Goal: Task Accomplishment & Management: Manage account settings

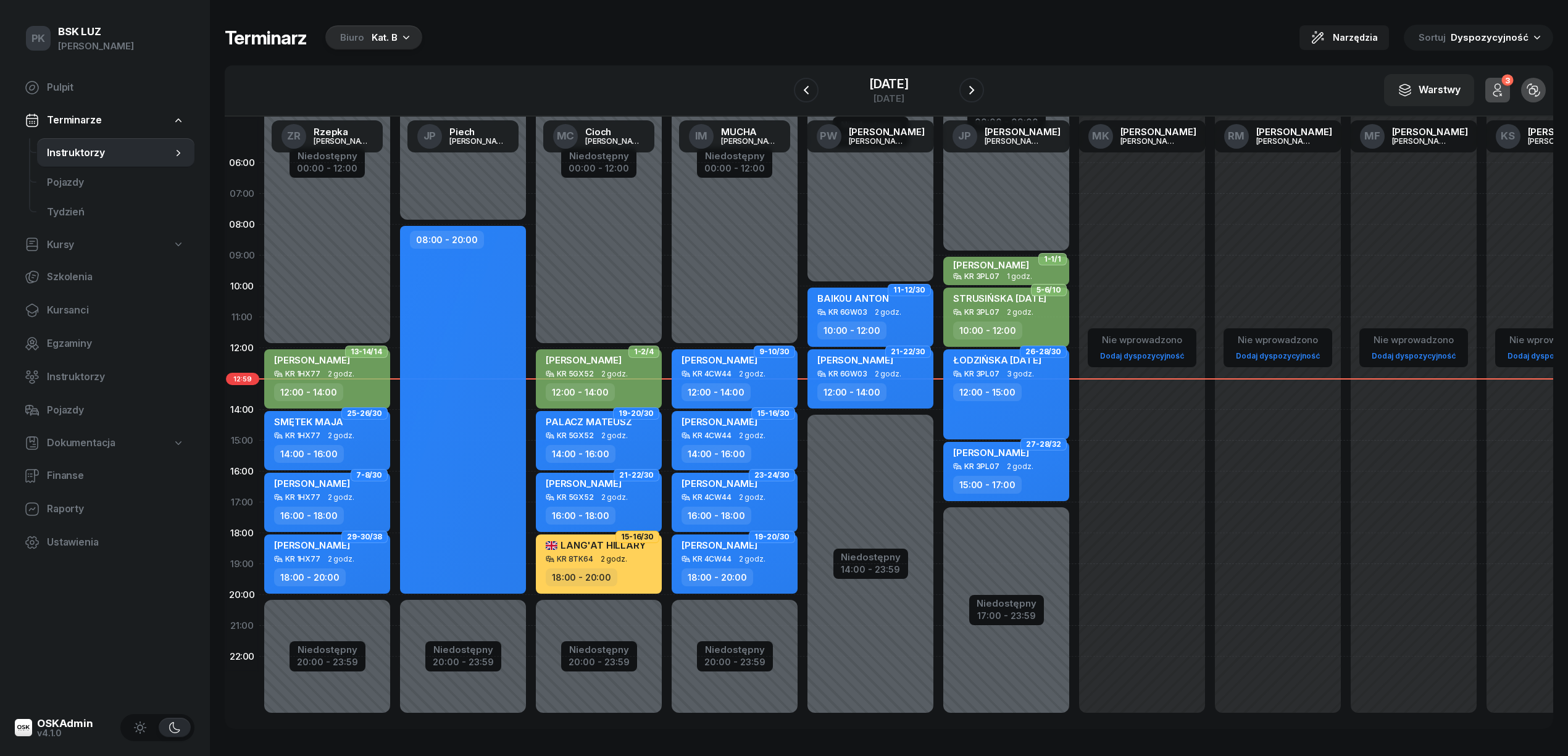
click at [794, 78] on button "button" at bounding box center [806, 90] width 25 height 25
click at [791, 78] on button "button" at bounding box center [803, 90] width 25 height 25
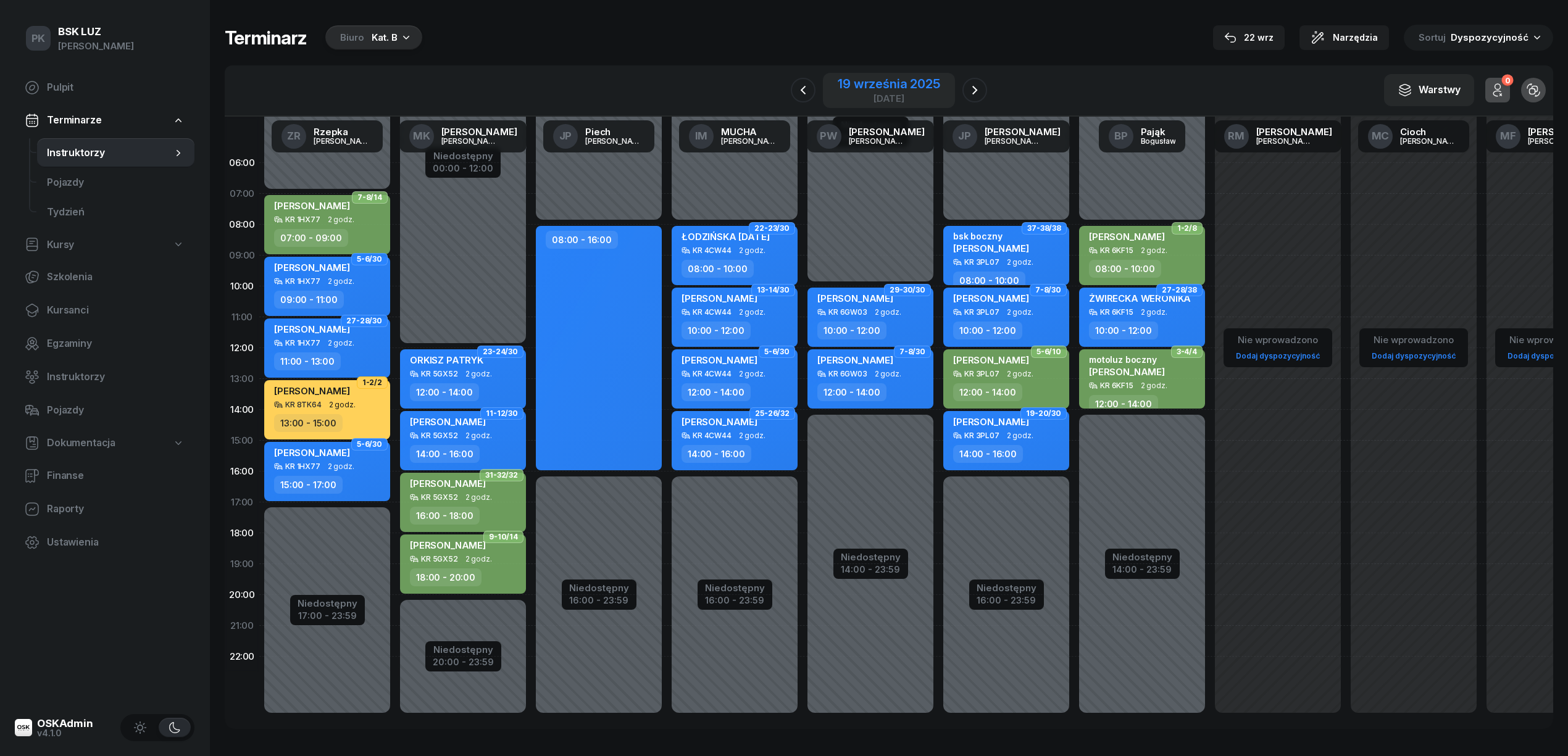
click at [927, 79] on div "19 września 2025" at bounding box center [888, 84] width 102 height 13
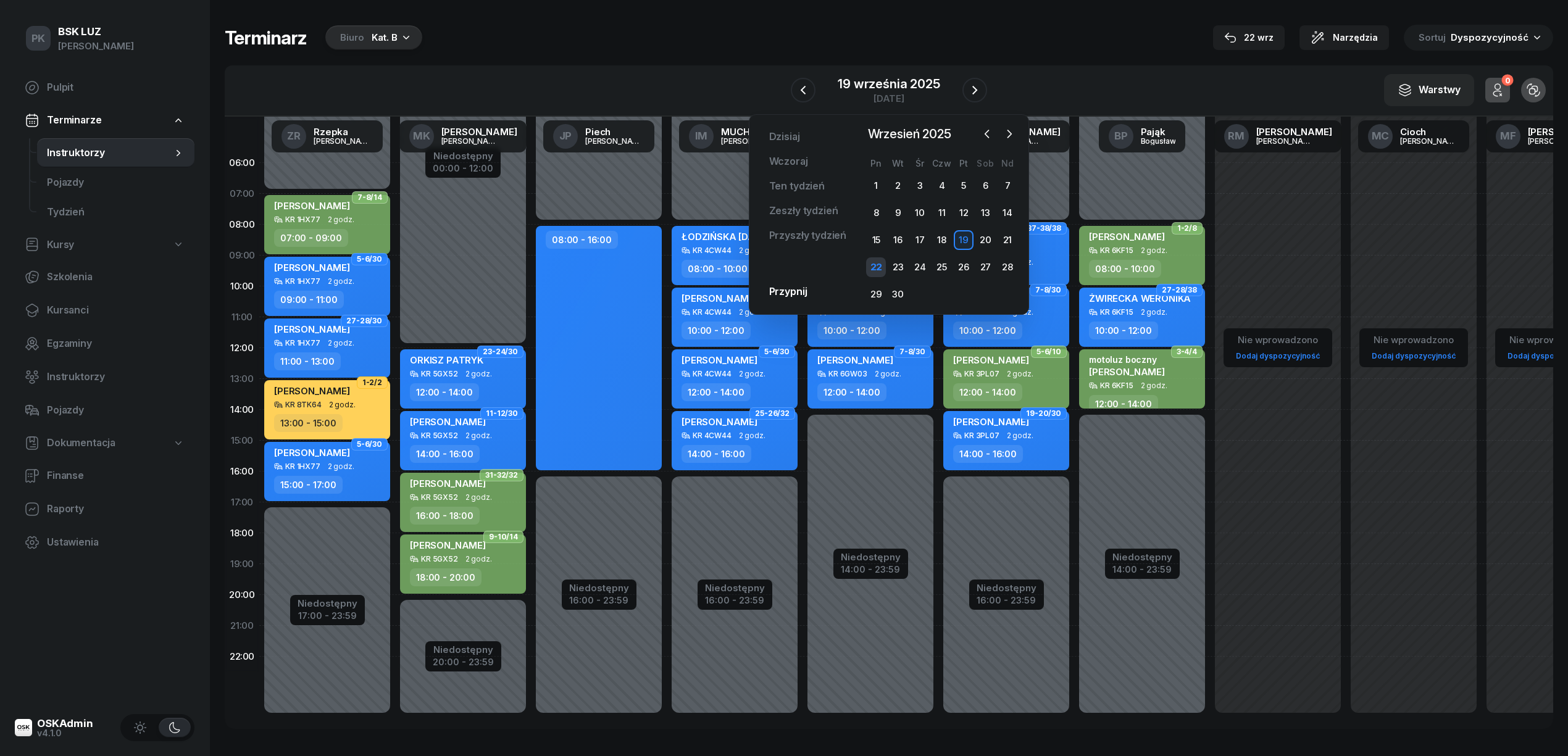
click at [868, 275] on div "22" at bounding box center [875, 267] width 20 height 20
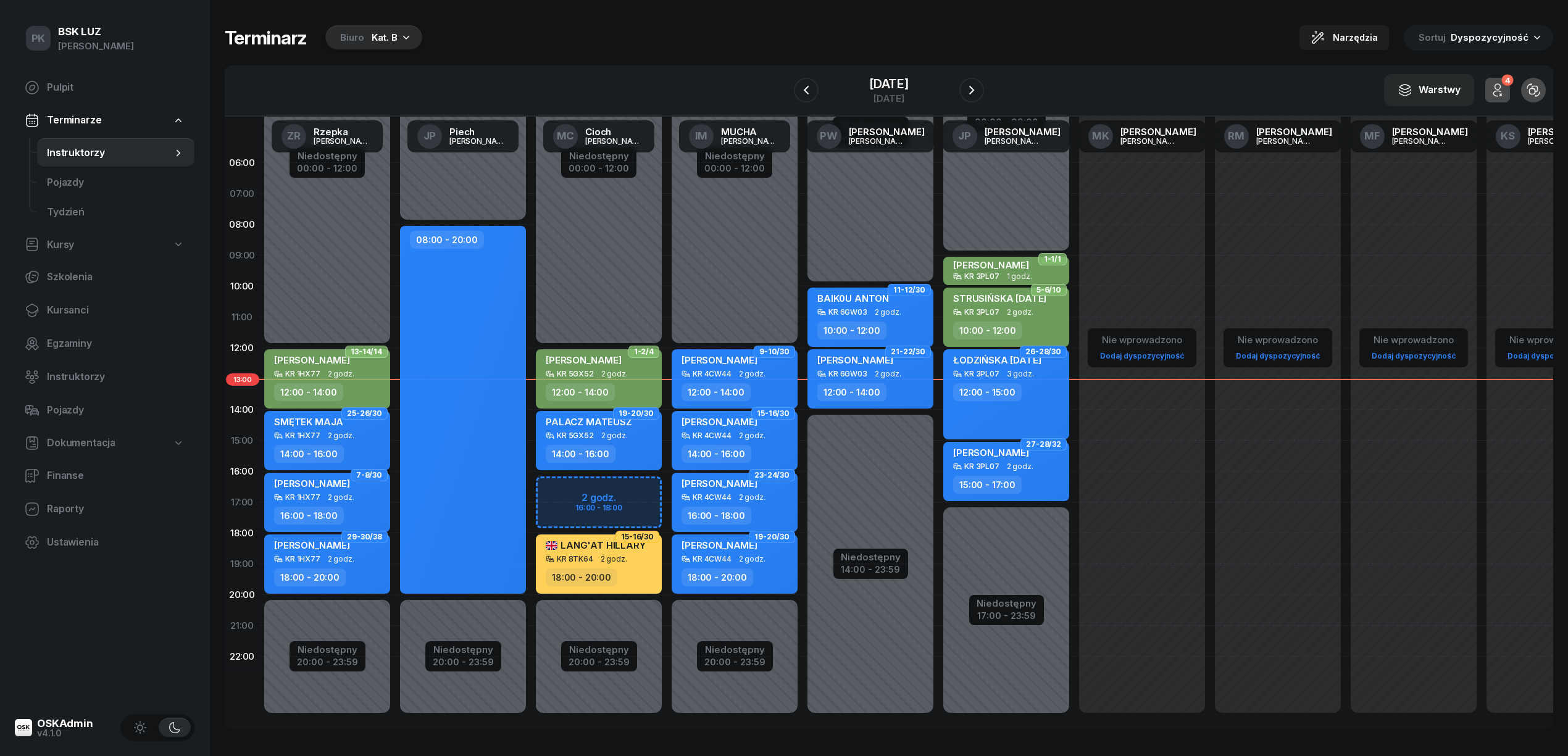
click at [958, 86] on div "22 września 2025 poniedziałek" at bounding box center [889, 90] width 190 height 35
click at [966, 88] on button "button" at bounding box center [971, 90] width 25 height 25
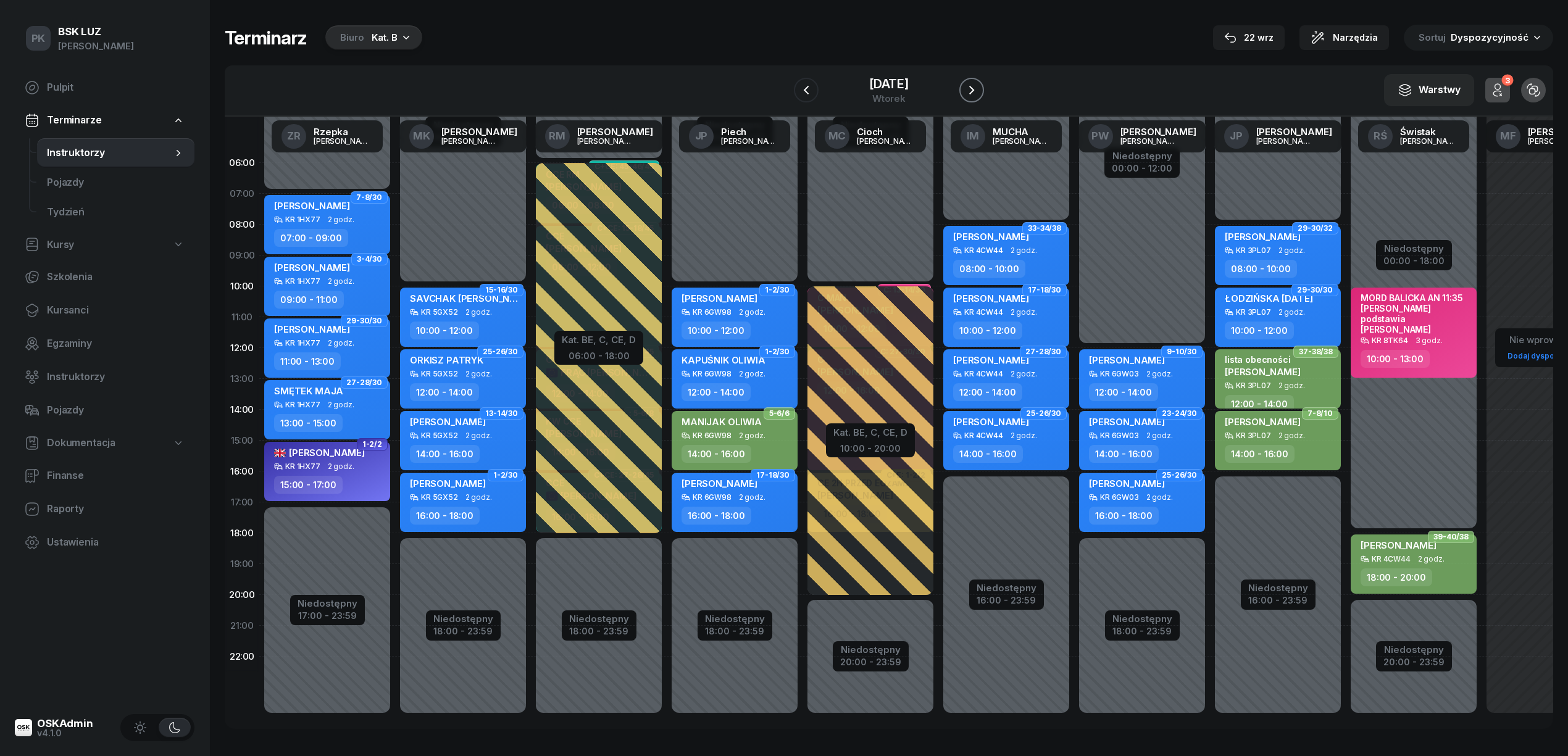
click at [976, 80] on button "button" at bounding box center [971, 90] width 25 height 25
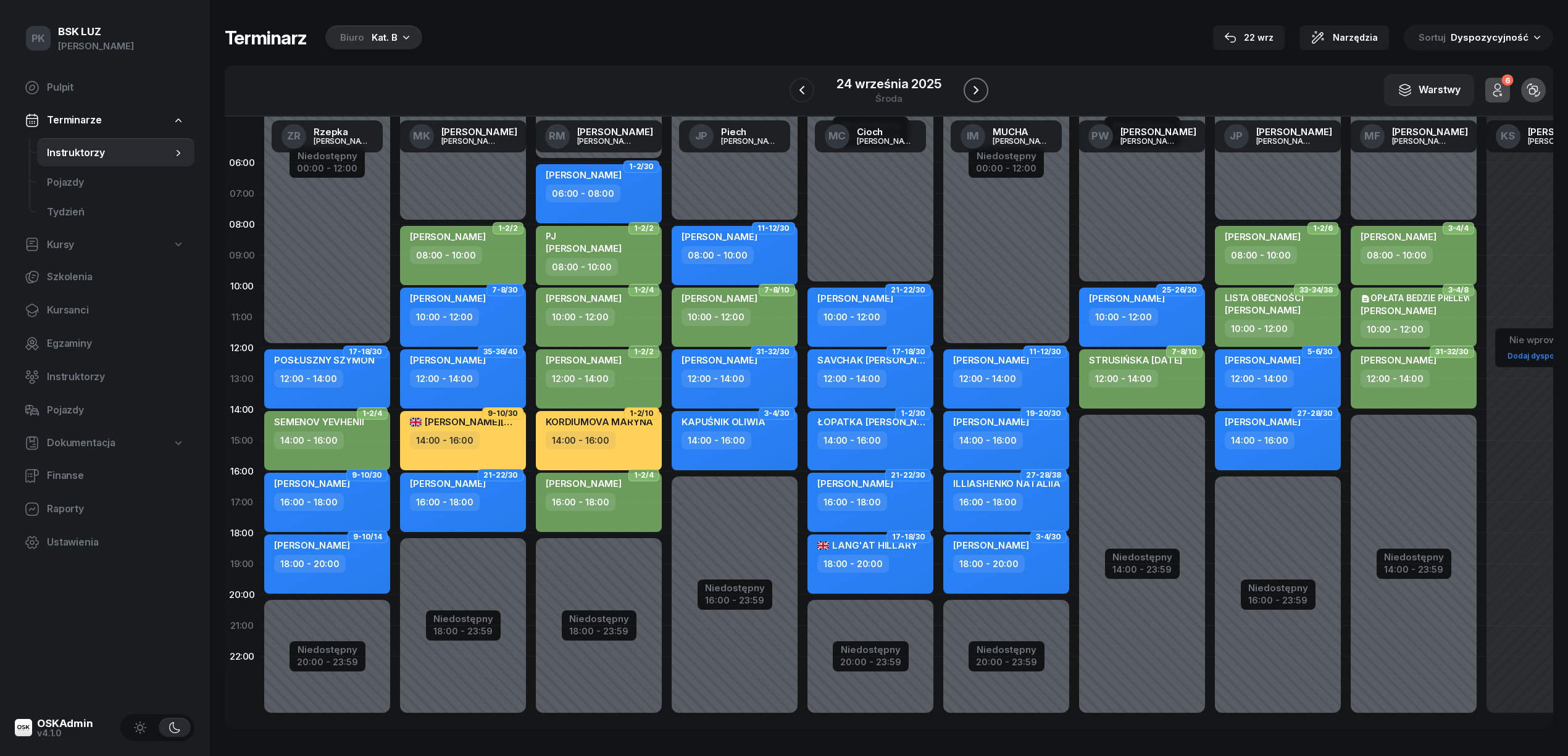
click at [976, 89] on icon "button" at bounding box center [976, 90] width 5 height 9
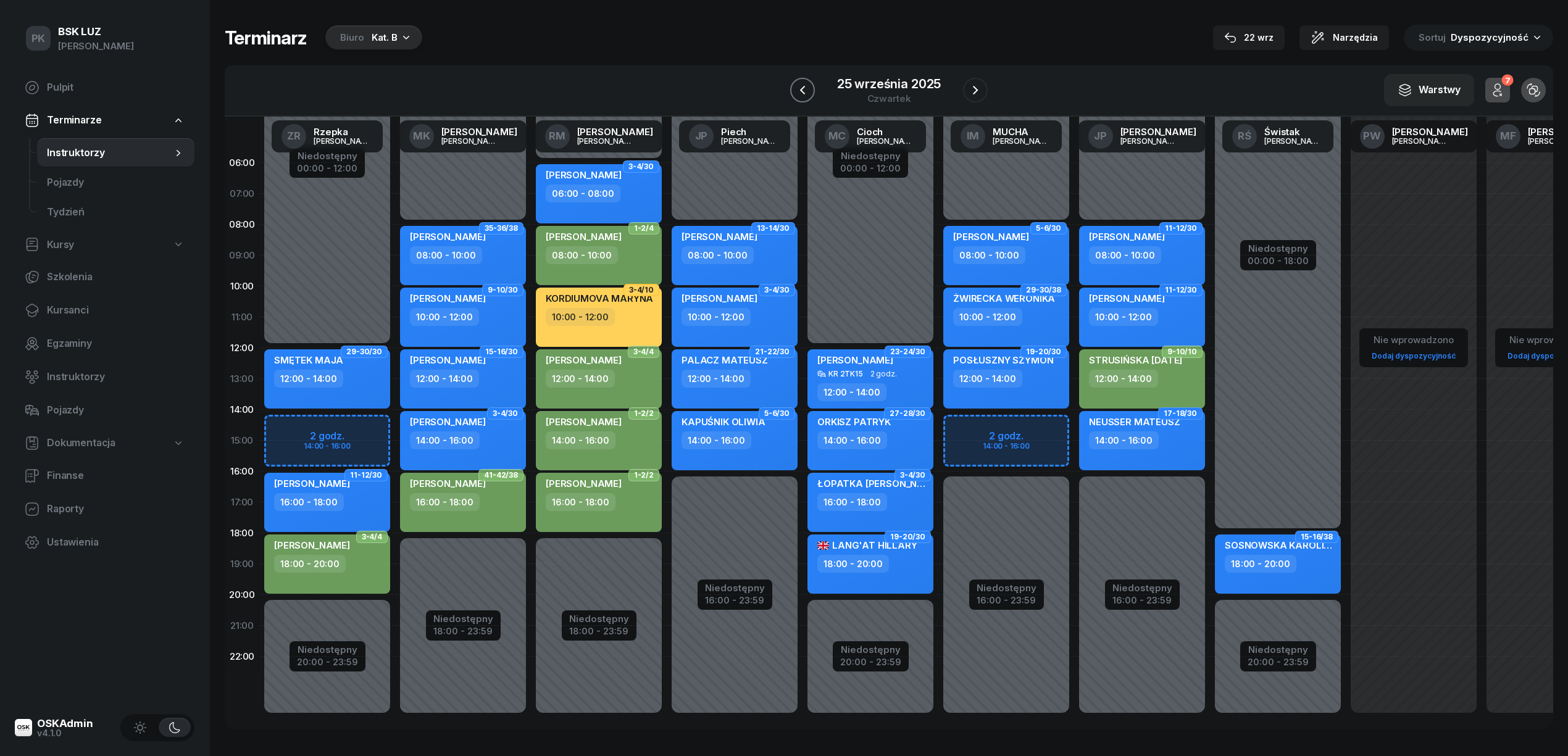
click at [796, 89] on icon "button" at bounding box center [803, 90] width 15 height 15
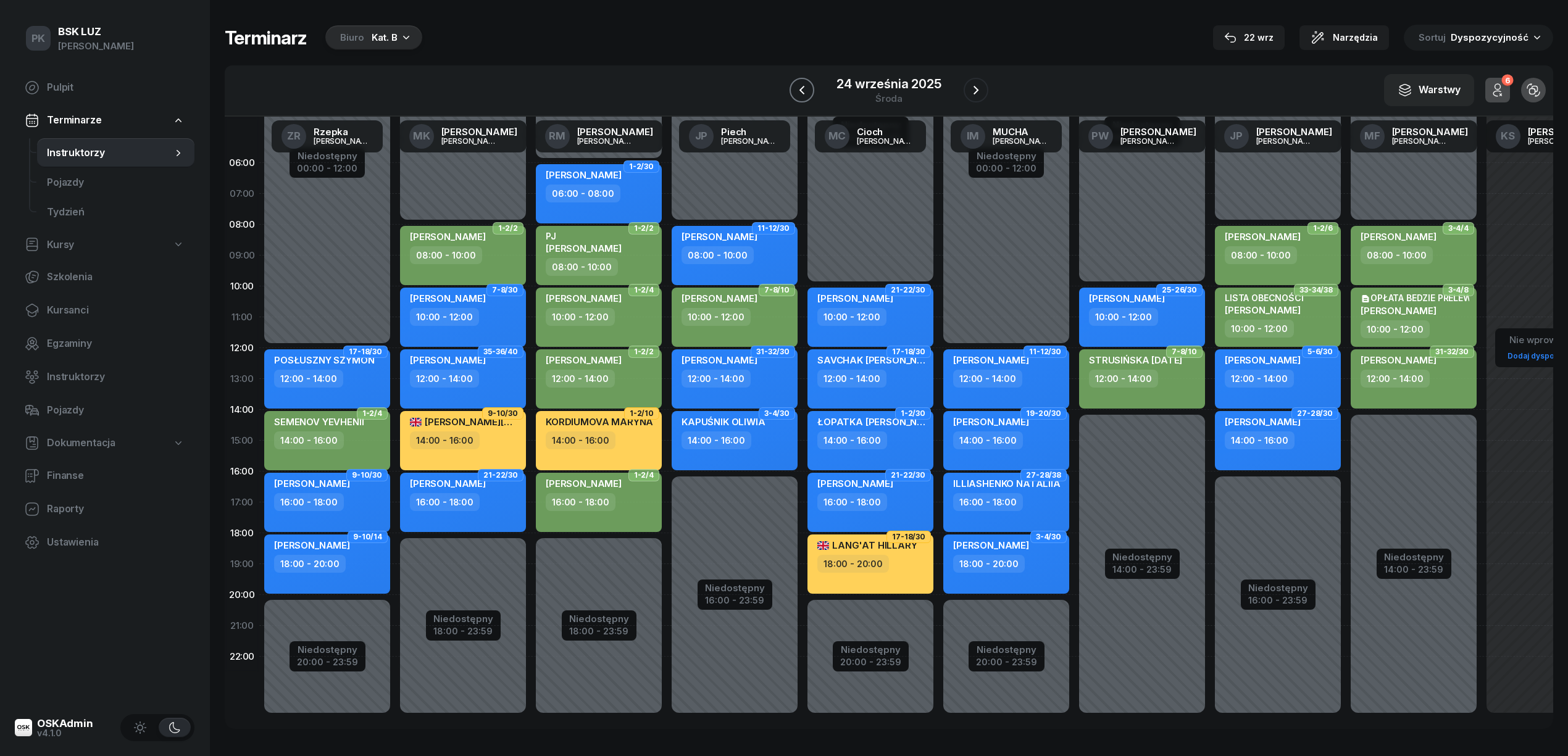
click at [796, 99] on button "button" at bounding box center [801, 90] width 25 height 25
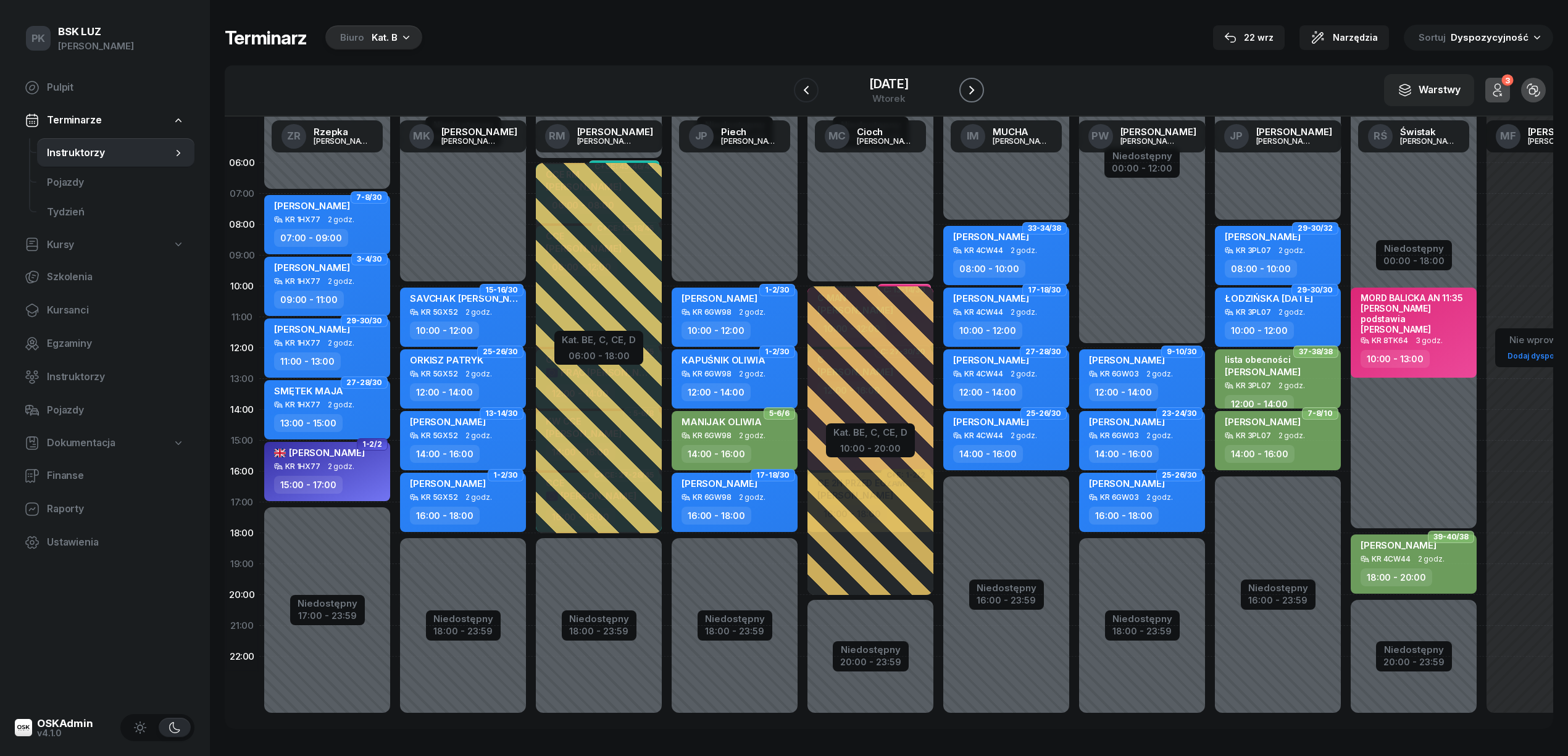
click at [982, 92] on button "button" at bounding box center [971, 90] width 25 height 25
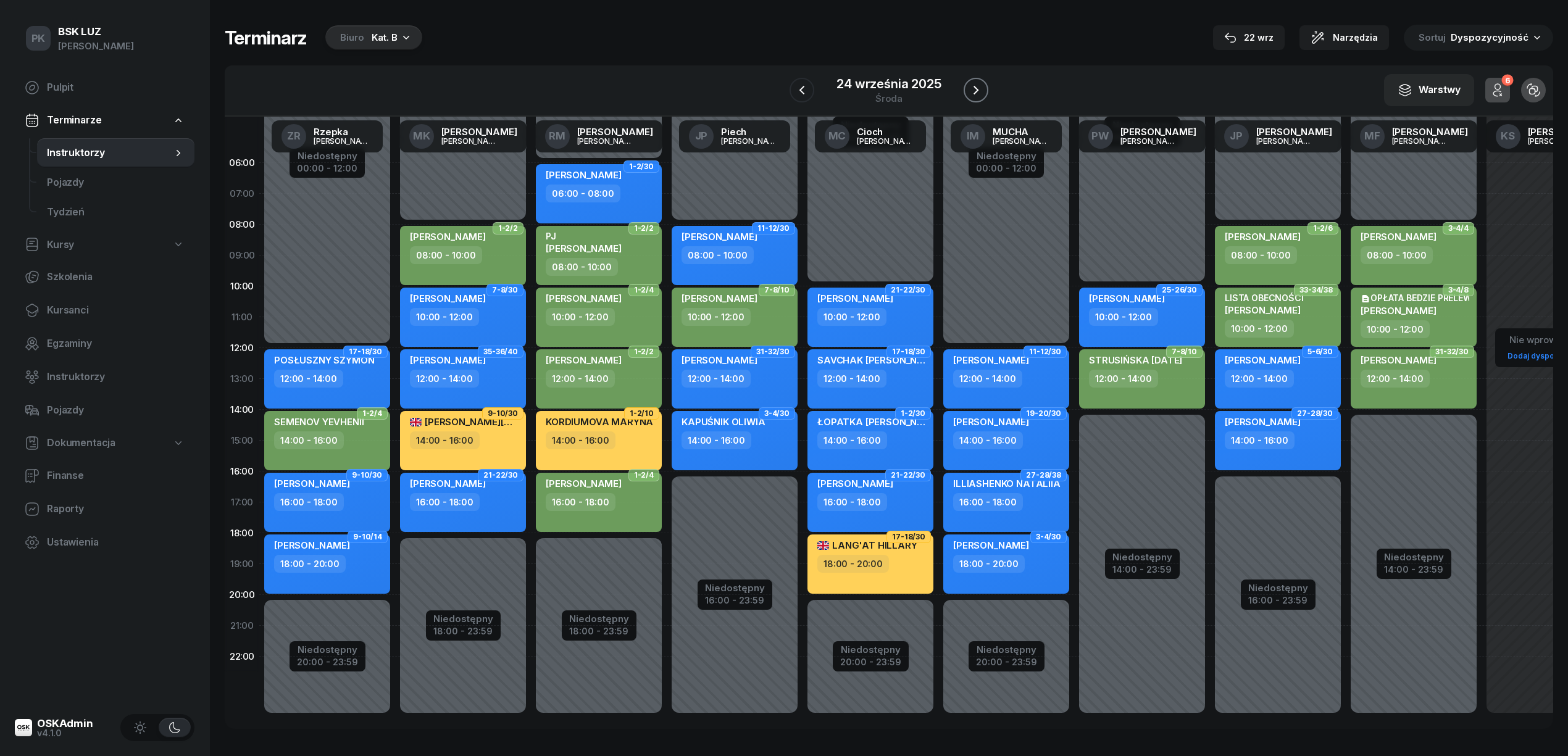
click at [971, 89] on icon "button" at bounding box center [976, 90] width 15 height 15
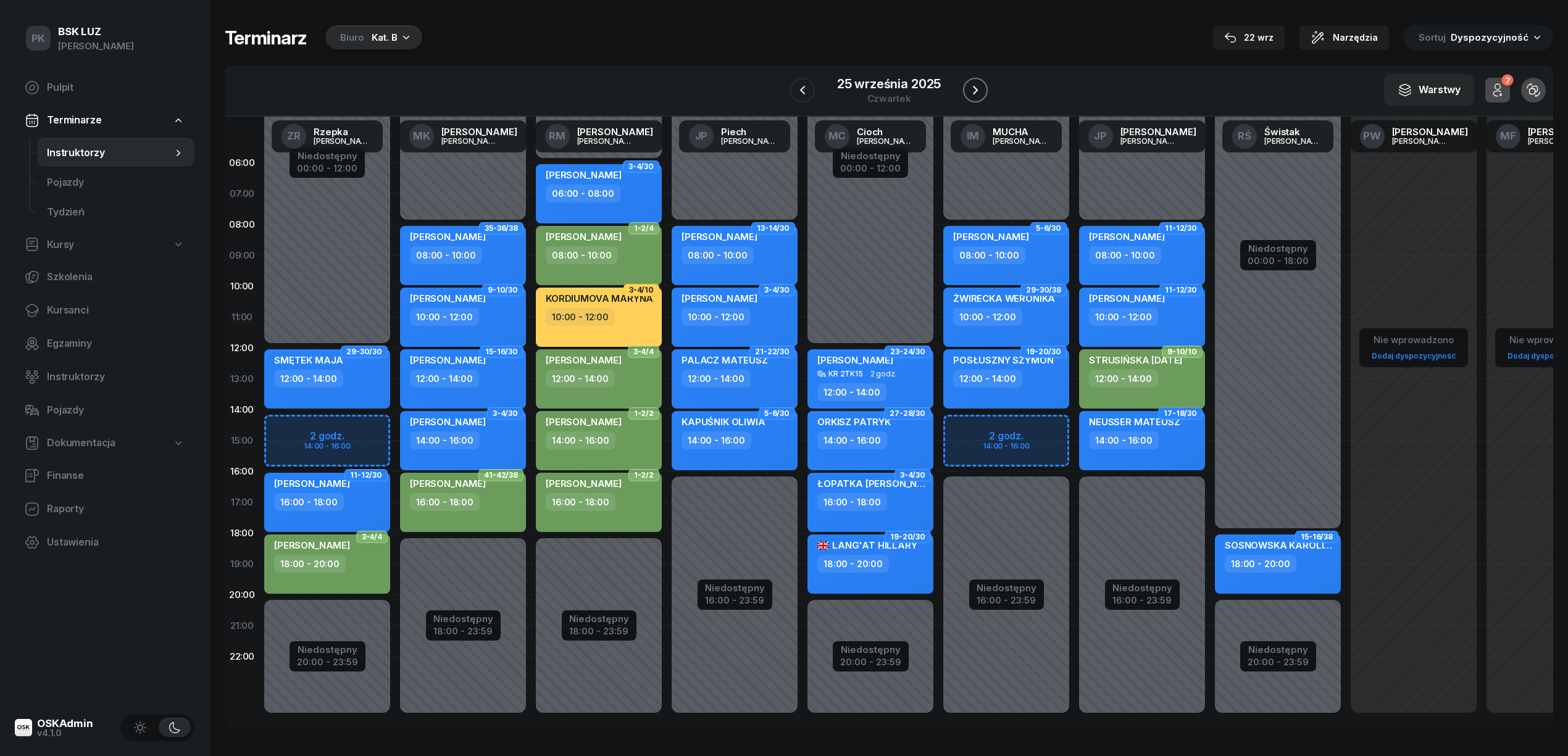
click at [971, 89] on icon "button" at bounding box center [975, 90] width 15 height 15
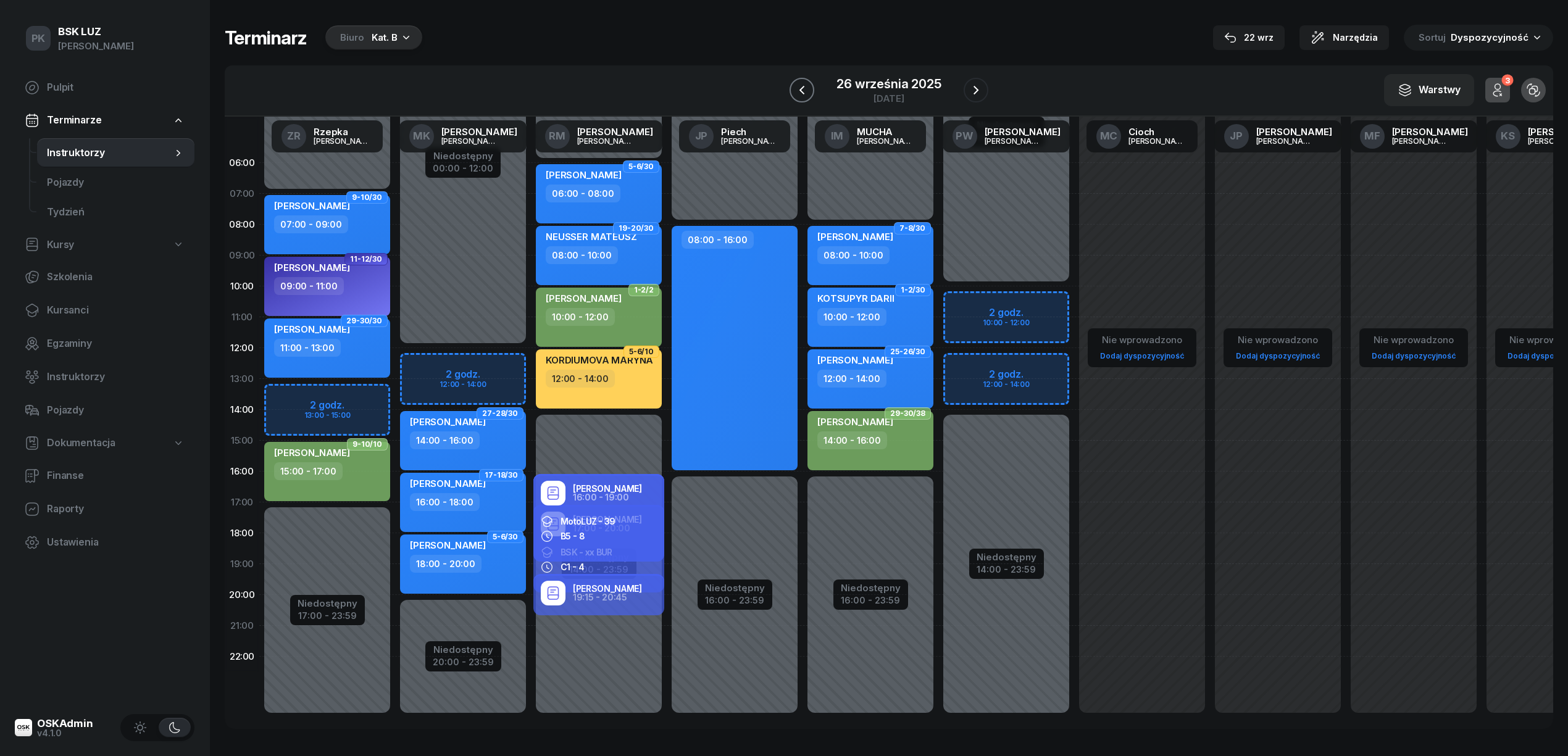
click at [797, 89] on icon "button" at bounding box center [802, 90] width 15 height 15
click at [797, 89] on icon "button" at bounding box center [803, 90] width 15 height 15
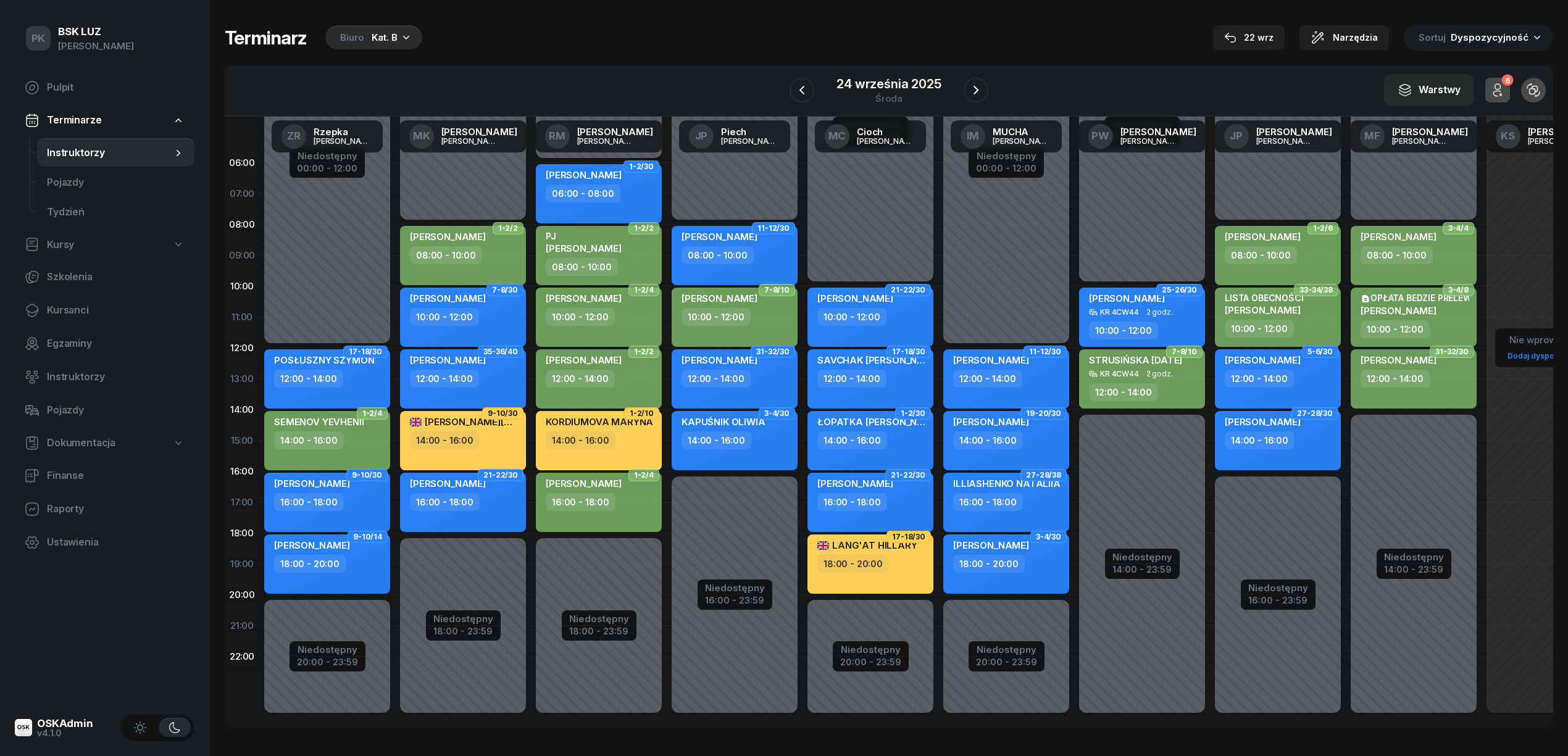
click at [706, 662] on div "Niedostępny 00:00 - 08:00 Niedostępny 16:00 - 23:59 11-12/30 YARASH MIKITA 08:0…" at bounding box center [734, 441] width 136 height 587
select select "22"
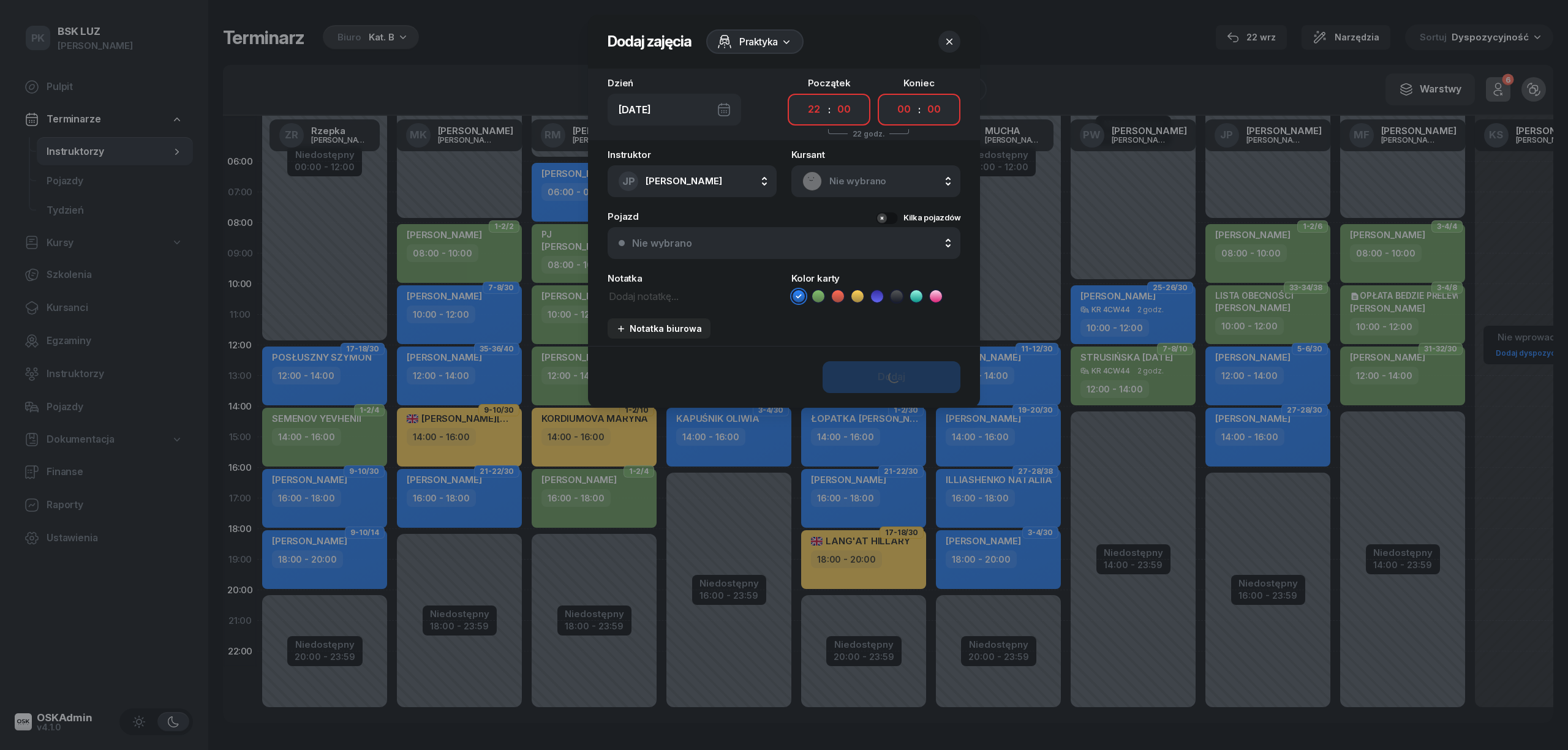
click at [700, 681] on div at bounding box center [784, 375] width 1568 height 750
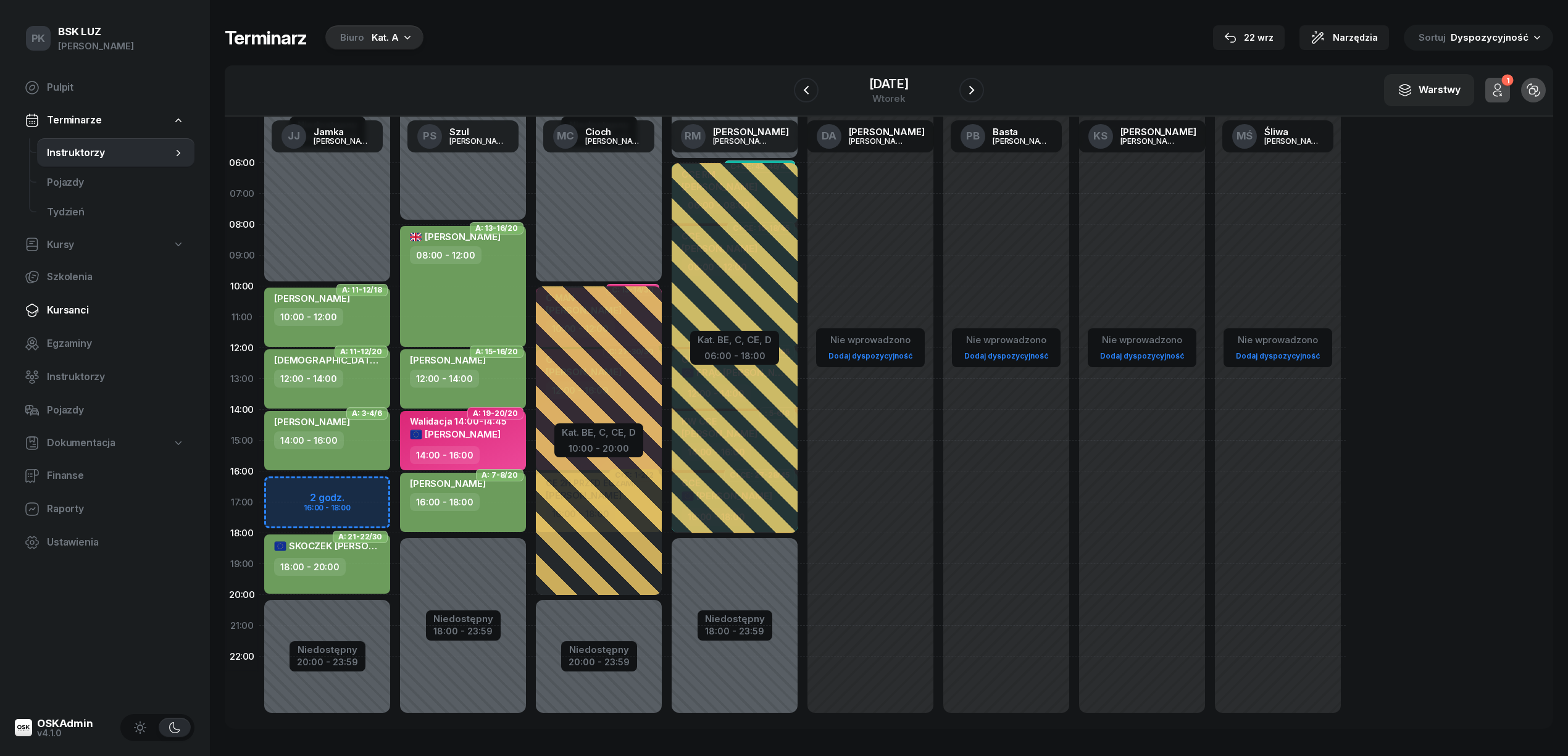
click at [72, 317] on span "Kursanci" at bounding box center [115, 311] width 137 height 16
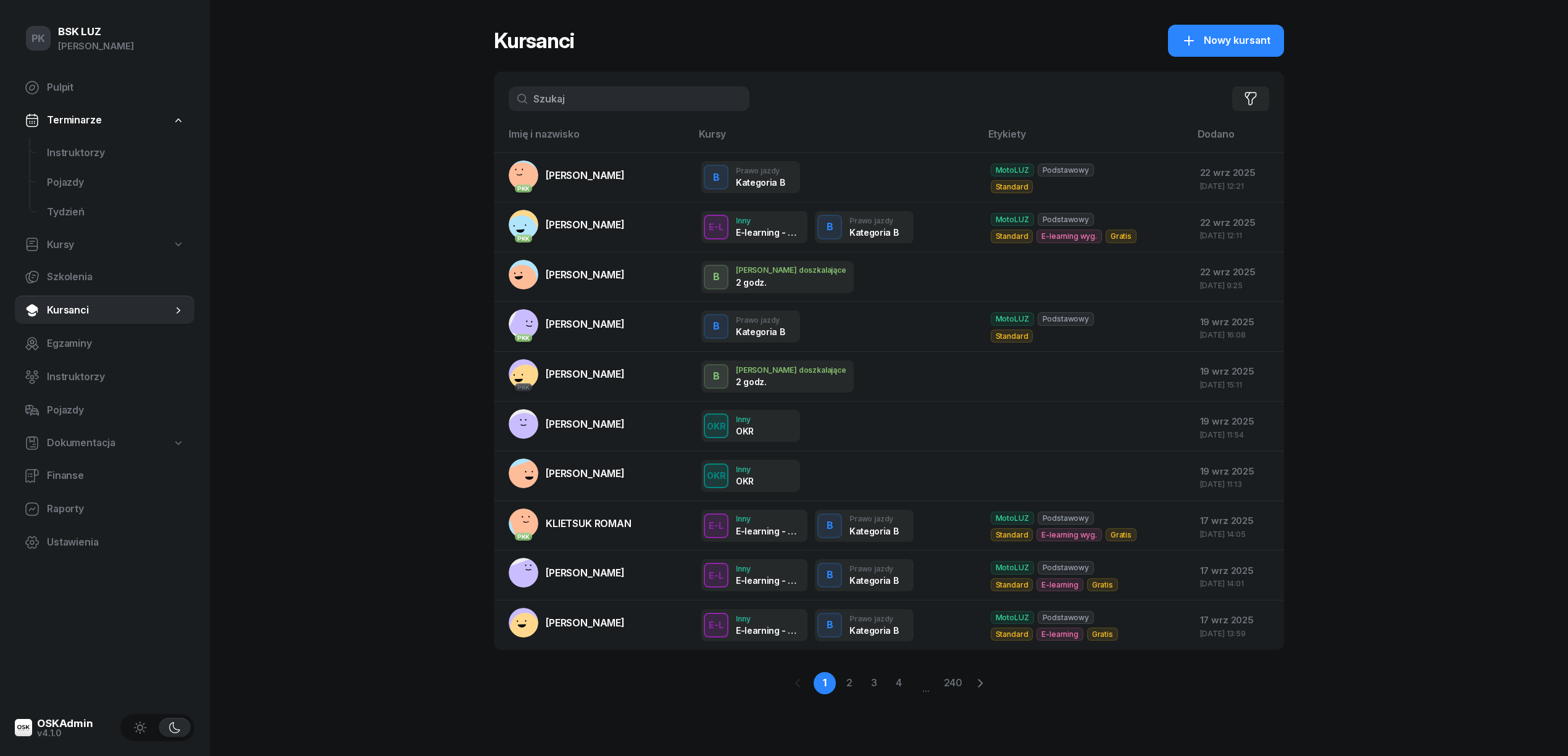
click at [69, 232] on link "Kursy" at bounding box center [105, 245] width 180 height 28
select select
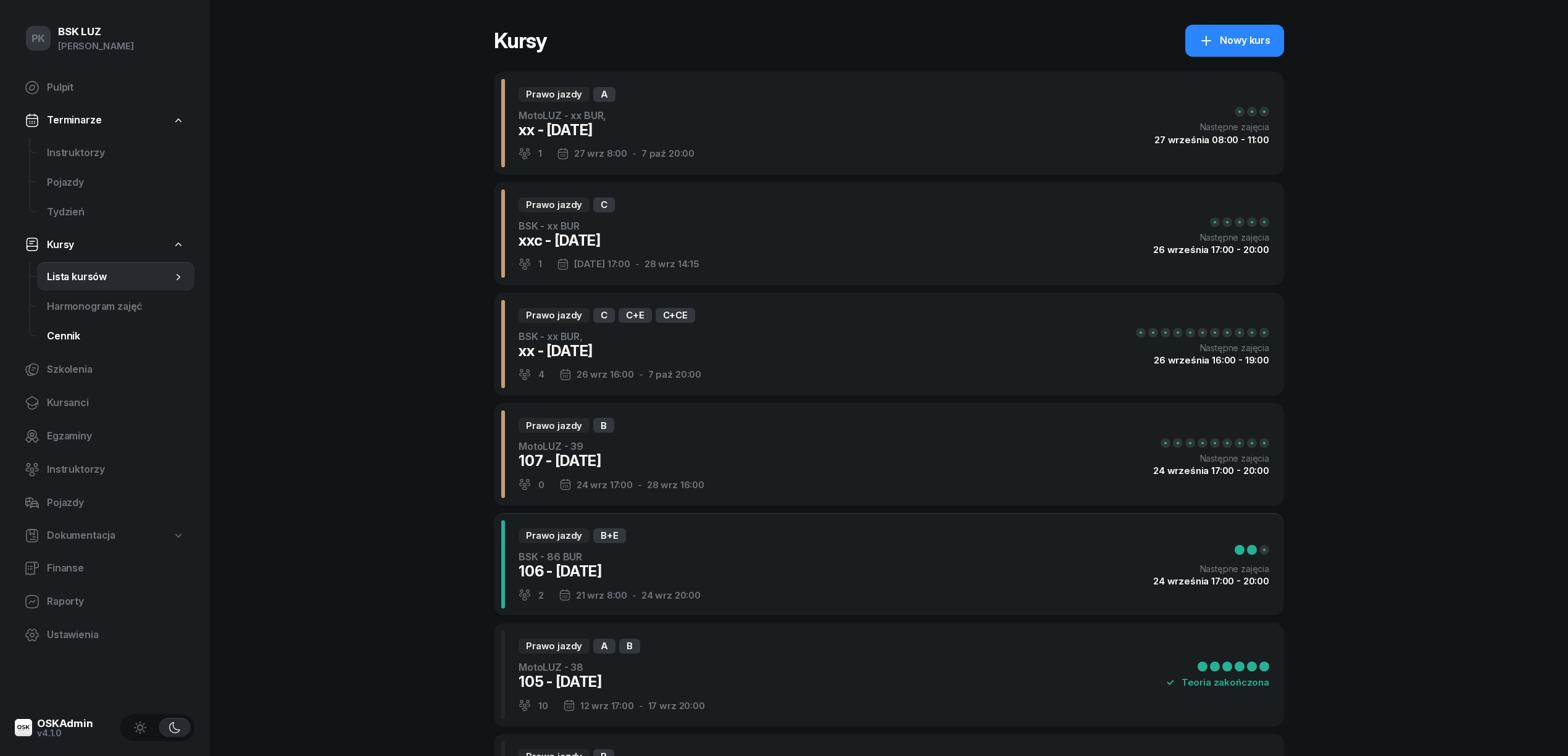
click at [70, 335] on span "Cennik" at bounding box center [115, 337] width 137 height 16
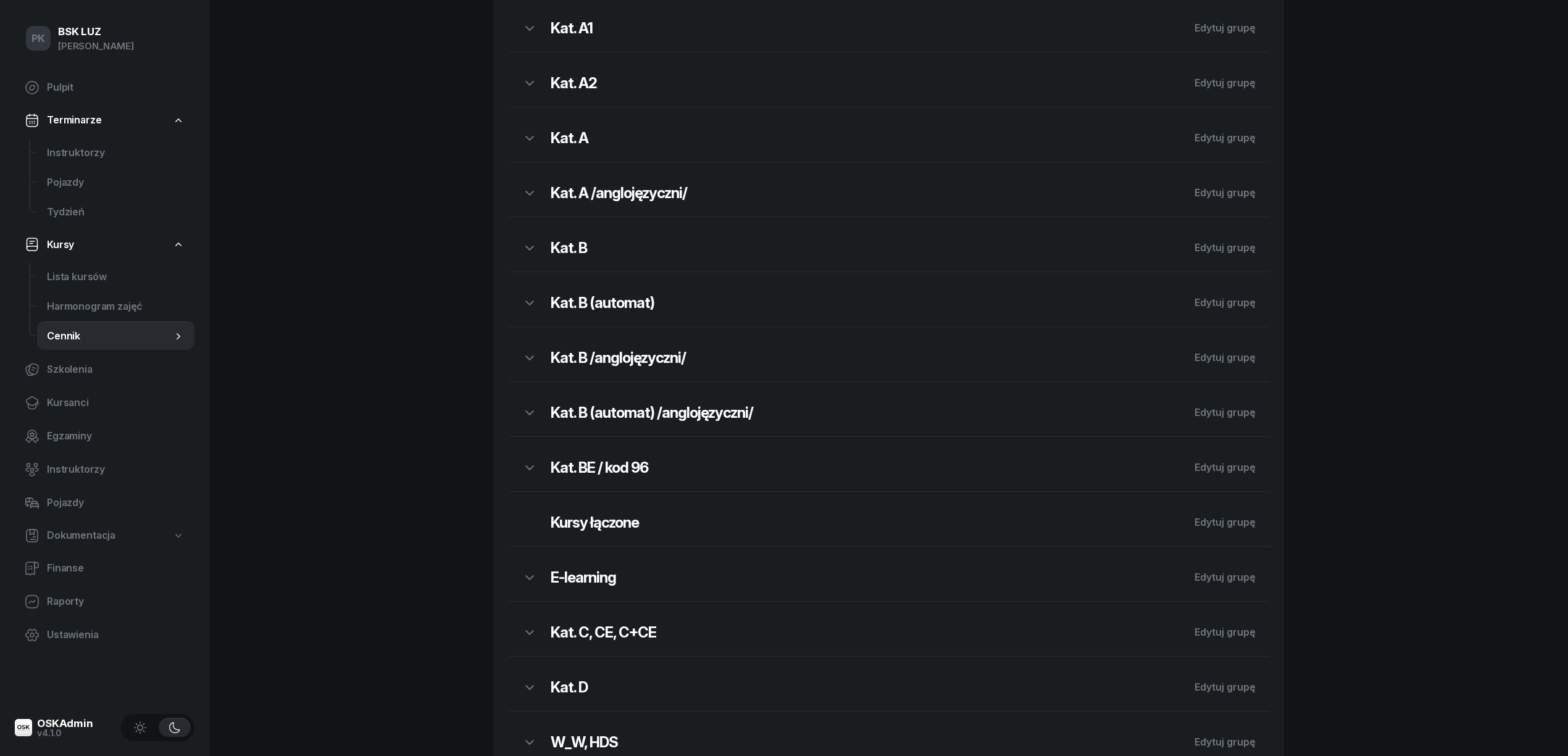
scroll to position [305, 0]
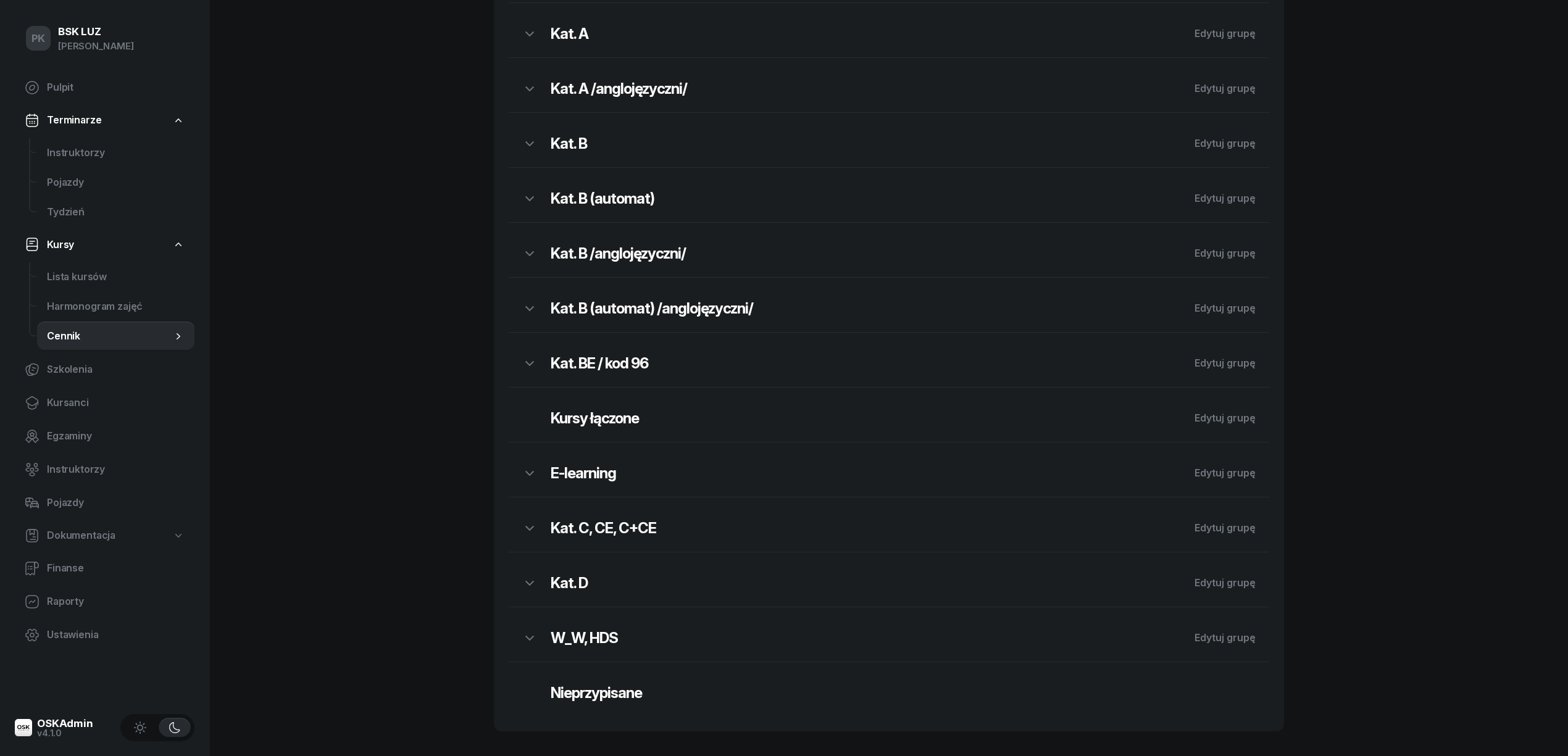
click at [618, 253] on h2 "Kat. B /anglojęzyczni/" at bounding box center [866, 253] width 630 height 20
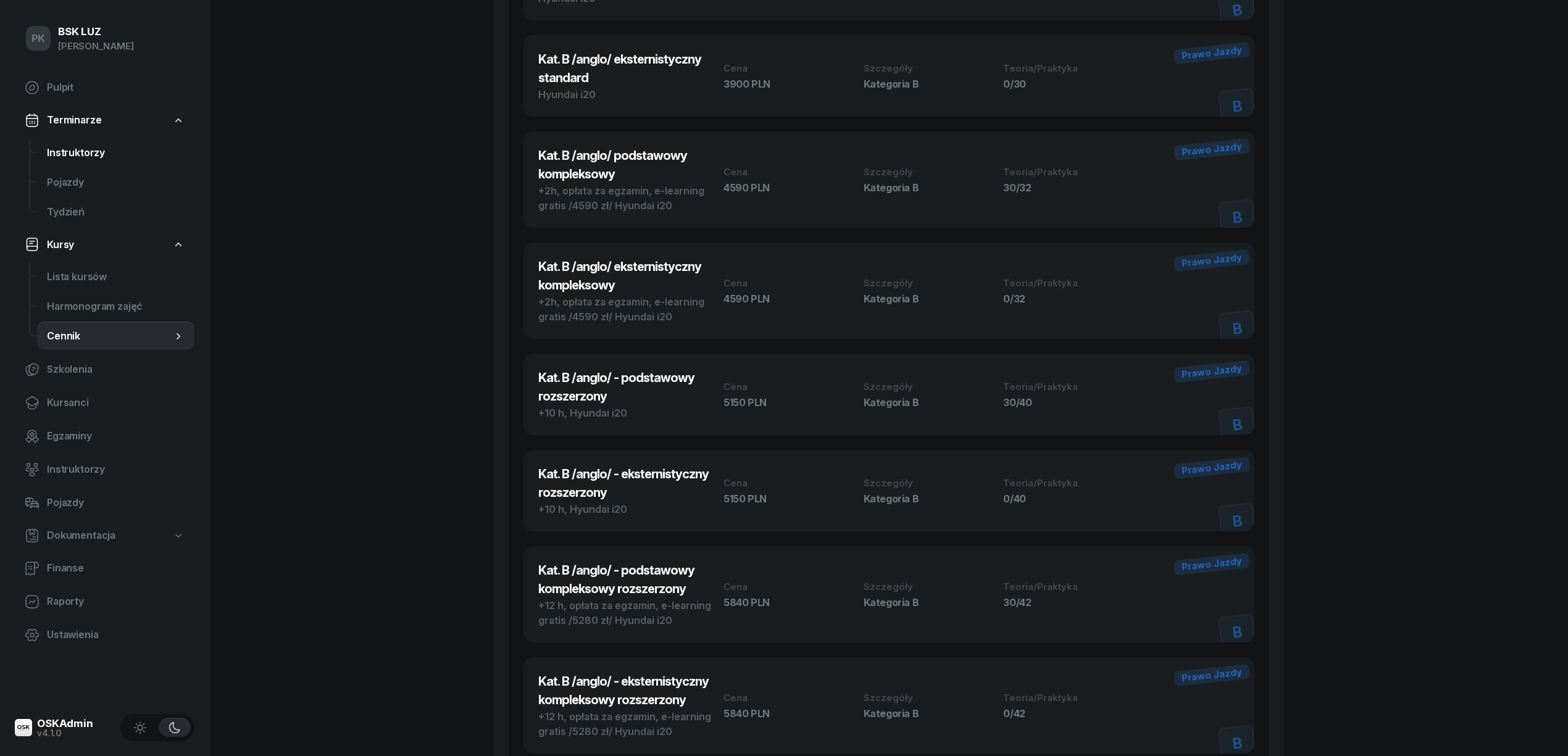
scroll to position [635, 0]
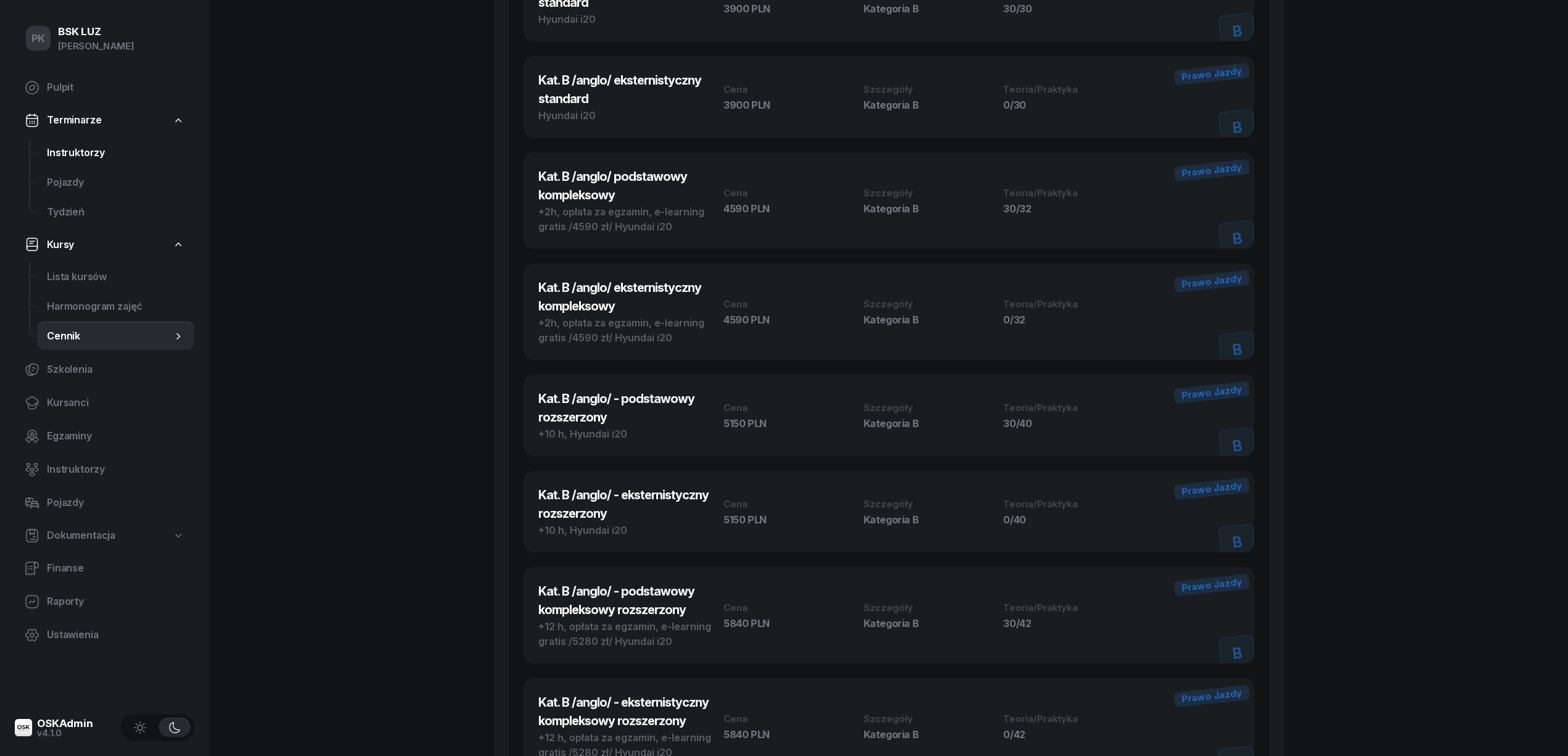
click at [100, 155] on span "Instruktorzy" at bounding box center [115, 153] width 137 height 16
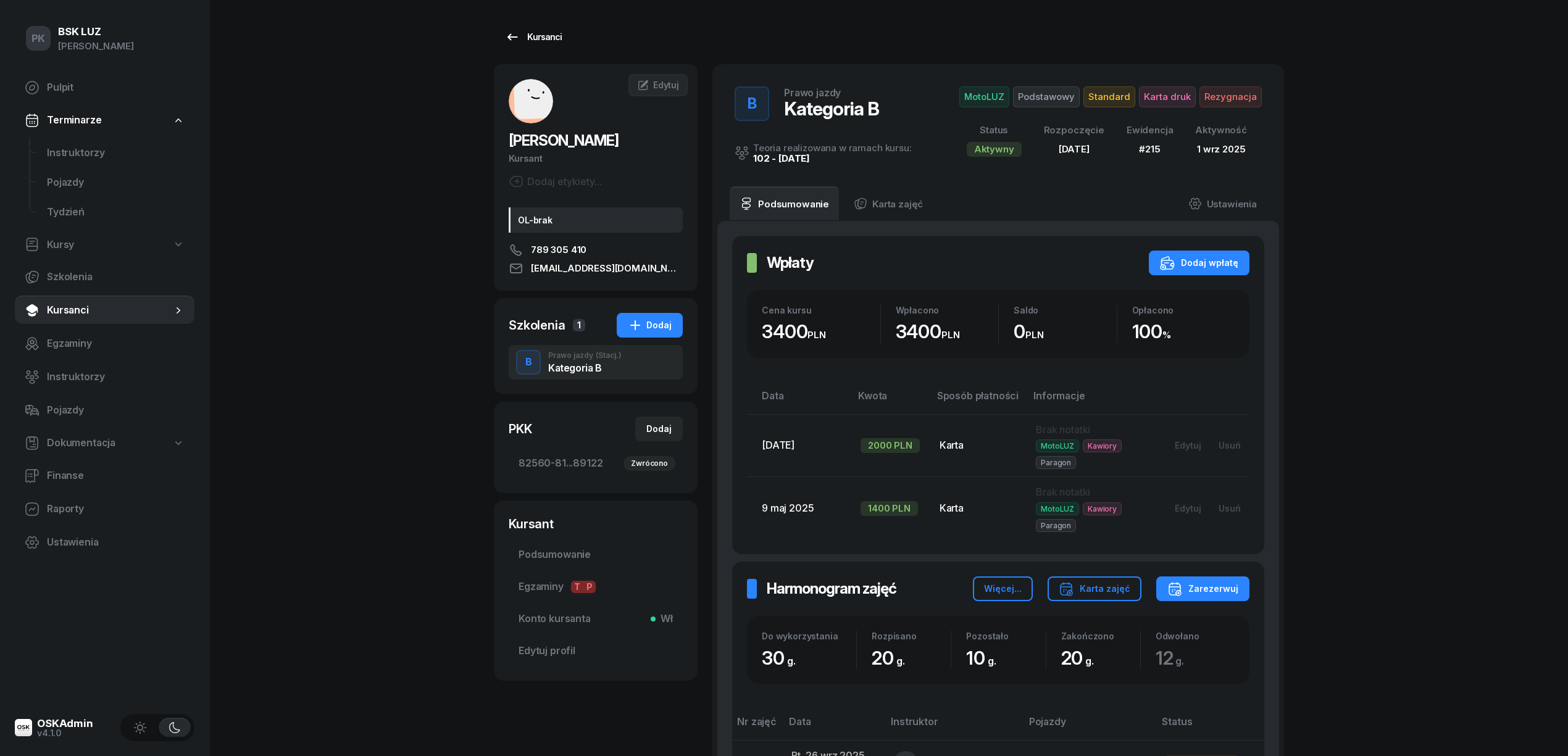
click at [517, 28] on link "Kursanci" at bounding box center [533, 36] width 79 height 25
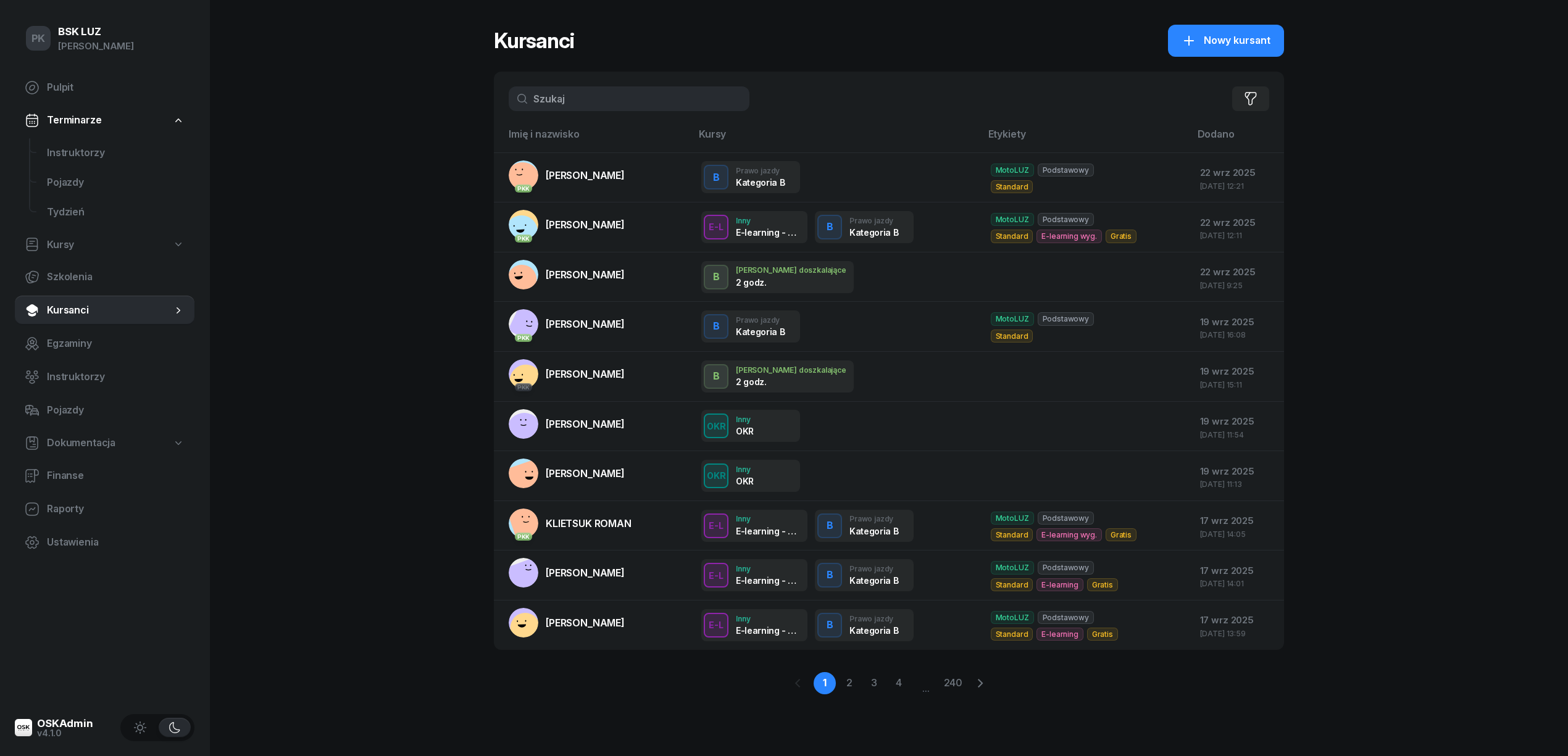
click at [450, 103] on div "PK BSK LUZ Piotr Klimek Pulpit Terminarze Instruktorzy Pojazdy Tydzień Kursy Sz…" at bounding box center [784, 378] width 1568 height 756
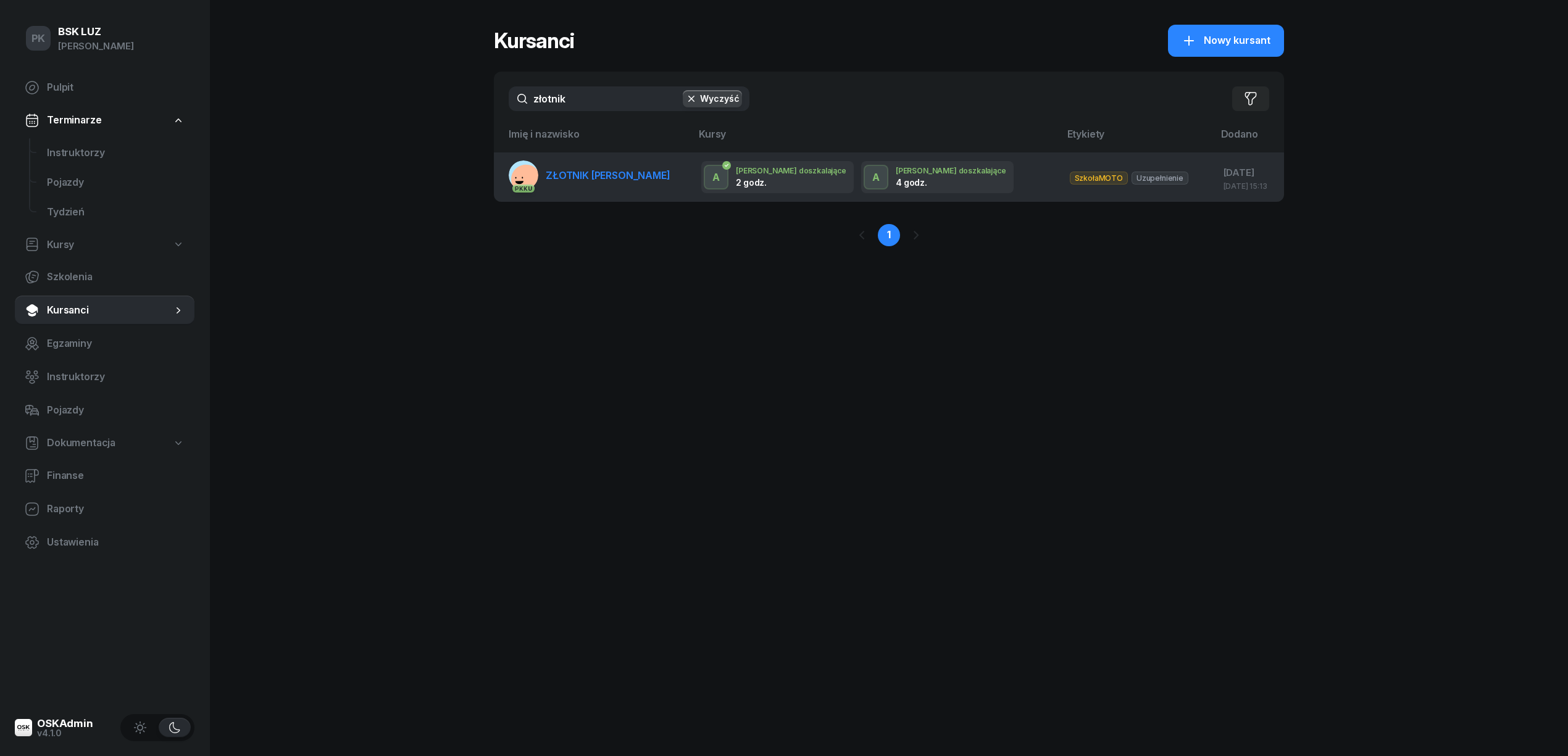
type input "złotnik"
click at [618, 179] on span "ZŁOTNIK DANIEL" at bounding box center [608, 175] width 125 height 13
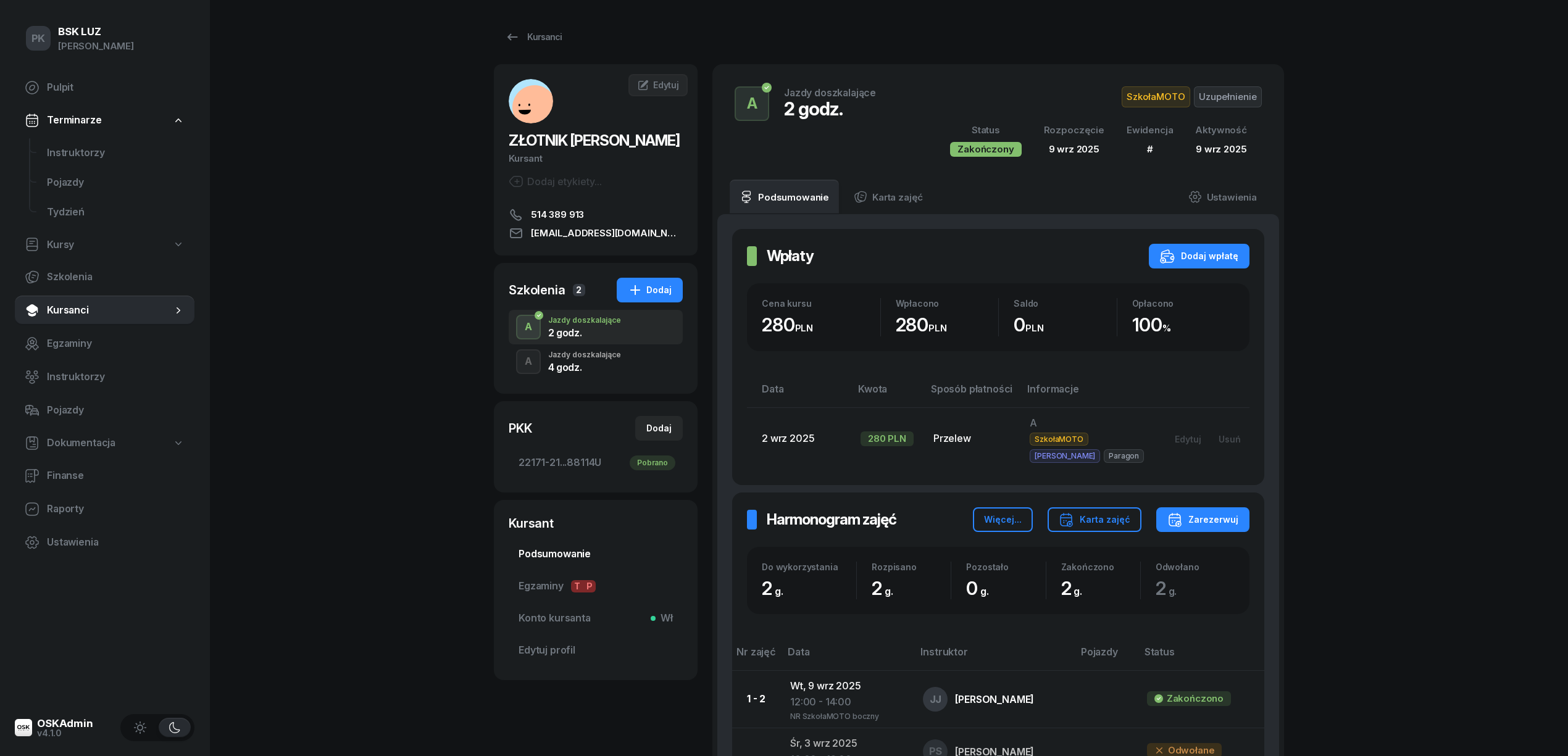
click at [541, 557] on span "Podsumowanie" at bounding box center [596, 555] width 155 height 16
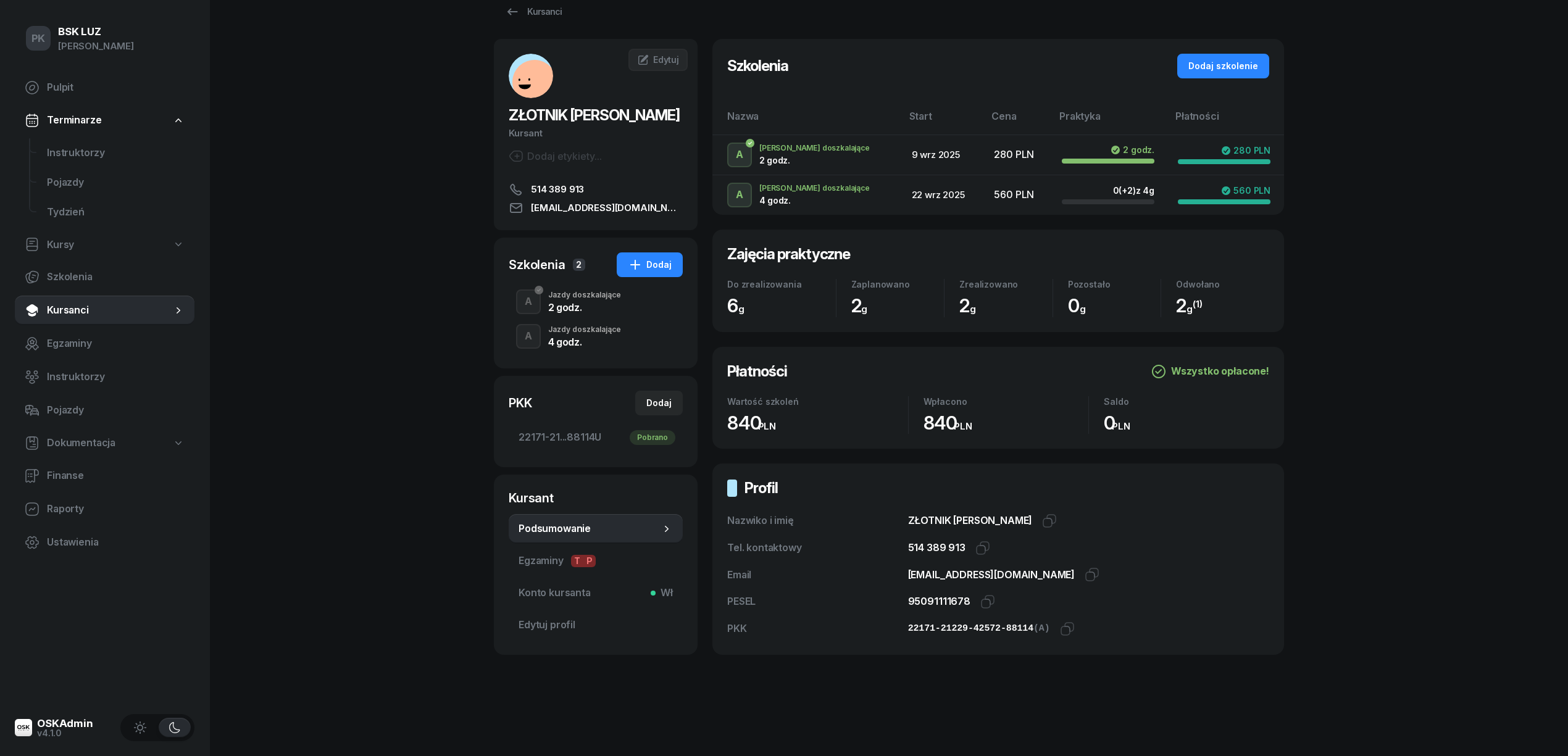
scroll to position [39, 0]
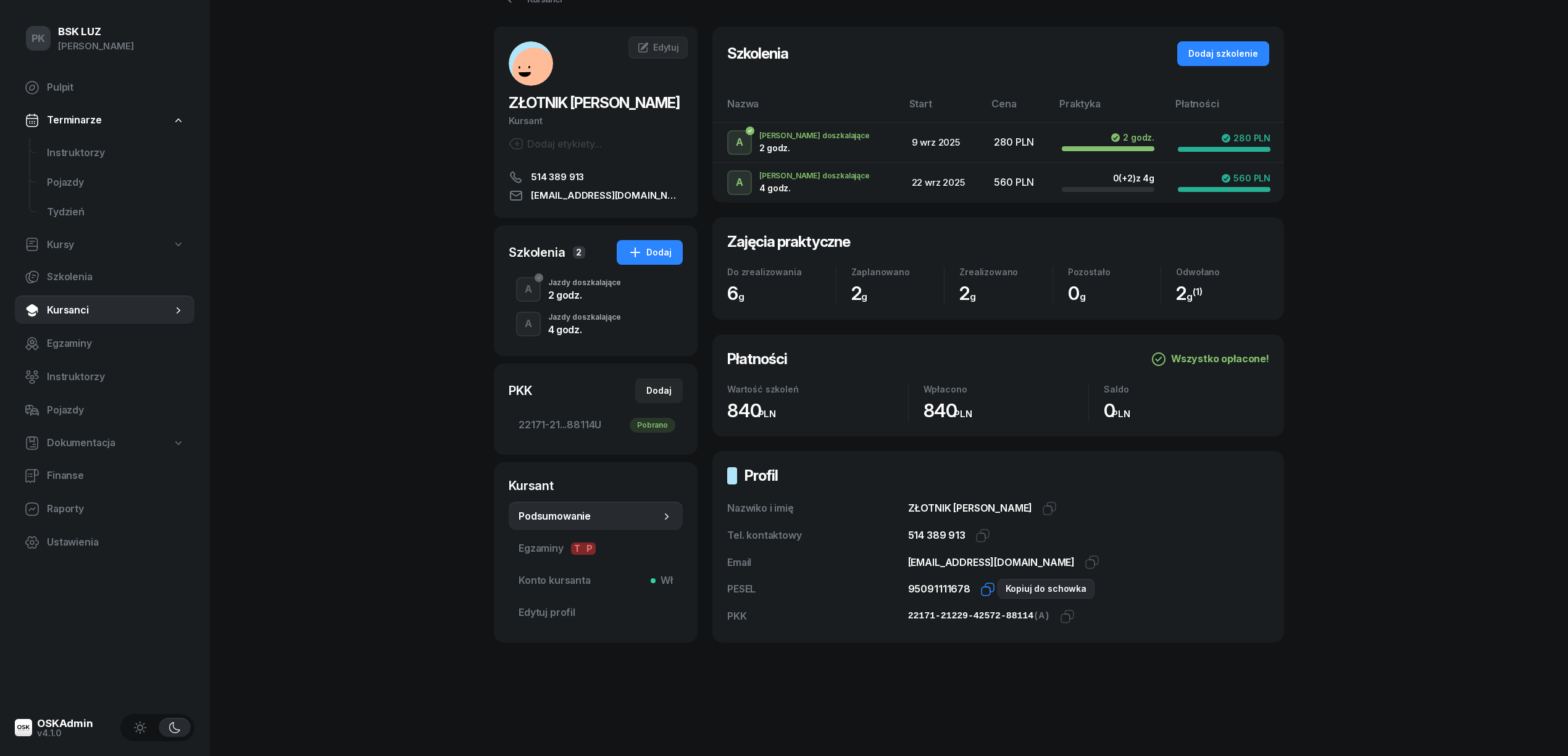
click at [985, 587] on icon "button" at bounding box center [990, 588] width 9 height 9
click at [575, 286] on div "2 godz." at bounding box center [585, 293] width 73 height 13
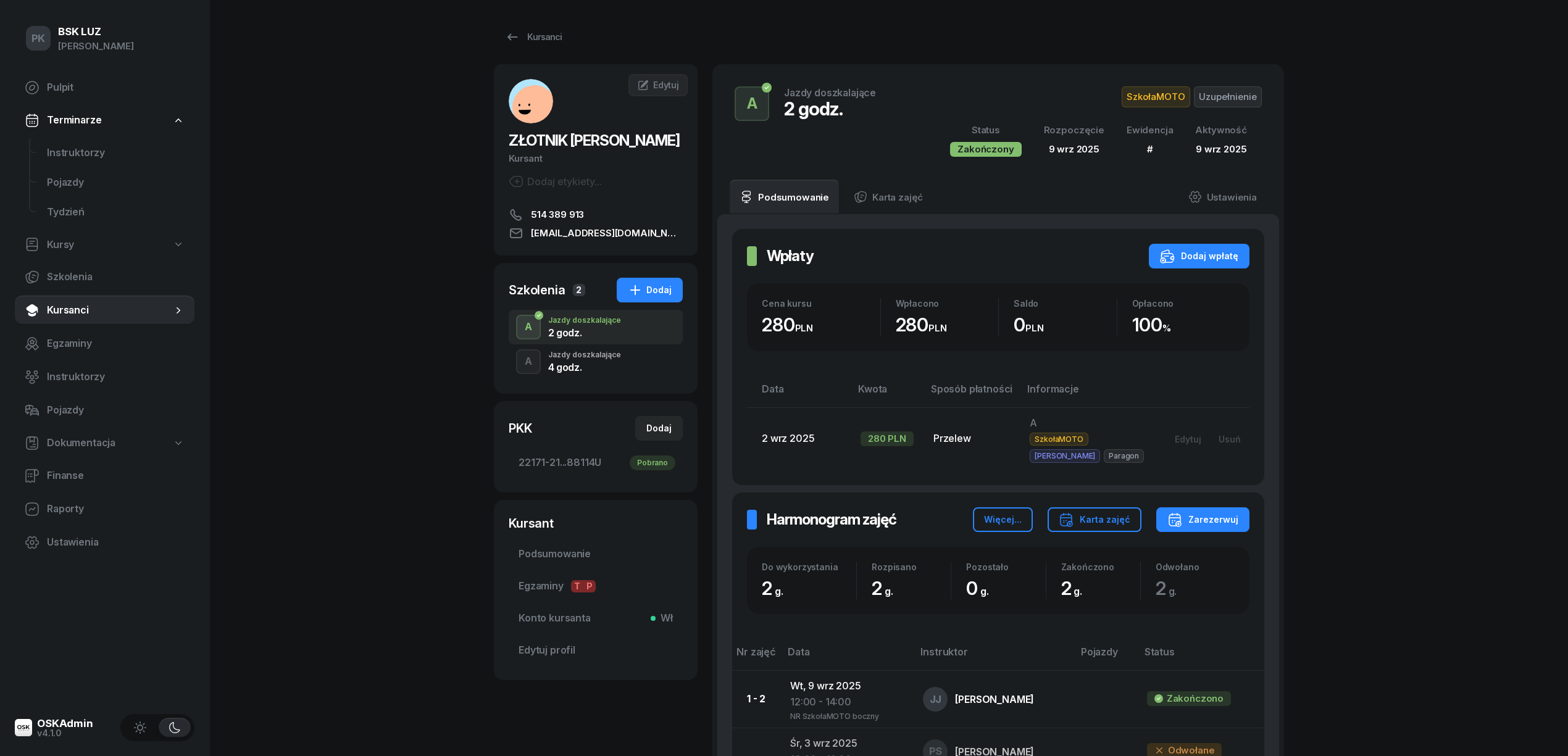
click at [568, 357] on div "Jazdy doszkalające" at bounding box center [585, 355] width 73 height 7
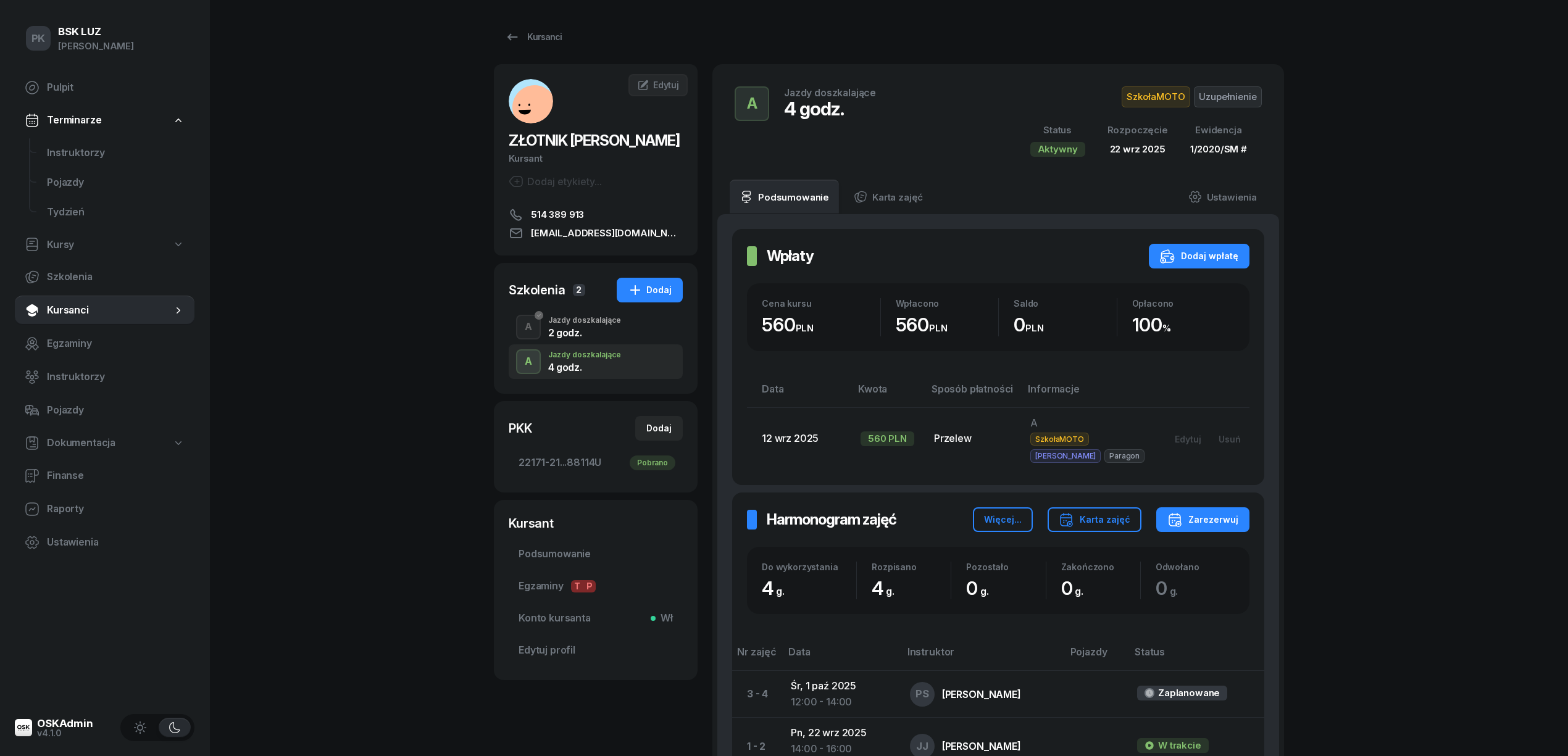
click at [568, 329] on div "2 godz." at bounding box center [585, 332] width 73 height 10
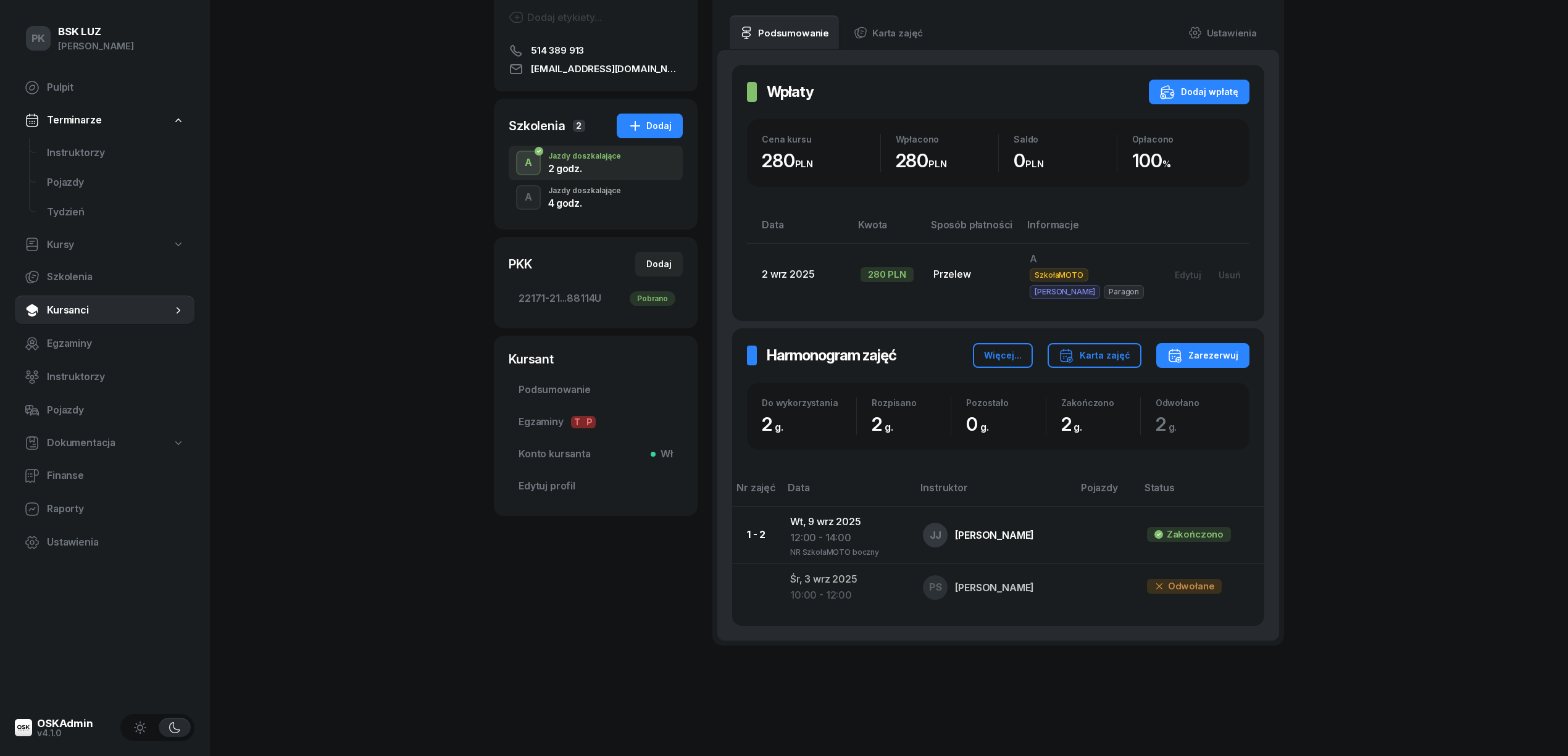
scroll to position [82, 0]
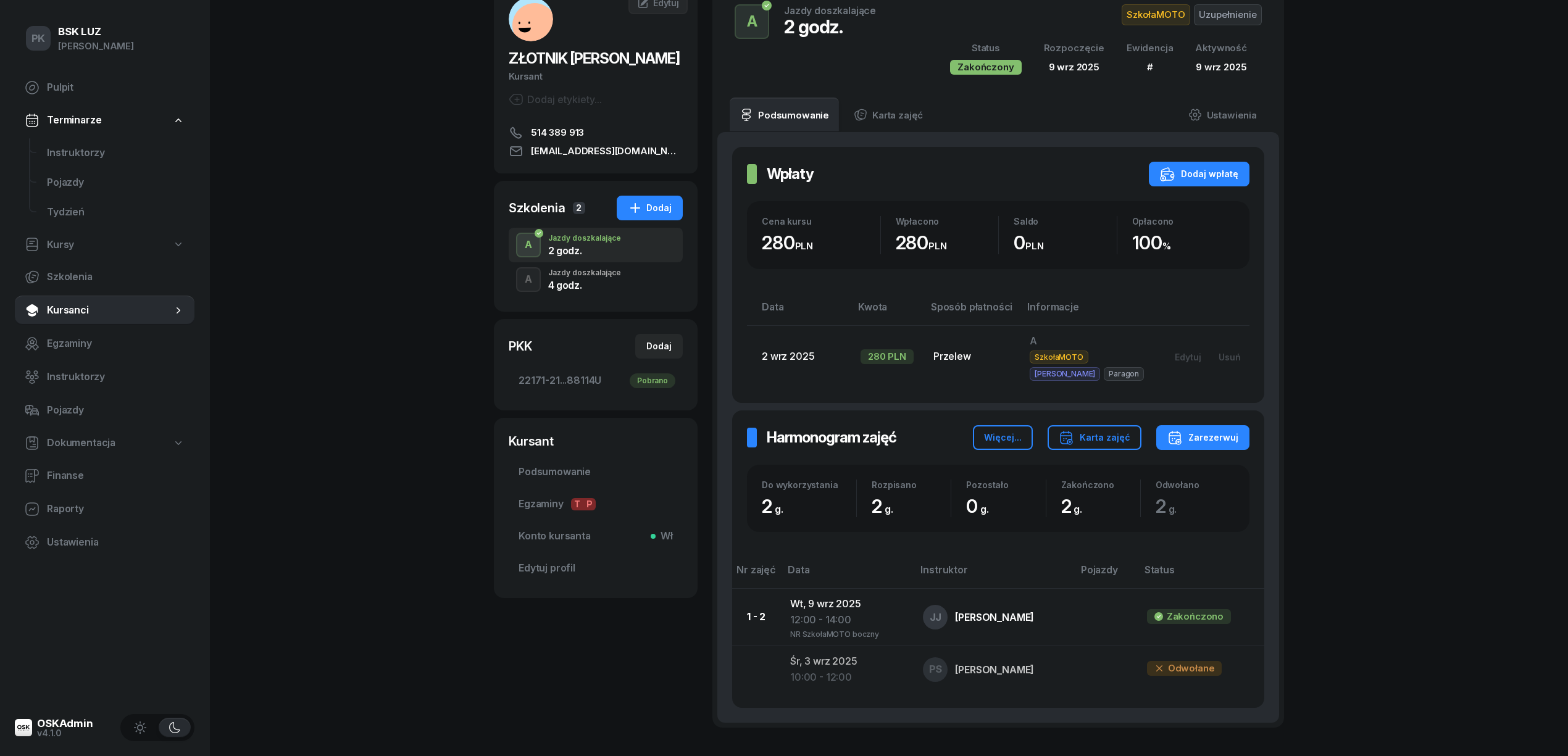
click at [586, 278] on div "4 godz." at bounding box center [585, 283] width 73 height 13
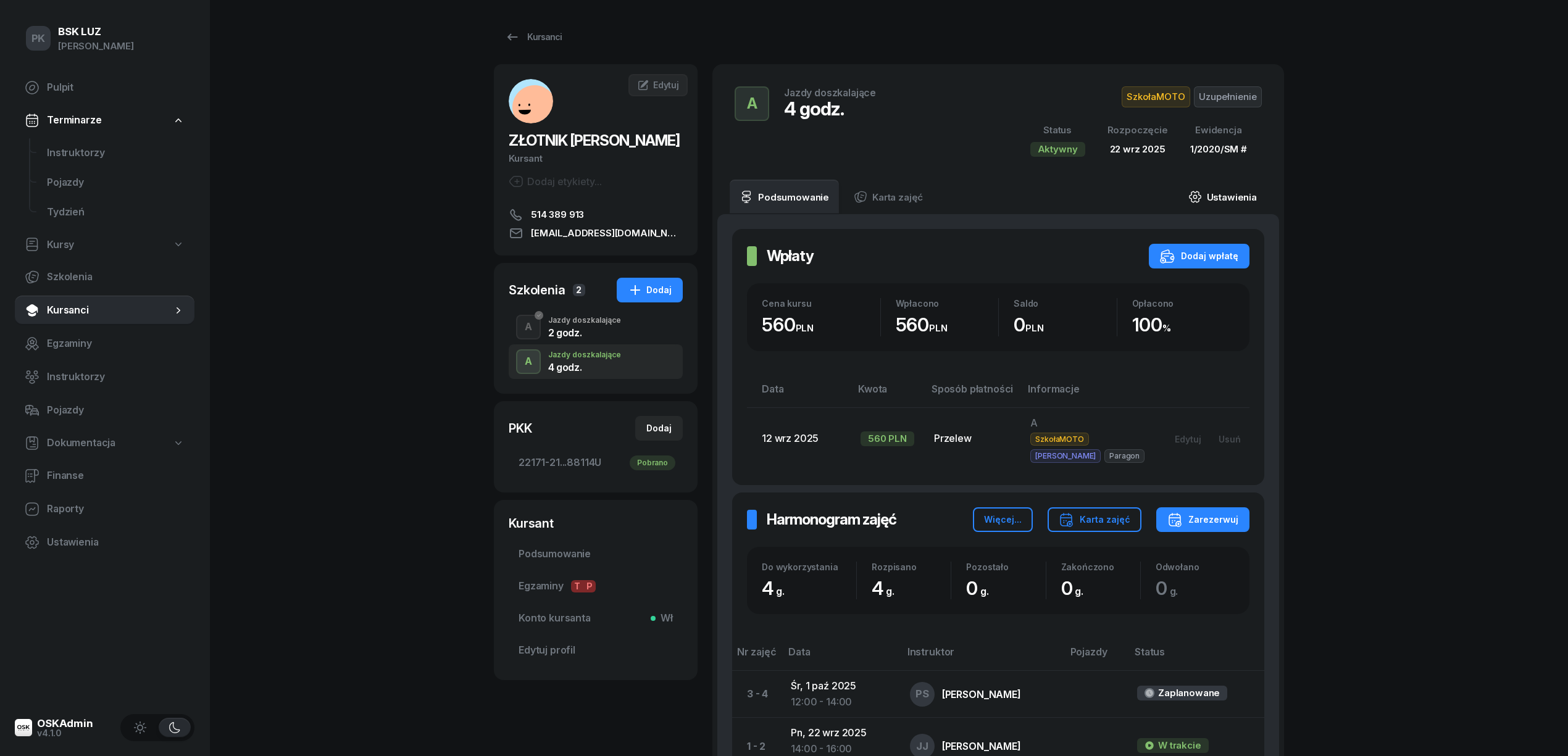
click at [1226, 194] on link "Ustawienia" at bounding box center [1222, 197] width 88 height 35
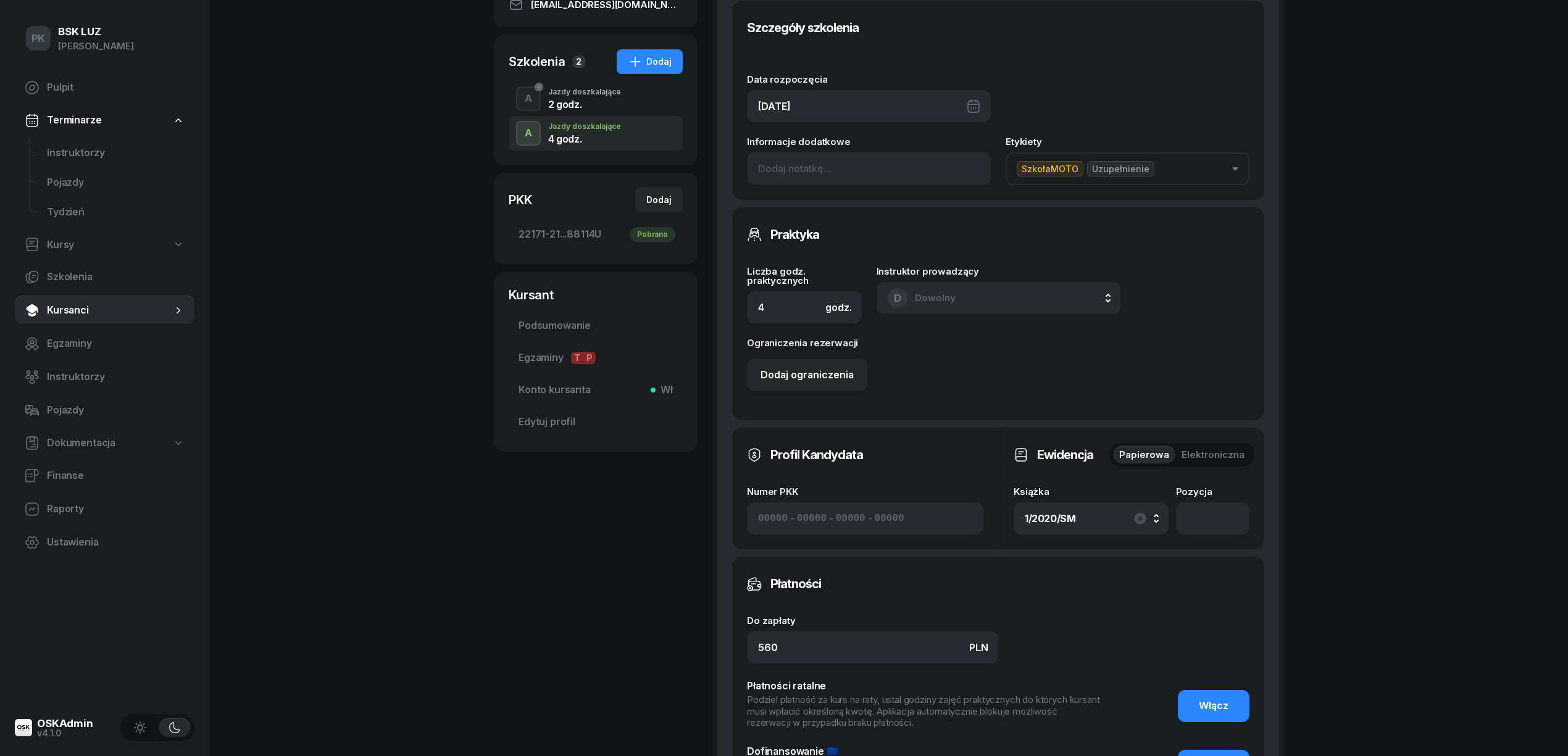
scroll to position [247, 0]
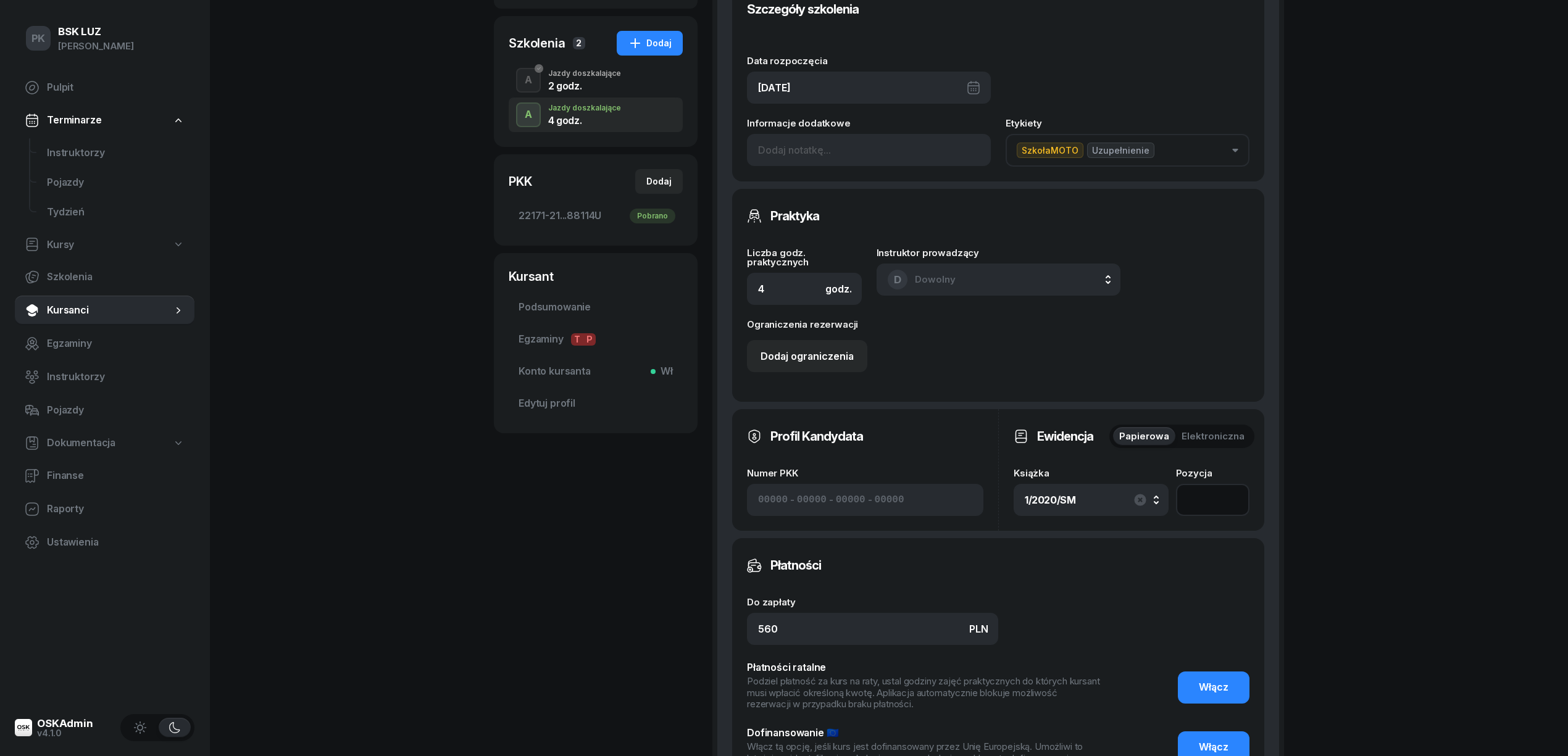
click at [1186, 505] on input "number" at bounding box center [1212, 500] width 74 height 32
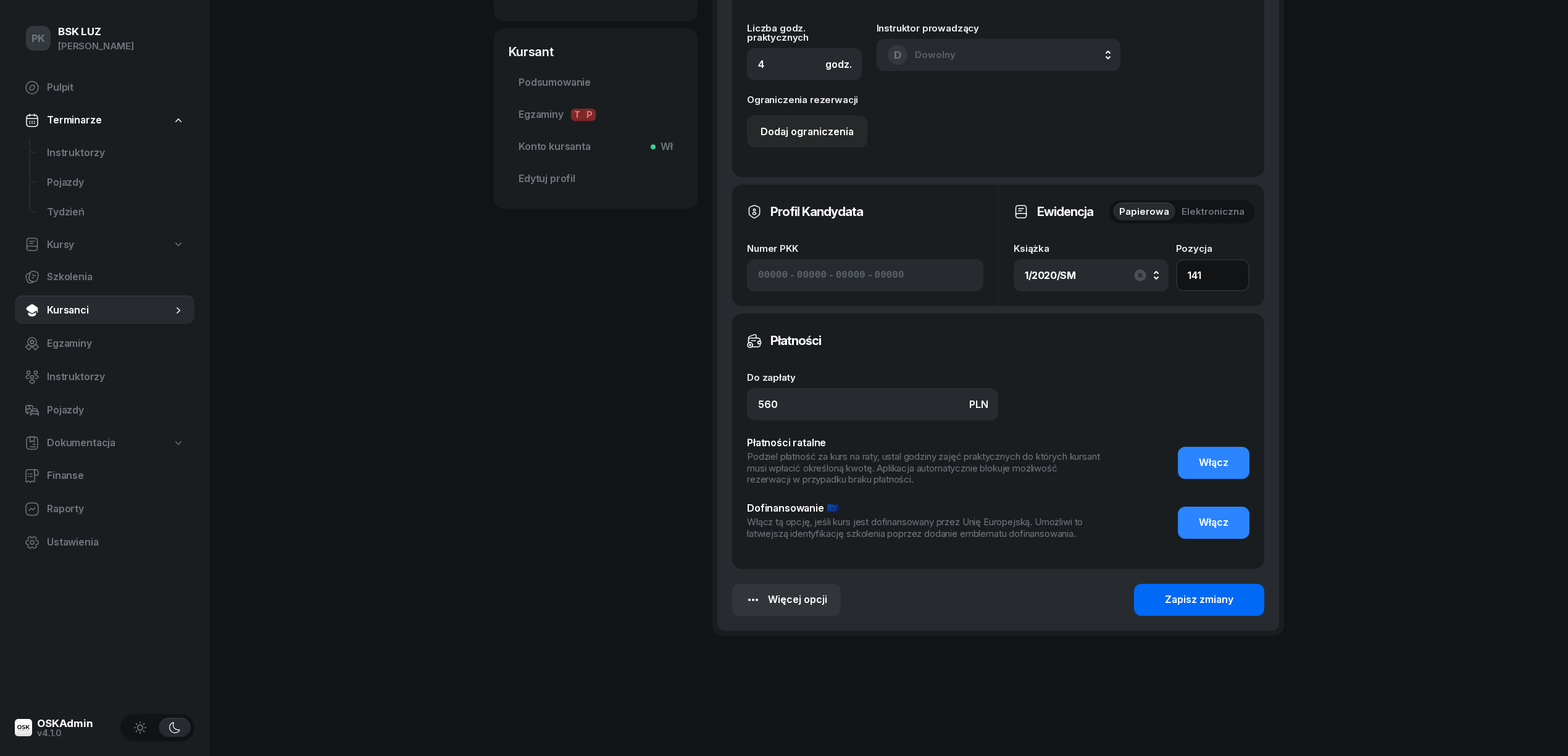
type input "141"
click at [1199, 590] on button "Zapisz zmiany" at bounding box center [1199, 600] width 130 height 32
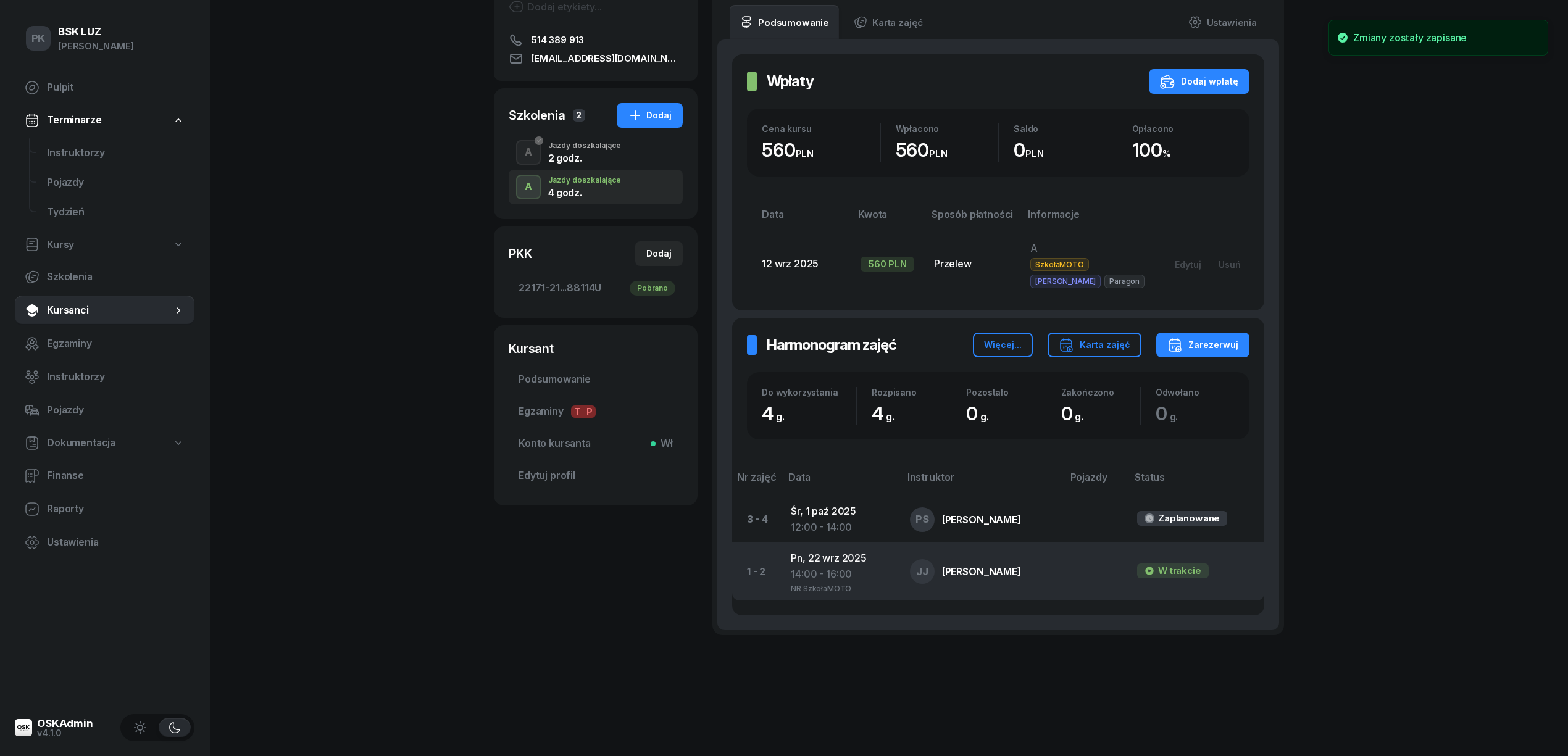
scroll to position [0, 0]
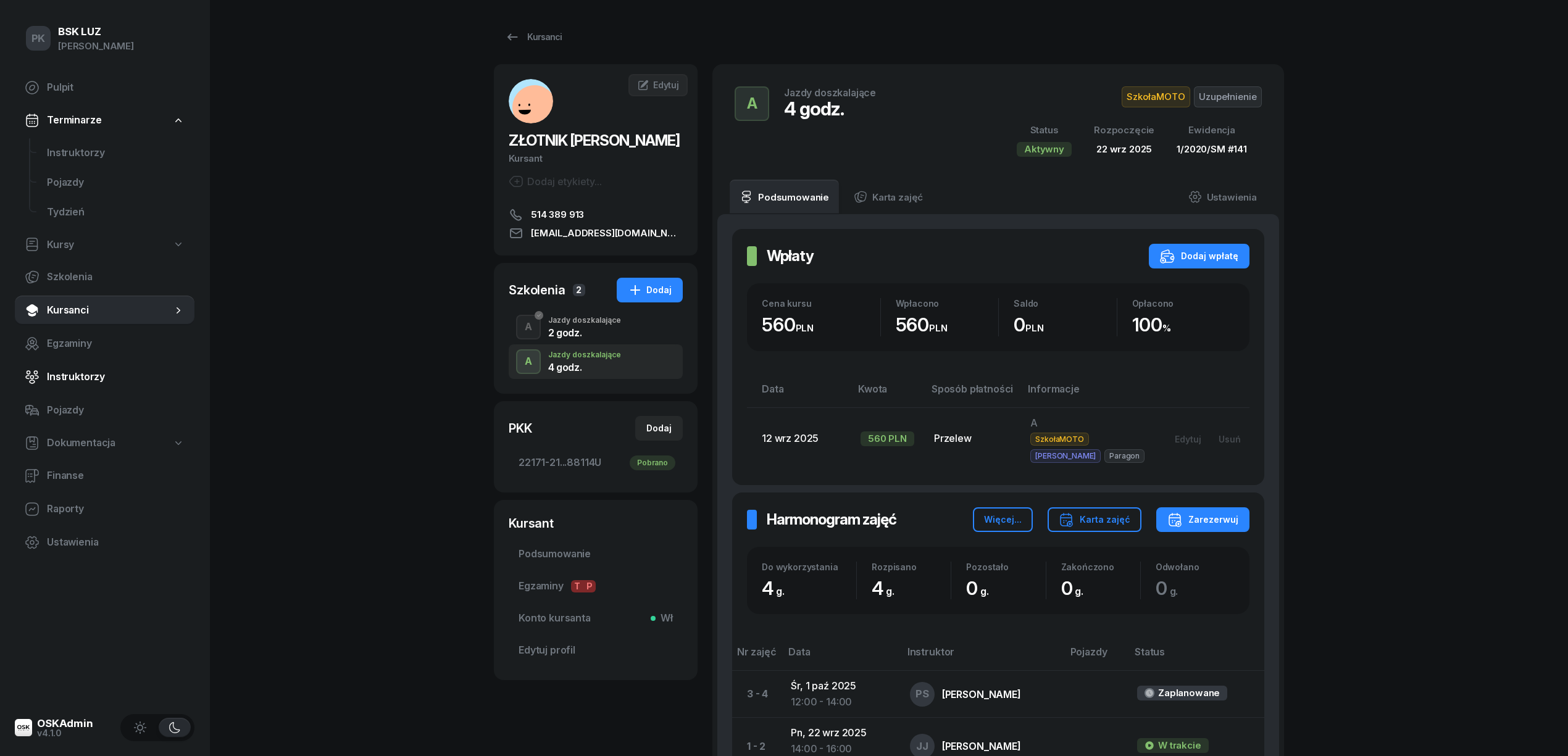
click at [75, 384] on span "Instruktorzy" at bounding box center [115, 378] width 137 height 16
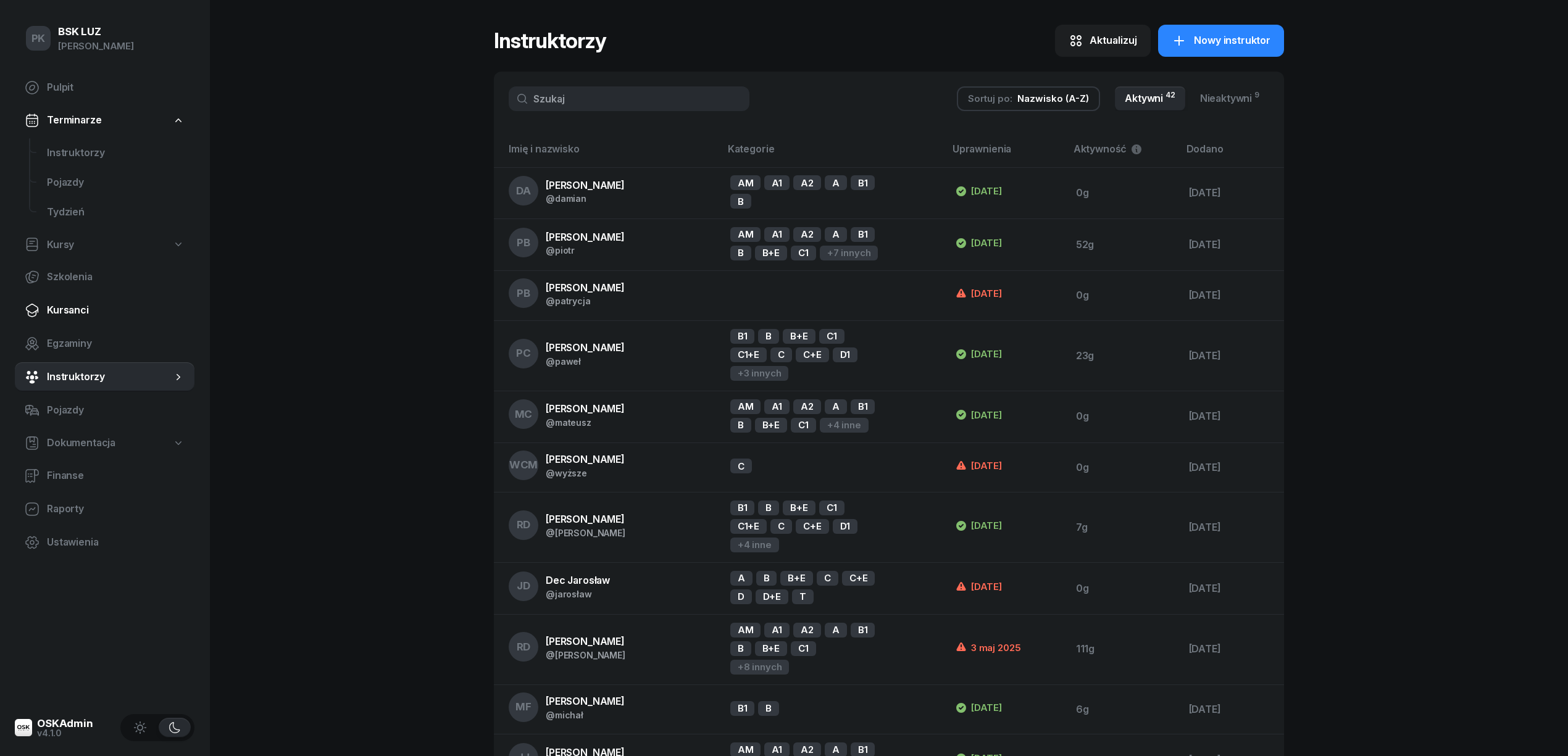
click at [78, 314] on span "Kursanci" at bounding box center [115, 311] width 137 height 16
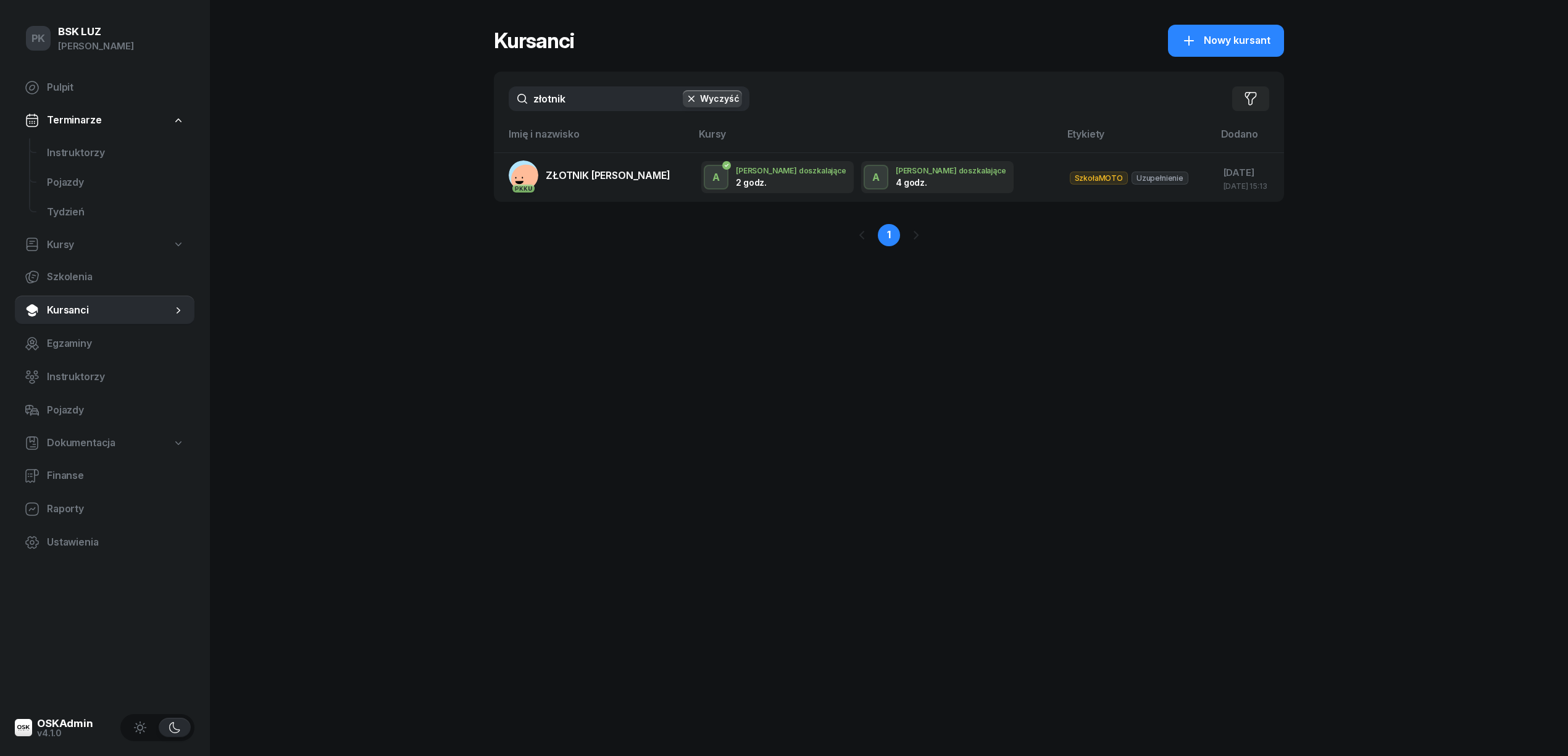
drag, startPoint x: 536, startPoint y: 97, endPoint x: 457, endPoint y: 106, distance: 79.5
click at [458, 105] on div "PK BSK LUZ Piotr Klimek Pulpit Terminarze Instruktorzy Pojazdy Tydzień Kursy Sz…" at bounding box center [784, 378] width 1568 height 756
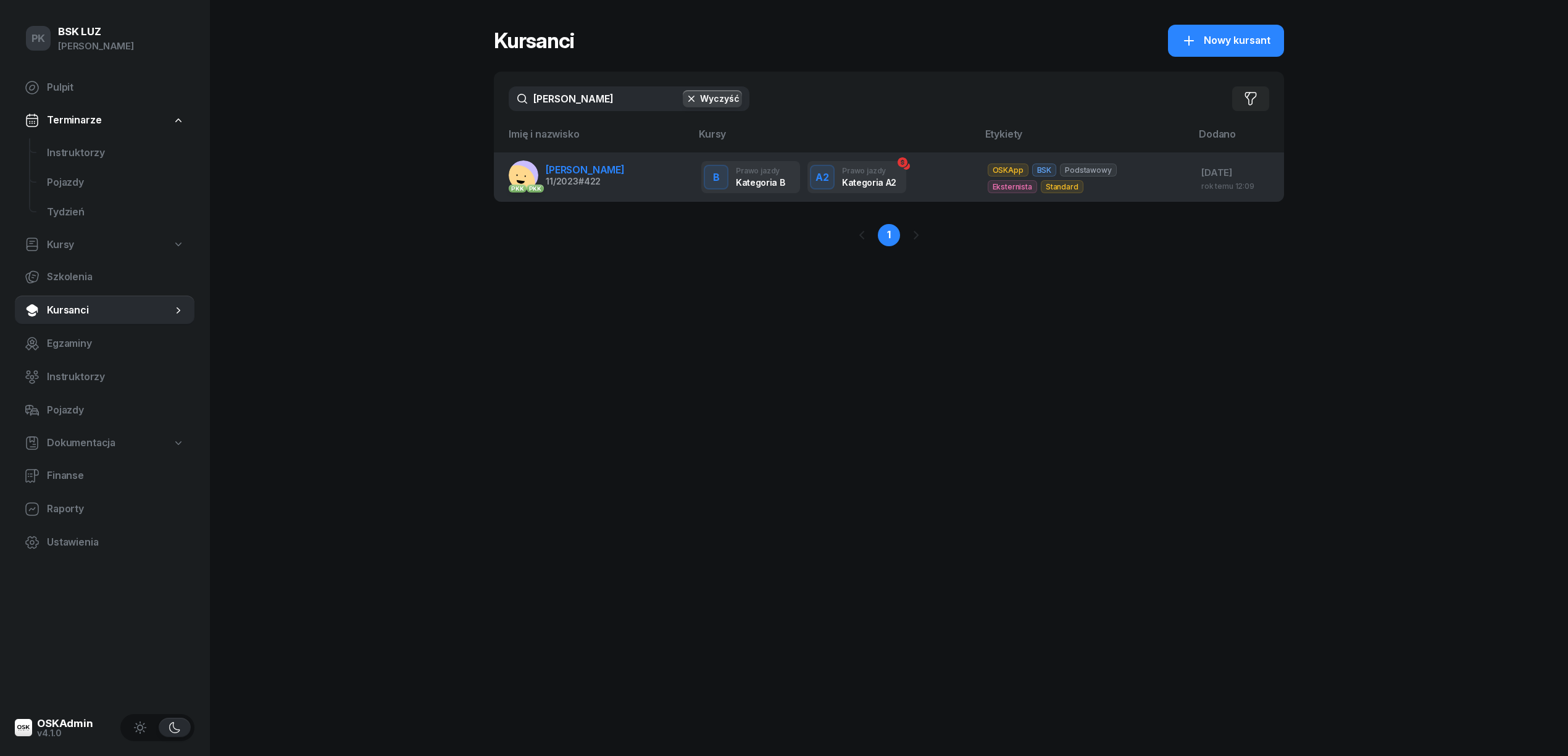
type input "holze"
click at [571, 188] on link "PKK PKK HOLZER JAN 11/2023 #422" at bounding box center [566, 175] width 116 height 30
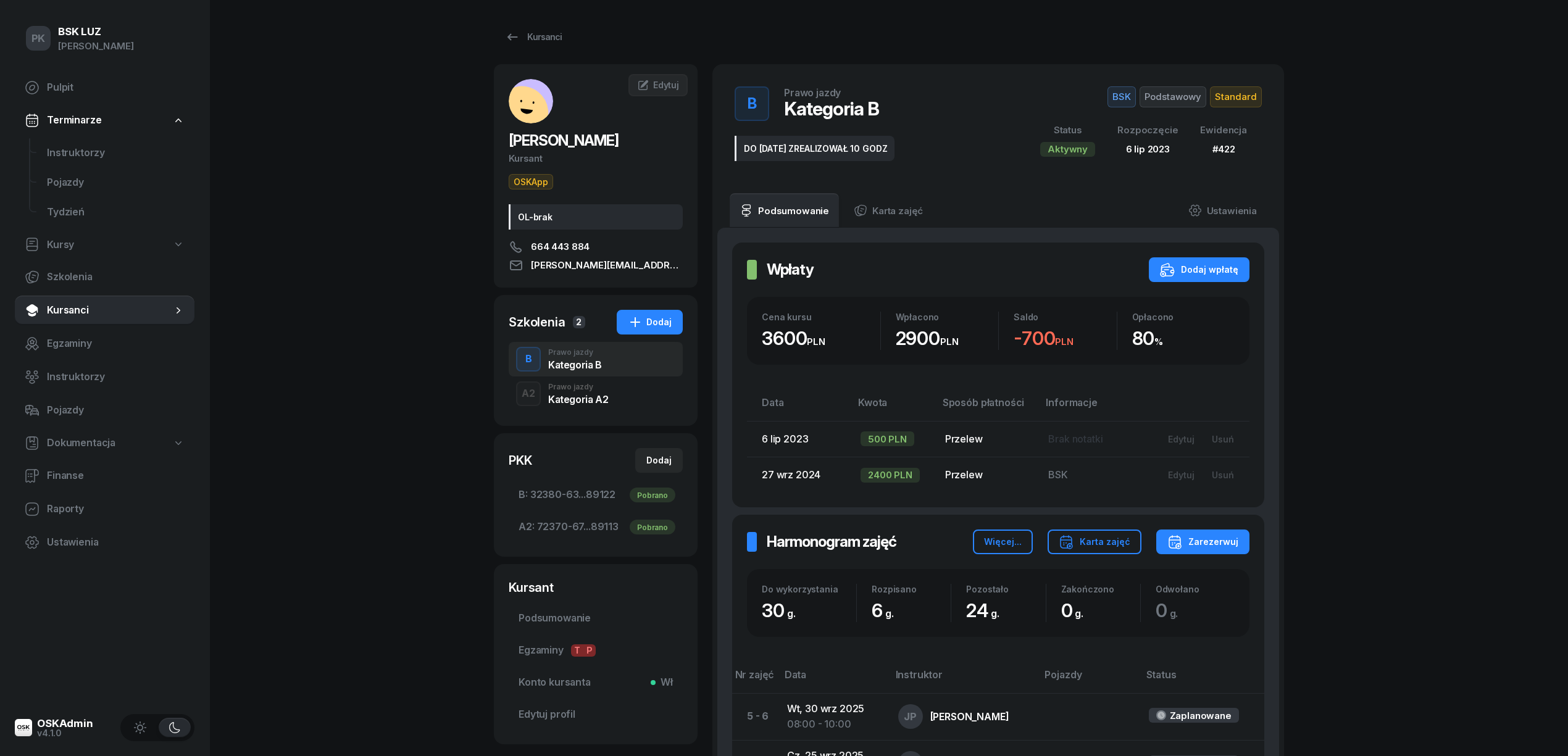
click at [591, 398] on div "Kategoria A2" at bounding box center [578, 399] width 60 height 10
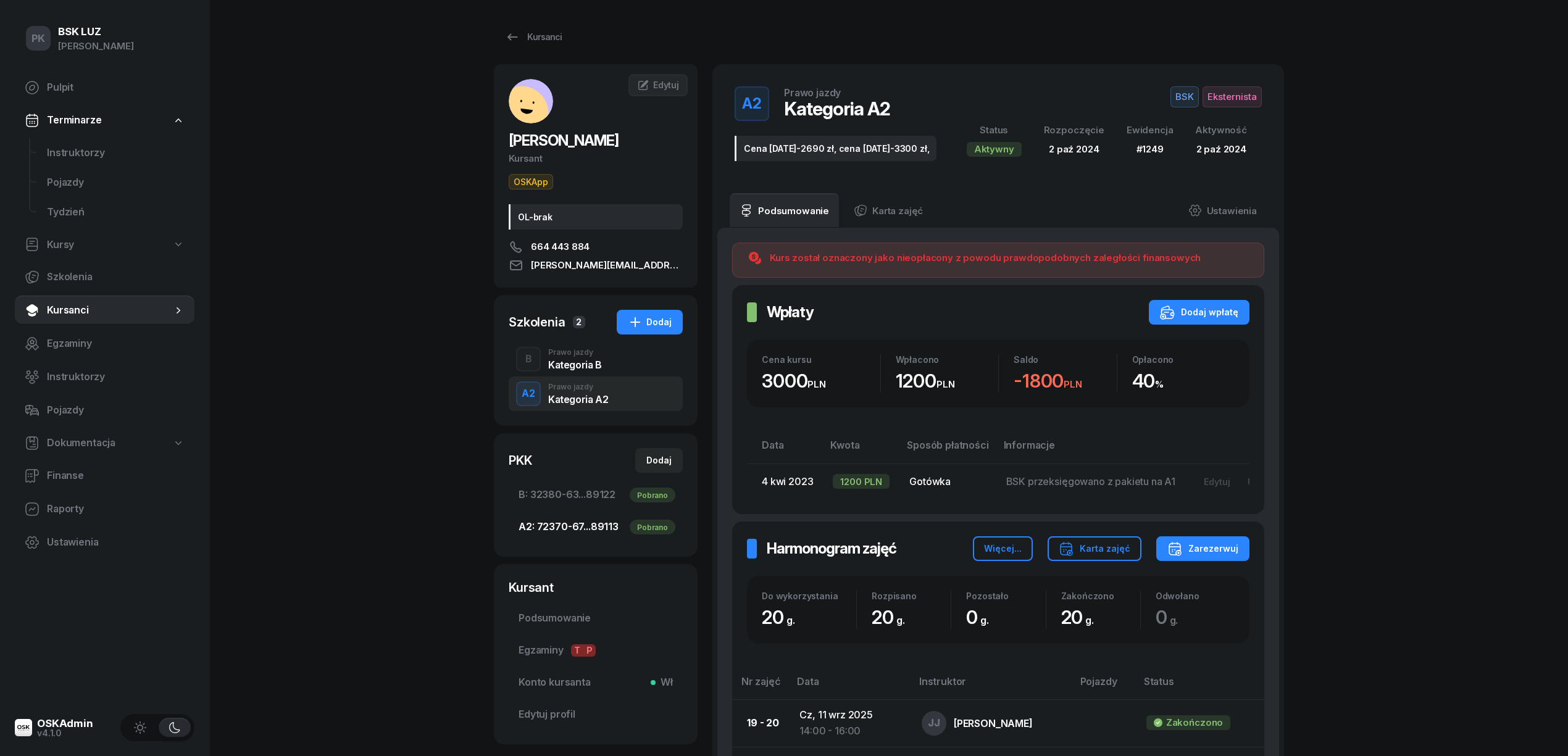
click at [563, 525] on span "A2: 72370-67...89113 Pobrano" at bounding box center [596, 528] width 155 height 16
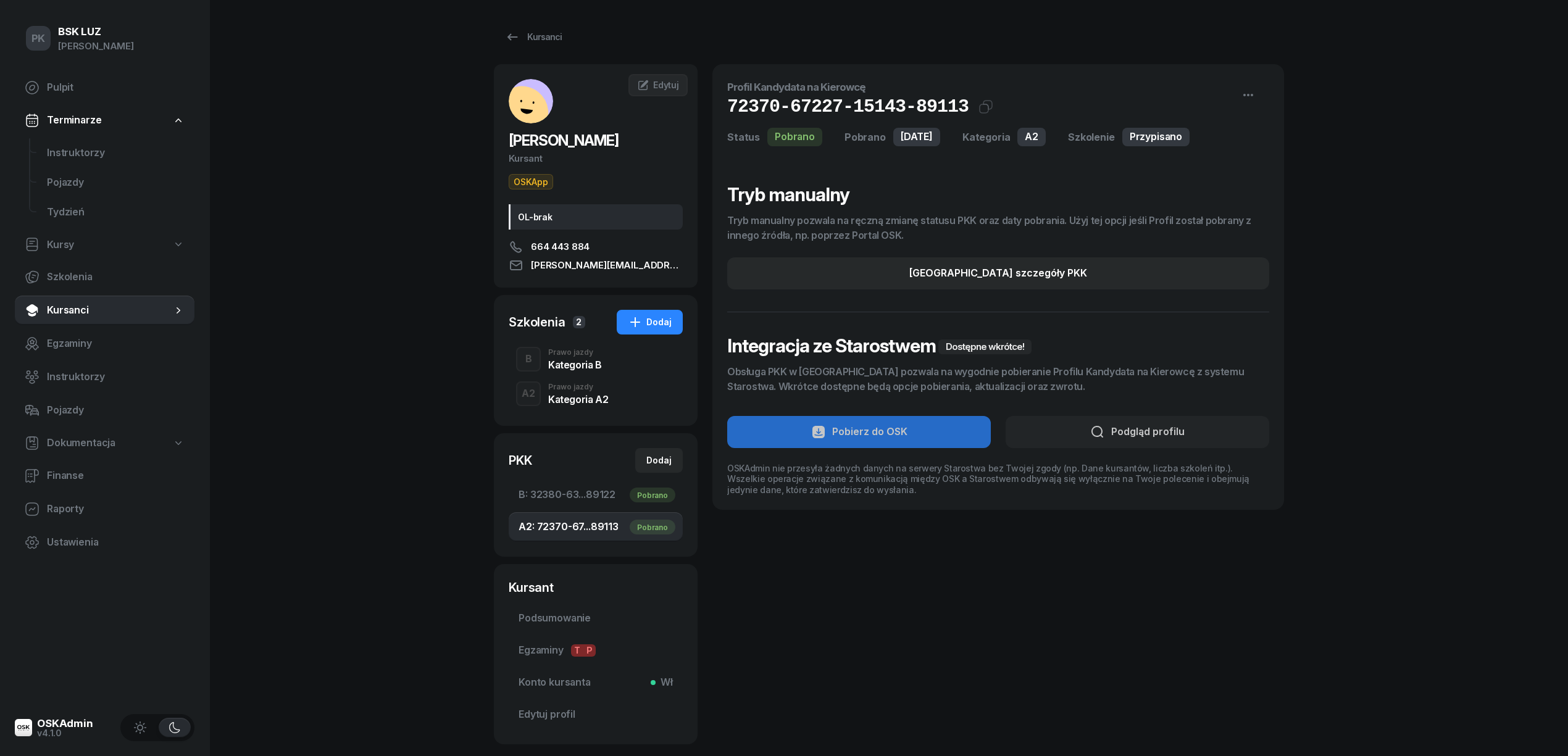
click at [584, 524] on span "A2: 72370-67...89113 Pobrano" at bounding box center [596, 528] width 155 height 16
click at [1128, 264] on button "Edytuj szczegóły PKK" at bounding box center [997, 273] width 542 height 32
select select "A2"
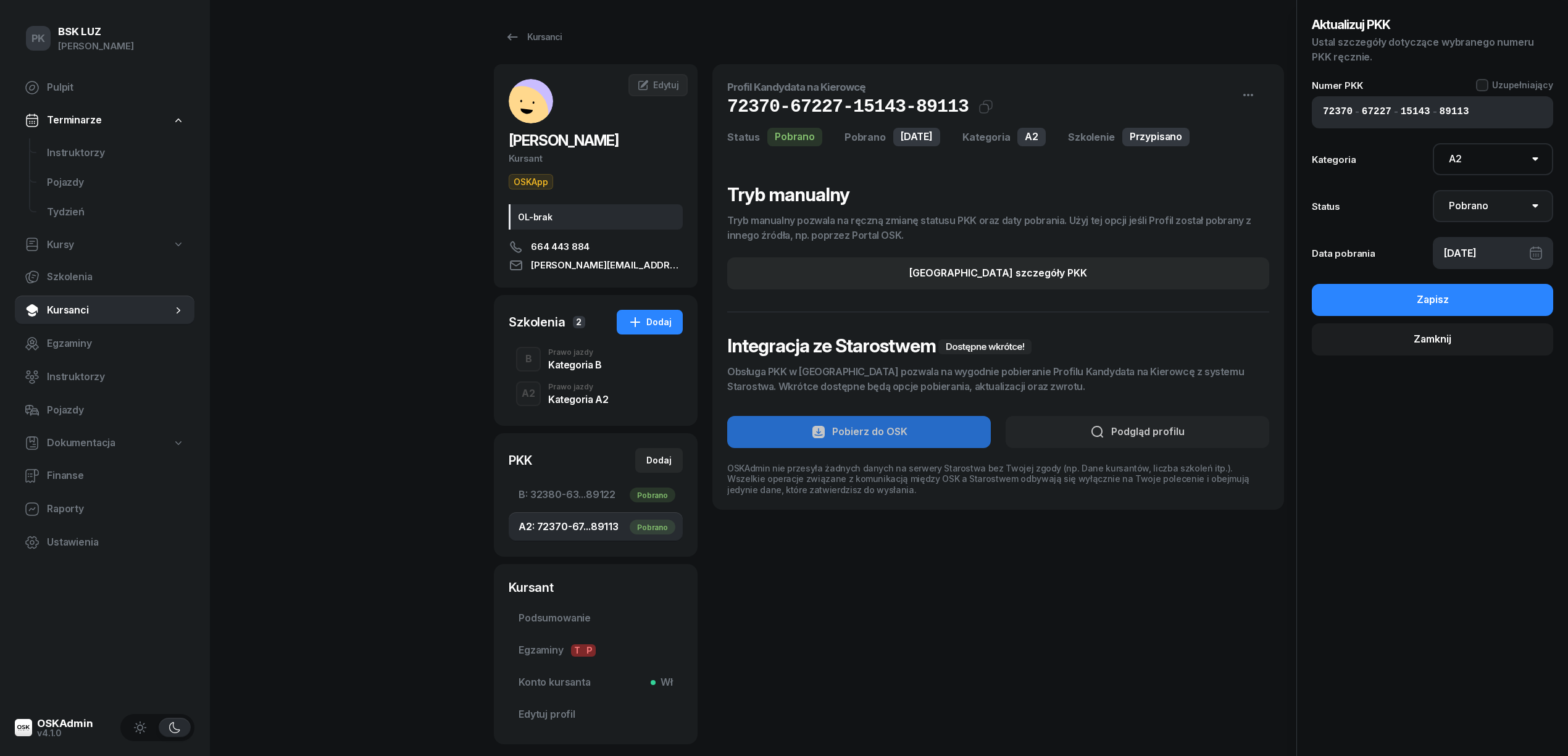
click at [1488, 203] on select "Nie pobrano Pobrano Zwrócono Zaktualizowano" at bounding box center [1493, 206] width 121 height 32
select select "UpdateAndReturn"
click at [1433, 190] on select "Nie pobrano Pobrano Zwrócono Zaktualizowano" at bounding box center [1493, 206] width 121 height 32
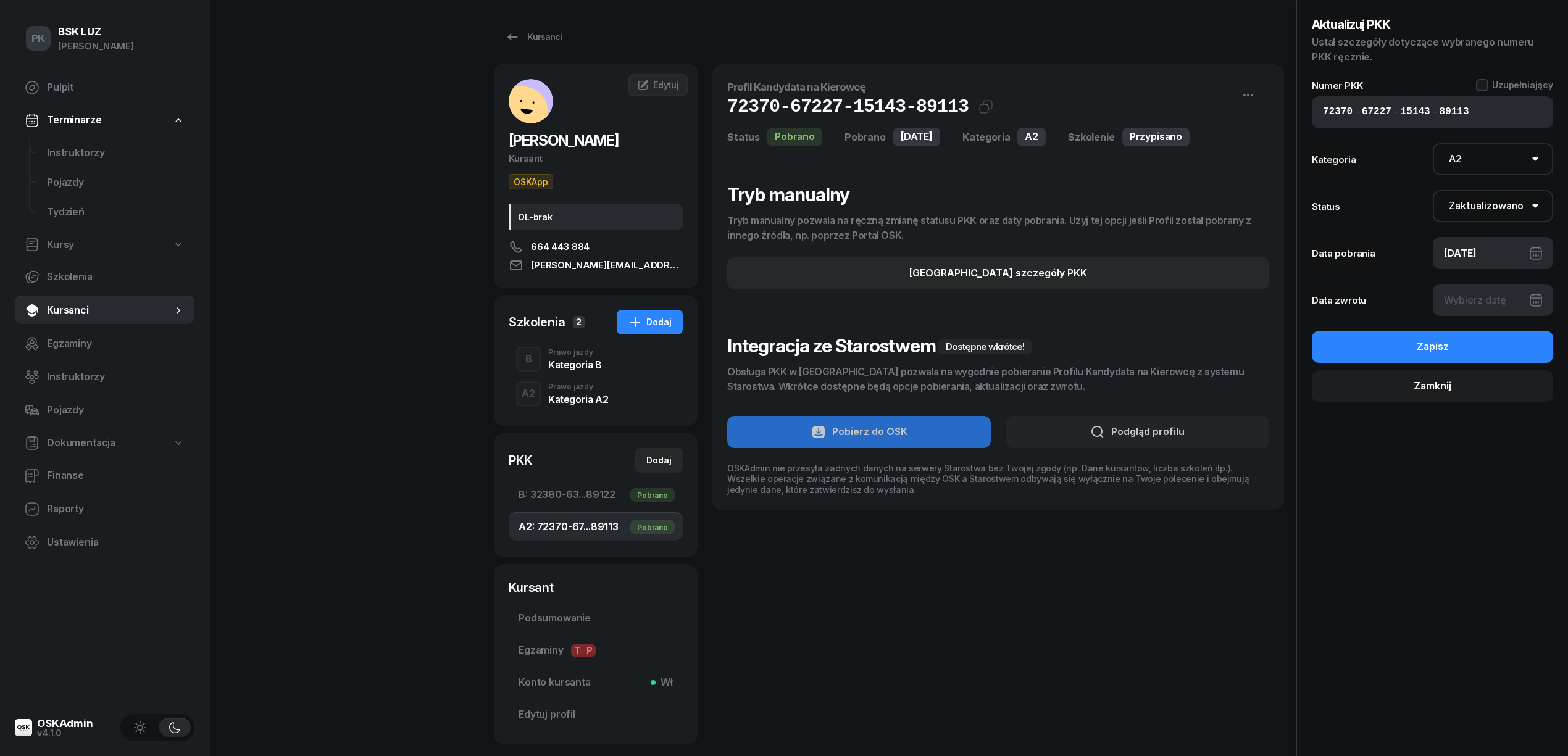
click at [1470, 297] on div at bounding box center [1493, 300] width 121 height 32
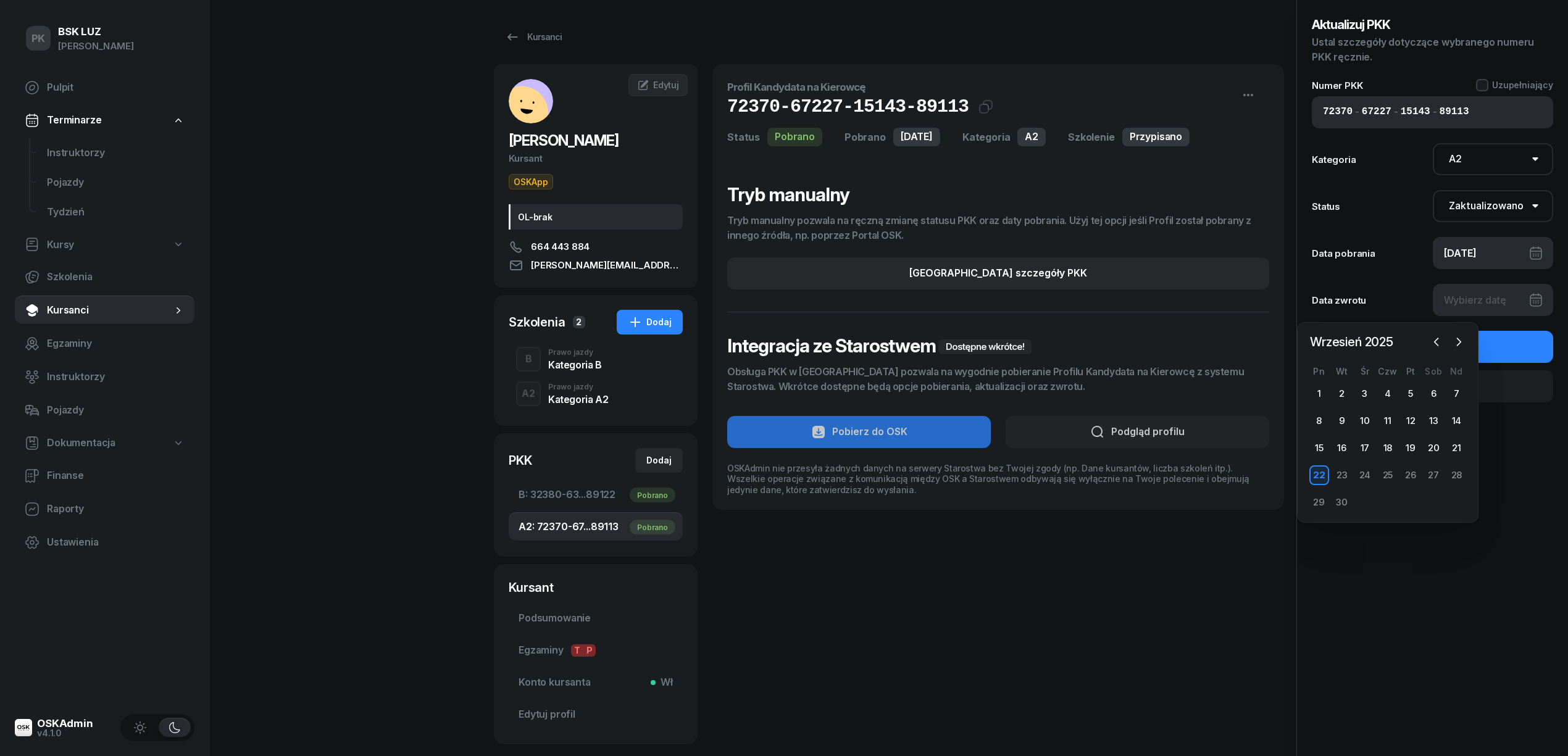
click at [1324, 476] on div "22" at bounding box center [1319, 475] width 20 height 20
type input "22/09/2025"
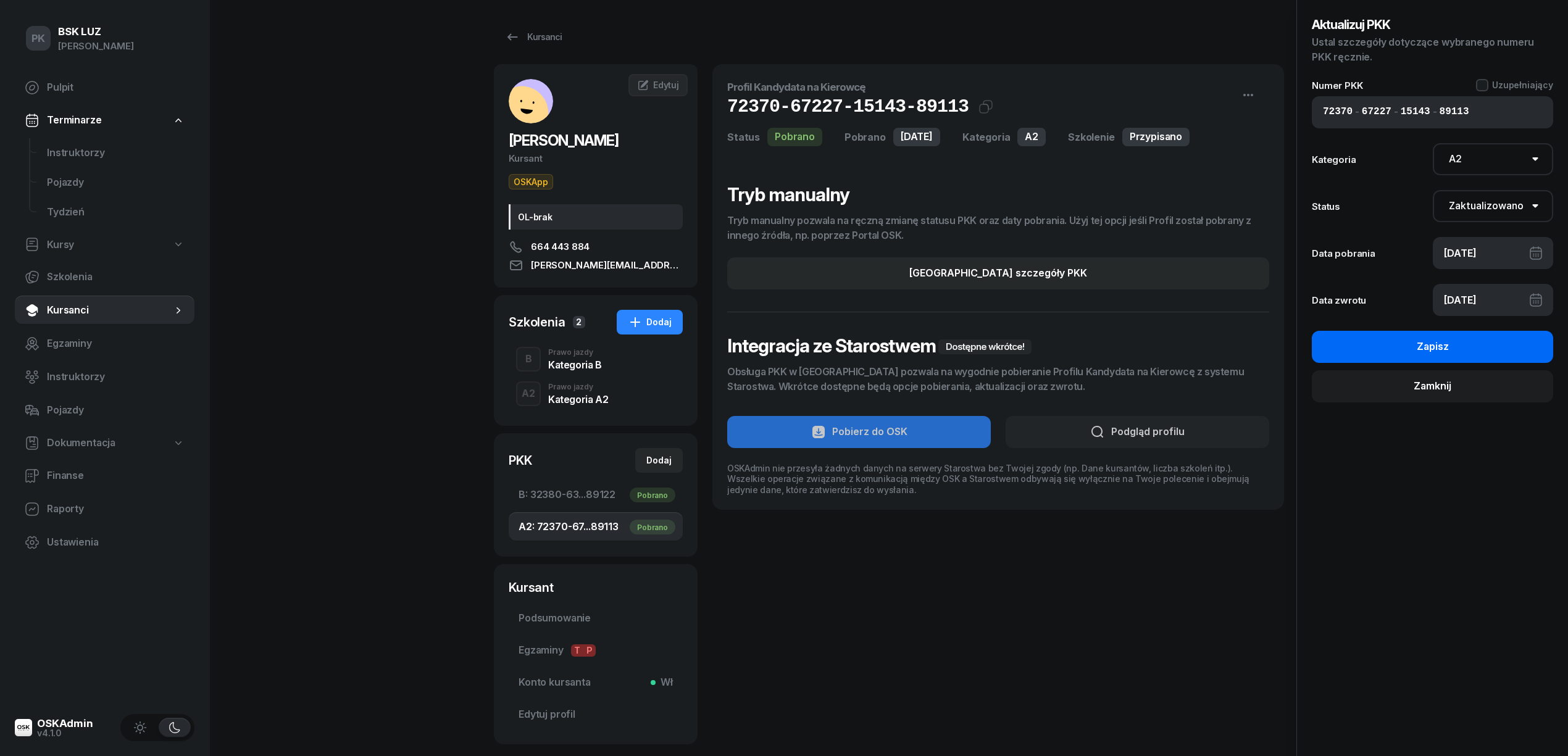
click at [1413, 340] on button "Zapisz" at bounding box center [1432, 346] width 242 height 32
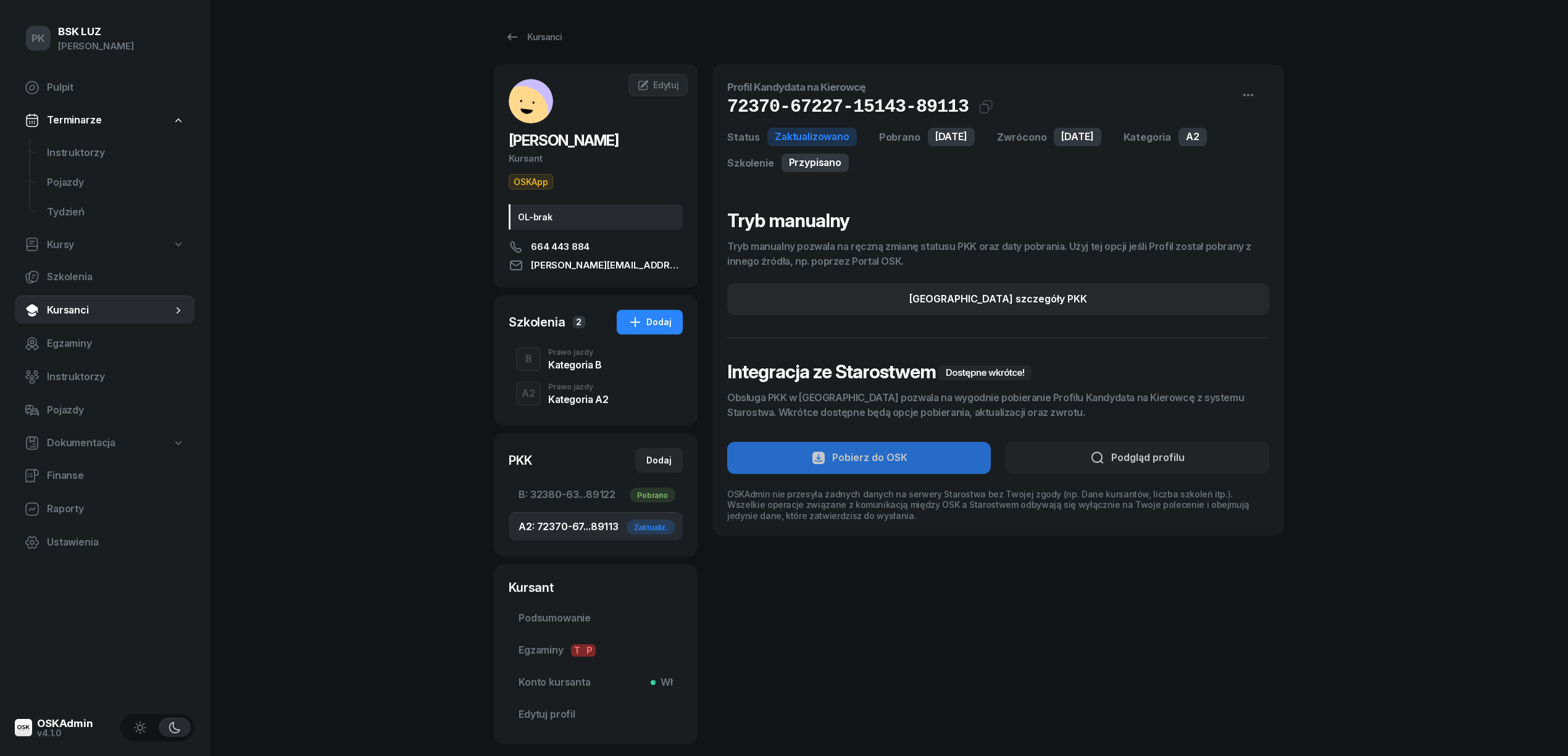
click at [563, 395] on div "Kategoria A2" at bounding box center [578, 399] width 60 height 10
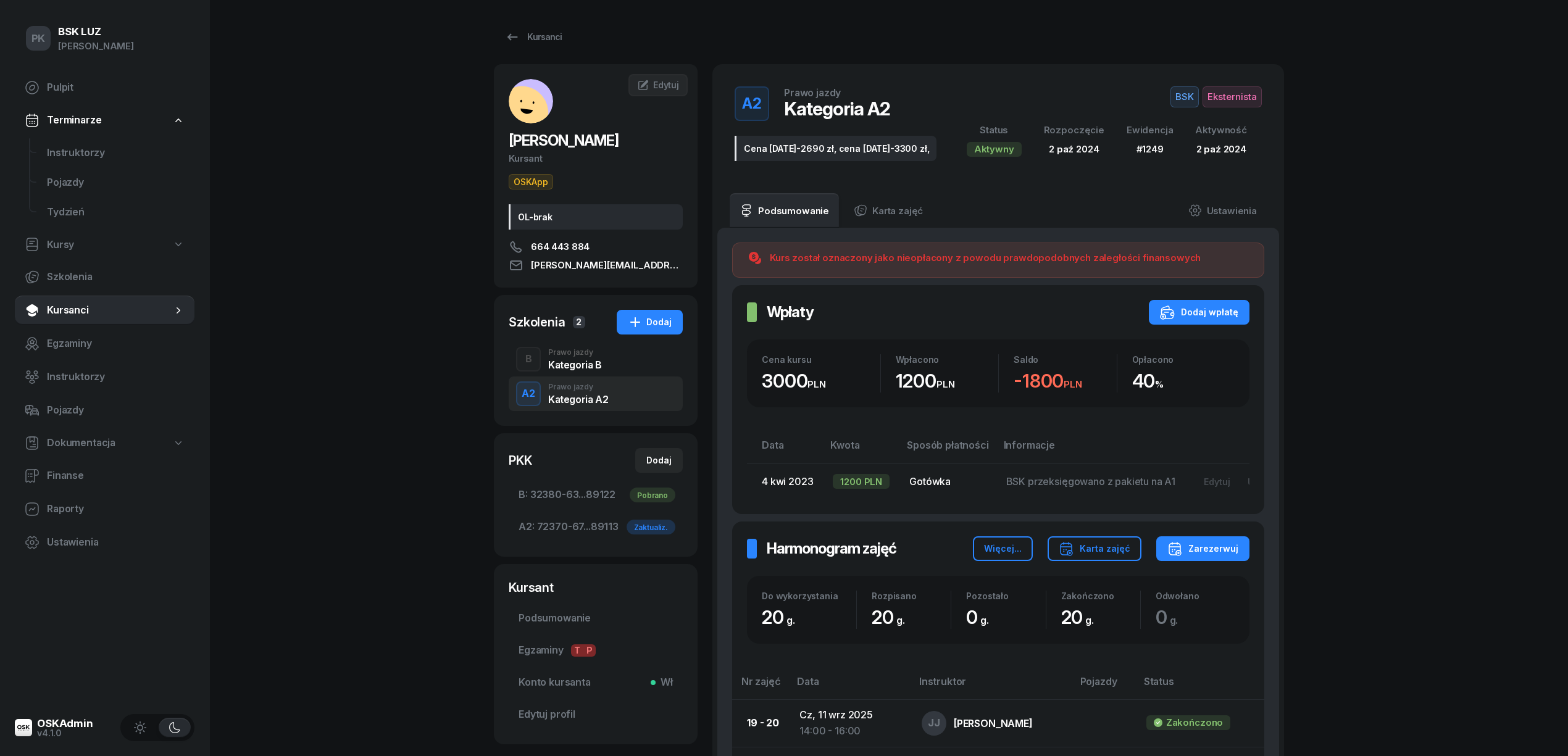
click at [1222, 97] on span "Eksternista" at bounding box center [1232, 97] width 59 height 21
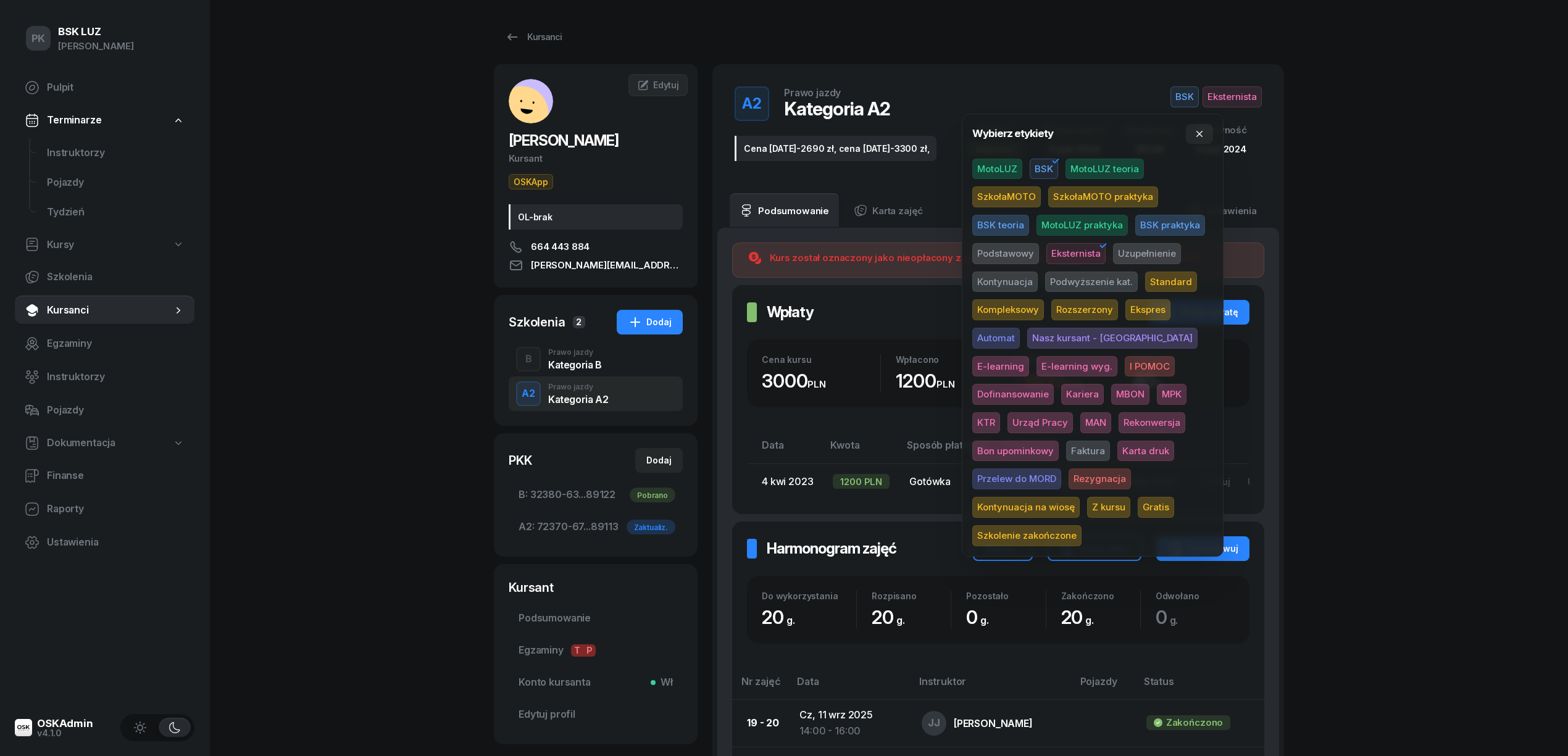
click at [1081, 526] on span "Szkolenie zakończone" at bounding box center [1026, 536] width 109 height 21
click at [1408, 364] on div "PK BSK LUZ Piotr Klimek Pulpit Terminarze Instruktorzy Pojazdy Tydzień Kursy Sz…" at bounding box center [784, 668] width 1568 height 1336
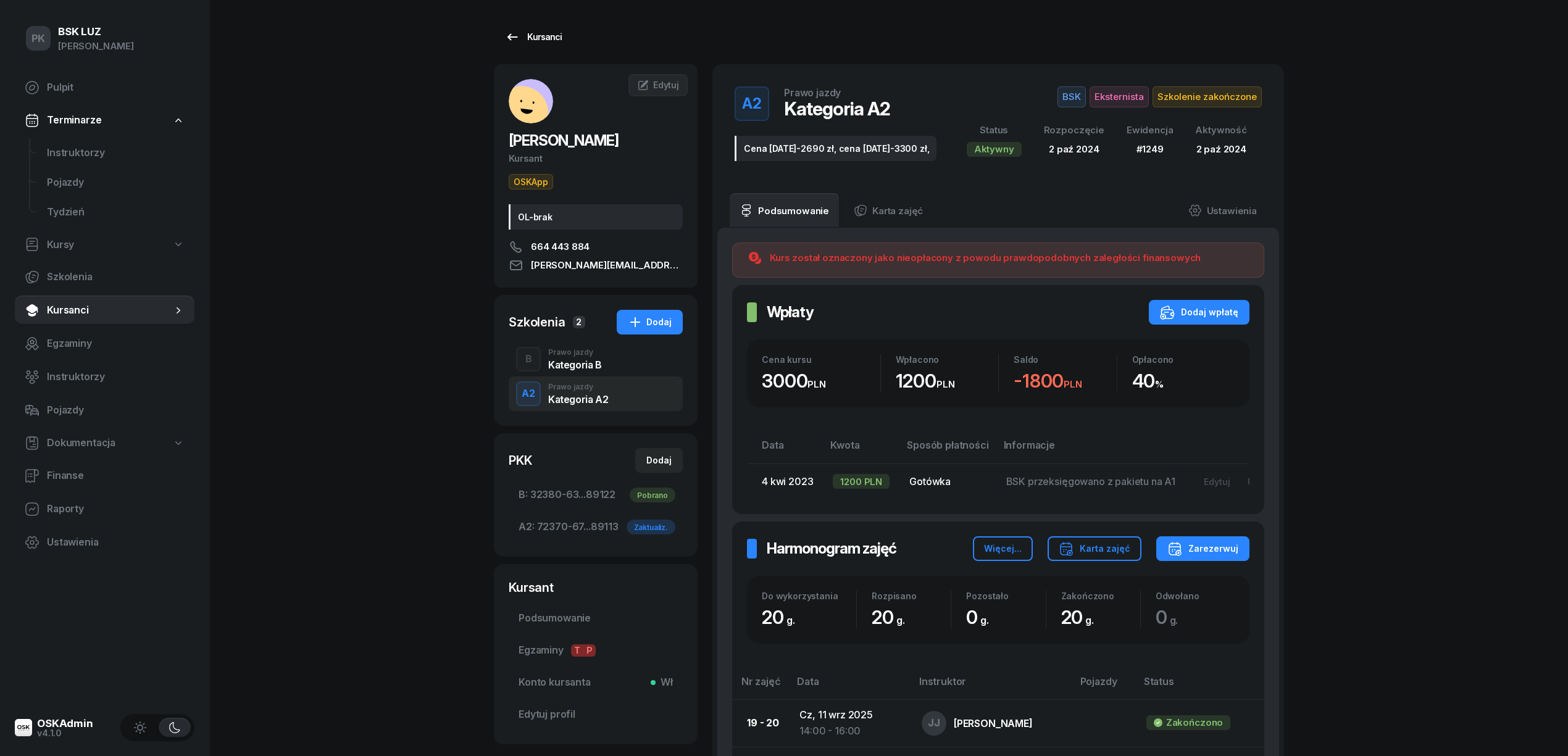
click at [516, 41] on icon at bounding box center [512, 37] width 15 height 15
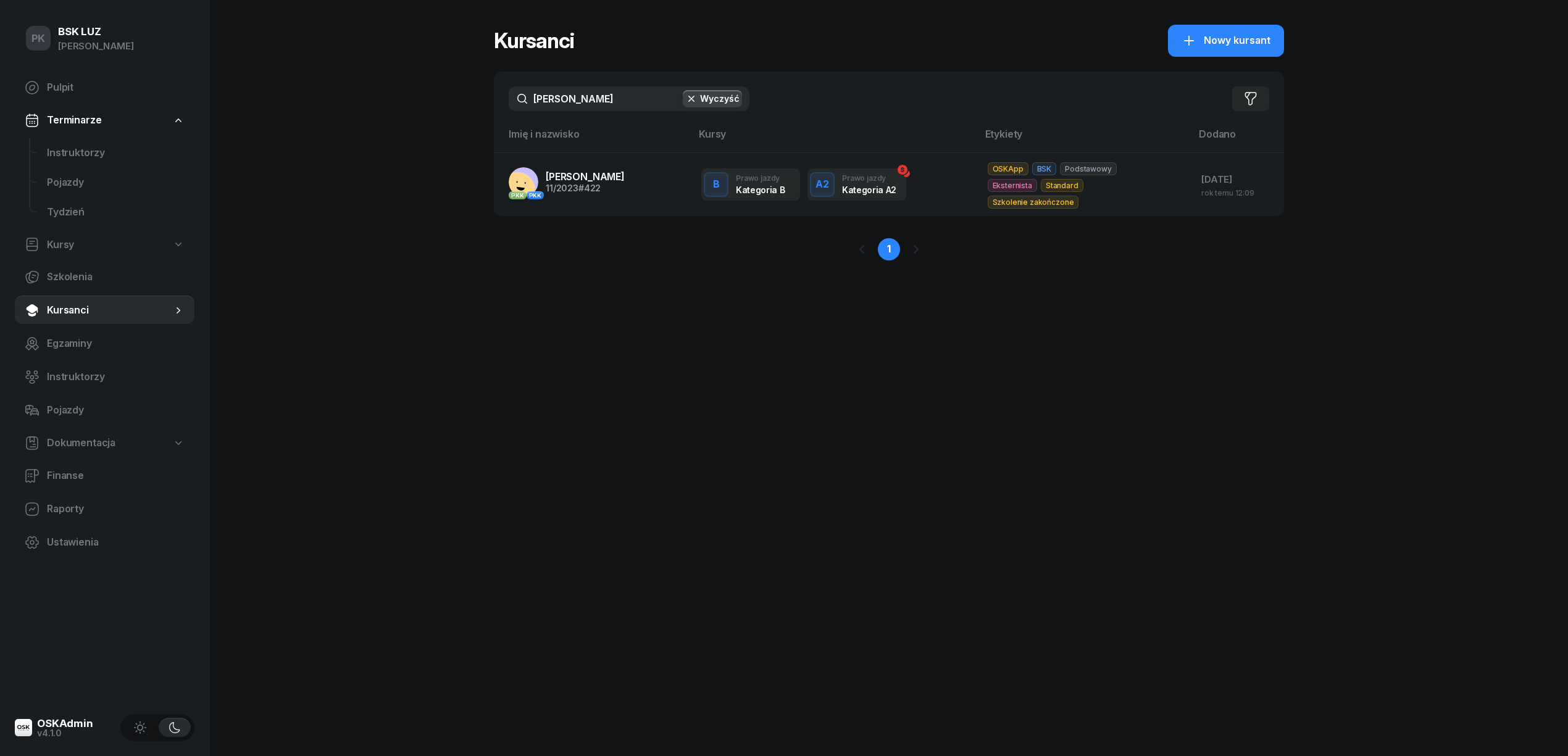
click at [334, 140] on div "PK BSK LUZ Piotr Klimek Pulpit Terminarze Instruktorzy Pojazdy Tydzień Kursy Sz…" at bounding box center [784, 378] width 1568 height 756
drag, startPoint x: 556, startPoint y: 100, endPoint x: 475, endPoint y: 112, distance: 81.9
click at [475, 112] on div "PK BSK LUZ Piotr Klimek Pulpit Terminarze Instruktorzy Pojazdy Tydzień Kursy Sz…" at bounding box center [784, 378] width 1568 height 756
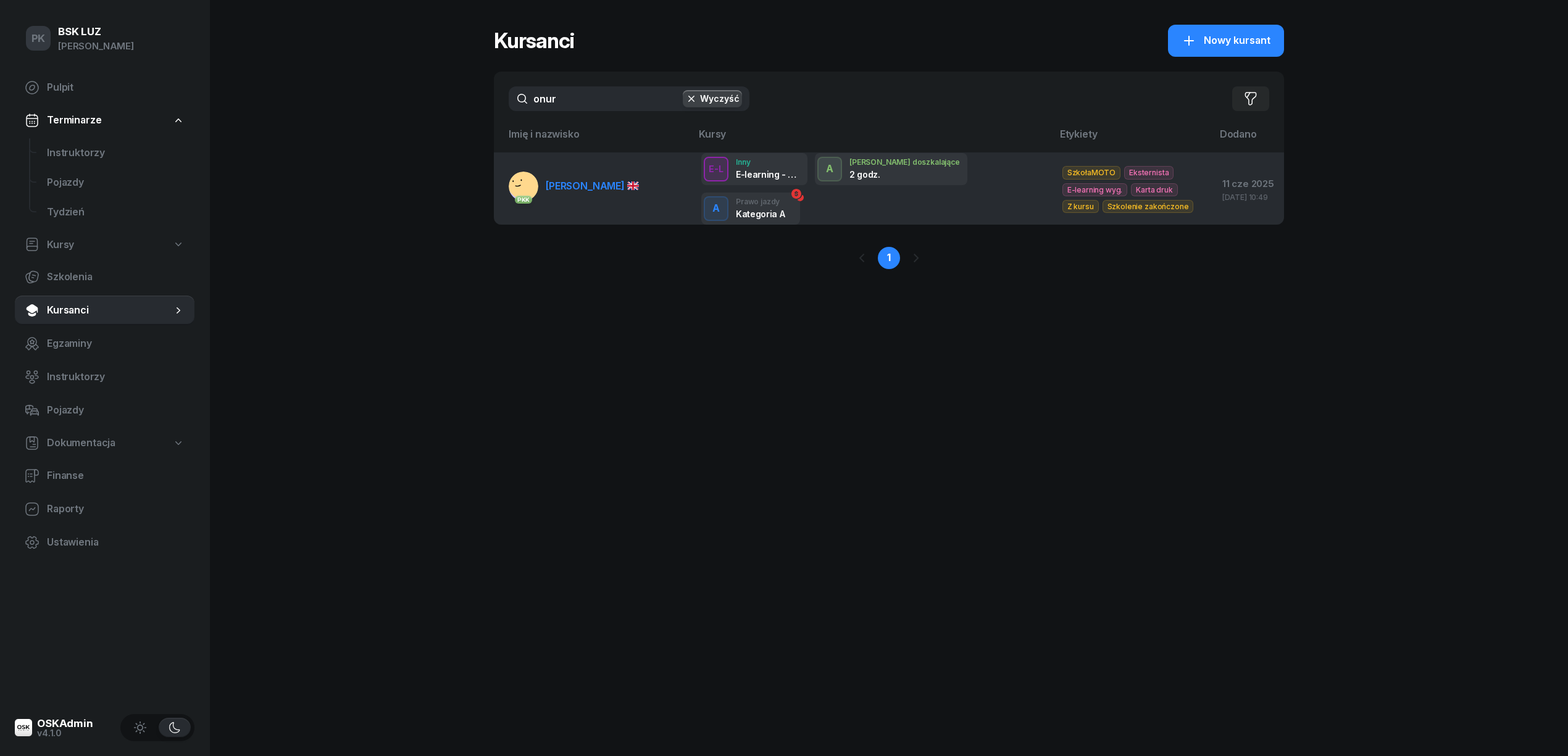
type input "onur"
click at [559, 181] on span "ÖNER ONUR" at bounding box center [592, 186] width 93 height 13
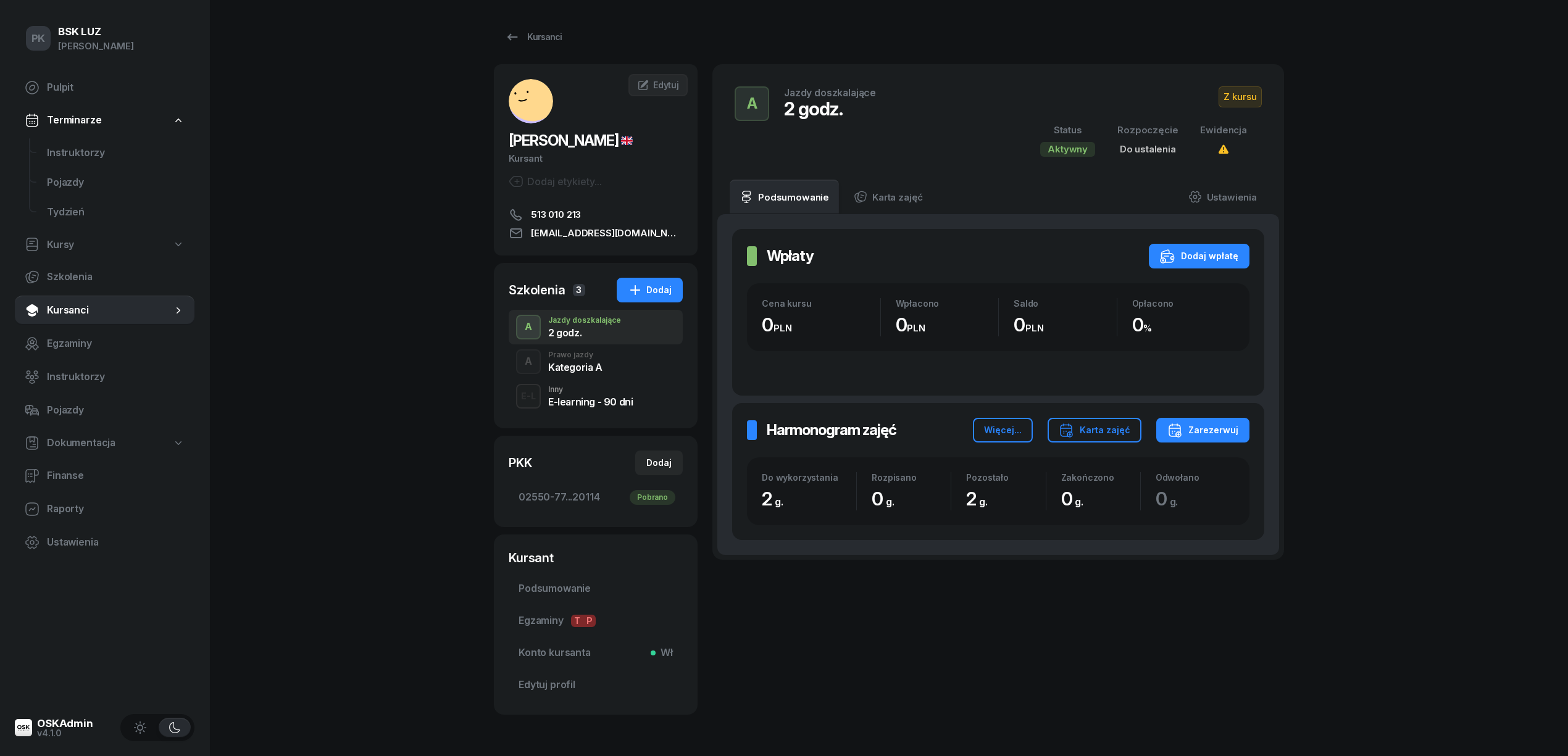
click at [581, 363] on div "Kategoria A" at bounding box center [575, 367] width 54 height 10
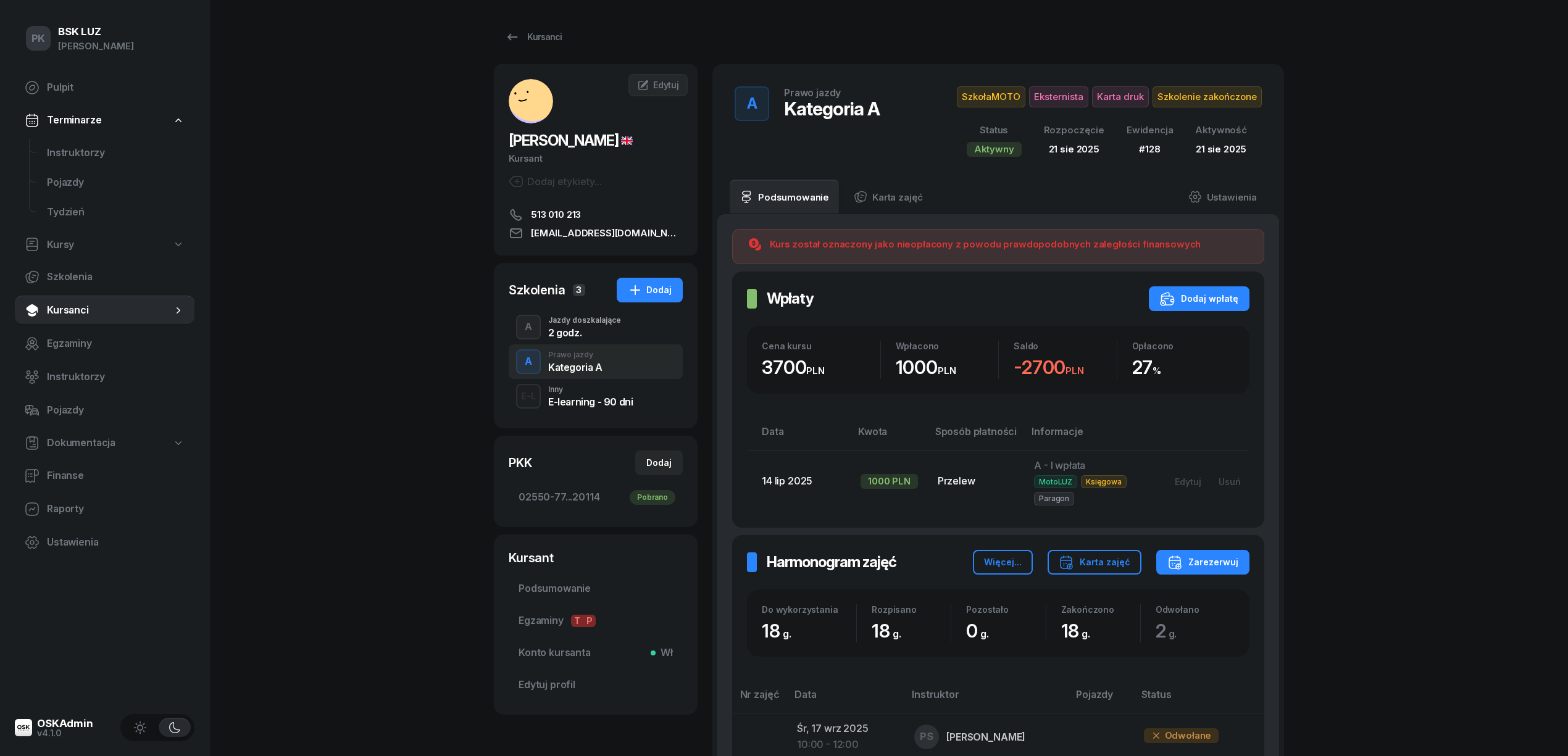
click at [577, 344] on div "A Prawo jazdy Kategoria A" at bounding box center [595, 361] width 174 height 35
click at [575, 326] on div "2 godz." at bounding box center [585, 331] width 73 height 13
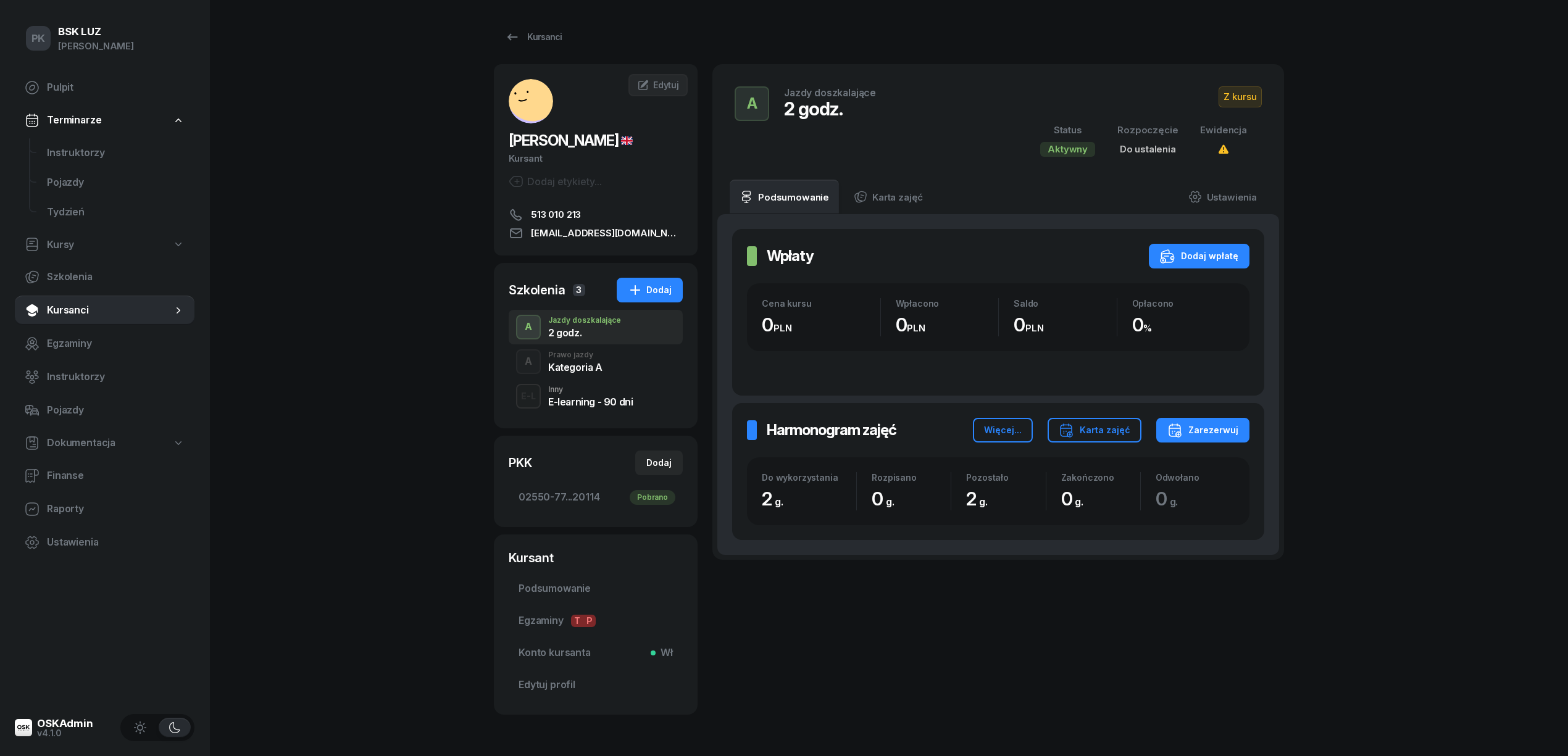
click at [574, 355] on div "Prawo jazdy" at bounding box center [575, 355] width 54 height 7
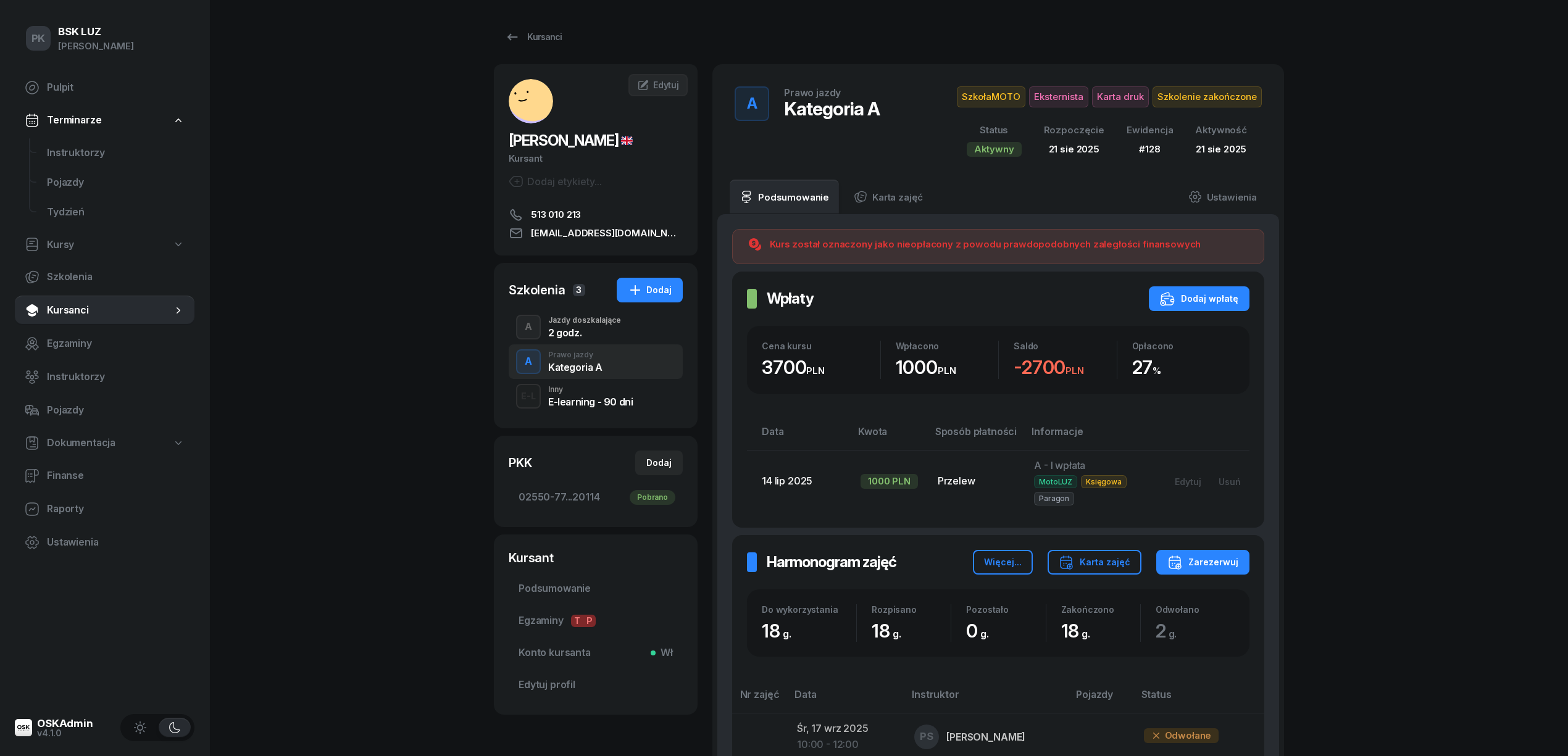
drag, startPoint x: 774, startPoint y: 303, endPoint x: 752, endPoint y: 288, distance: 26.6
drag, startPoint x: 752, startPoint y: 288, endPoint x: 383, endPoint y: 393, distance: 383.6
click at [383, 393] on div "PK BSK LUZ Piotr Klimek Pulpit Terminarze Instruktorzy Pojazdy Tydzień Kursy Sz…" at bounding box center [784, 675] width 1568 height 1350
click at [338, 315] on div "PK BSK LUZ Piotr Klimek Pulpit Terminarze Instruktorzy Pojazdy Tydzień Kursy Sz…" at bounding box center [784, 675] width 1568 height 1350
click at [529, 38] on div "Kursanci" at bounding box center [533, 37] width 56 height 15
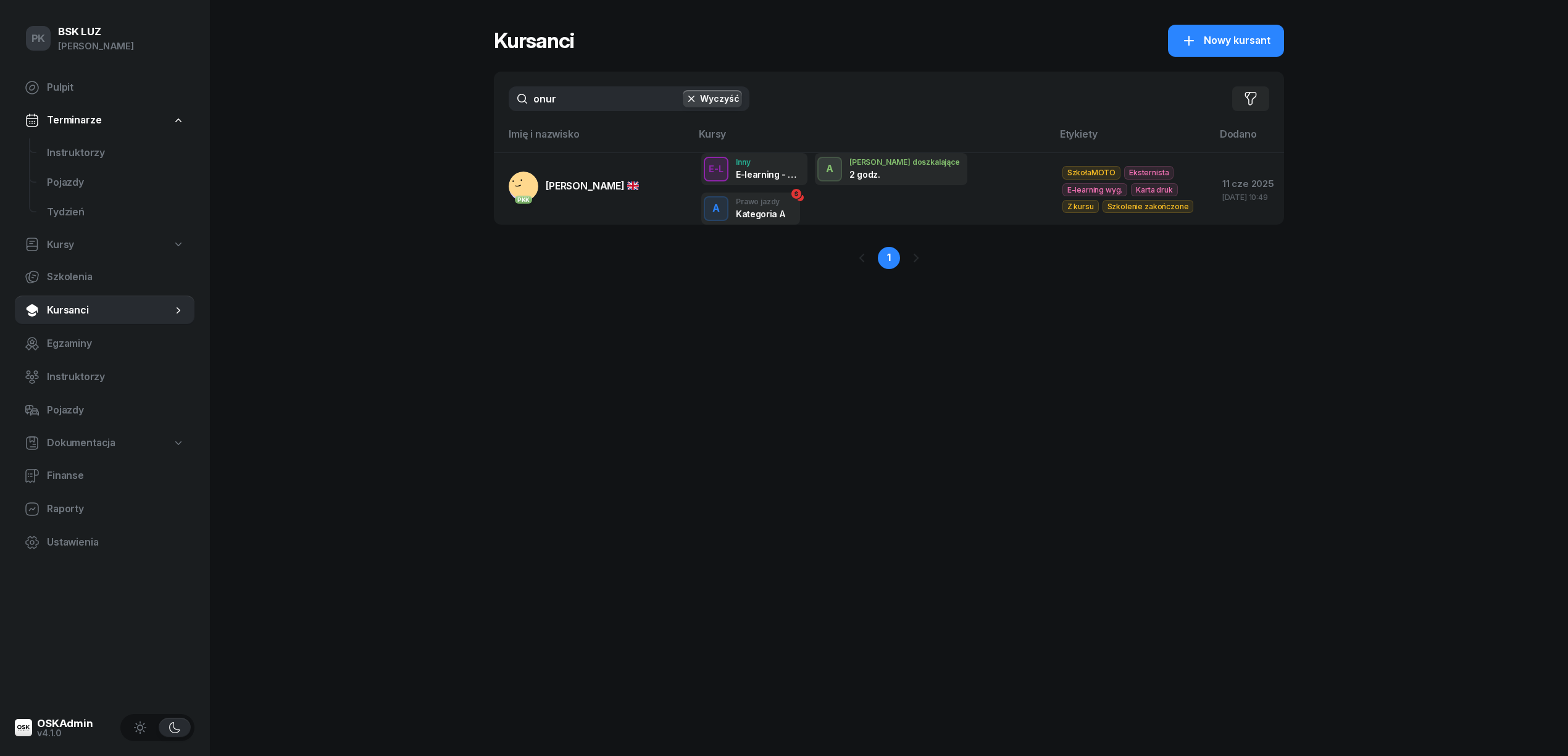
drag, startPoint x: 574, startPoint y: 94, endPoint x: 464, endPoint y: 93, distance: 110.0
click at [464, 93] on div "PK BSK LUZ Piotr Klimek Pulpit Terminarze Instruktorzy Pojazdy Tydzień Kursy Sz…" at bounding box center [784, 378] width 1568 height 756
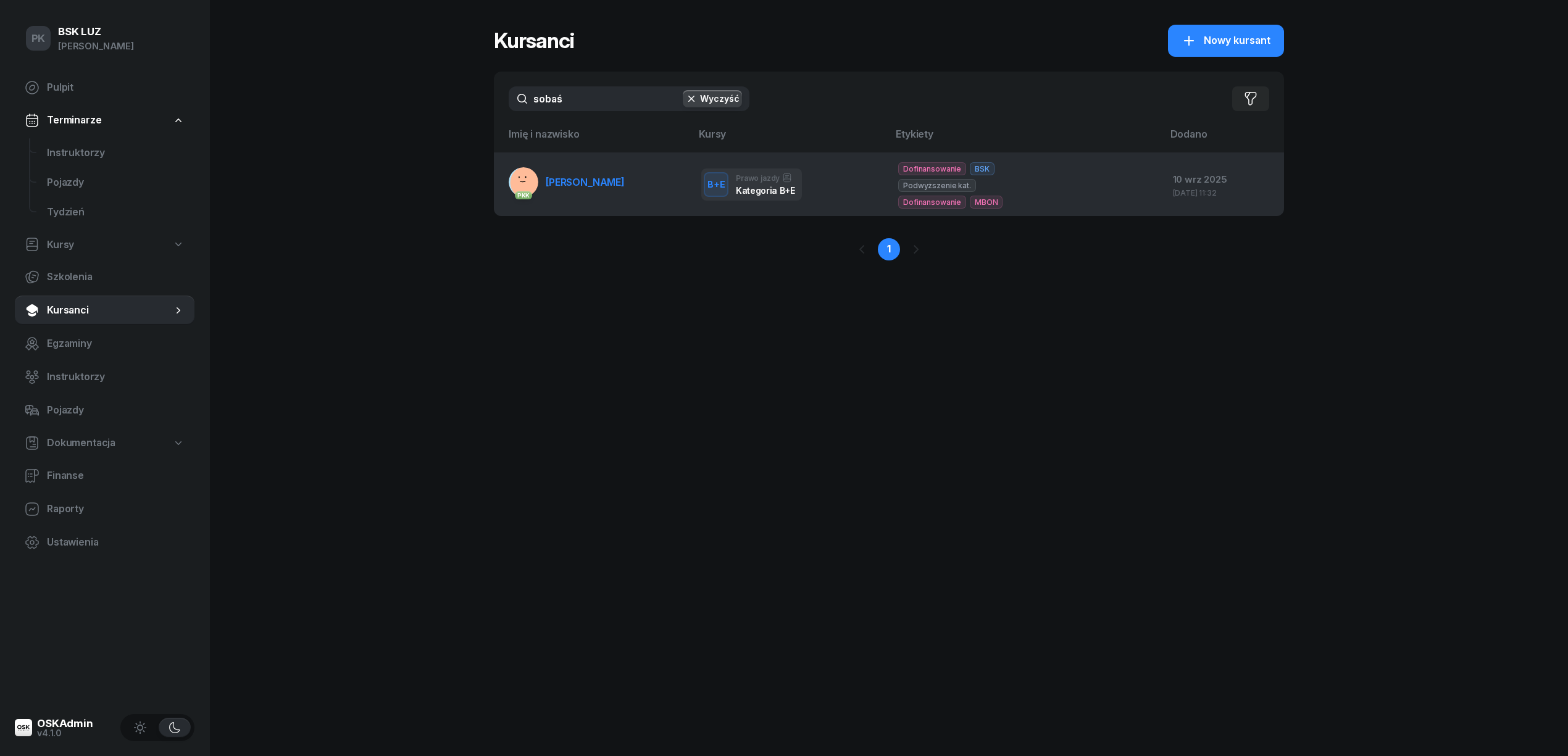
type input "sobaś"
click at [625, 188] on td "PKK SOBAŚ TERESA" at bounding box center [592, 184] width 198 height 64
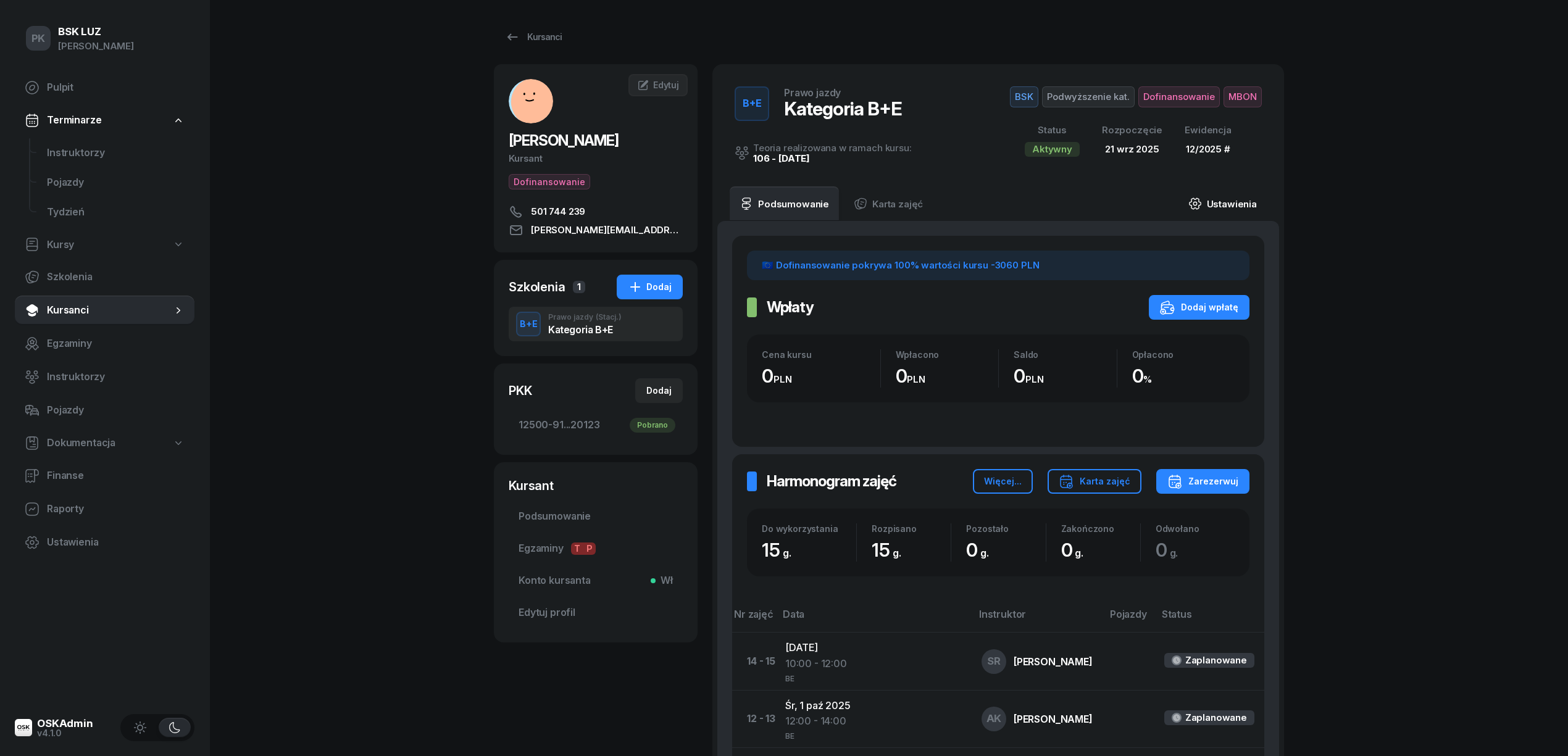
click at [1234, 198] on link "Ustawienia" at bounding box center [1222, 204] width 88 height 35
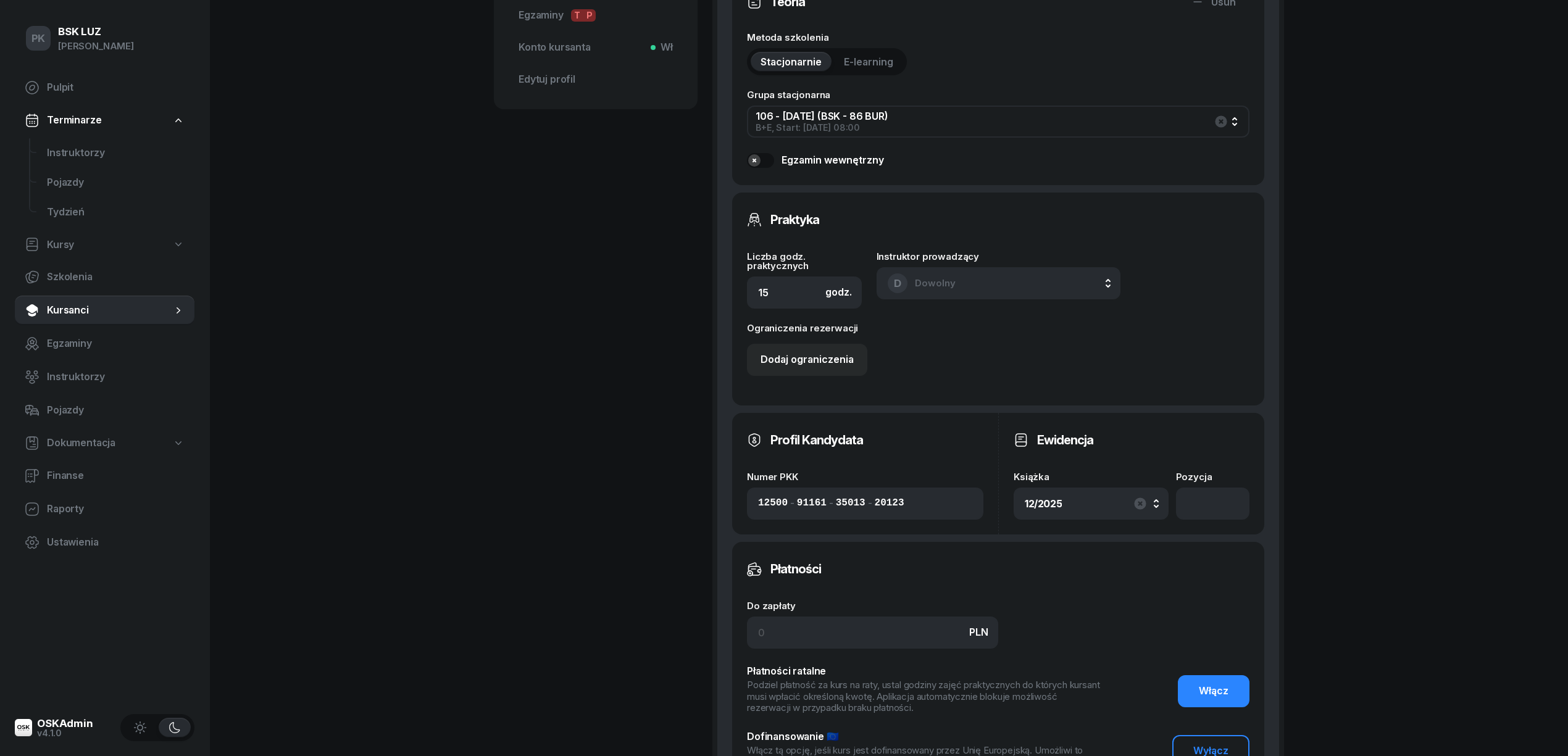
scroll to position [658, 0]
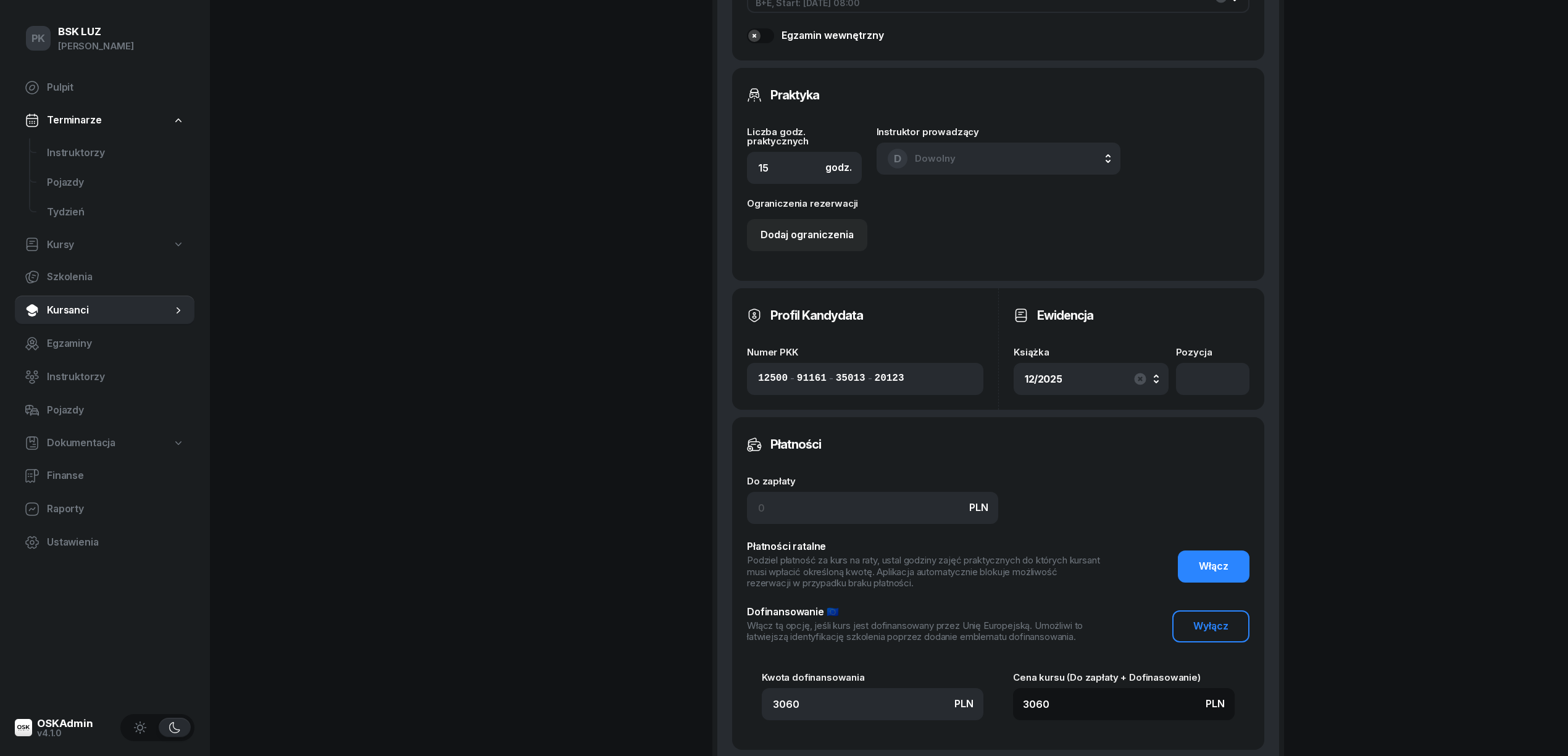
click at [1216, 405] on div "Ewidencja Książka 12/2025 12/2025 2/2025 11/2023 1/2020 1/2020/SM Pozycja" at bounding box center [1131, 349] width 266 height 122
click at [1215, 384] on input "number" at bounding box center [1212, 378] width 74 height 32
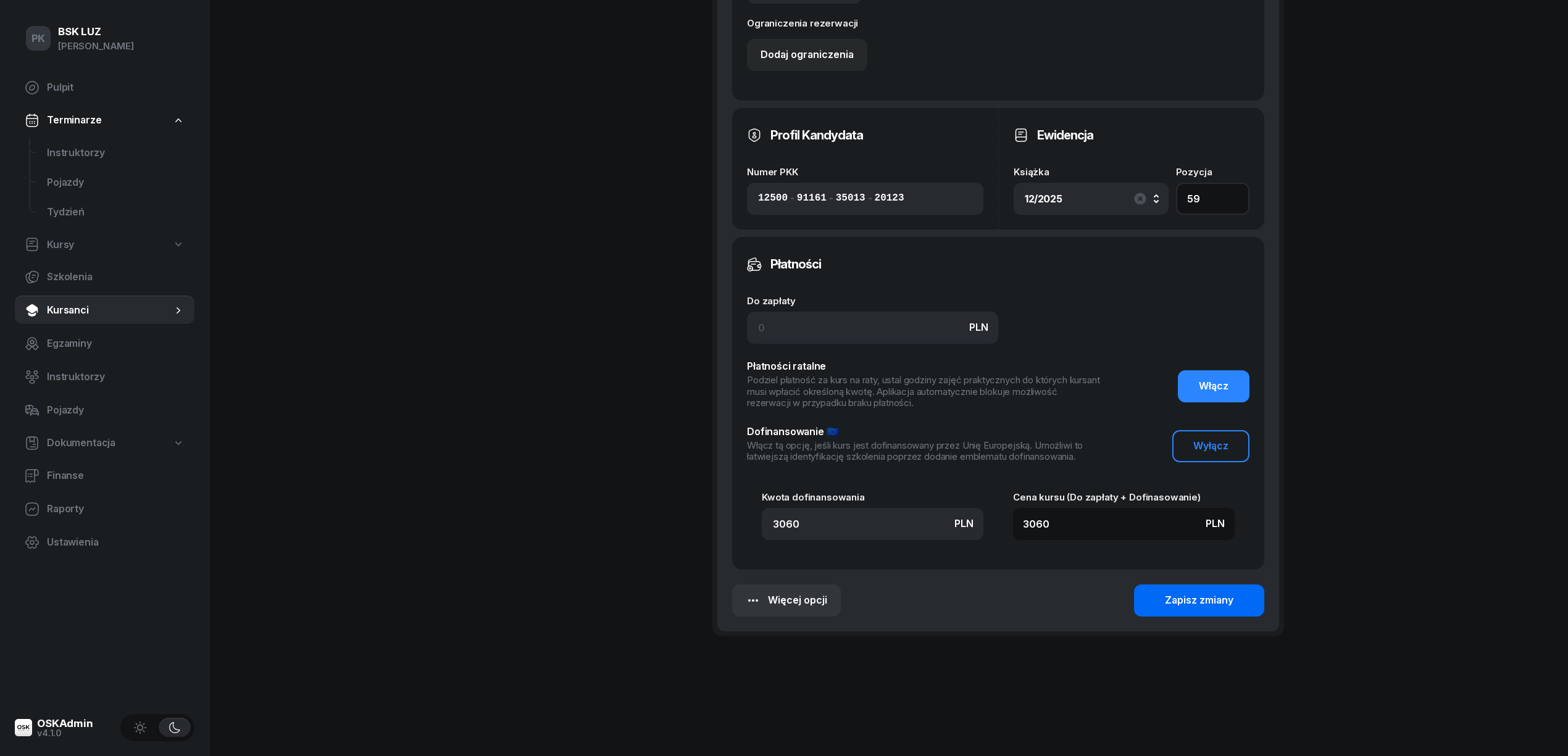
type input "59"
click at [1181, 598] on div "Zapisz zmiany" at bounding box center [1199, 601] width 68 height 16
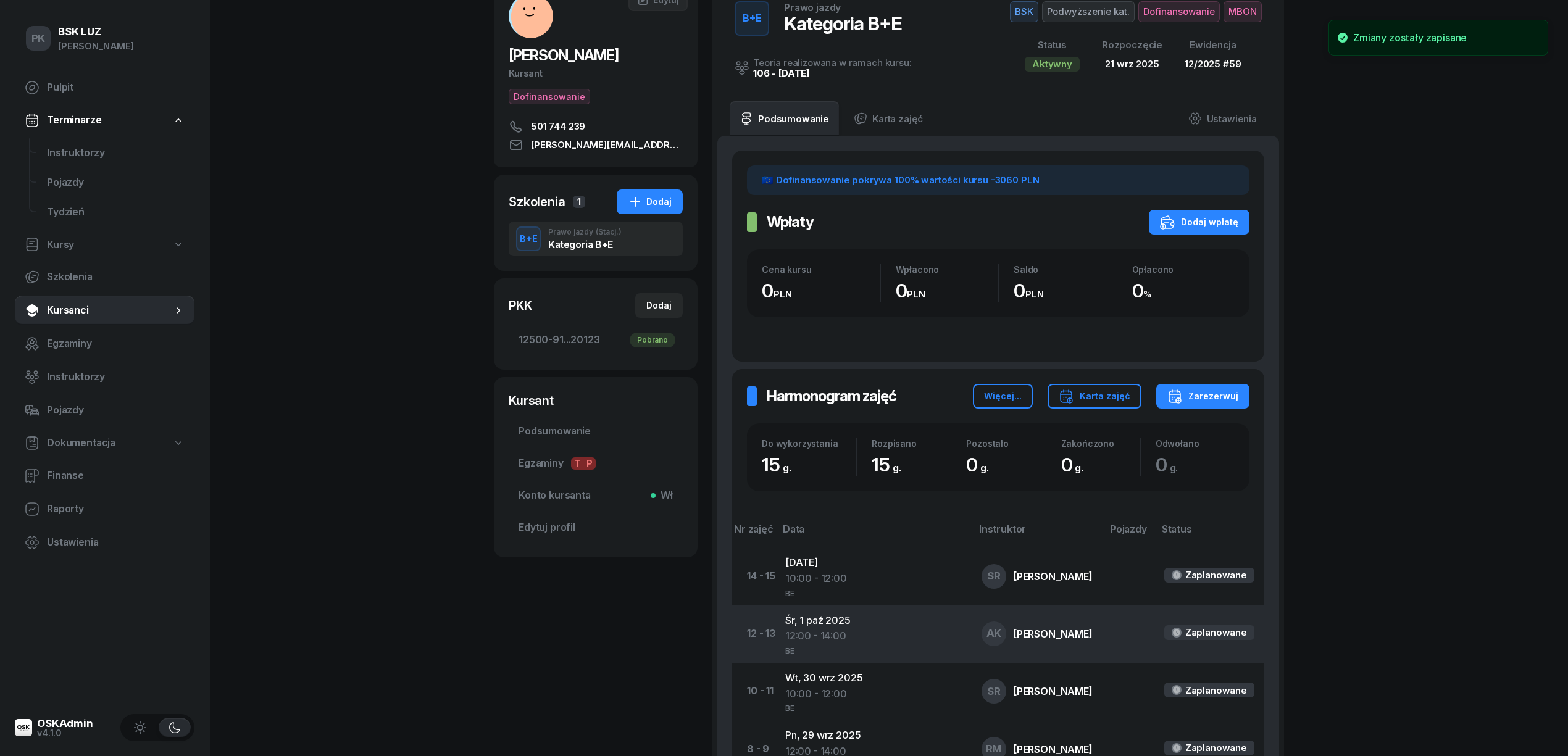
scroll to position [0, 0]
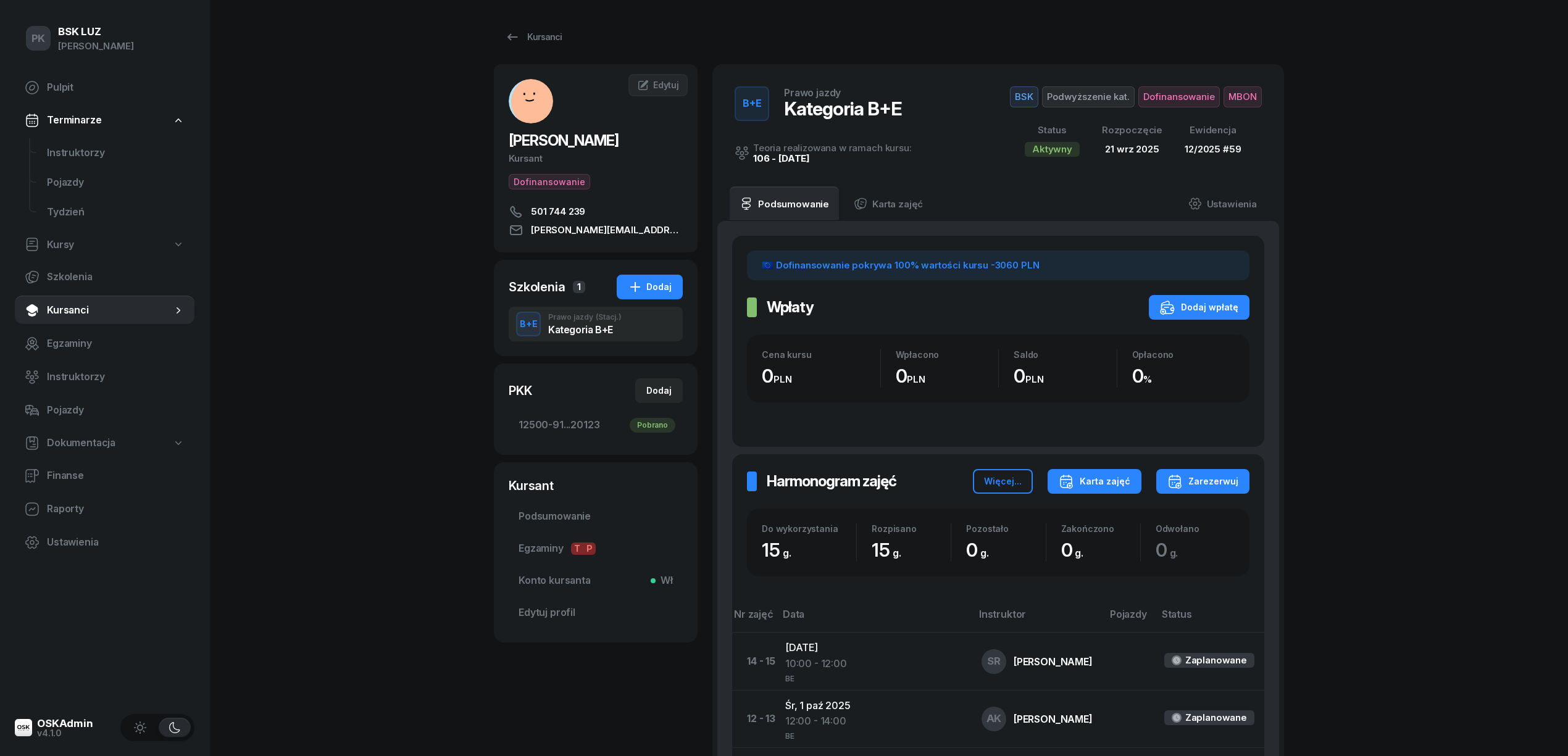
click at [1104, 477] on div "Karta zajęć" at bounding box center [1094, 482] width 71 height 15
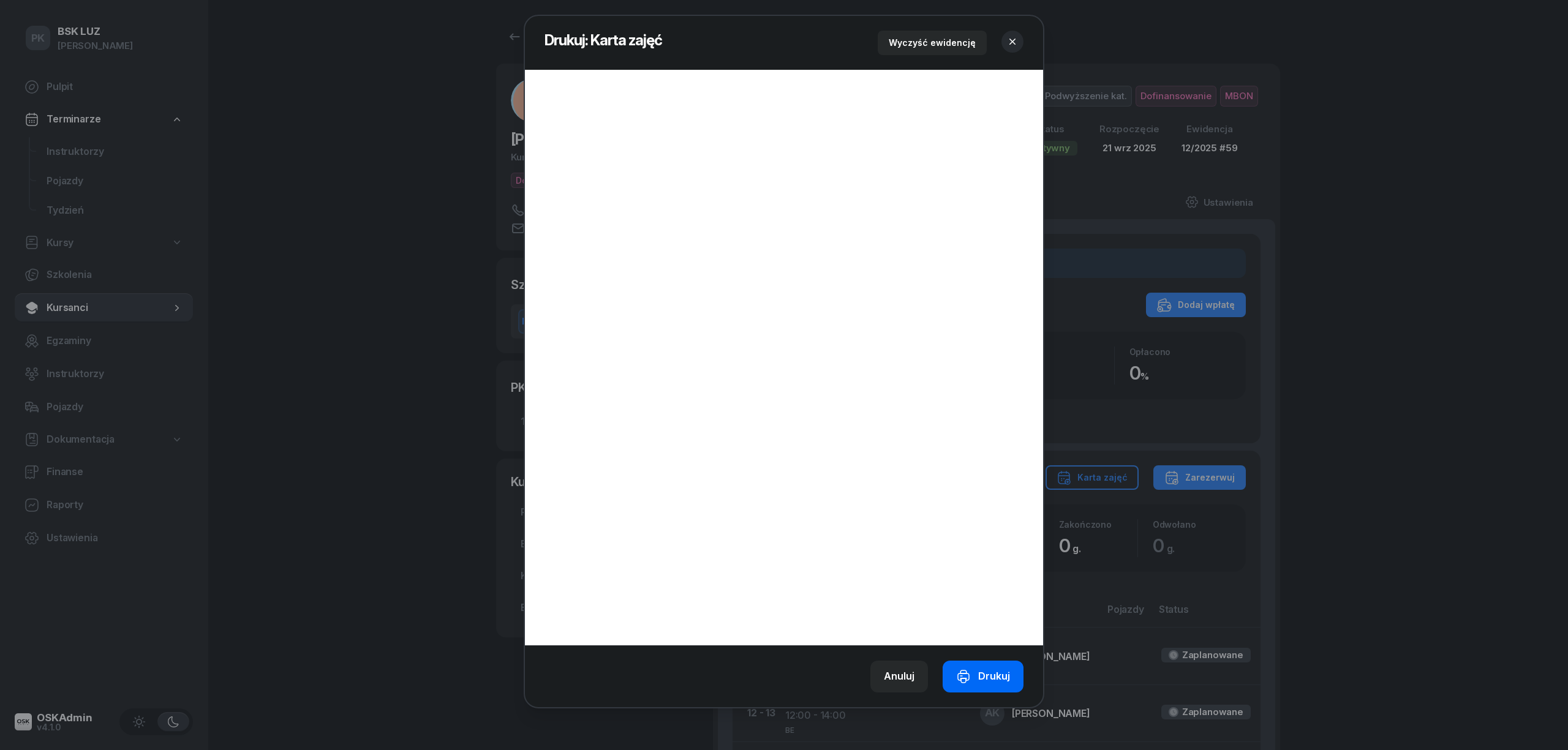
click at [976, 676] on div "Drukuj" at bounding box center [983, 677] width 54 height 16
click at [1013, 39] on icon "button" at bounding box center [1013, 41] width 13 height 13
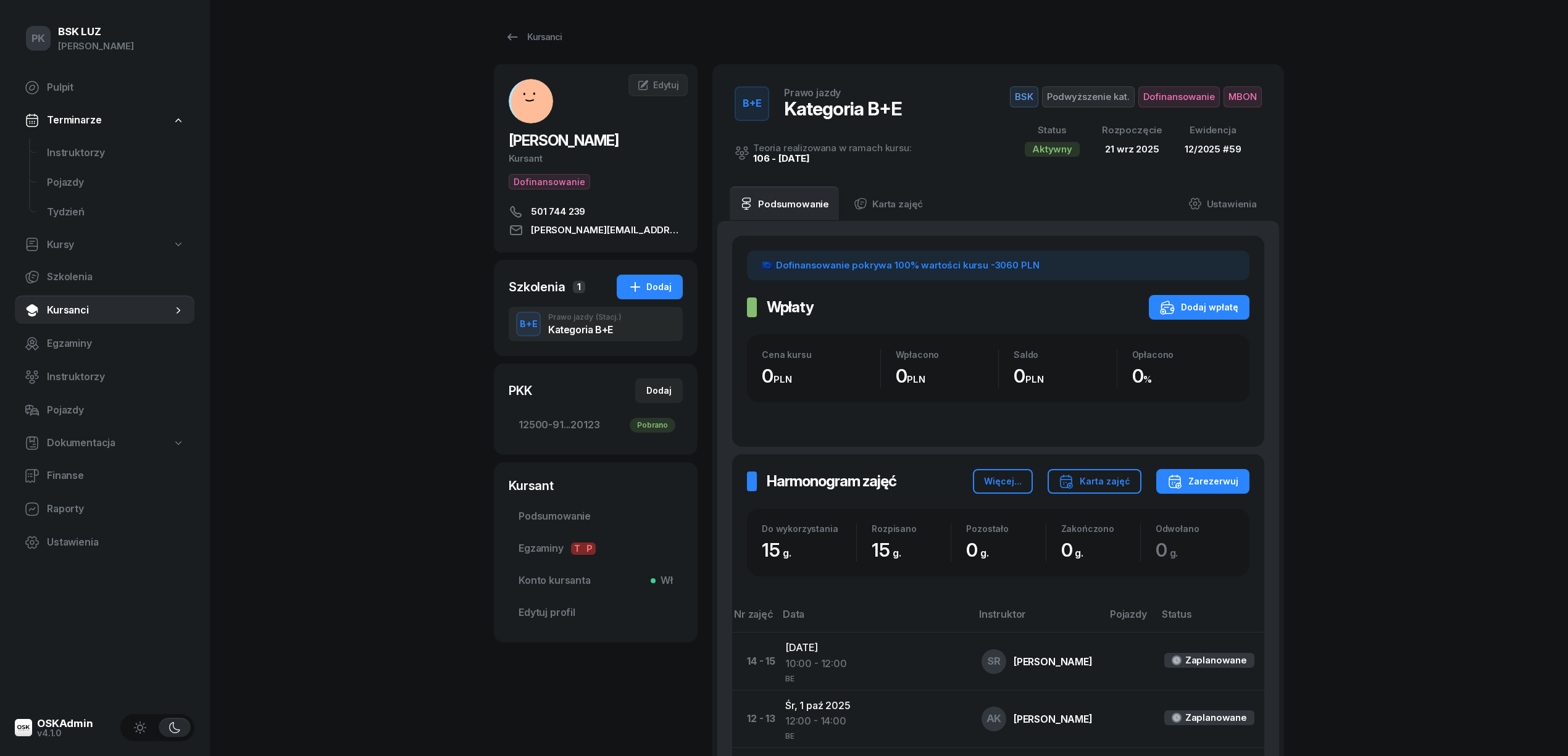
click at [1254, 101] on span "MBON" at bounding box center [1242, 97] width 38 height 21
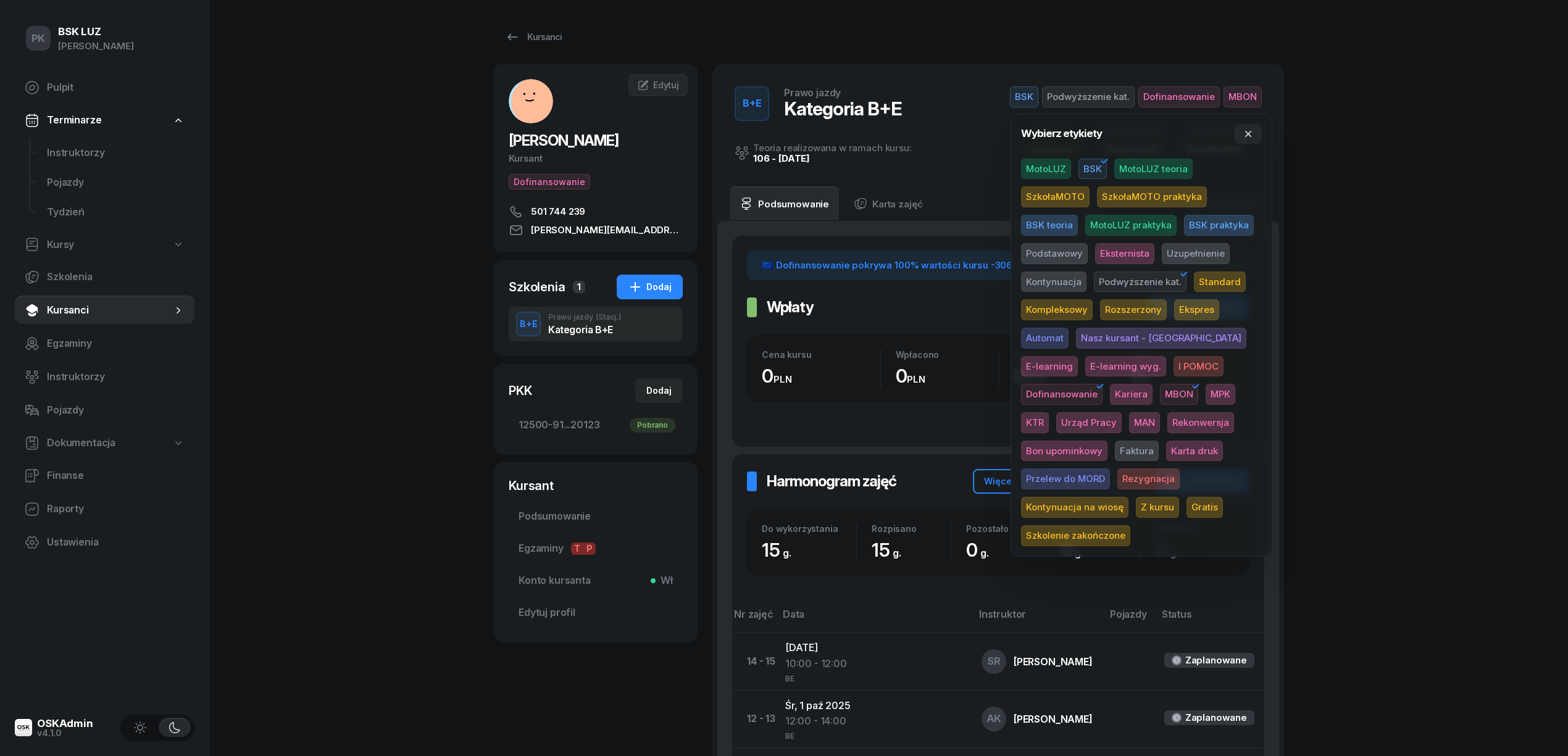
click at [1166, 452] on span "Karta druk" at bounding box center [1194, 451] width 56 height 21
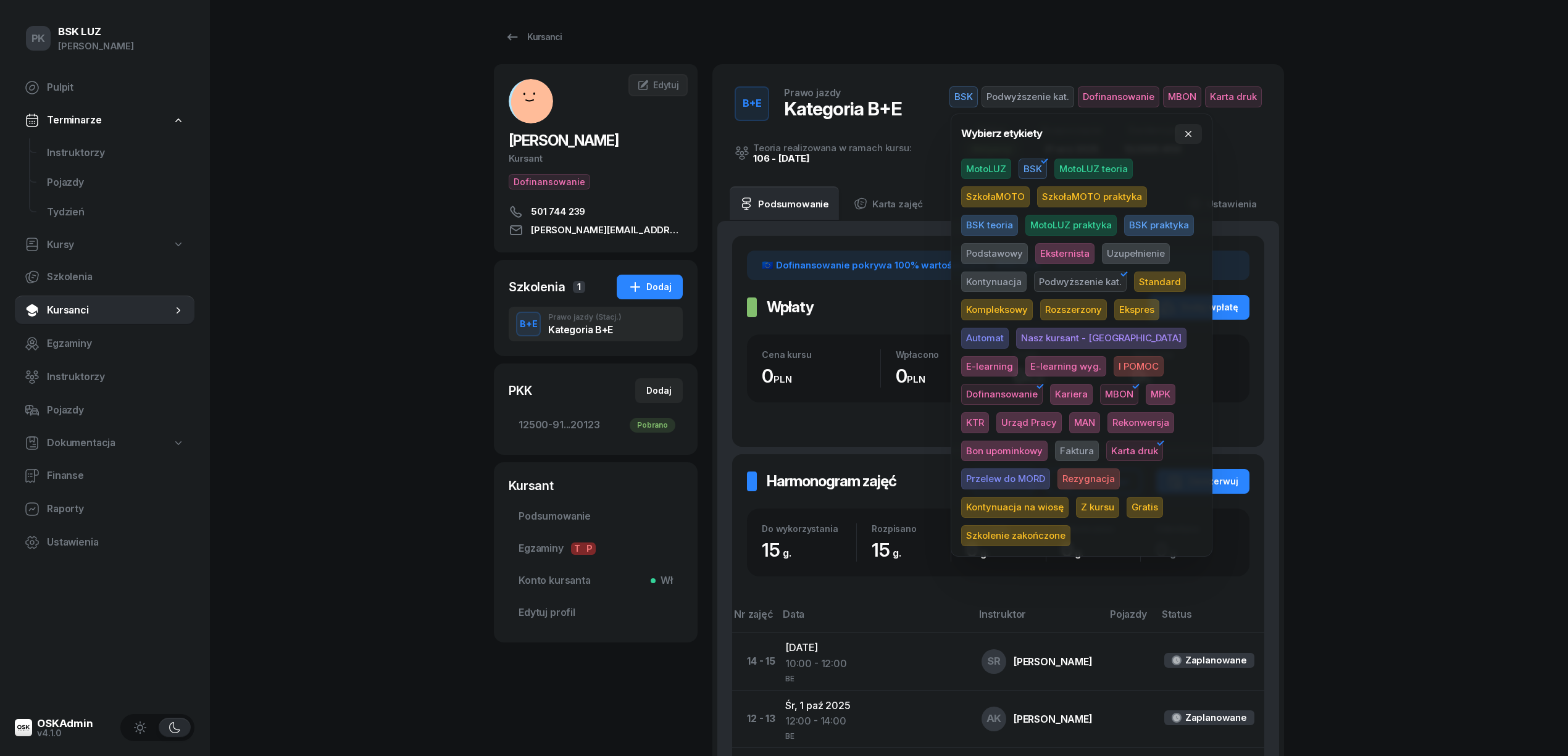
click at [1322, 325] on div "PK BSK LUZ Piotr Klimek Pulpit Terminarze Instruktorzy Pojazdy Tydzień Kursy Sz…" at bounding box center [784, 600] width 1568 height 1200
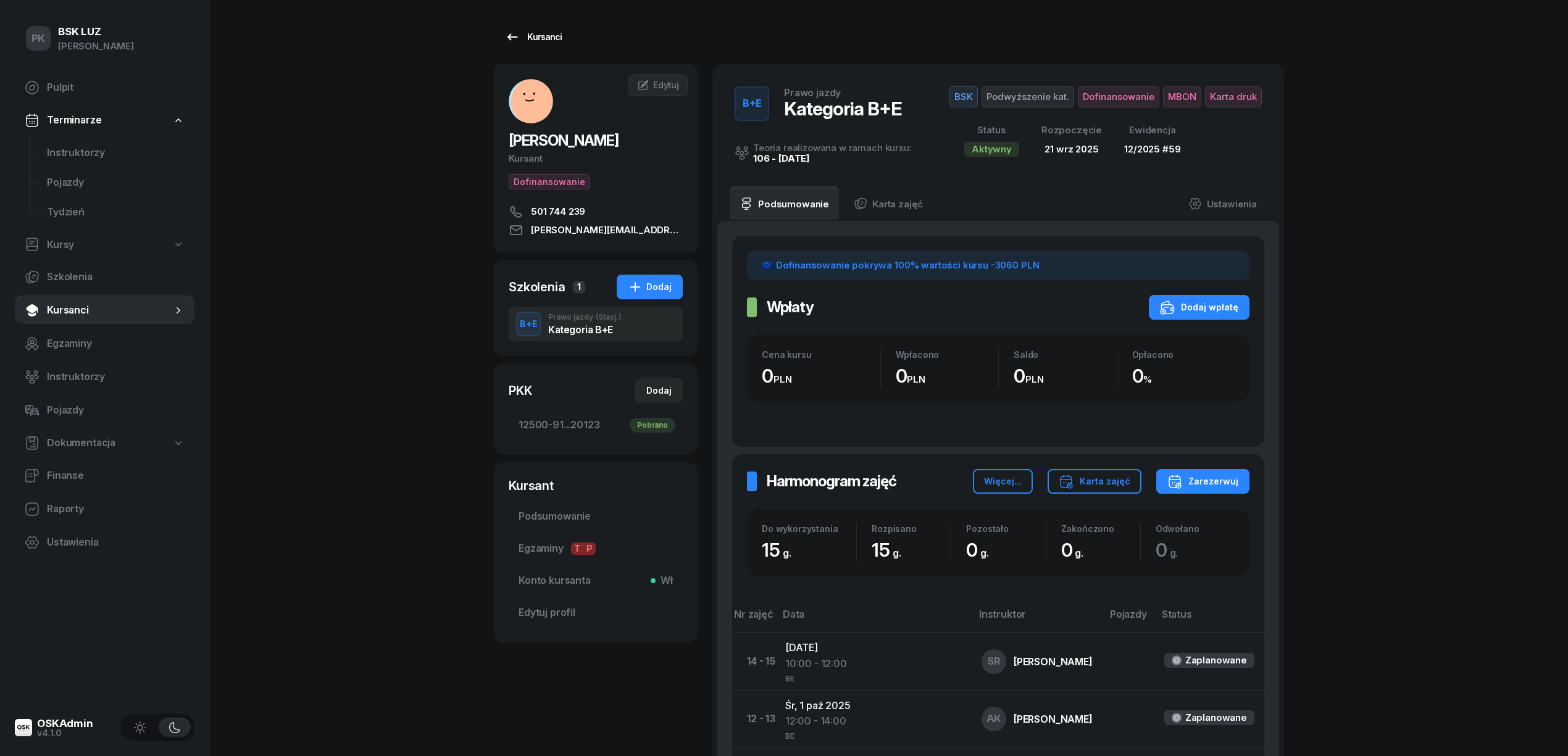
click at [545, 38] on div "Kursanci" at bounding box center [533, 37] width 56 height 15
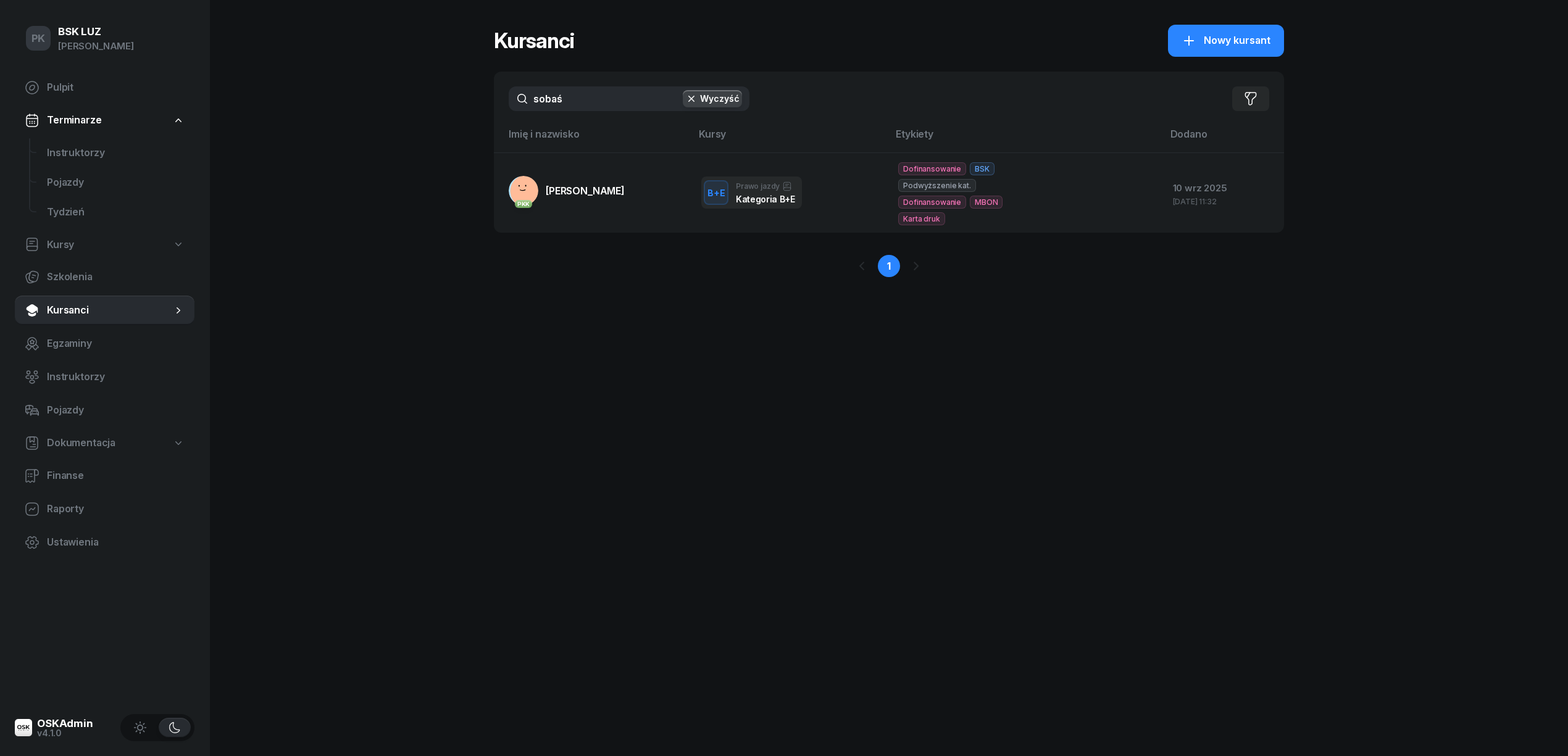
click at [65, 247] on span "Kursy" at bounding box center [60, 245] width 27 height 16
select select
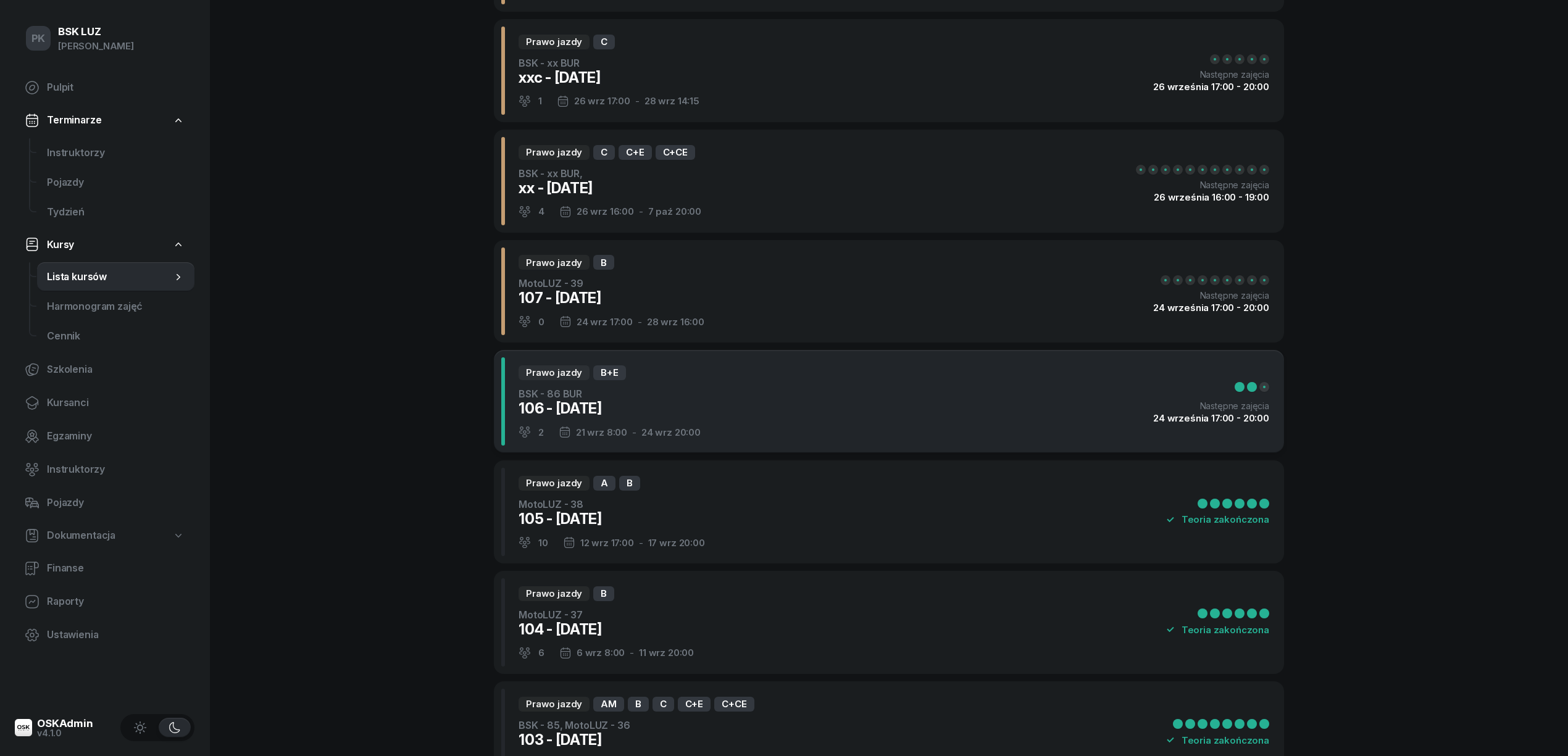
scroll to position [164, 0]
click at [715, 428] on div "Prawo jazdy B+E BSK - 86 BUR 106 - 2025/09/21 2 21 wrz 8:00 - 24 wrz 20:00 Nast…" at bounding box center [888, 400] width 790 height 103
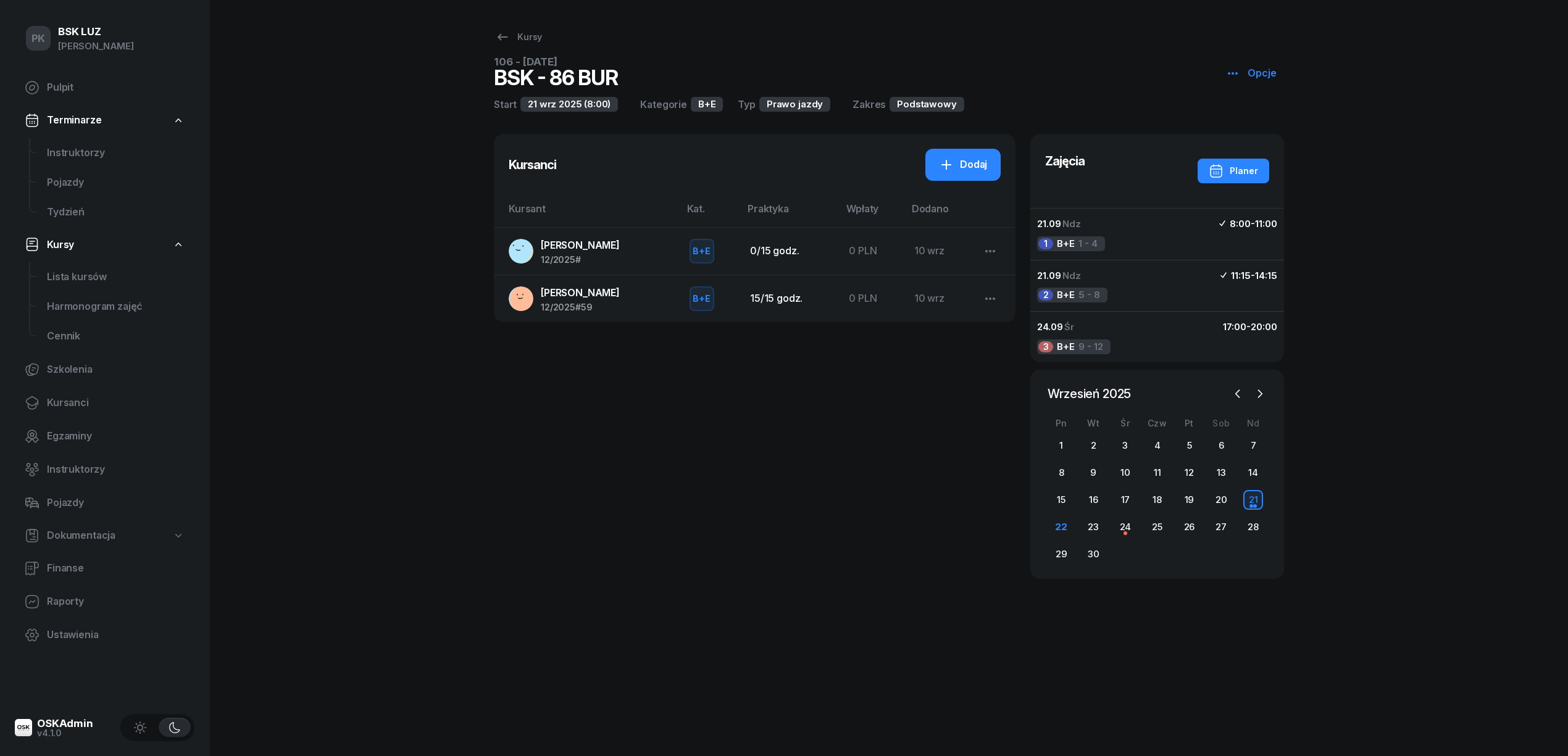
click at [603, 250] on span "BYSTROŃ KRZYSZTOF" at bounding box center [580, 245] width 79 height 13
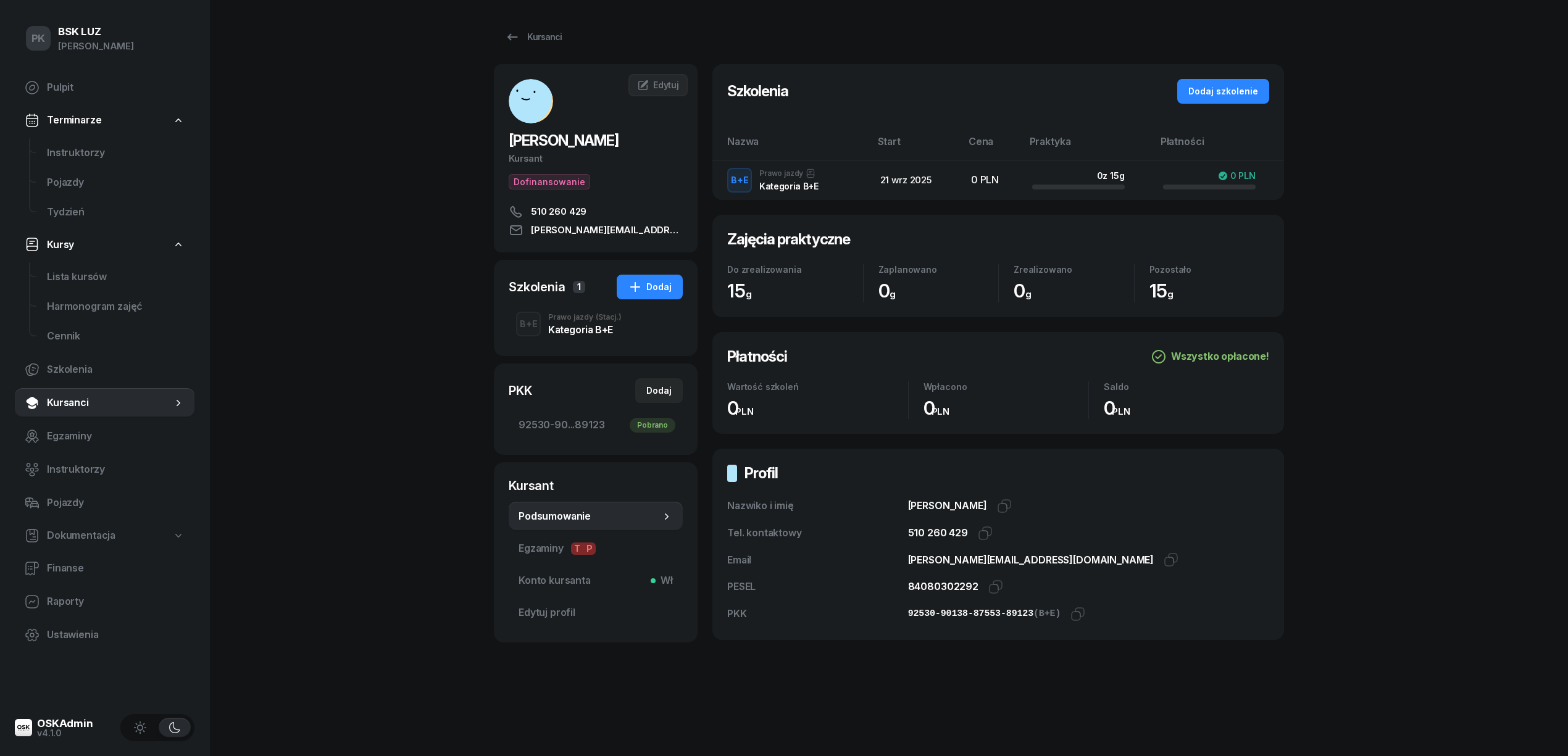
click at [566, 321] on div "Prawo jazdy (Stacj.)" at bounding box center [585, 317] width 74 height 7
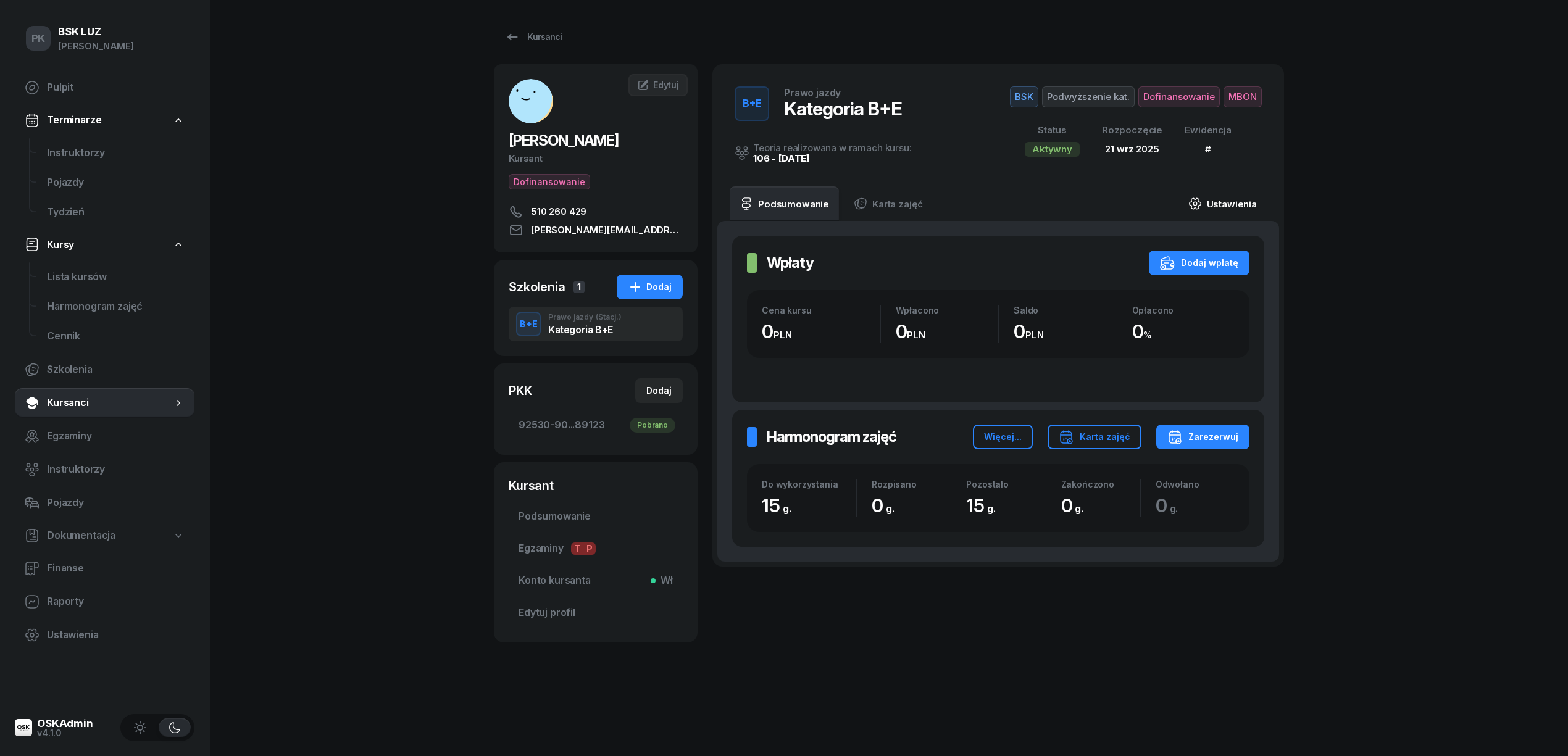
click at [1231, 205] on link "Ustawienia" at bounding box center [1222, 204] width 88 height 35
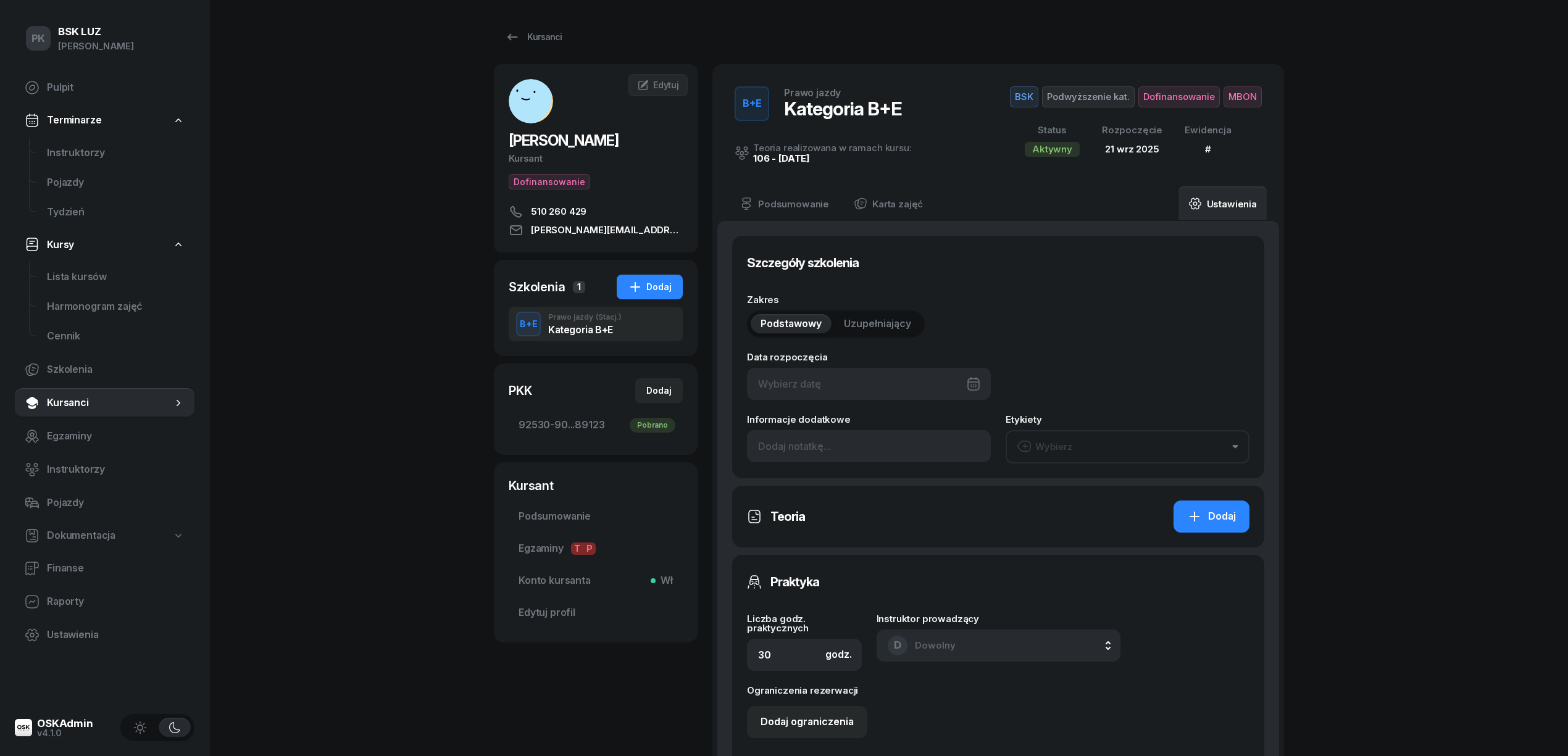
type input "21/09/2025"
type input "15"
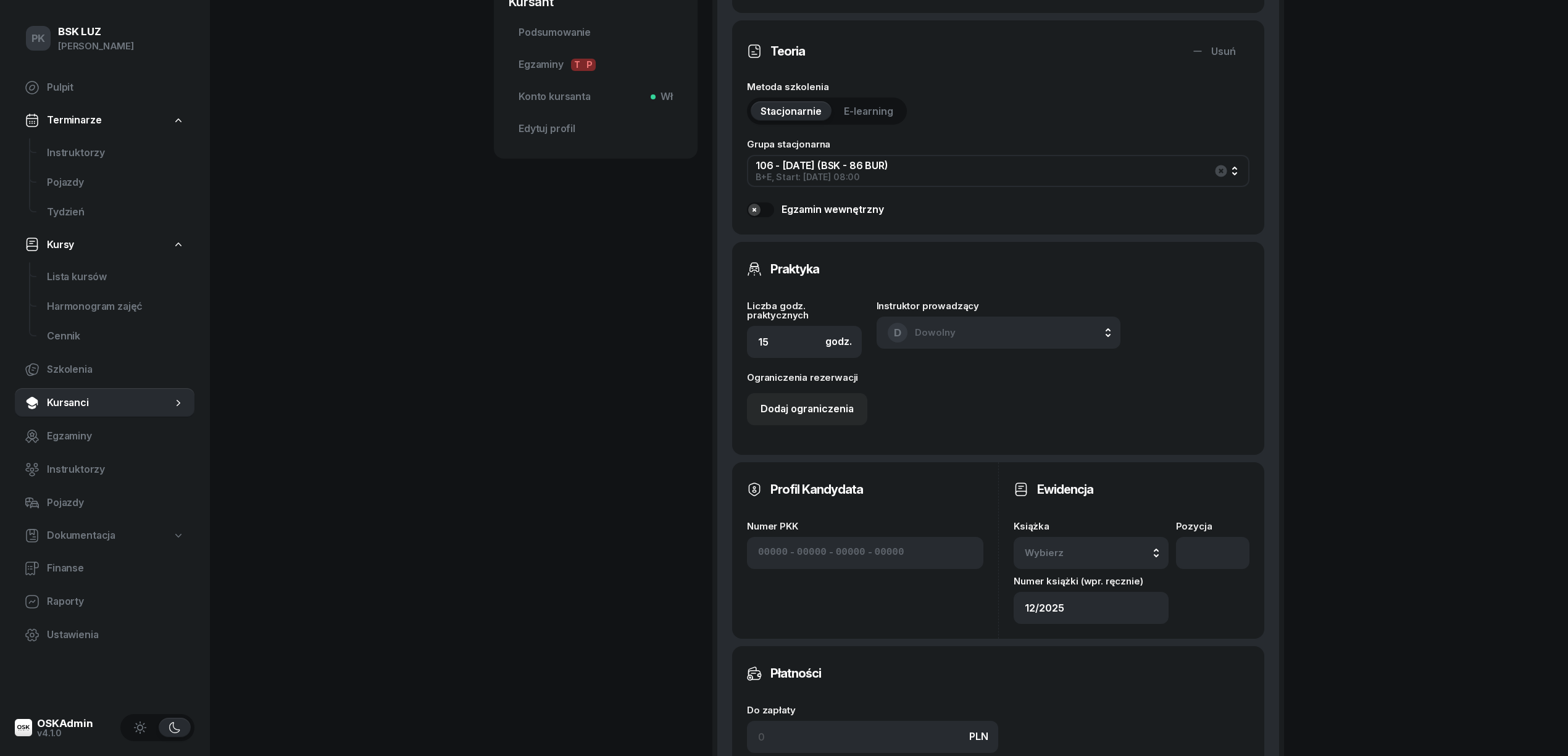
scroll to position [658, 0]
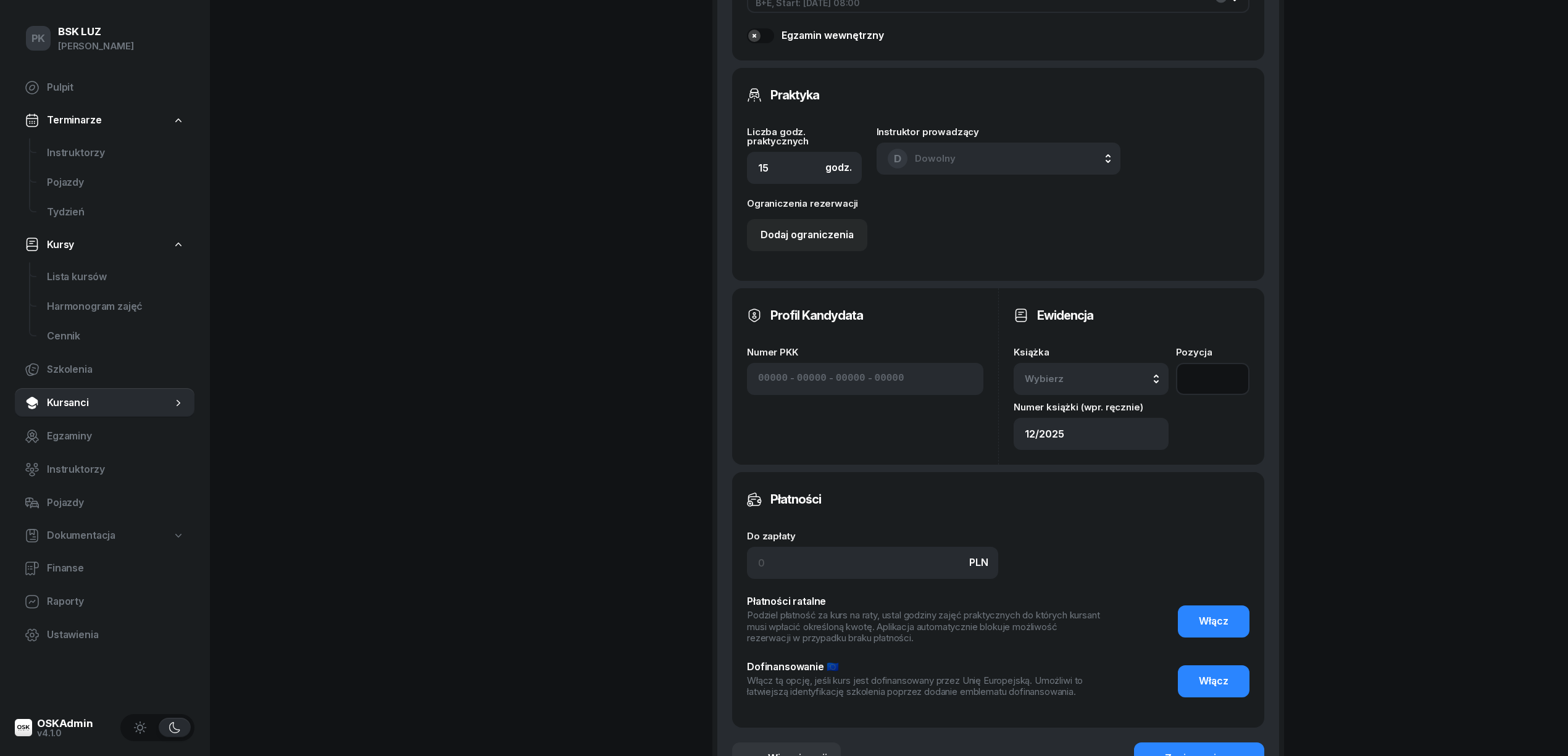
click at [1204, 372] on input "number" at bounding box center [1212, 378] width 74 height 32
type input "60"
click at [1062, 381] on span "Wybierz" at bounding box center [1061, 379] width 73 height 16
click at [1074, 471] on li "12/2025" at bounding box center [1112, 462] width 177 height 32
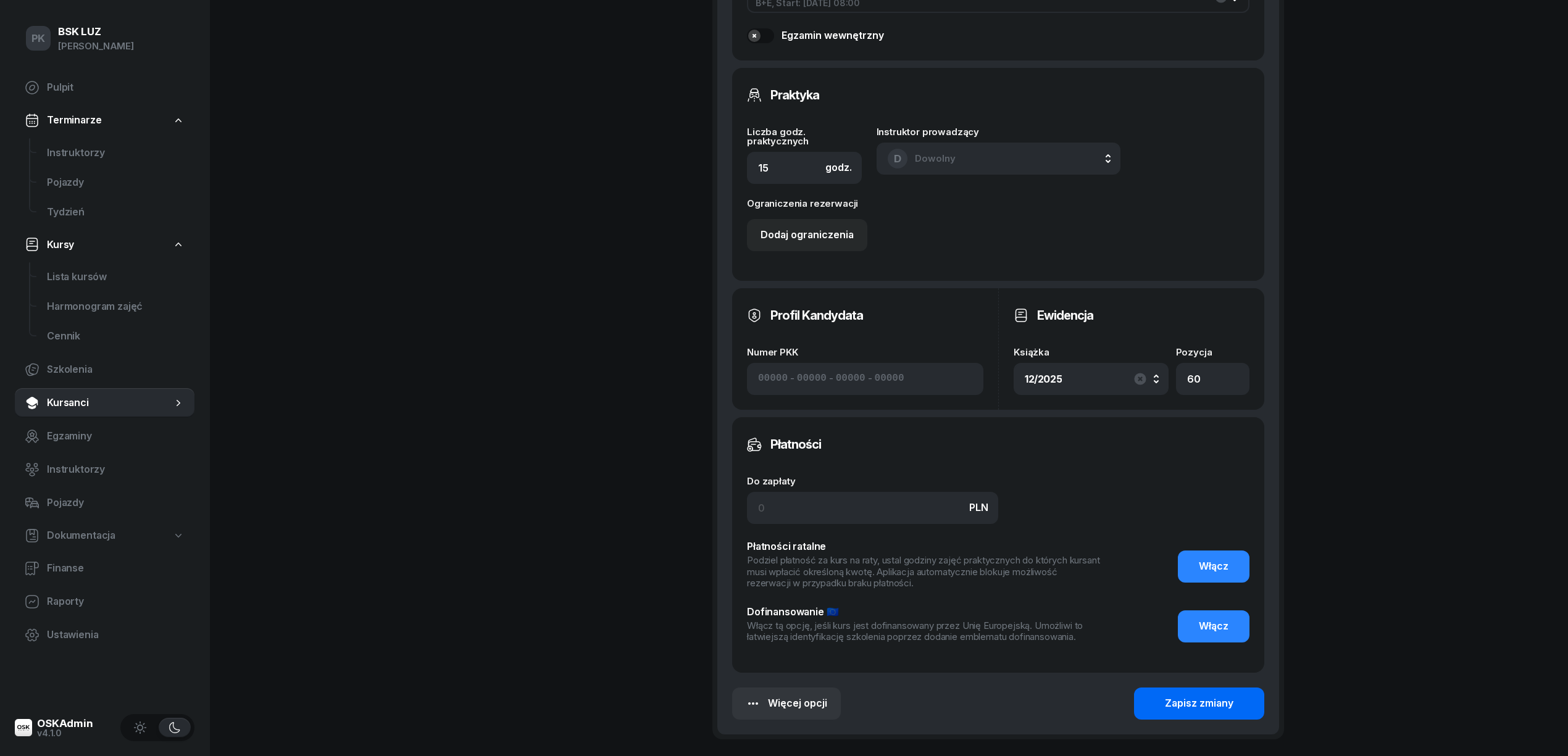
click at [1191, 704] on div "Zapisz zmiany" at bounding box center [1199, 704] width 68 height 16
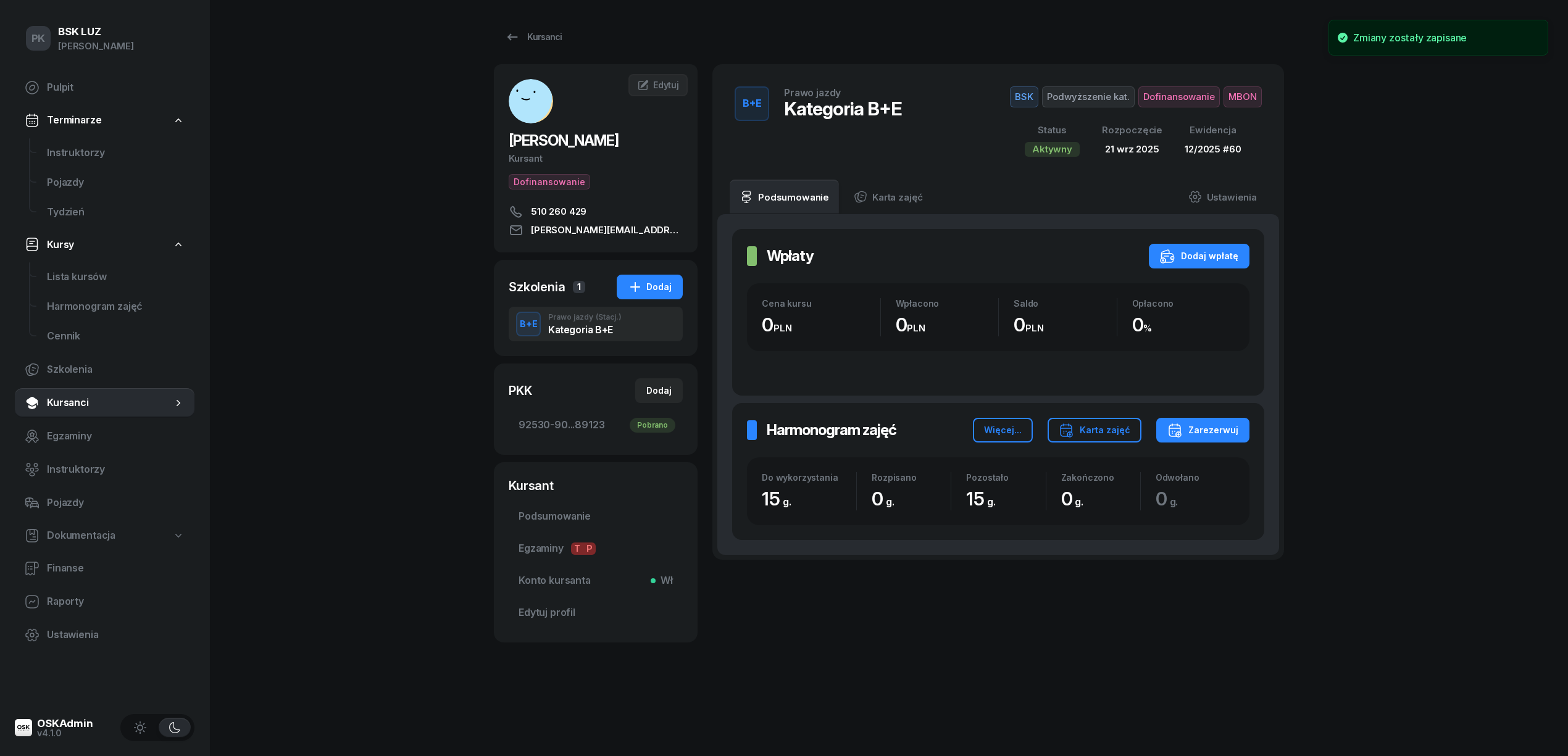
scroll to position [0, 0]
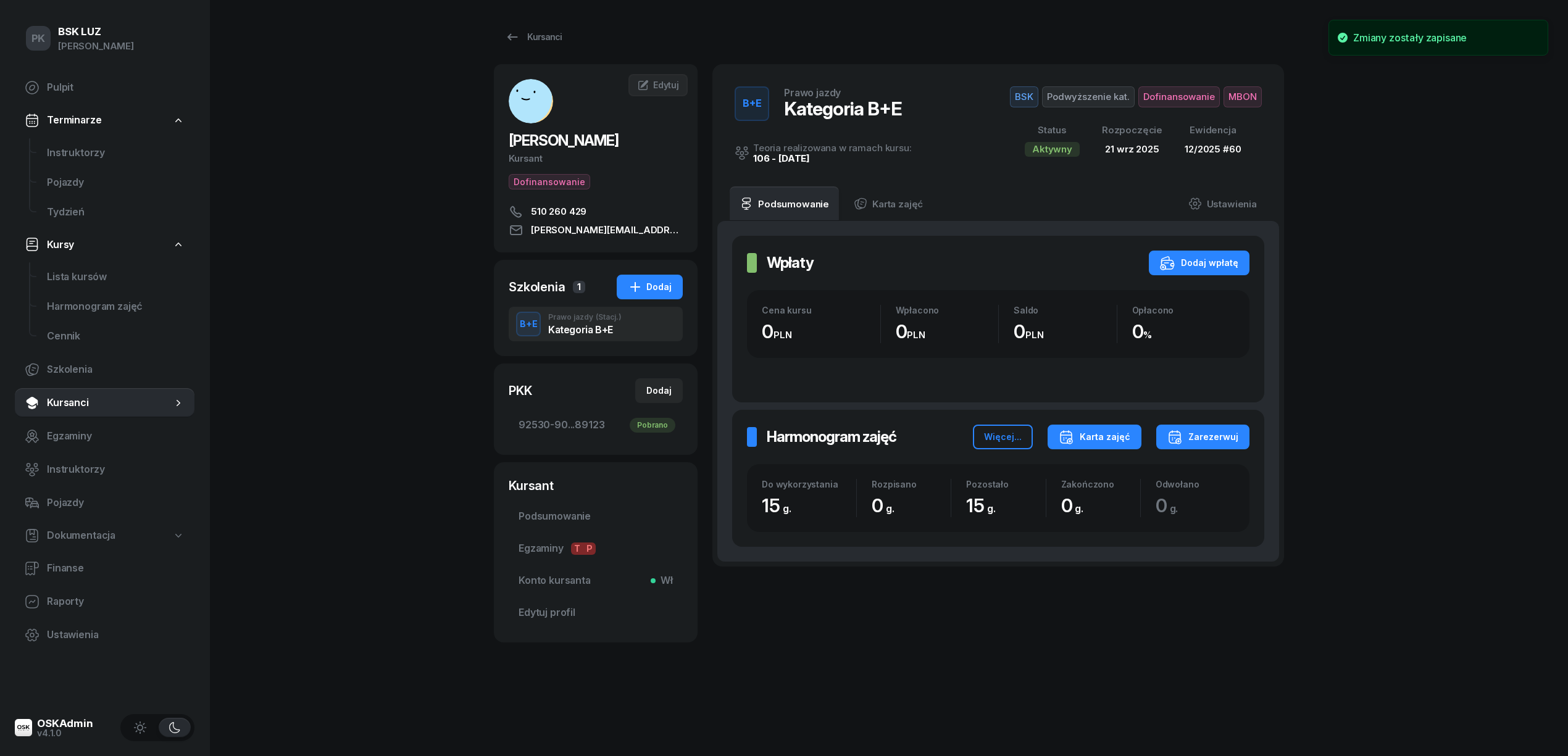
click at [1107, 443] on div "Karta zajęć" at bounding box center [1094, 437] width 71 height 15
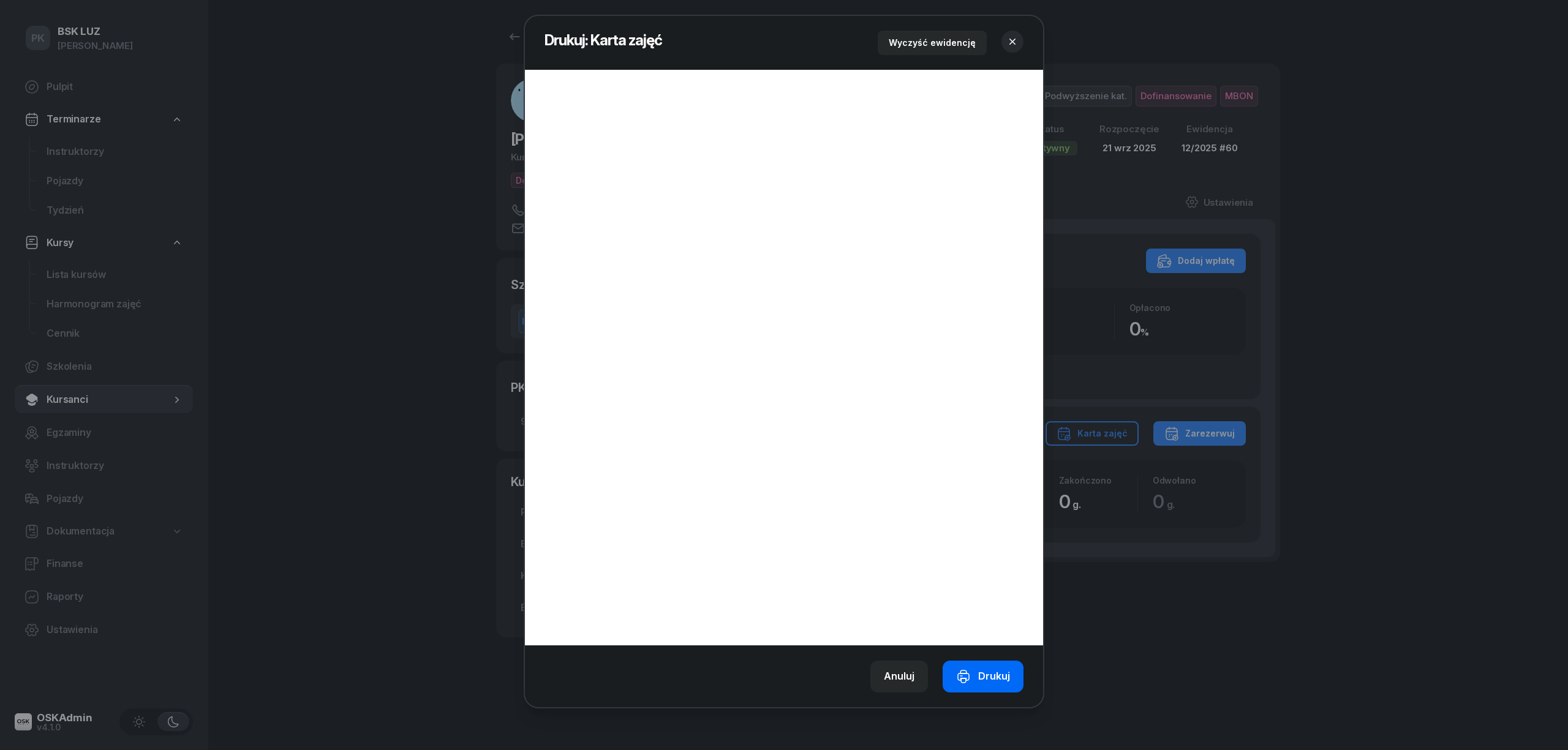
click at [996, 678] on div "Drukuj" at bounding box center [983, 677] width 54 height 16
click at [1015, 39] on icon "button" at bounding box center [1013, 41] width 6 height 6
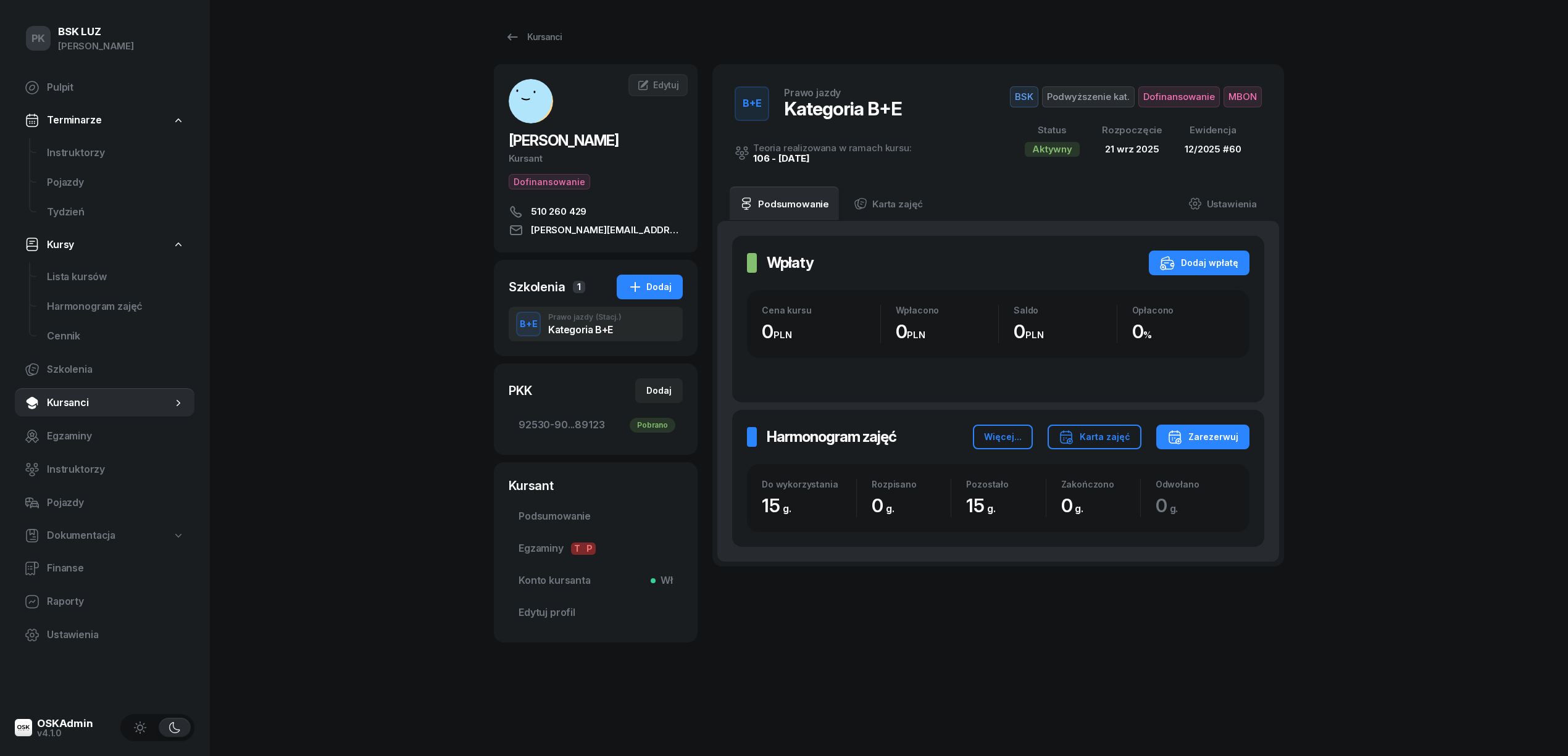
click at [1251, 99] on span "MBON" at bounding box center [1242, 97] width 38 height 21
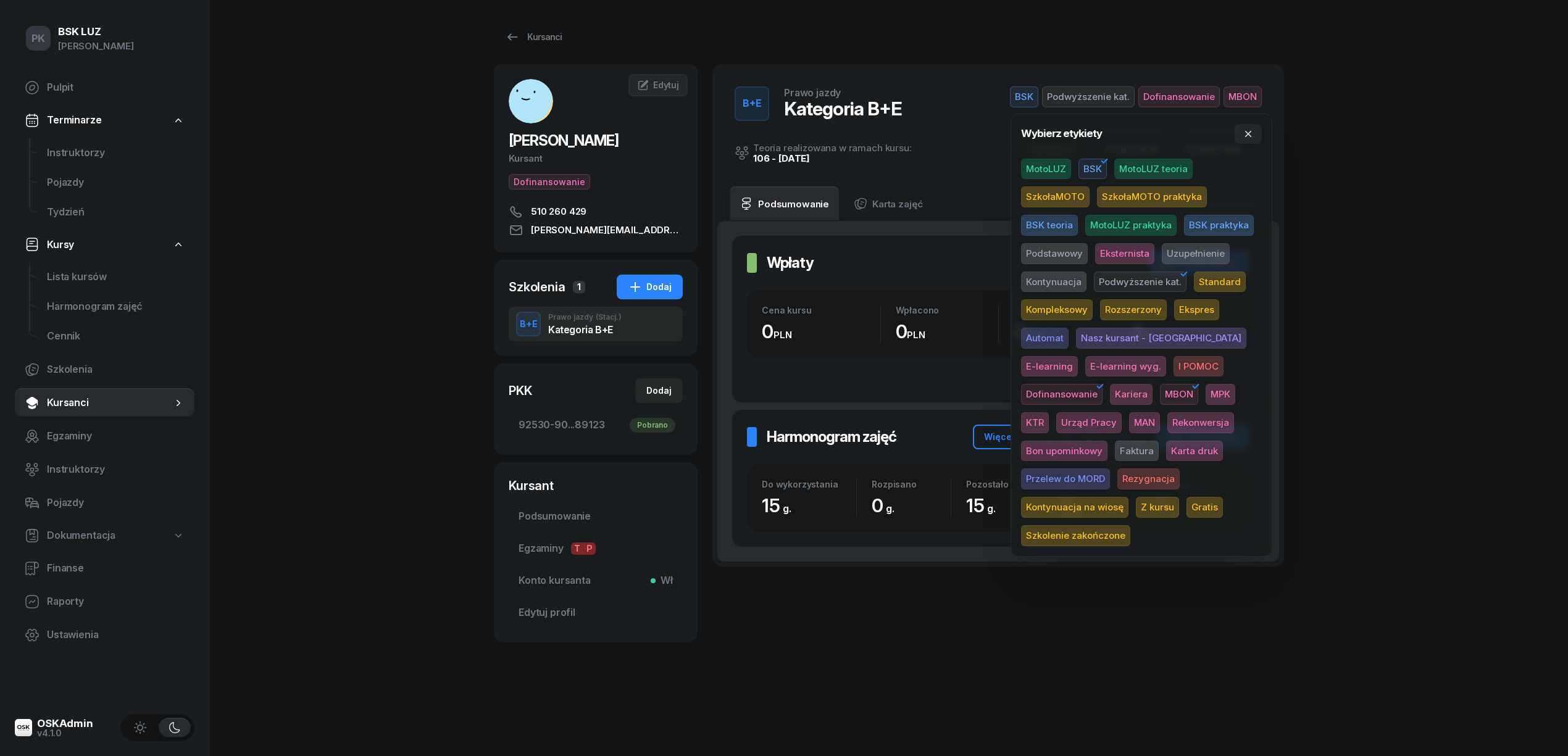
click at [1166, 447] on span "Karta druk" at bounding box center [1194, 451] width 56 height 21
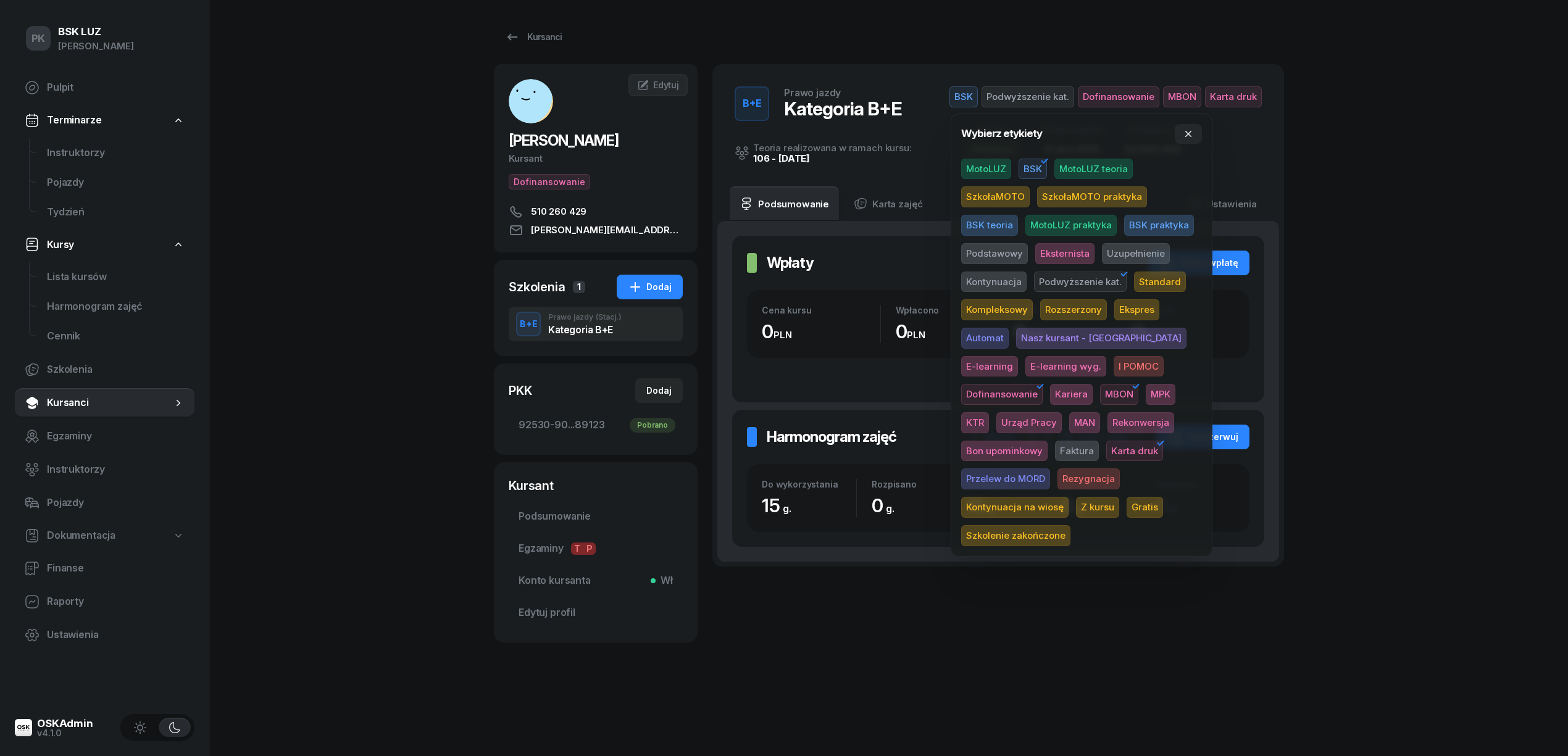
click at [1405, 324] on div "PK BSK LUZ Piotr Klimek Pulpit Terminarze Instruktorzy Pojazdy Tydzień Kursy Li…" at bounding box center [784, 378] width 1568 height 756
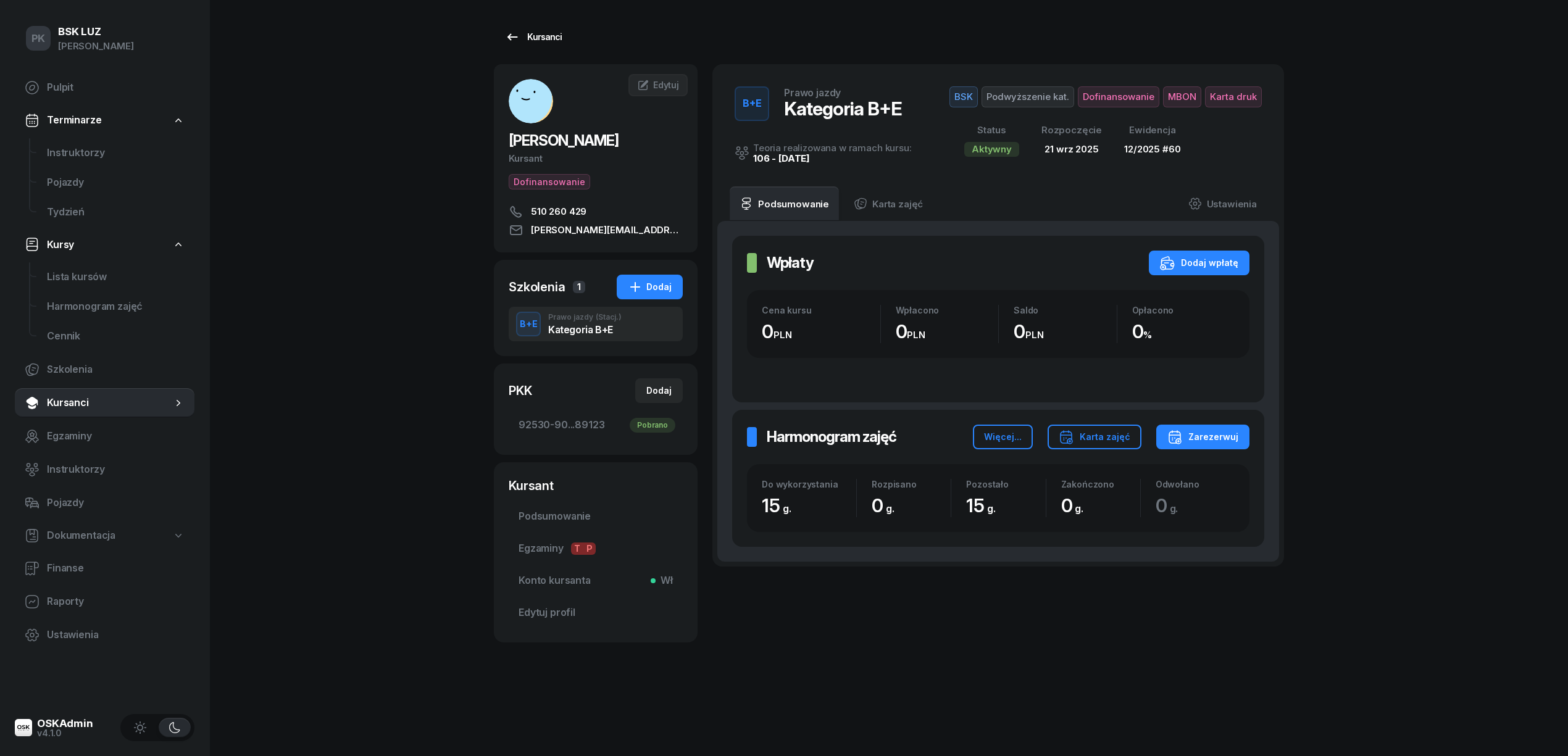
click at [522, 38] on div "Kursanci" at bounding box center [533, 37] width 56 height 15
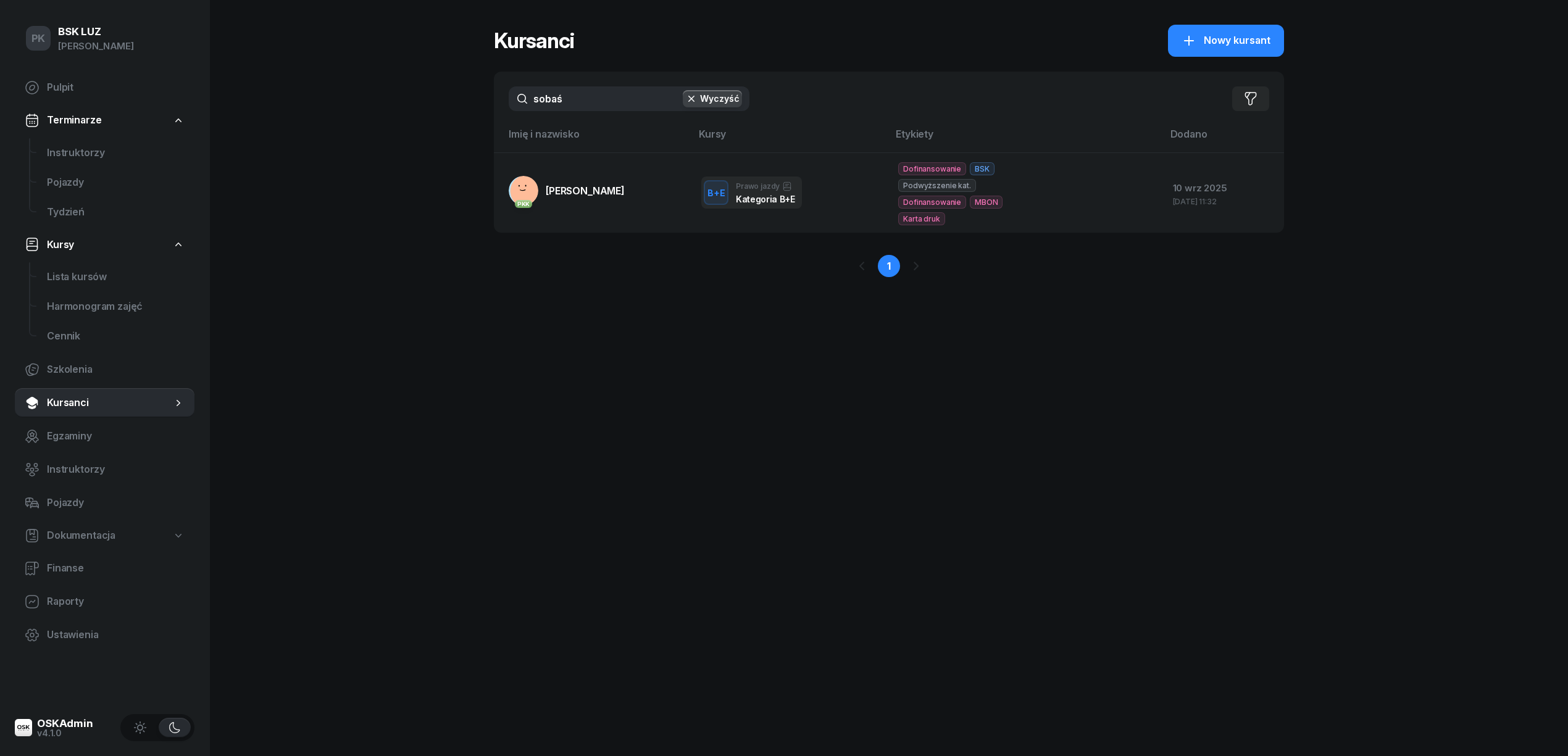
click at [465, 109] on div "PK BSK LUZ Piotr Klimek Pulpit Terminarze Instruktorzy Pojazdy Tydzień Kursy Li…" at bounding box center [784, 378] width 1568 height 756
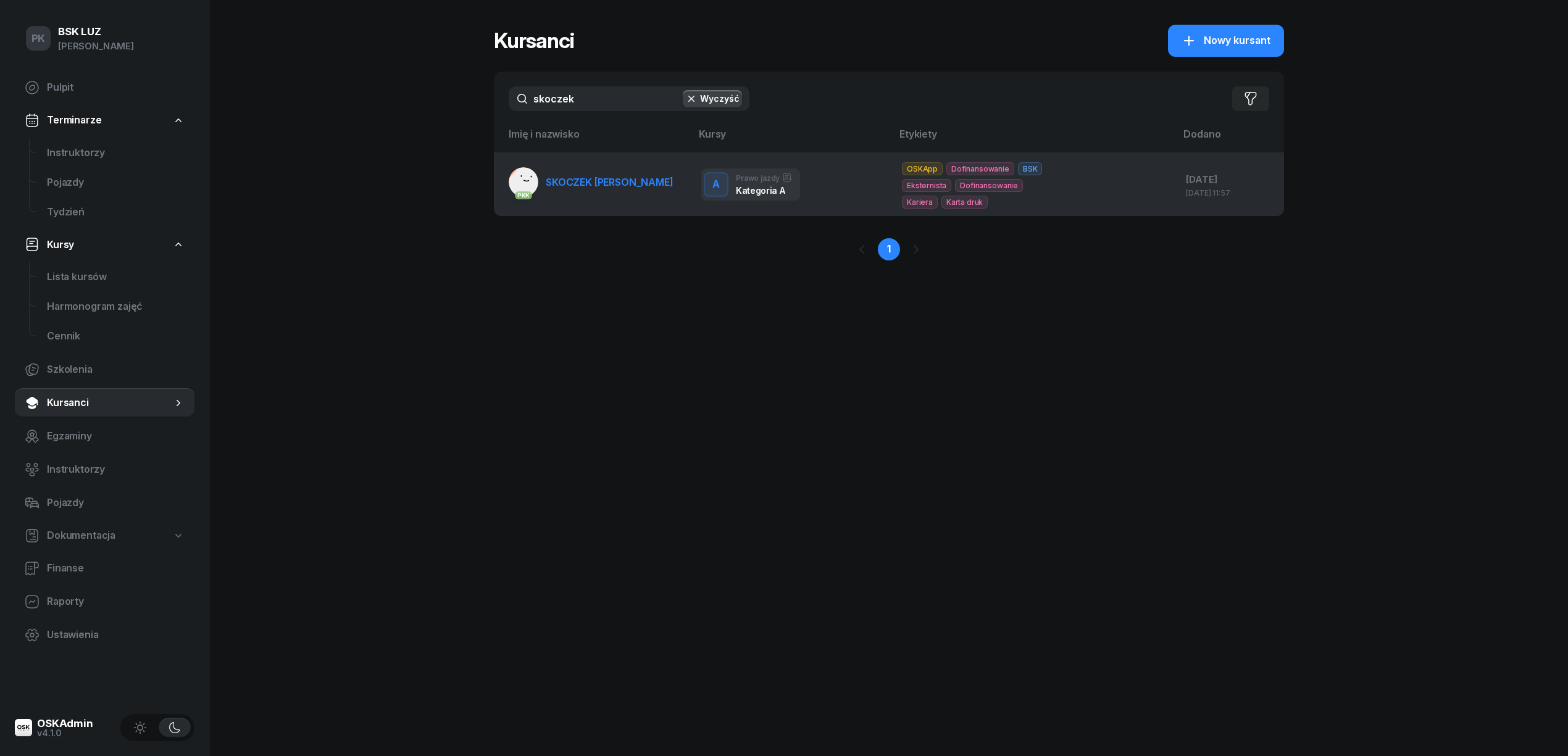
type input "skoczek"
click at [563, 184] on span "SKOCZEK [PERSON_NAME]" at bounding box center [609, 182] width 128 height 13
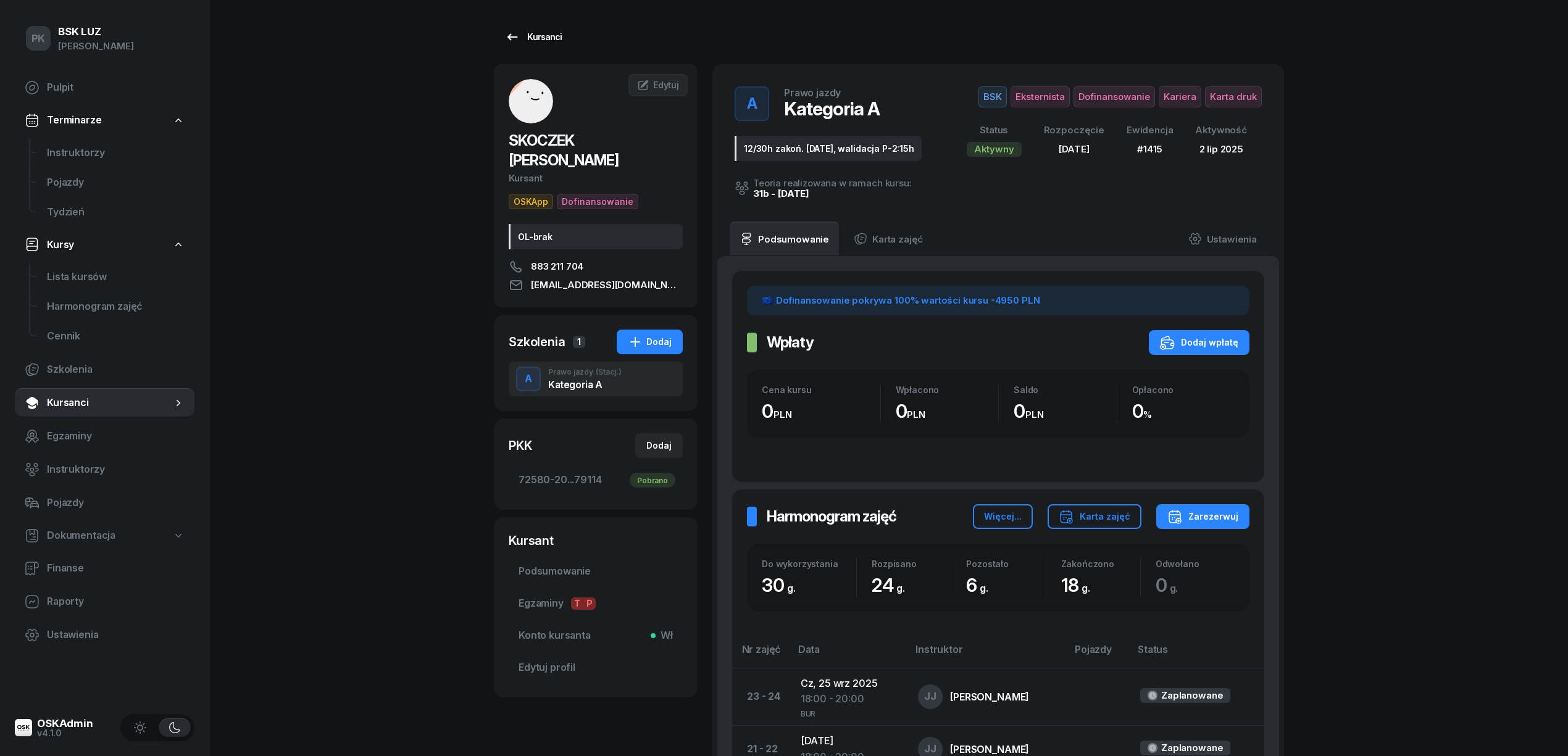
click at [543, 36] on div "Kursanci" at bounding box center [533, 37] width 56 height 15
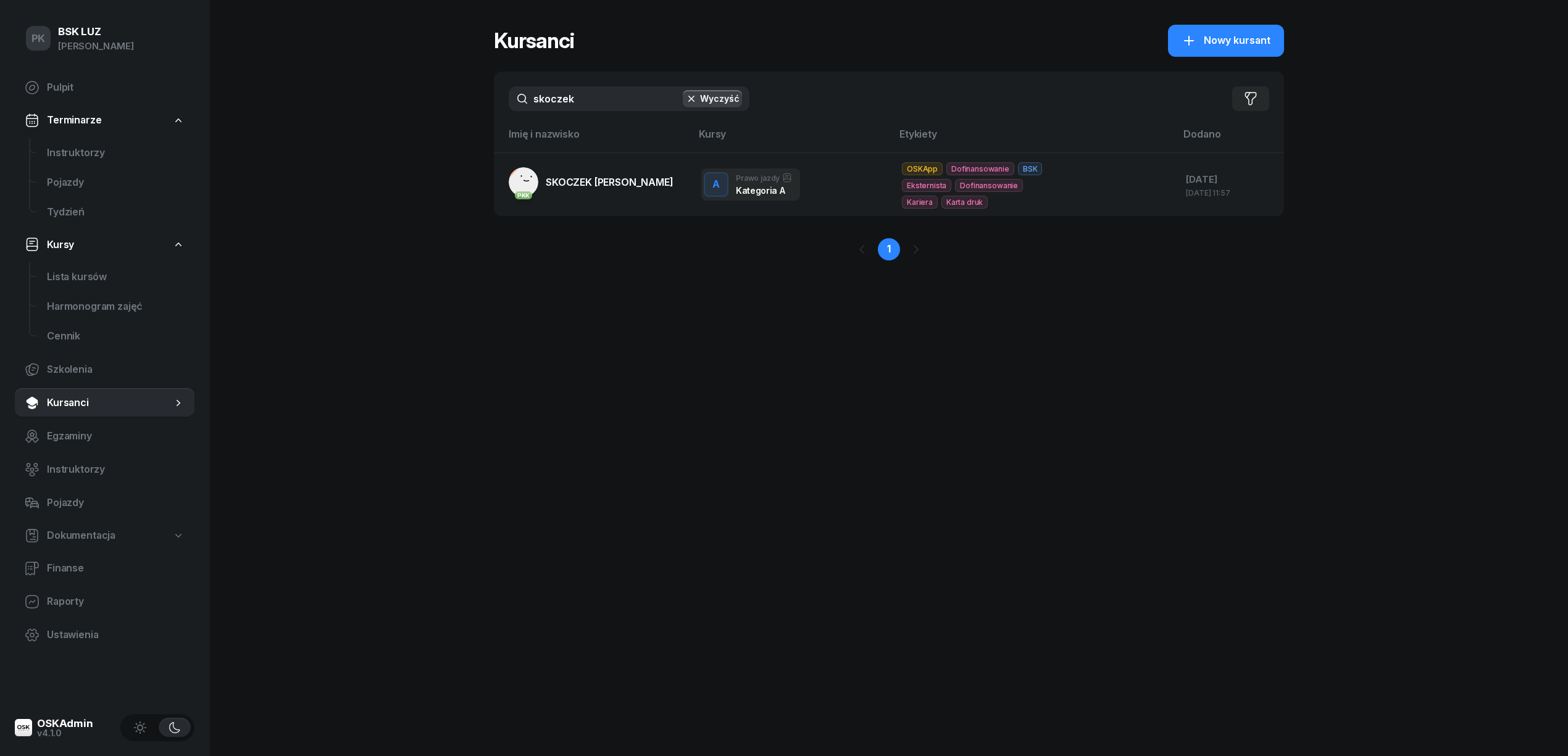
drag, startPoint x: 595, startPoint y: 97, endPoint x: 456, endPoint y: 94, distance: 139.0
click at [456, 94] on div "PK BSK LUZ Piotr Klimek Pulpit Terminarze Instruktorzy Pojazdy Tydzień Kursy Li…" at bounding box center [784, 378] width 1568 height 756
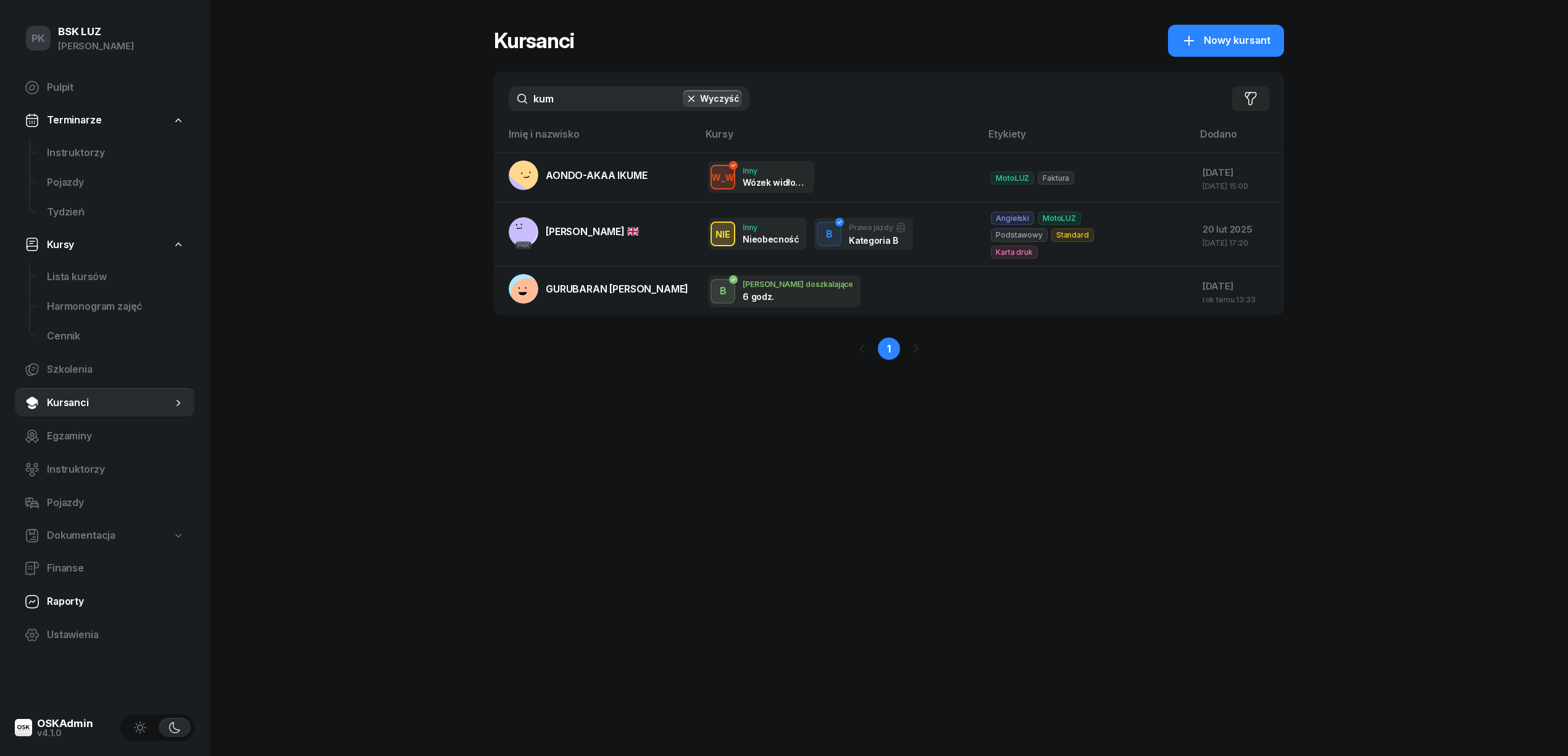
type input "kum"
click at [75, 594] on span "Raporty" at bounding box center [115, 602] width 137 height 16
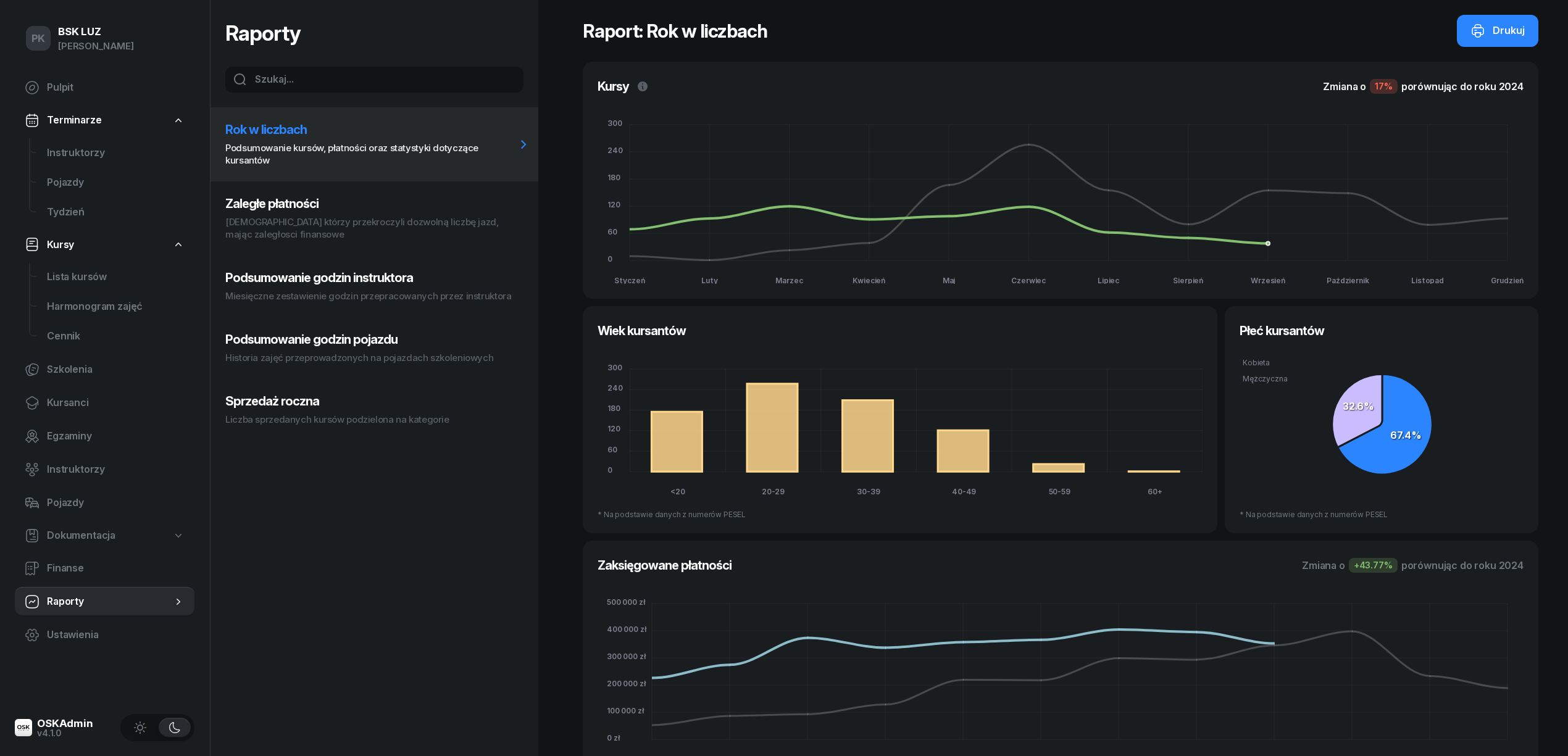
click at [311, 222] on p "Kursanci którzy przekroczyli dozwolną liczbę jazd, mając zaległosci finansowe" at bounding box center [370, 228] width 291 height 25
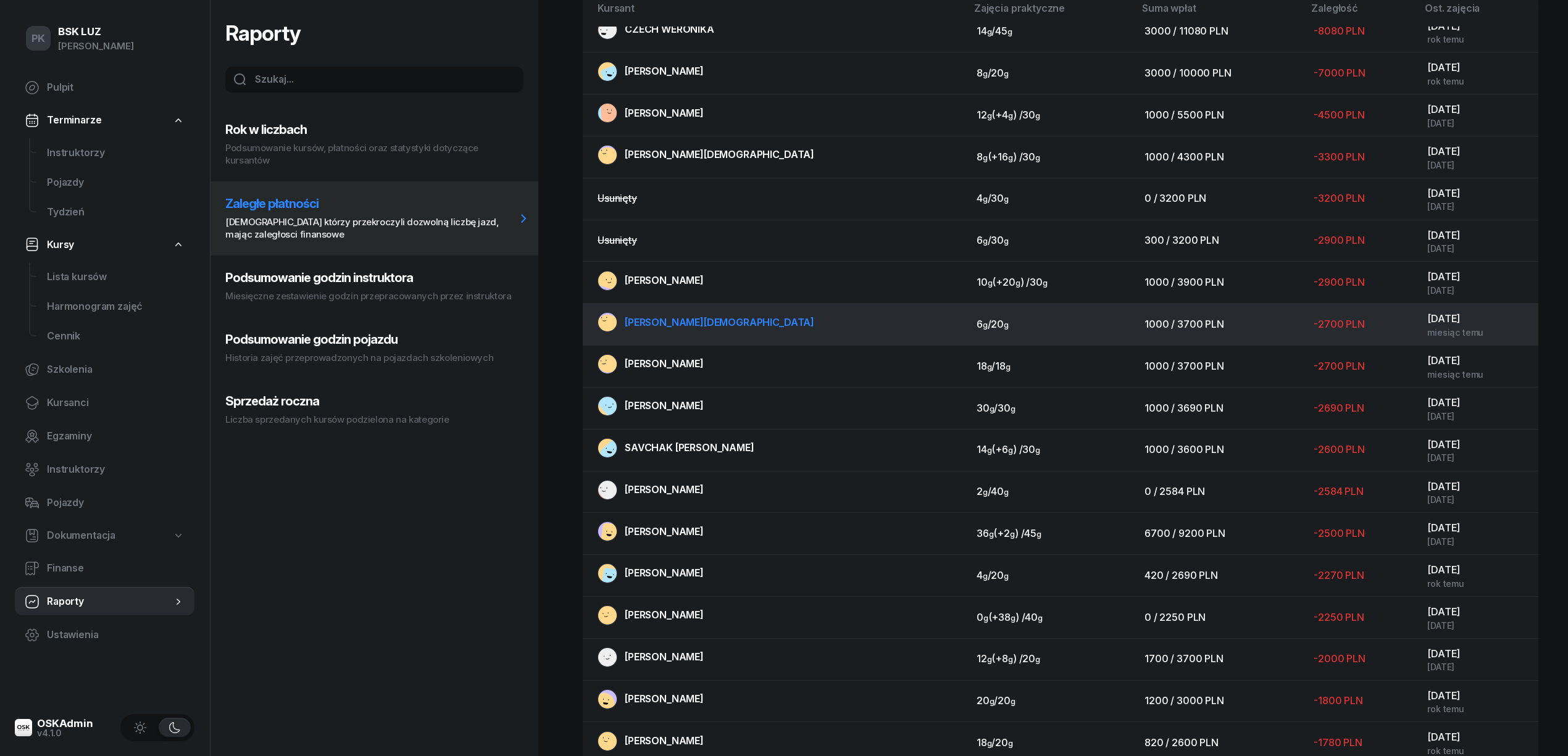
scroll to position [5, 0]
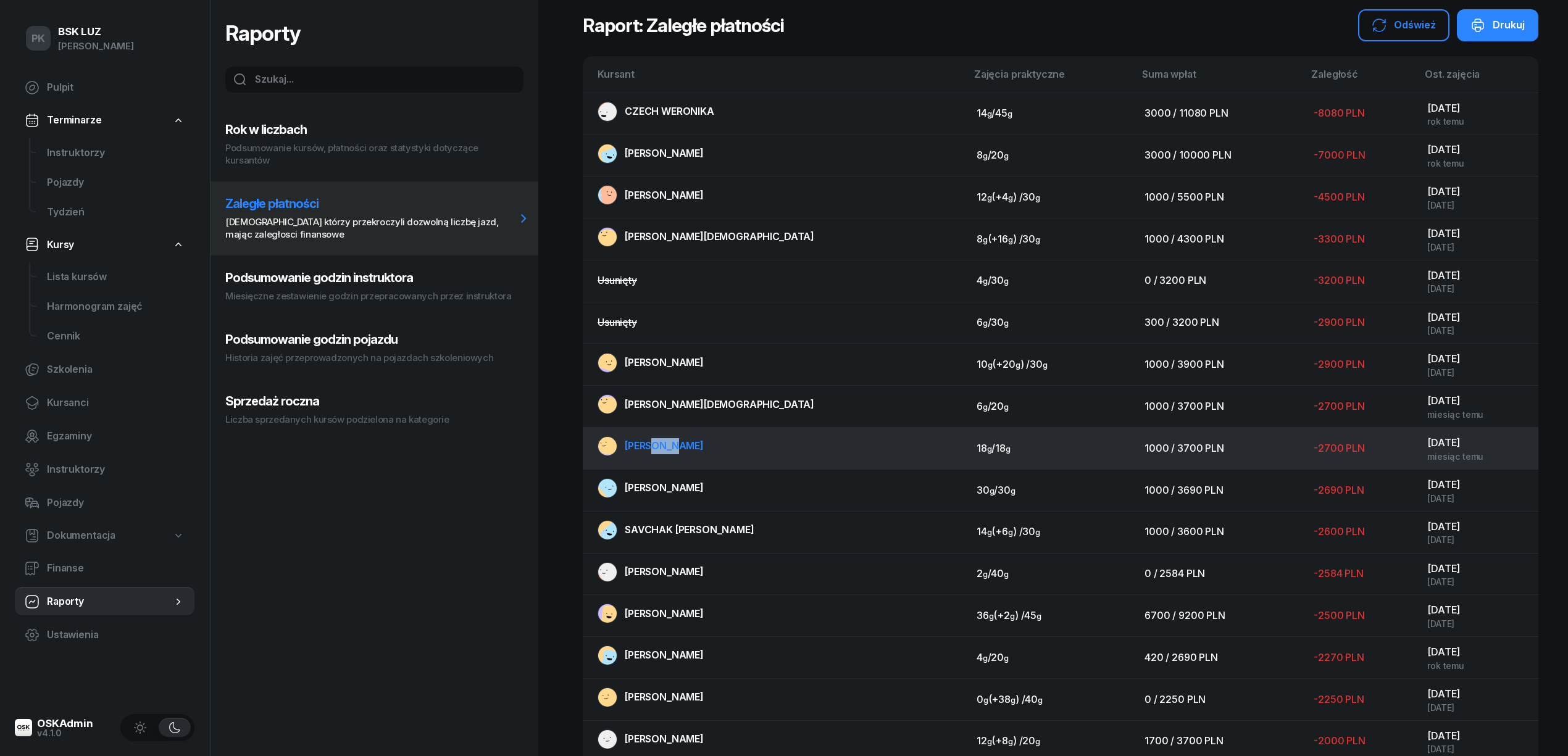
drag, startPoint x: 705, startPoint y: 452, endPoint x: 655, endPoint y: 453, distance: 50.0
click at [655, 453] on td "ÖNER ONUR" at bounding box center [774, 449] width 384 height 42
drag, startPoint x: 655, startPoint y: 453, endPoint x: 644, endPoint y: 468, distance: 18.6
click at [644, 468] on td "ÖNER ONUR" at bounding box center [774, 449] width 384 height 42
drag, startPoint x: 700, startPoint y: 452, endPoint x: 618, endPoint y: 453, distance: 82.0
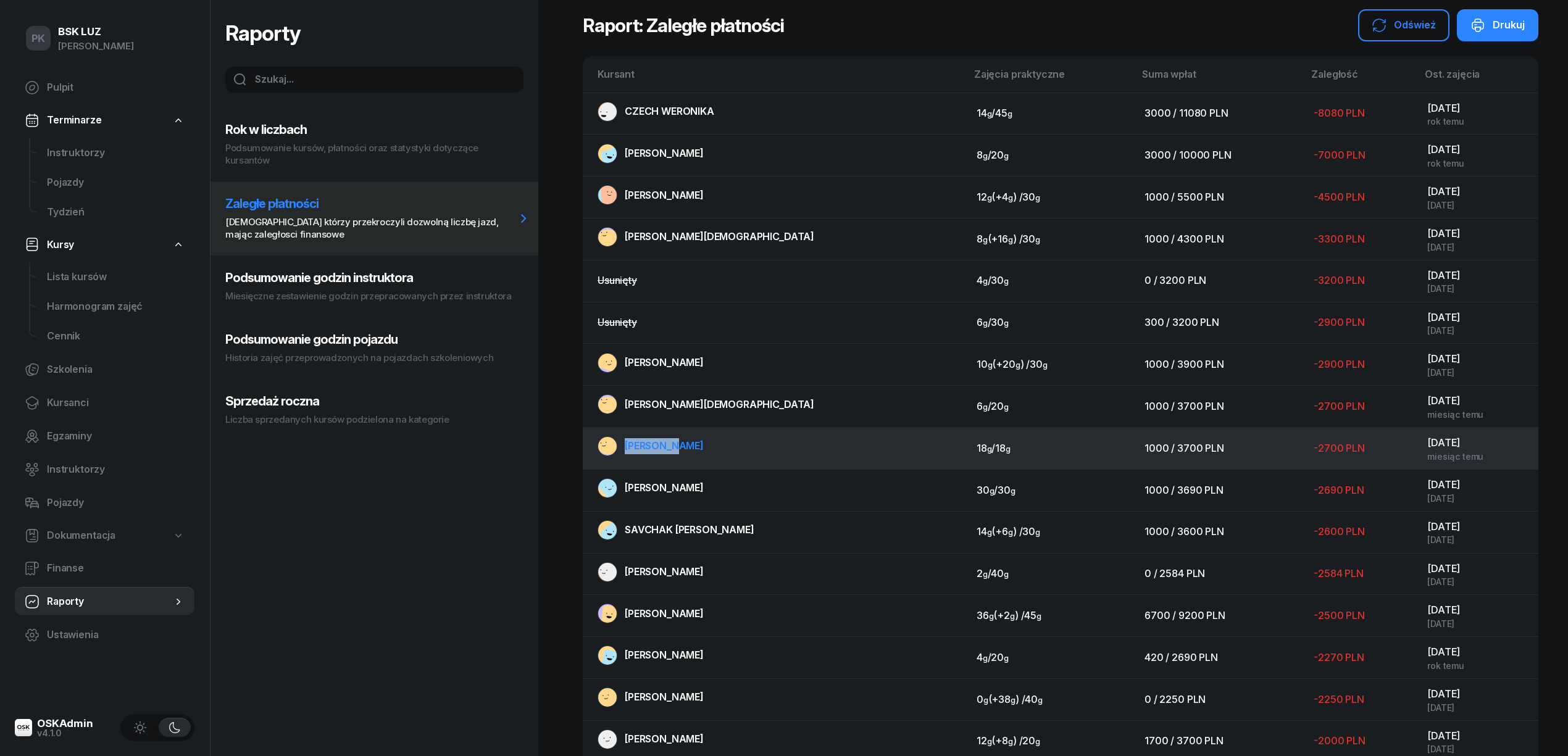
click at [618, 453] on td "ÖNER ONUR" at bounding box center [774, 449] width 384 height 42
copy span "ÖNER ONUR"
click at [664, 450] on span "ÖNER ONUR" at bounding box center [664, 445] width 79 height 13
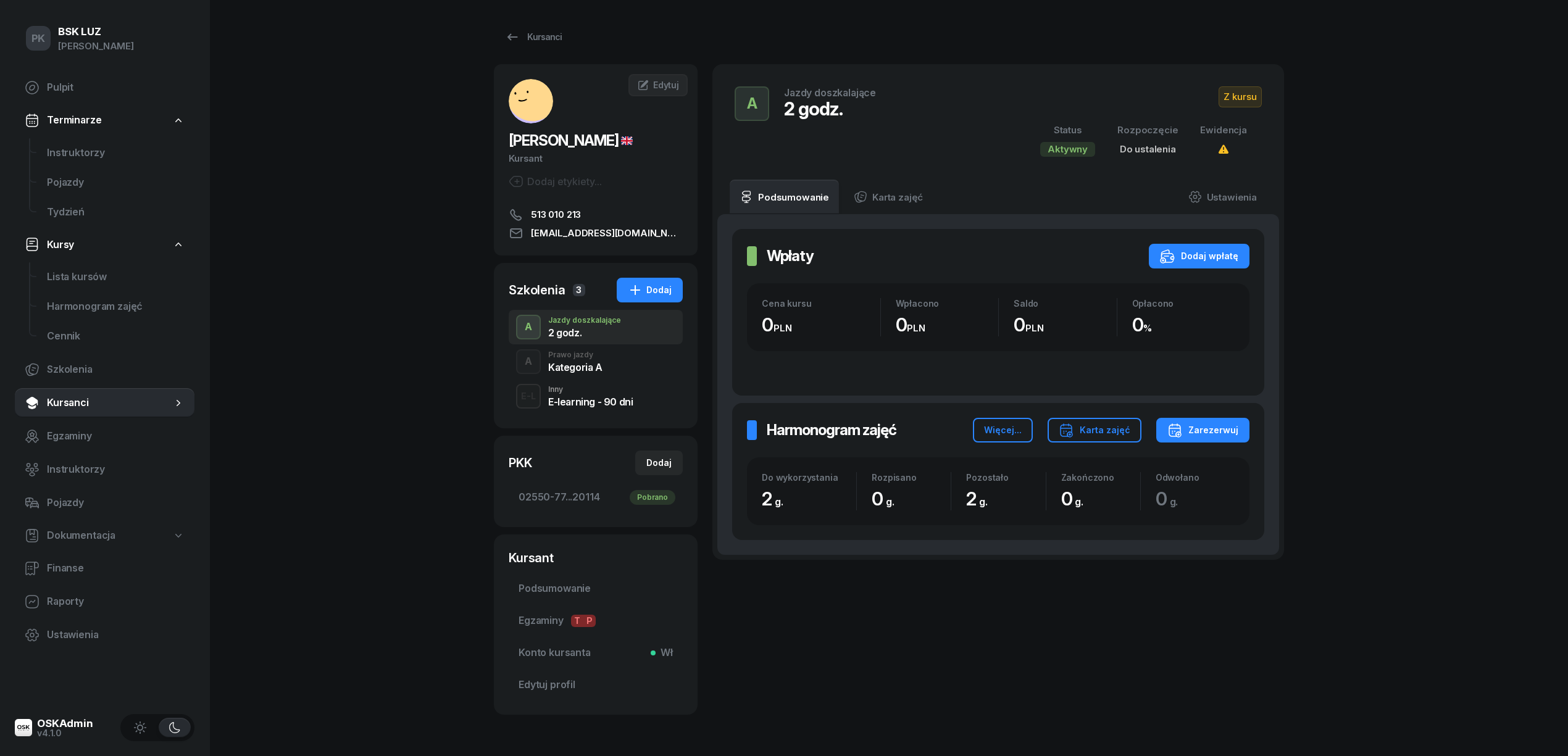
click at [578, 356] on div "Prawo jazdy" at bounding box center [575, 355] width 54 height 7
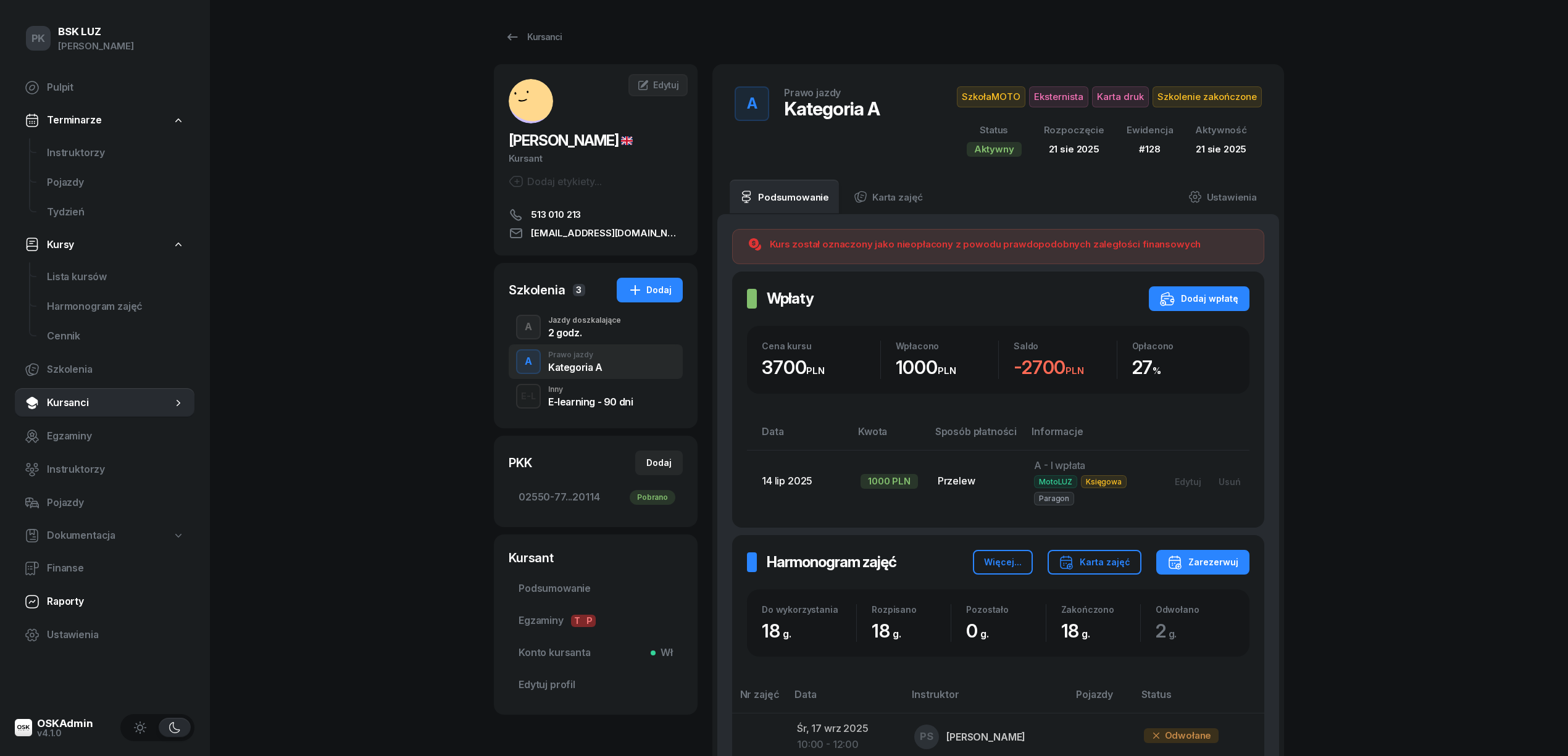
click at [74, 596] on span "Raporty" at bounding box center [115, 602] width 137 height 16
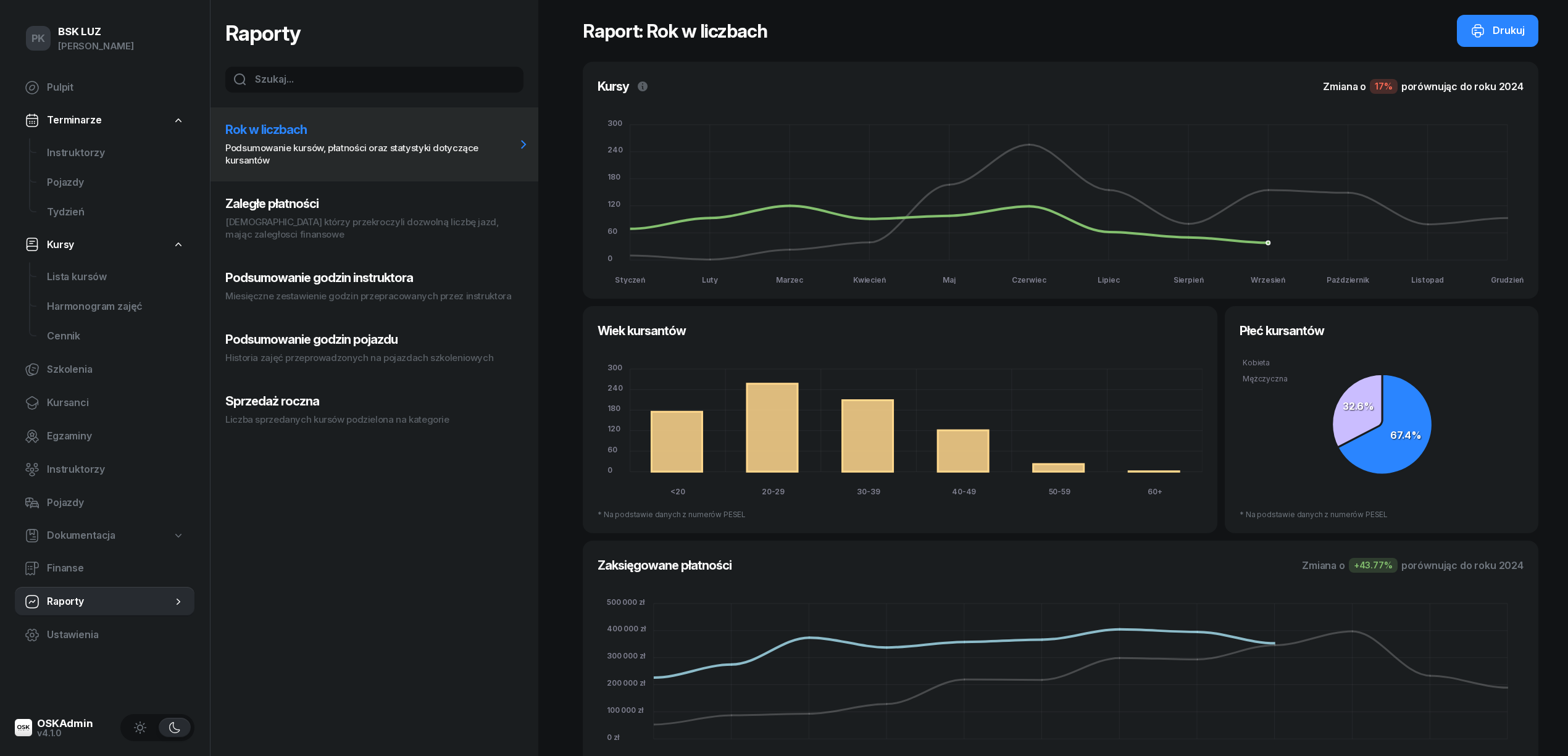
click at [282, 198] on h3 "Zaległe płatności" at bounding box center [370, 204] width 291 height 15
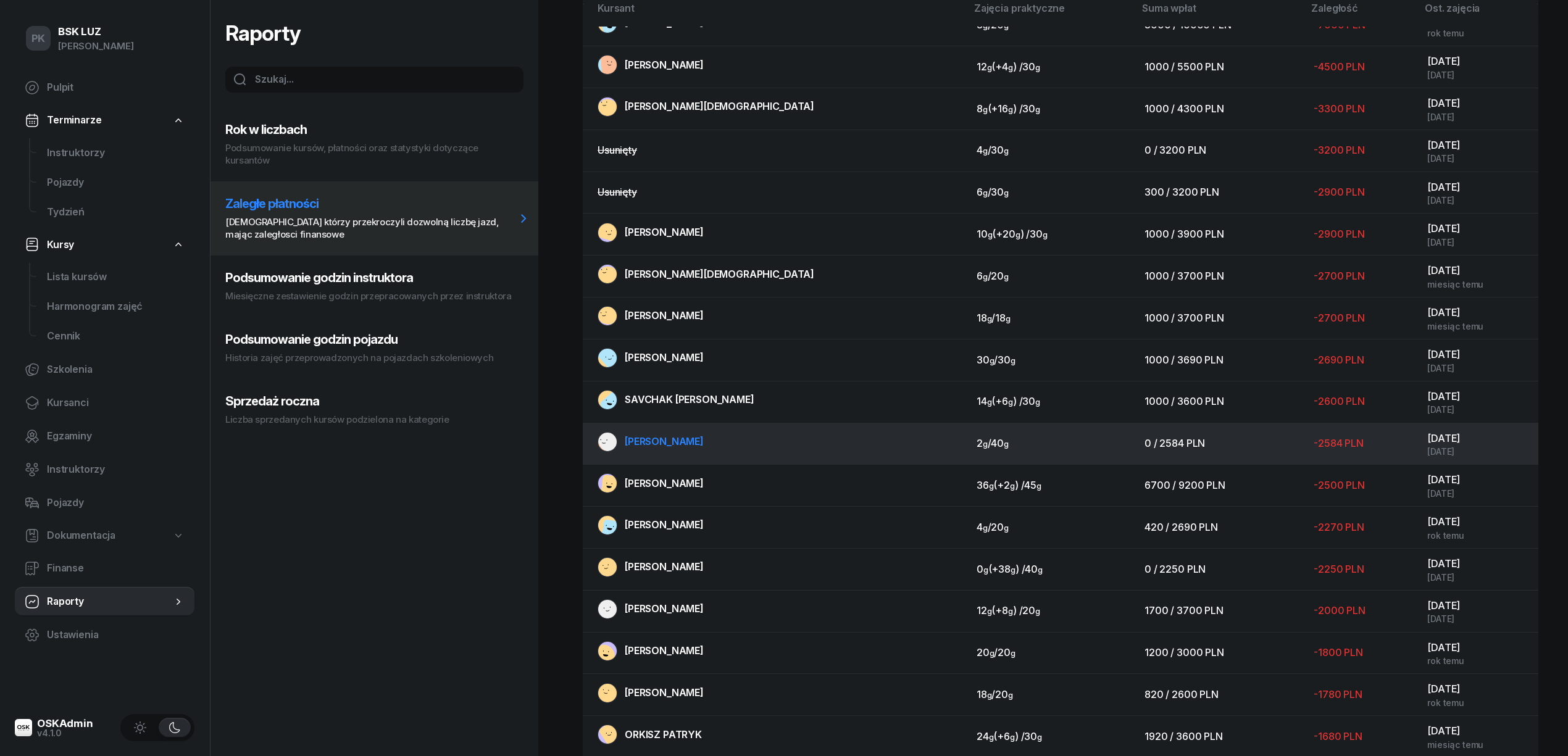
scroll to position [164, 0]
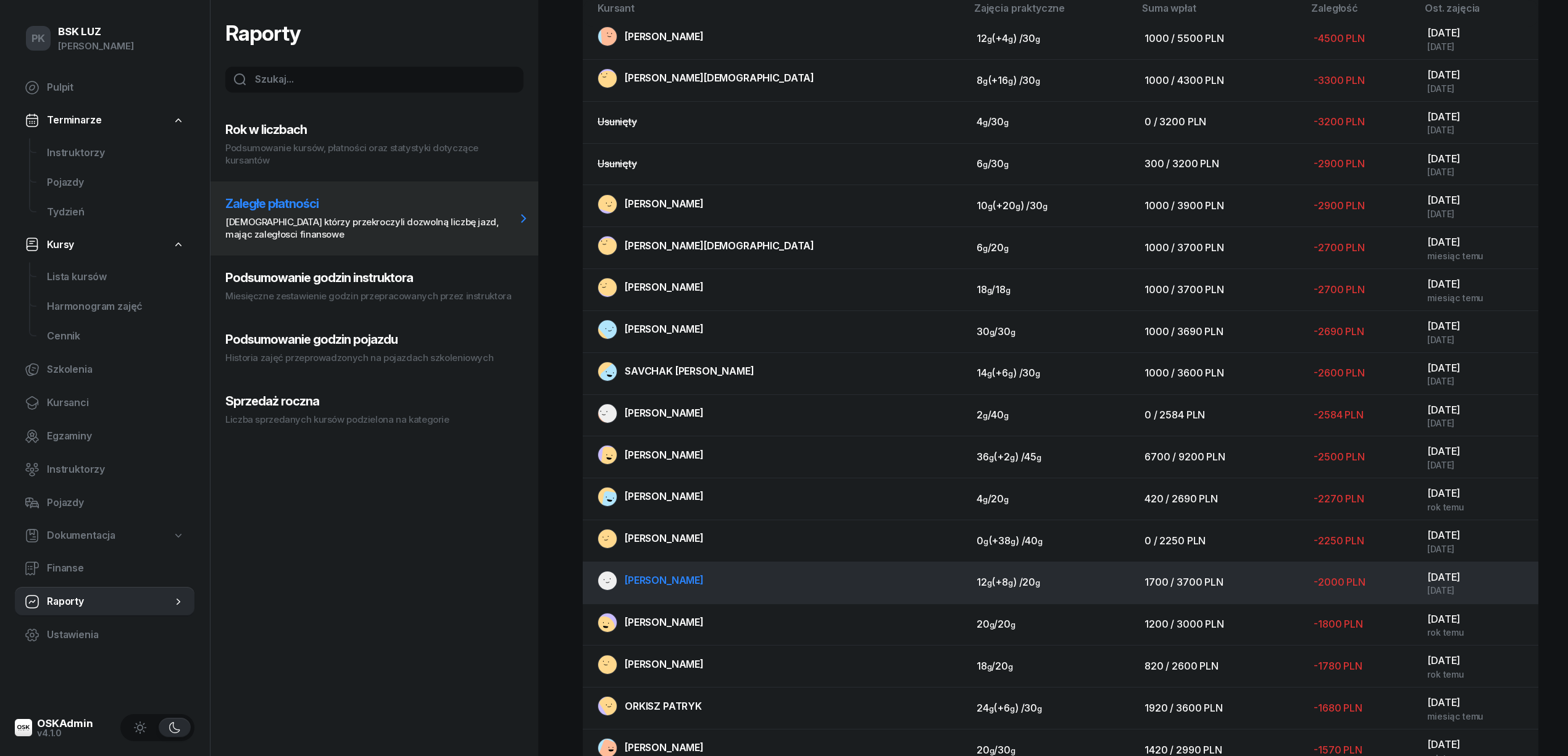
click at [702, 585] on span "[PERSON_NAME]" at bounding box center [664, 580] width 79 height 13
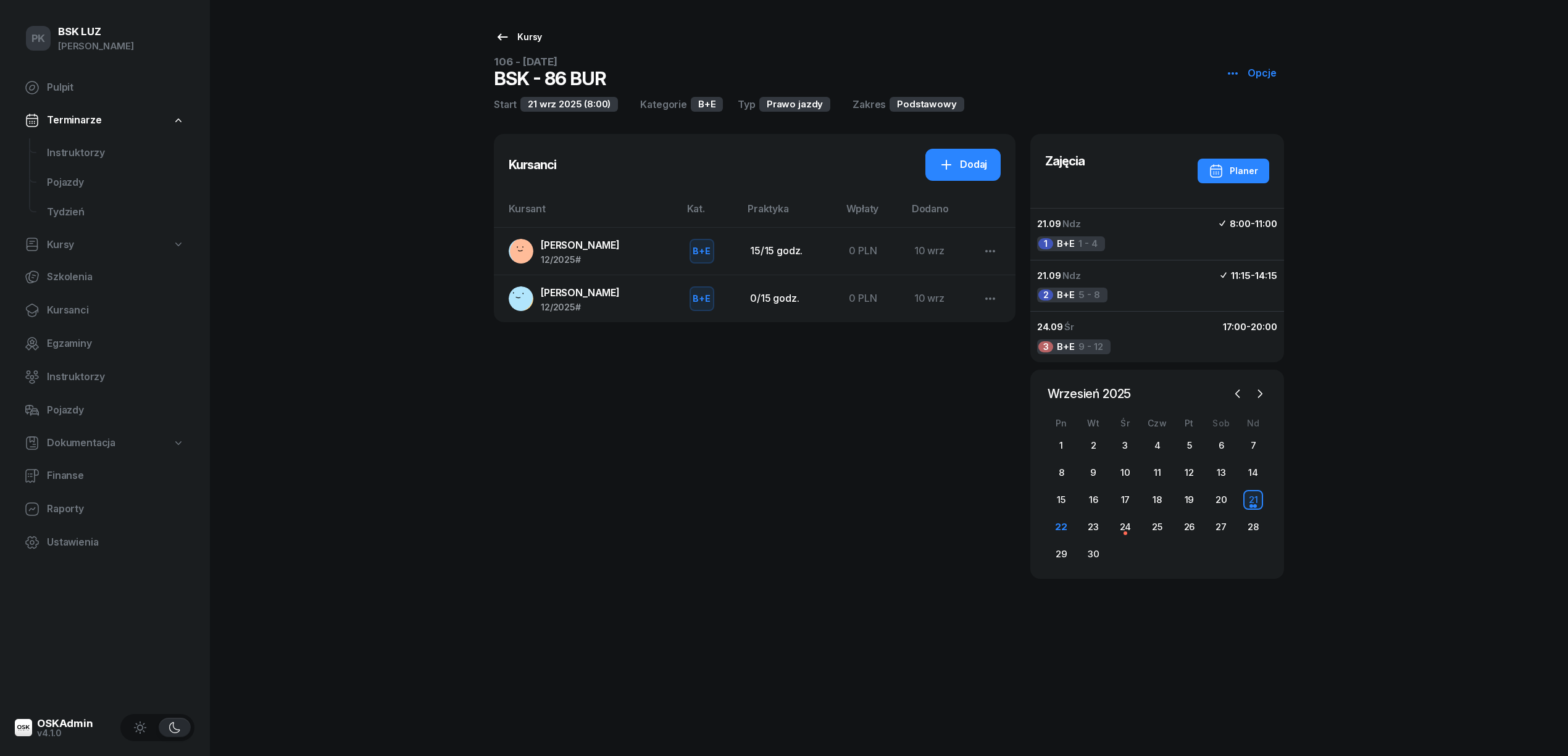
click at [536, 40] on div "Kursy" at bounding box center [518, 37] width 47 height 15
select select
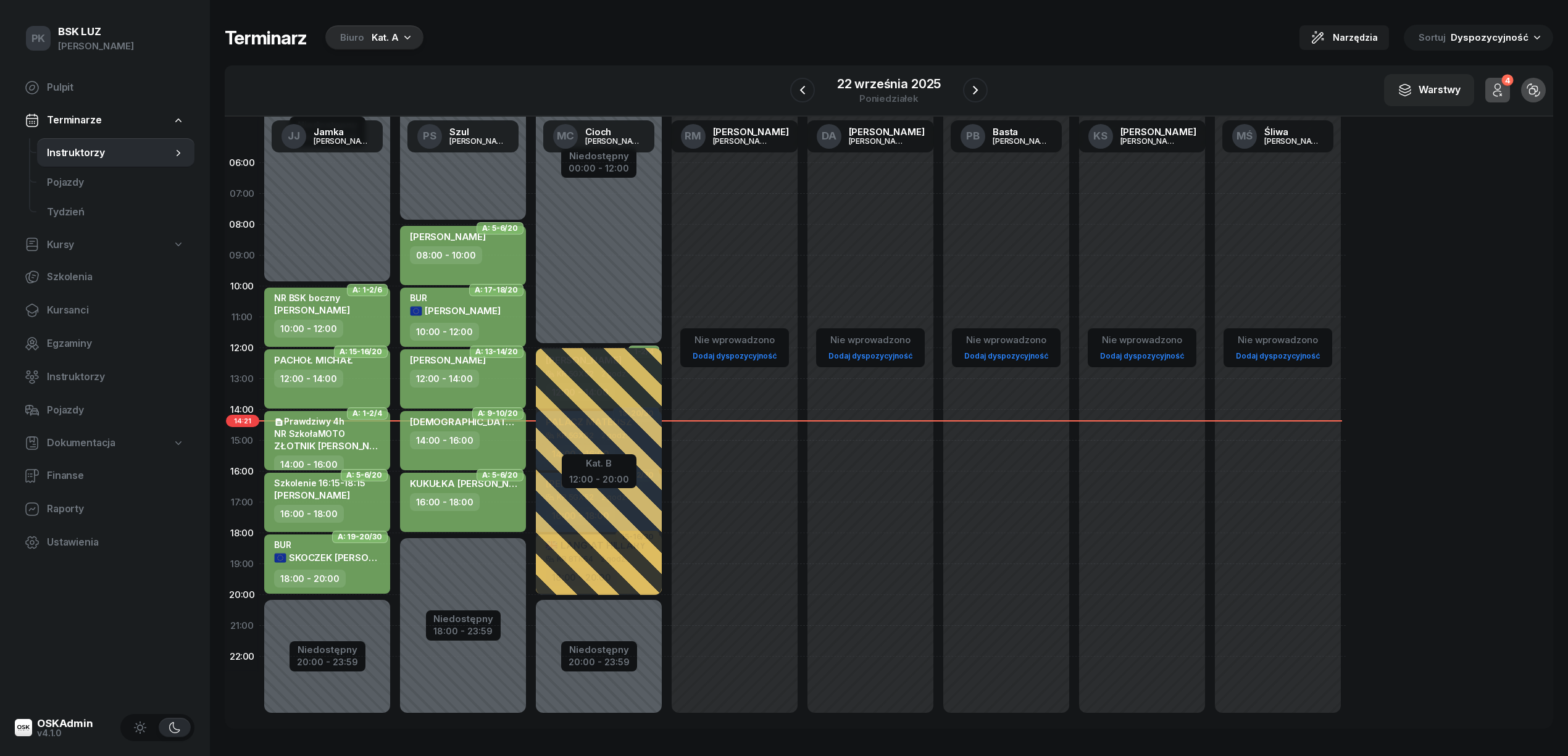
drag, startPoint x: 401, startPoint y: 30, endPoint x: 394, endPoint y: 41, distance: 13.0
click at [401, 35] on icon "button" at bounding box center [407, 37] width 13 height 13
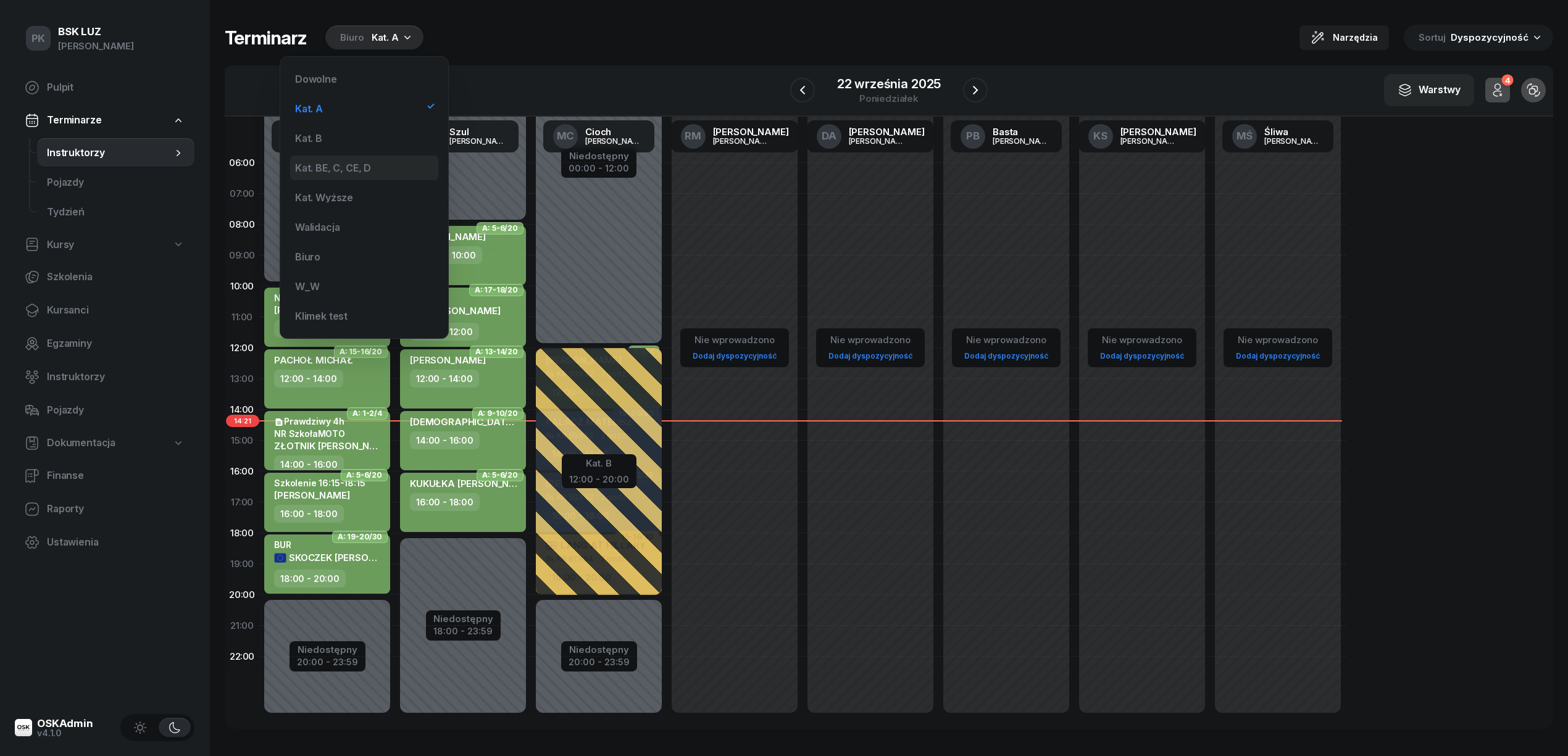
click at [349, 164] on div "Kat. BE, C, CE, D" at bounding box center [333, 167] width 76 height 10
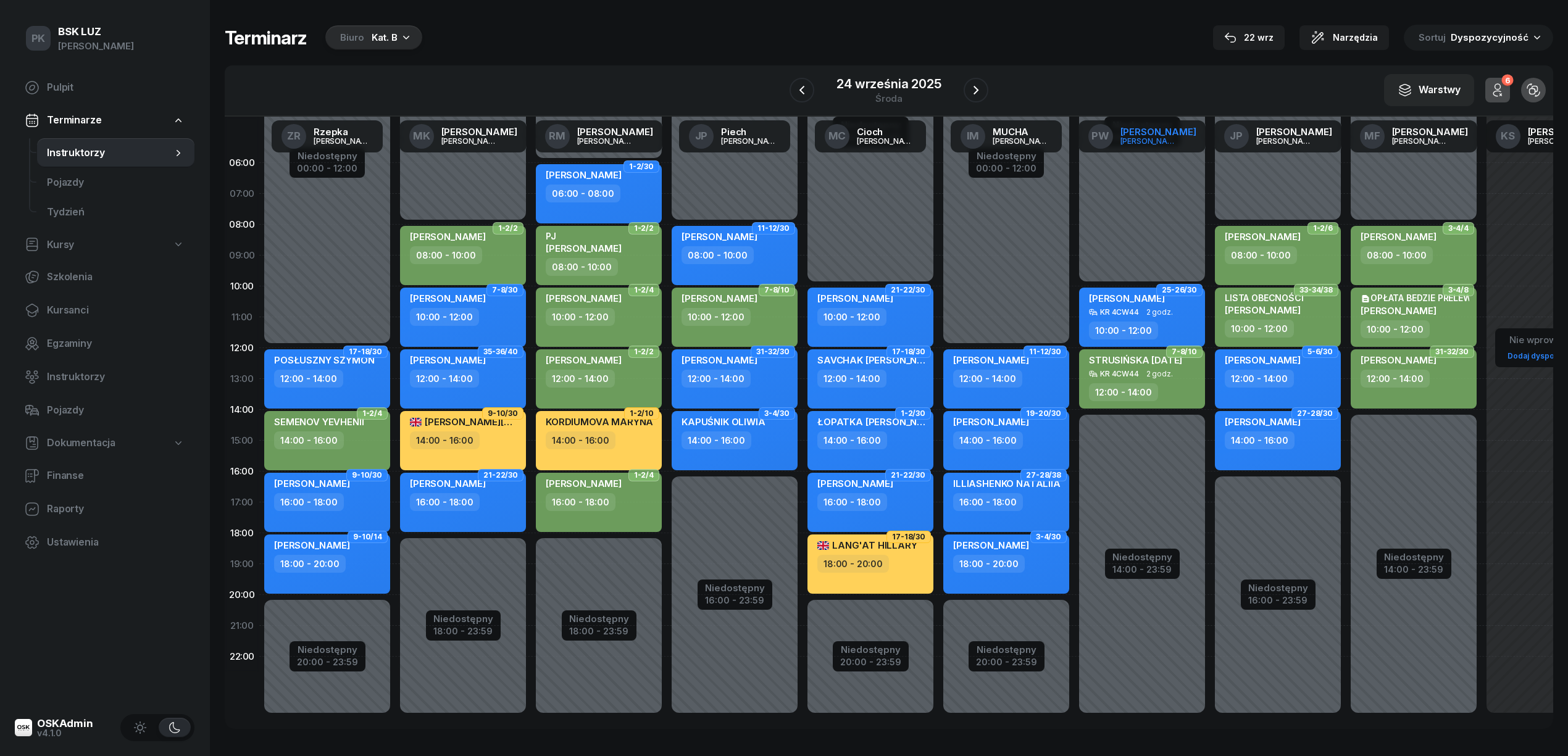
click at [1162, 147] on link "PW [PERSON_NAME]" at bounding box center [1142, 136] width 128 height 32
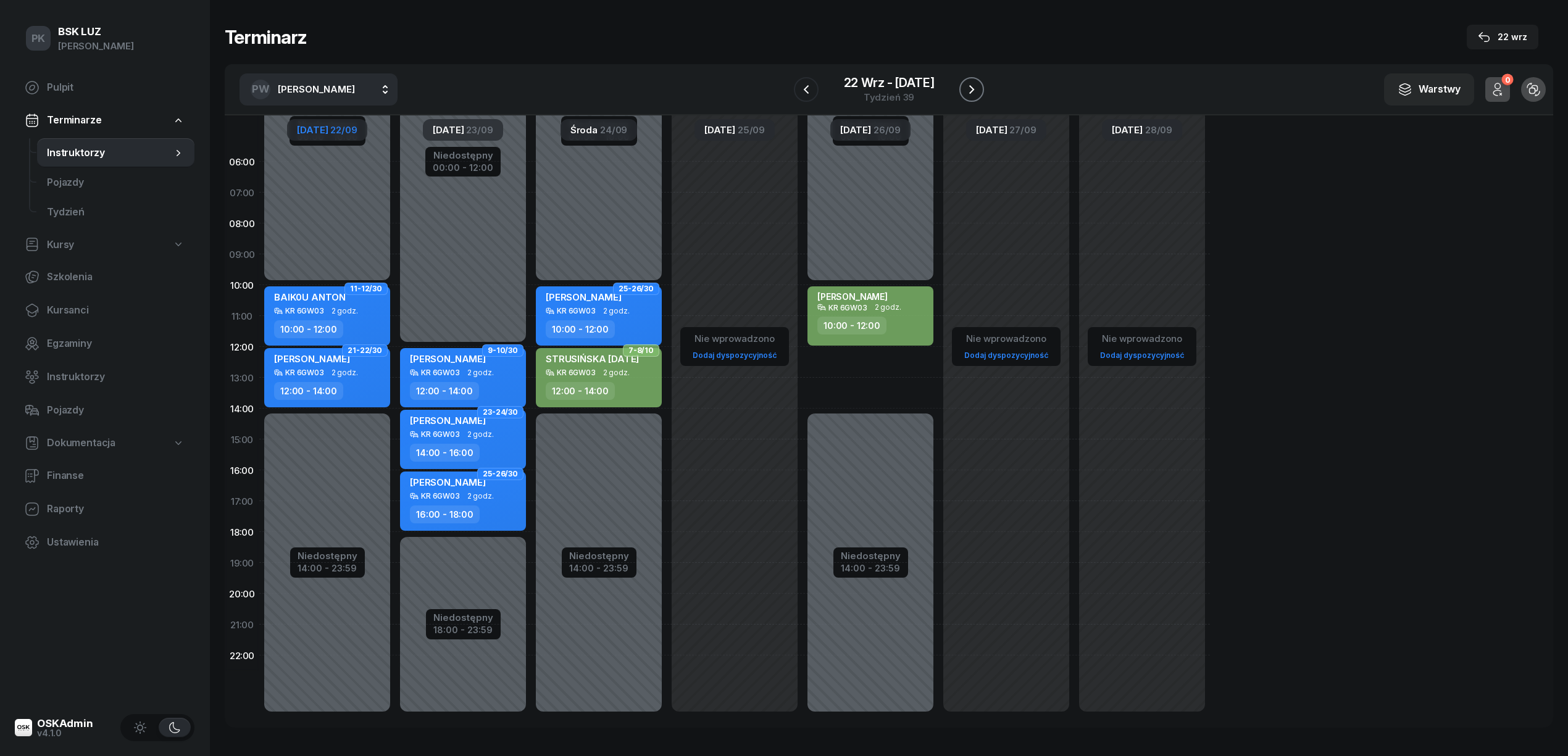
click at [971, 97] on button "button" at bounding box center [971, 89] width 25 height 25
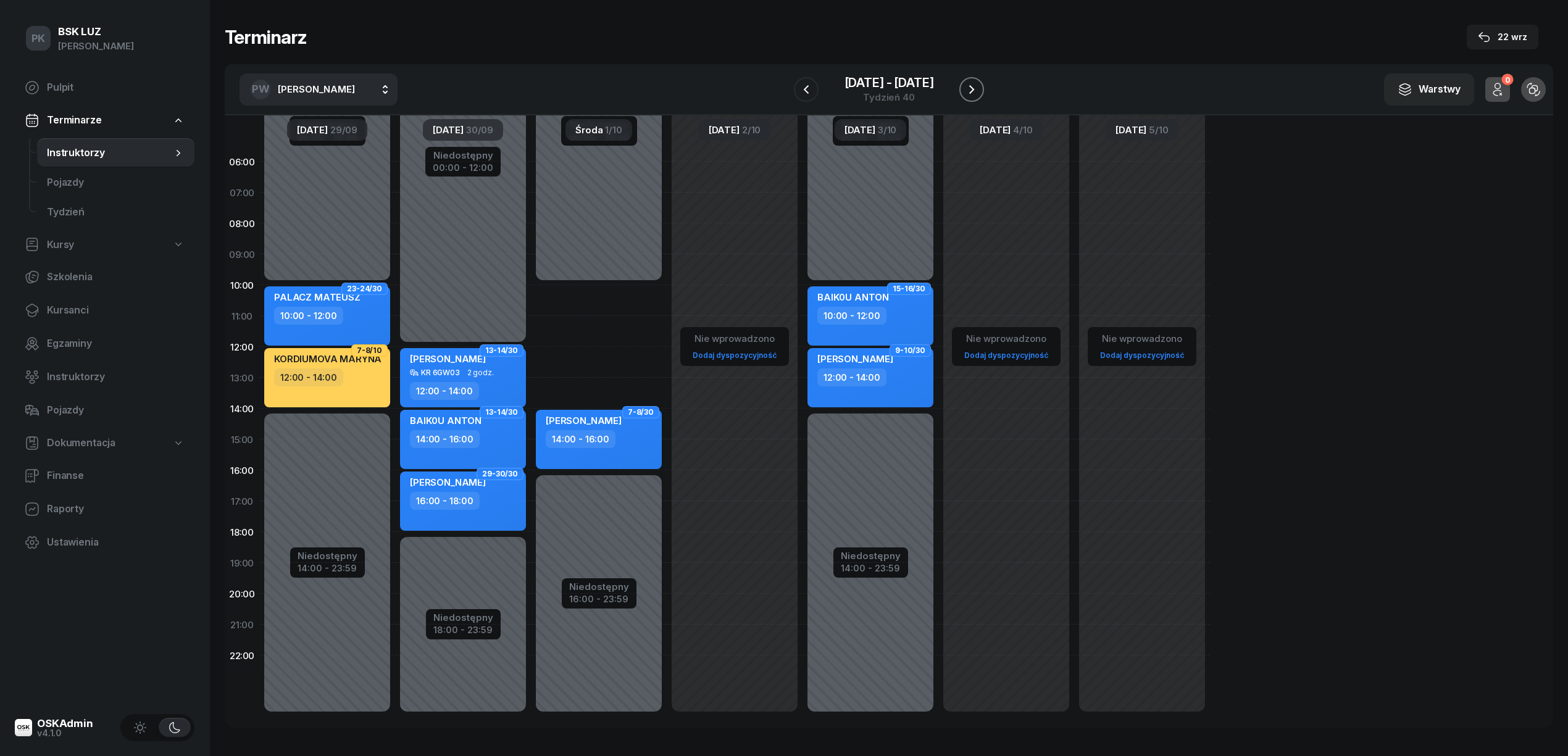
click at [971, 97] on button "button" at bounding box center [971, 89] width 25 height 25
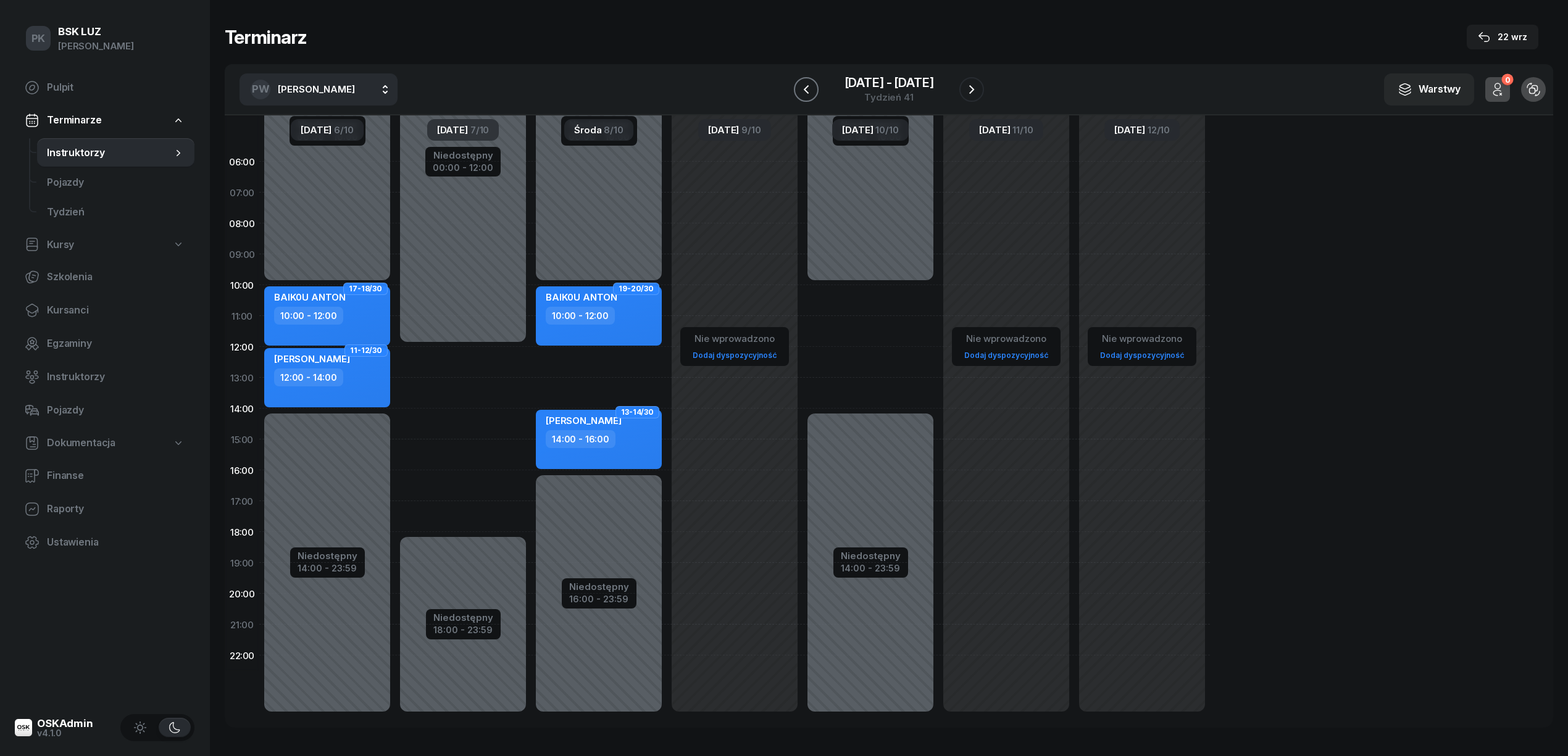
click at [810, 89] on icon "button" at bounding box center [806, 89] width 15 height 15
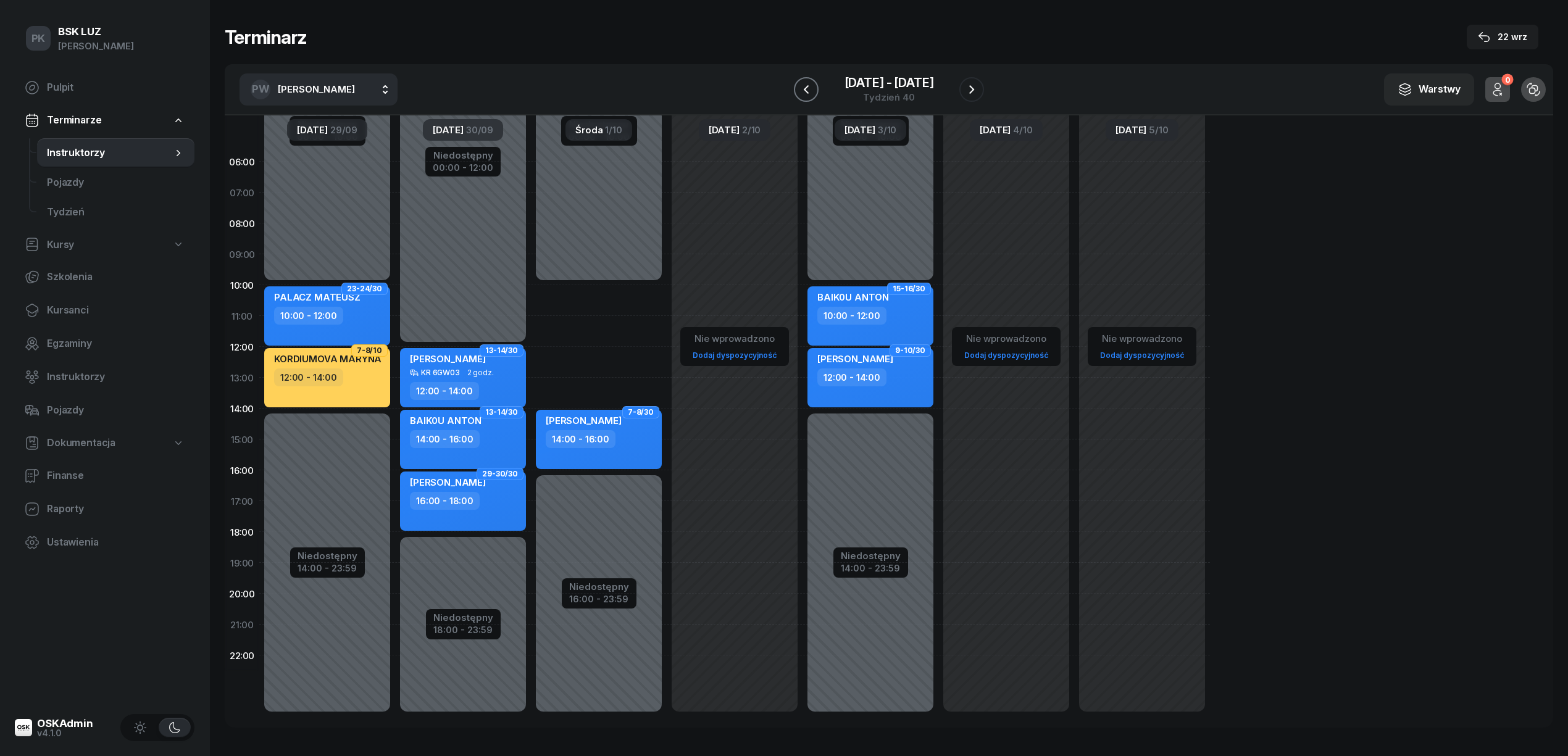
click at [810, 89] on icon "button" at bounding box center [806, 89] width 15 height 15
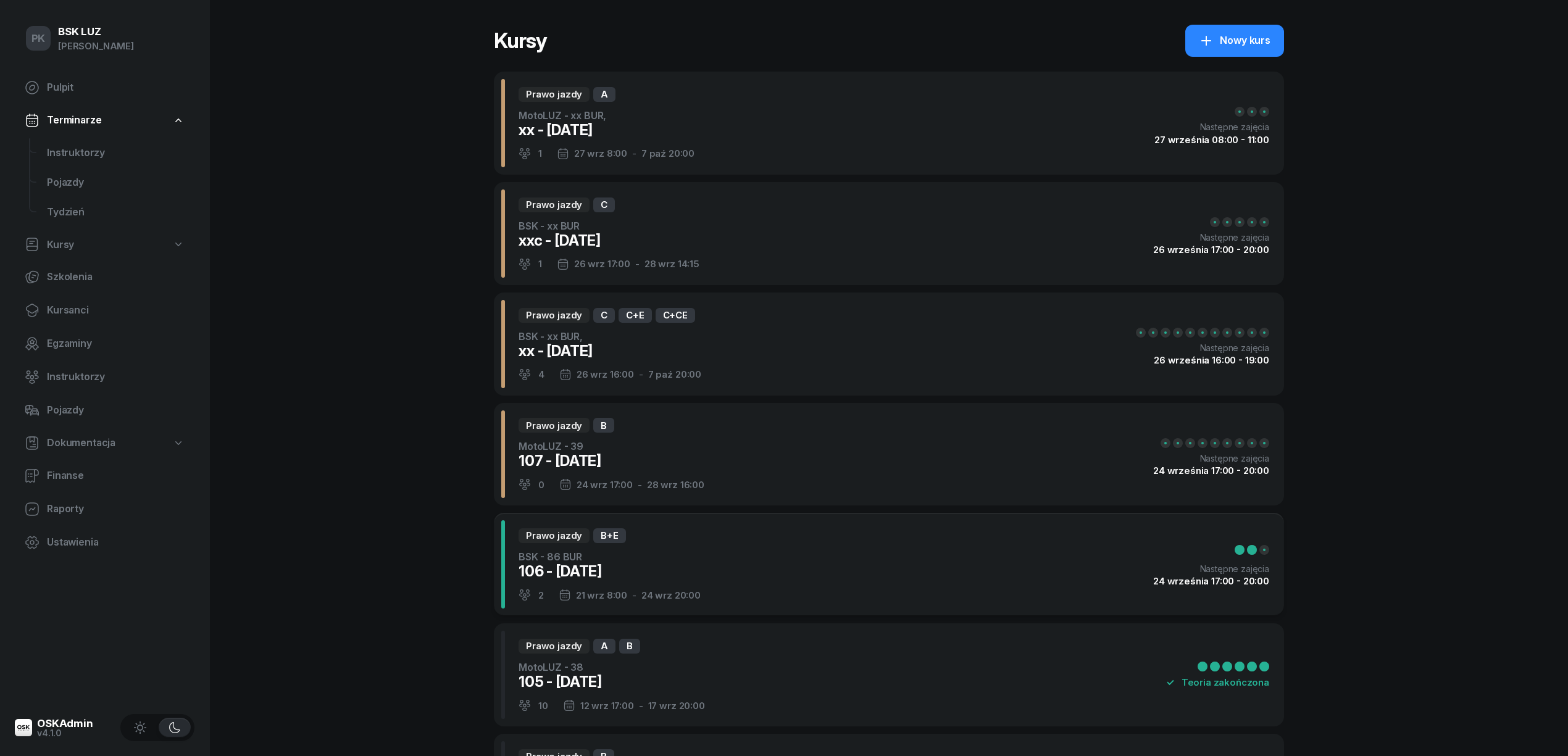
select select
click at [67, 322] on link "Kursanci" at bounding box center [105, 311] width 180 height 30
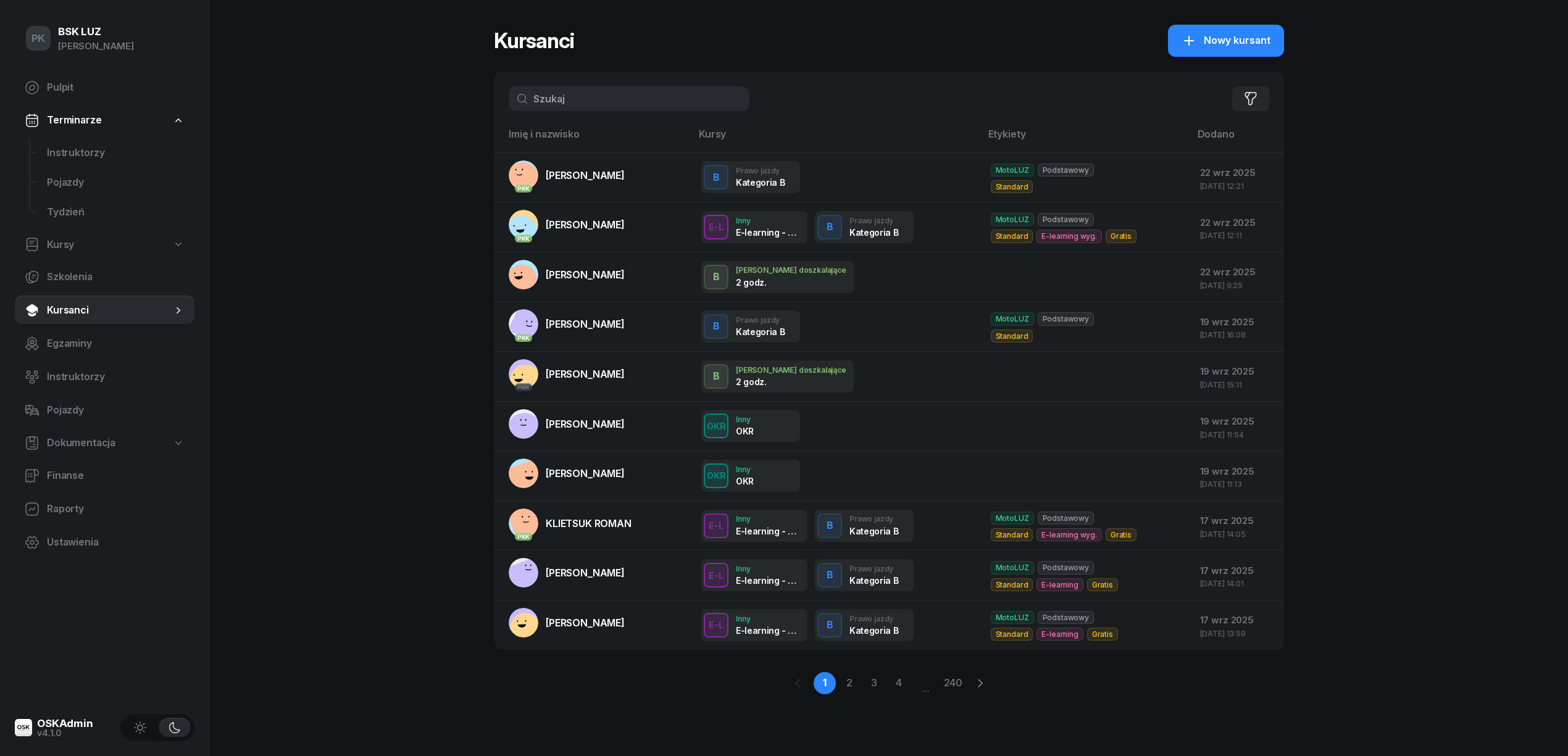
click at [603, 95] on input "text" at bounding box center [629, 98] width 241 height 25
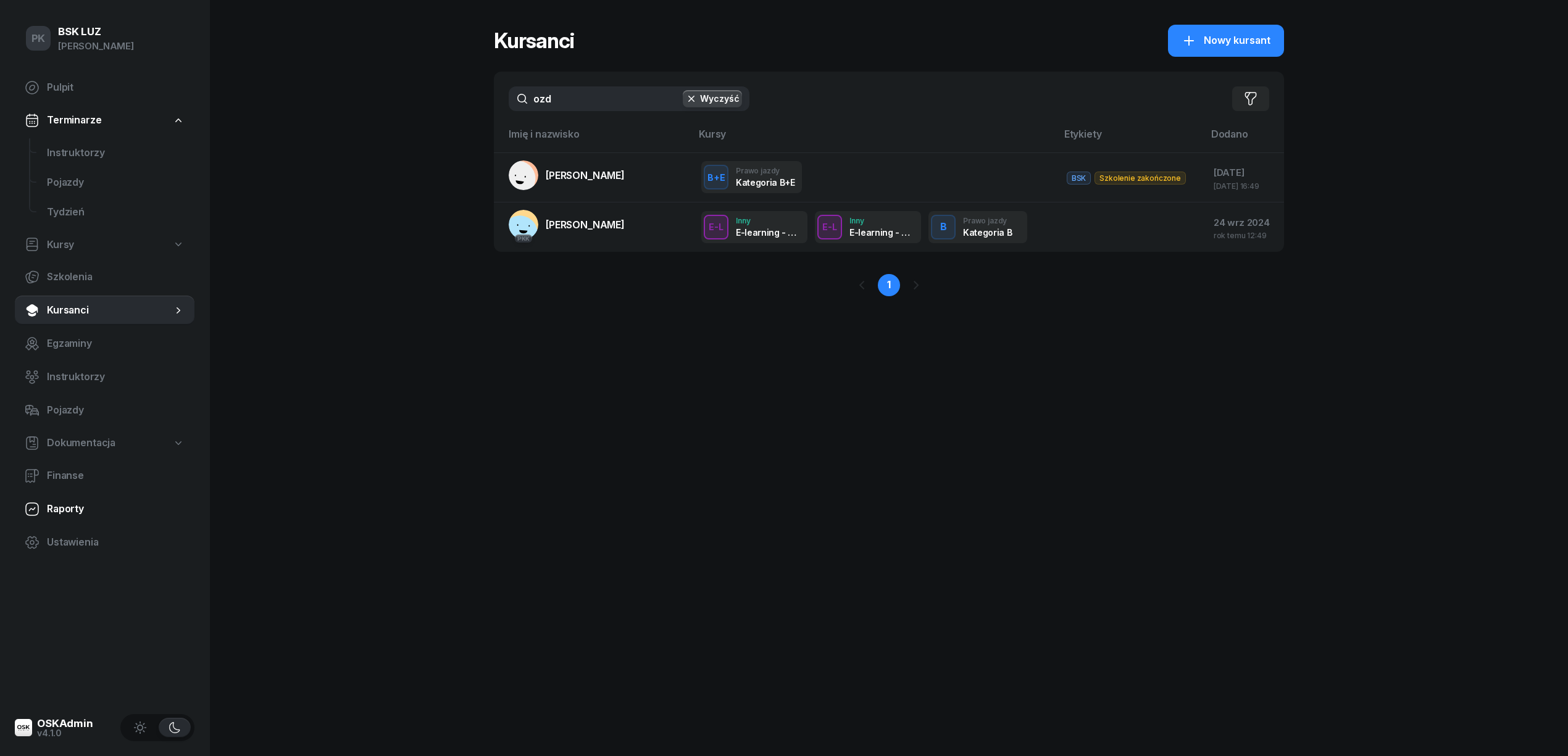
type input "ozd"
click at [60, 512] on span "Raporty" at bounding box center [115, 509] width 137 height 16
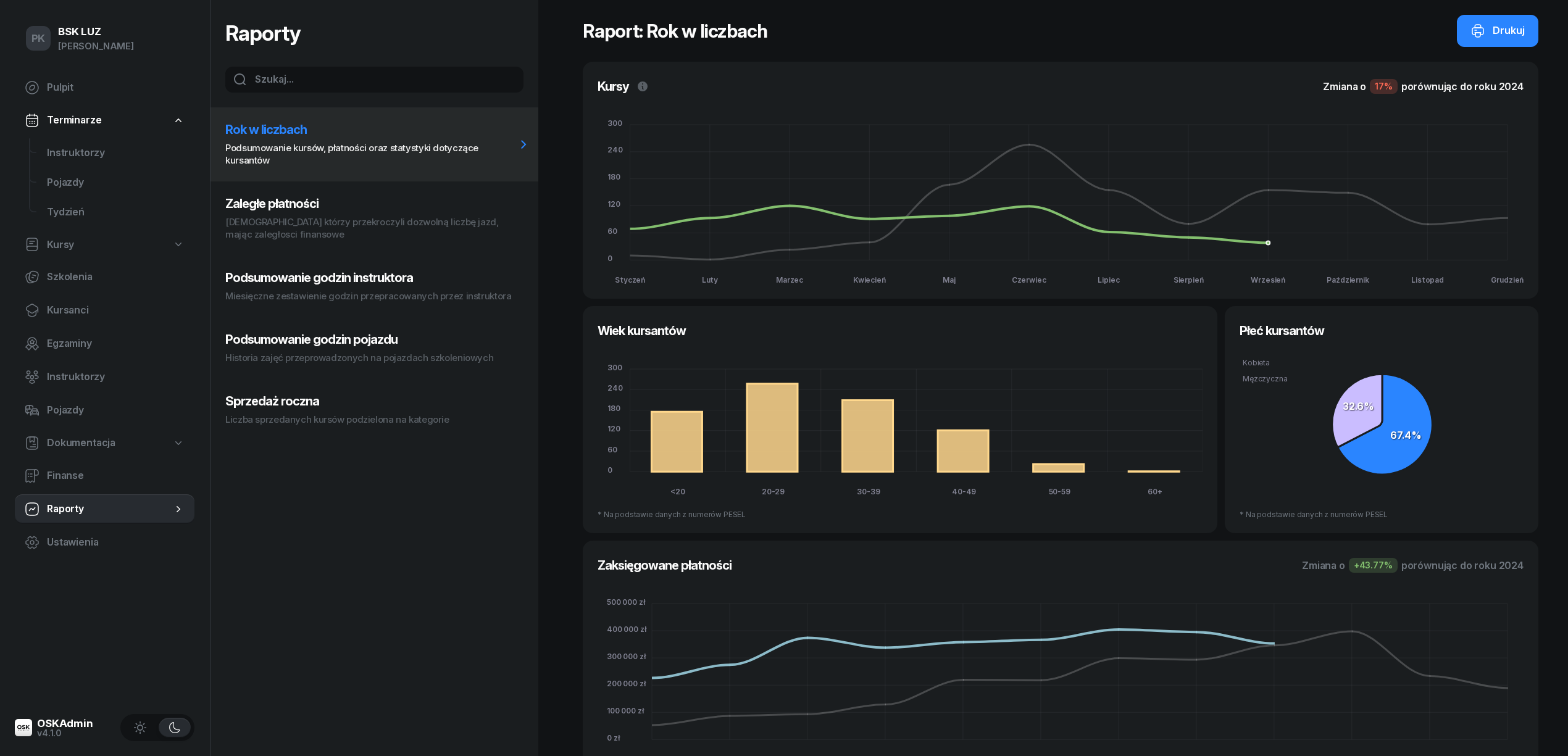
click at [321, 215] on button "Zaległe płatności [DEMOGRAPHIC_DATA] którzy przekroczyli dozwolną liczbę jazd, …" at bounding box center [374, 219] width 328 height 74
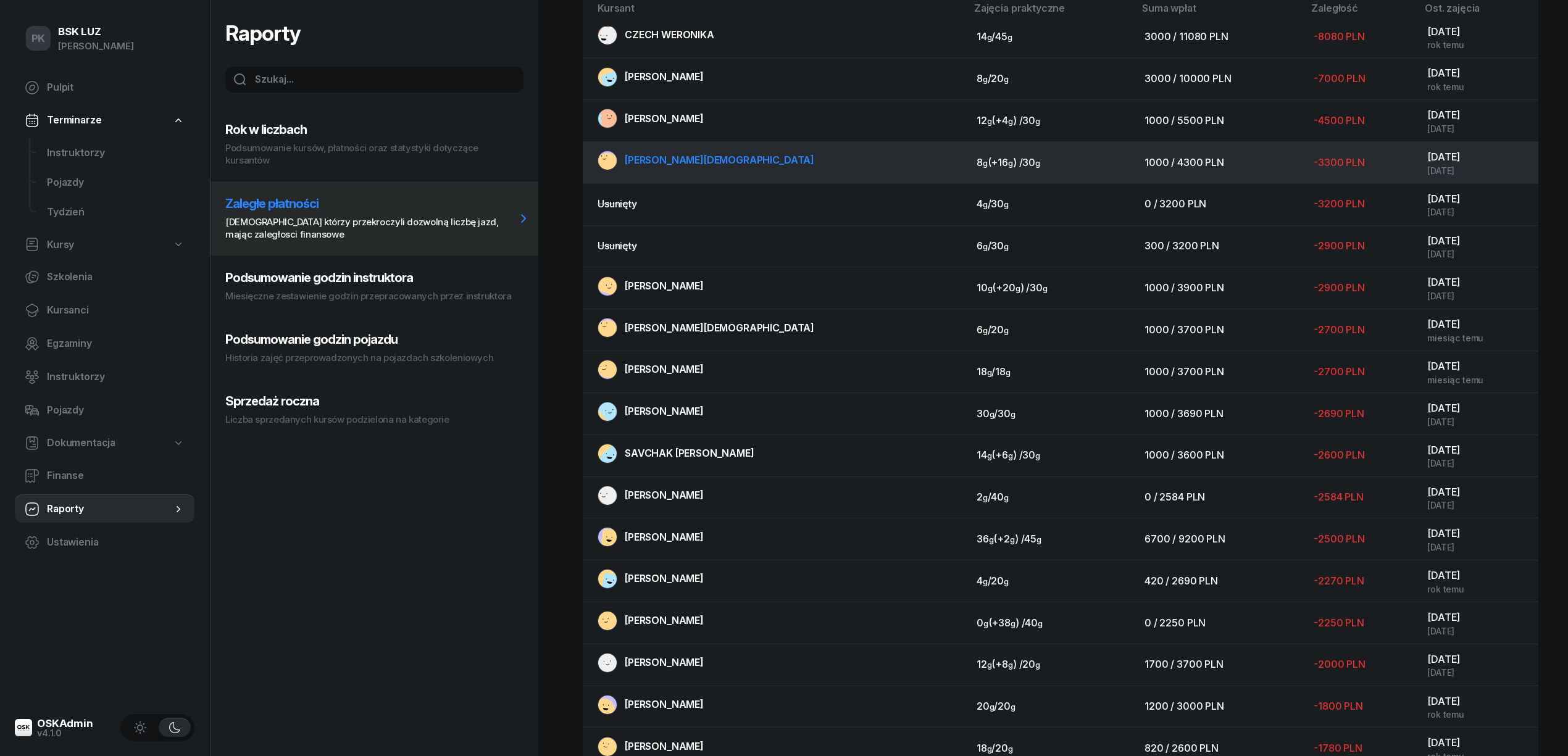
scroll to position [164, 0]
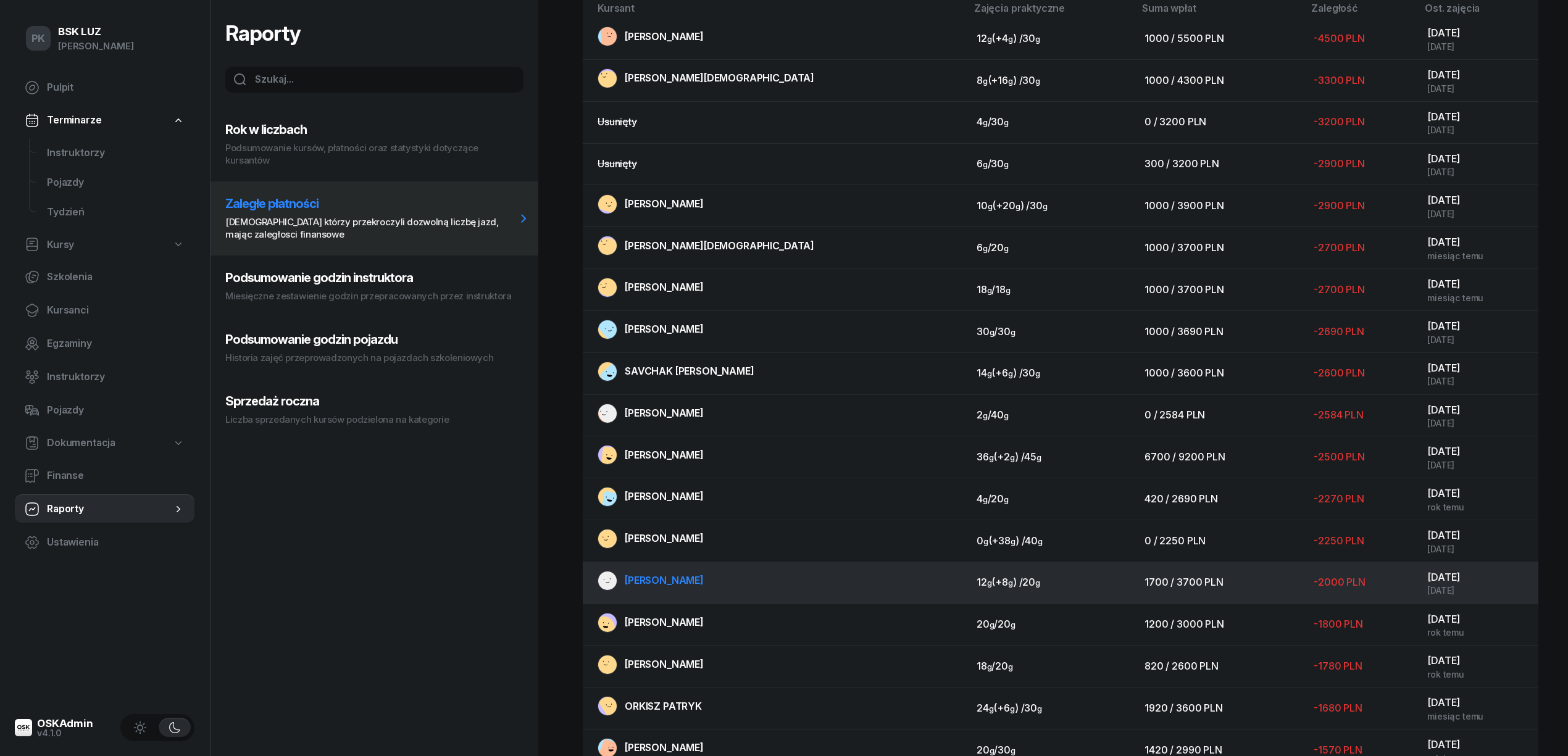
click at [670, 583] on span "[PERSON_NAME]" at bounding box center [664, 580] width 79 height 13
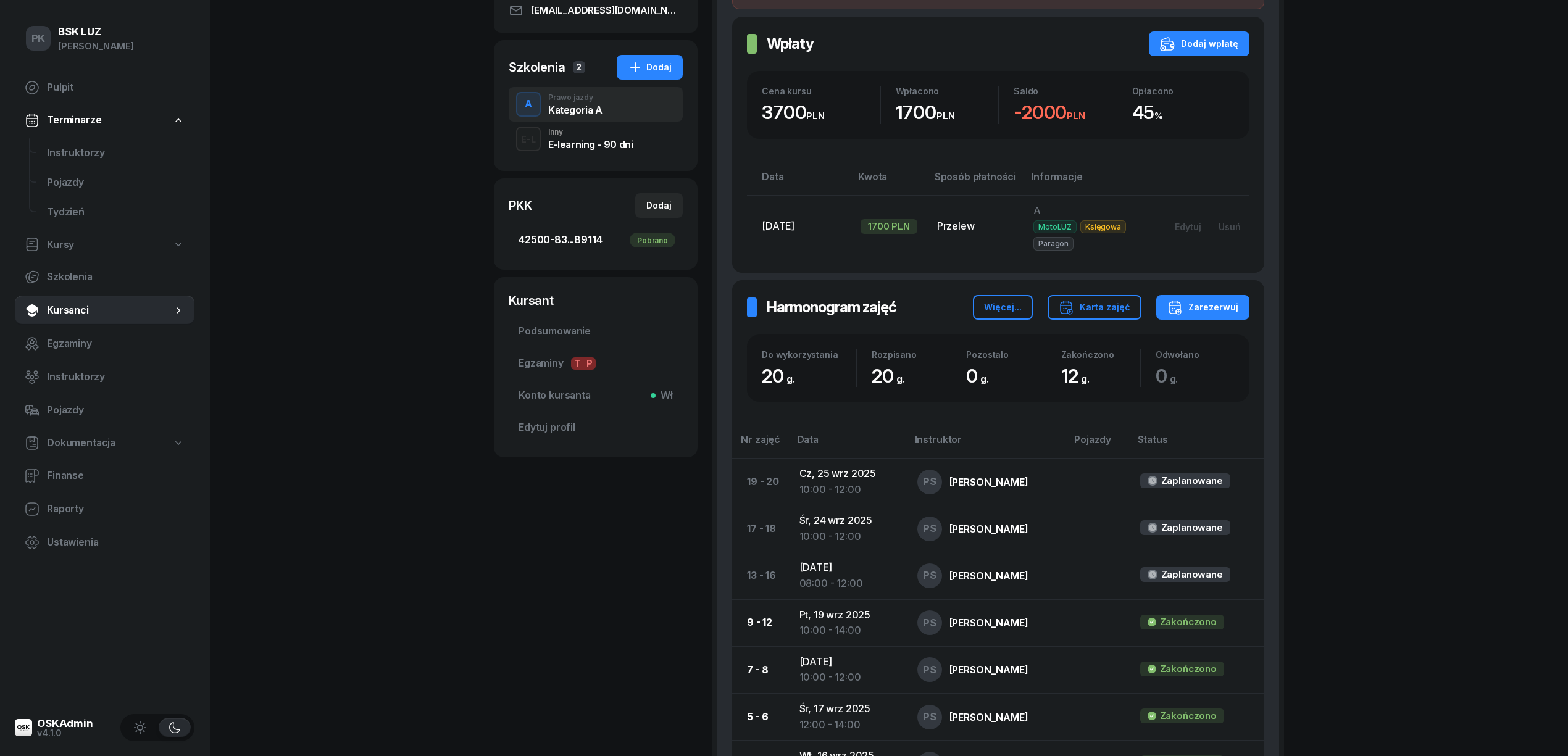
scroll to position [173, 0]
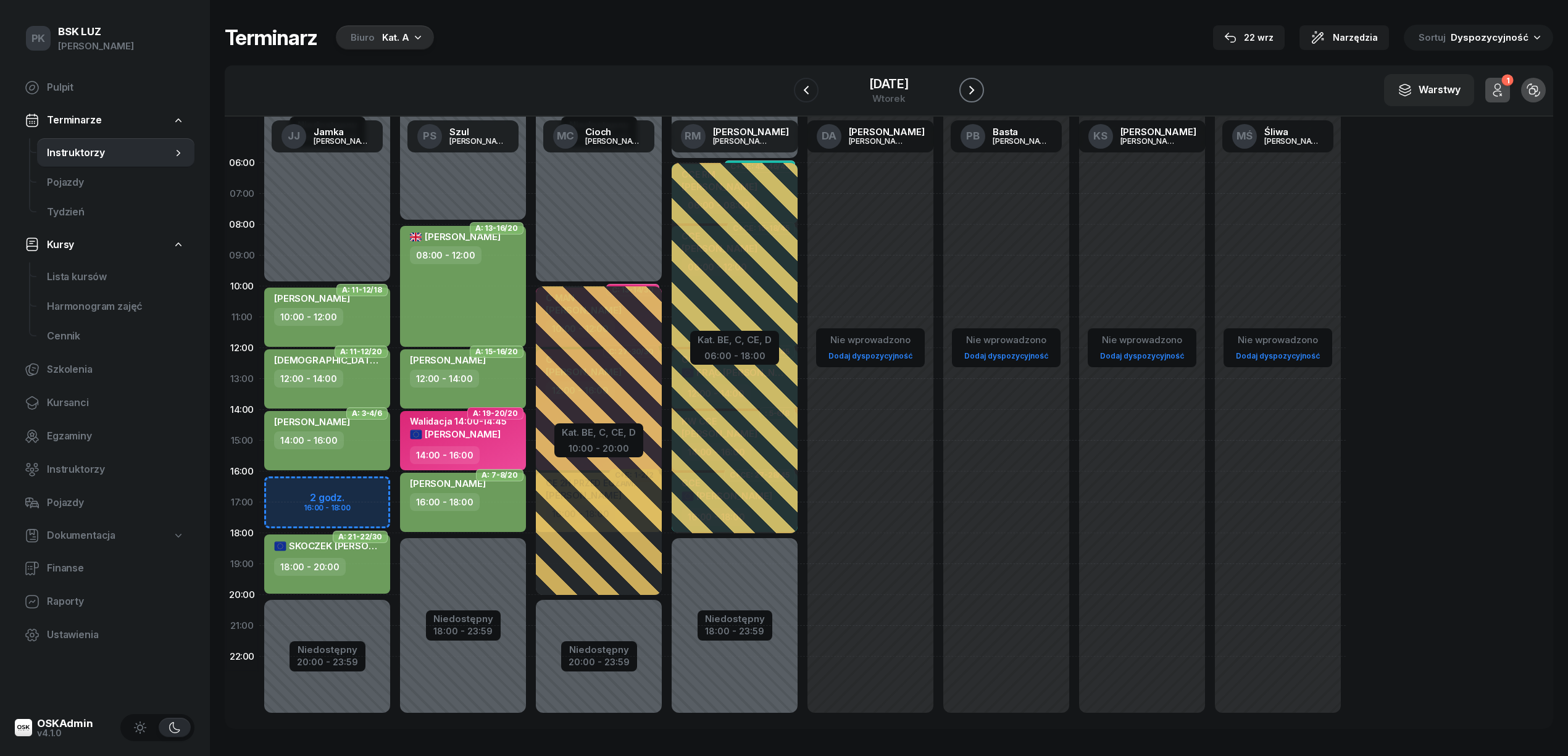
click at [971, 94] on icon "button" at bounding box center [971, 90] width 15 height 15
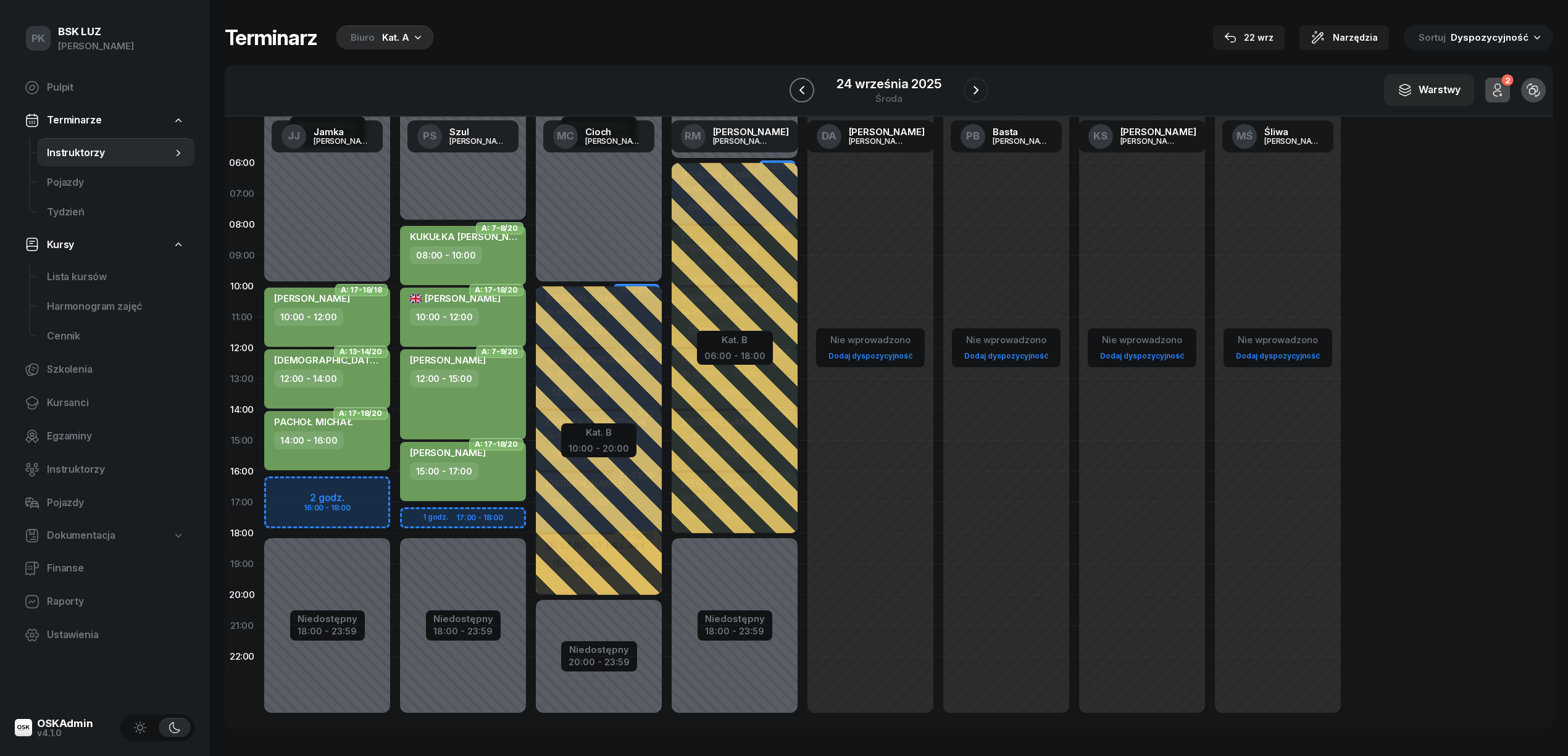
click at [790, 88] on button "button" at bounding box center [801, 90] width 25 height 25
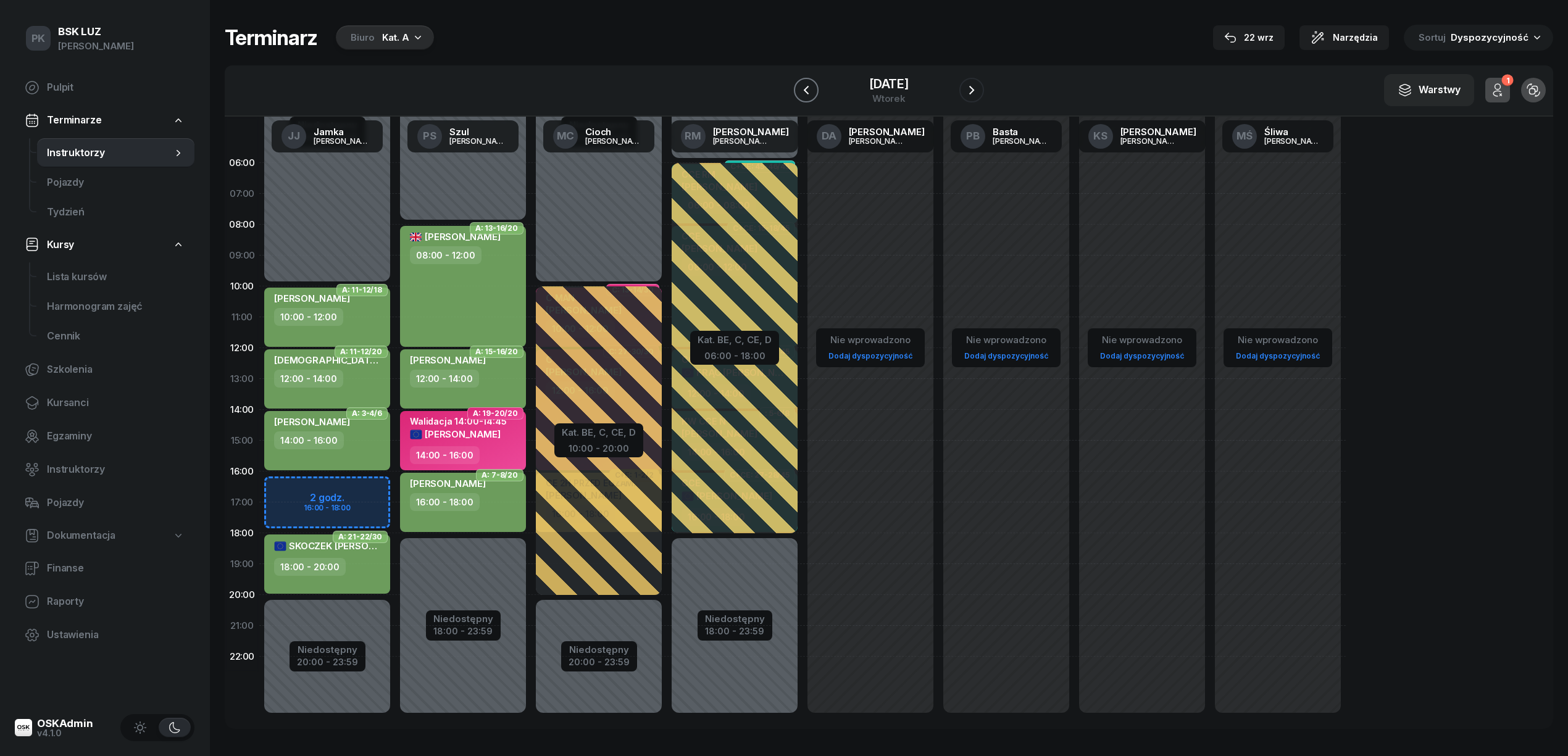
click at [803, 85] on icon "button" at bounding box center [806, 90] width 15 height 15
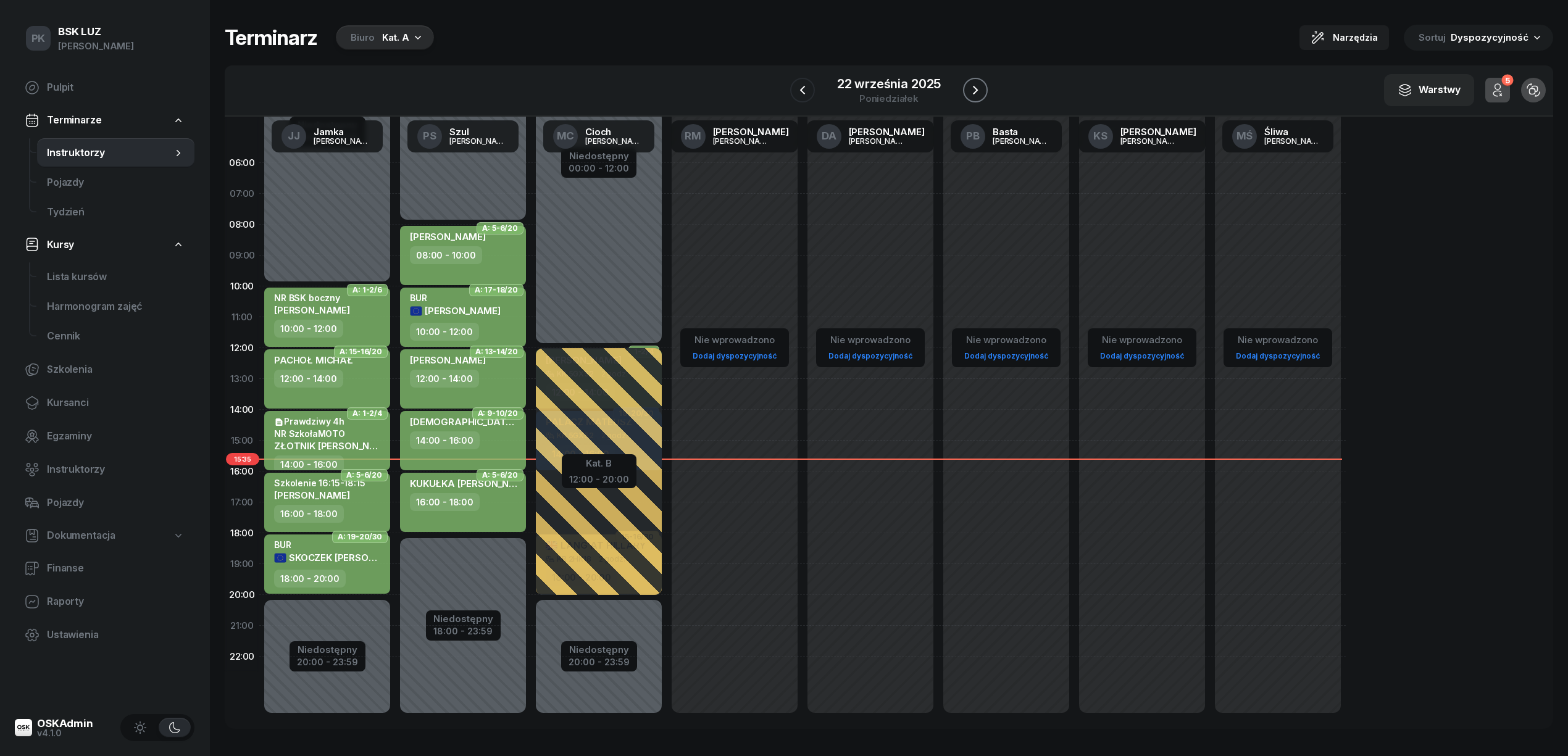
click at [964, 86] on button "button" at bounding box center [975, 90] width 25 height 25
